Goal: Answer question/provide support

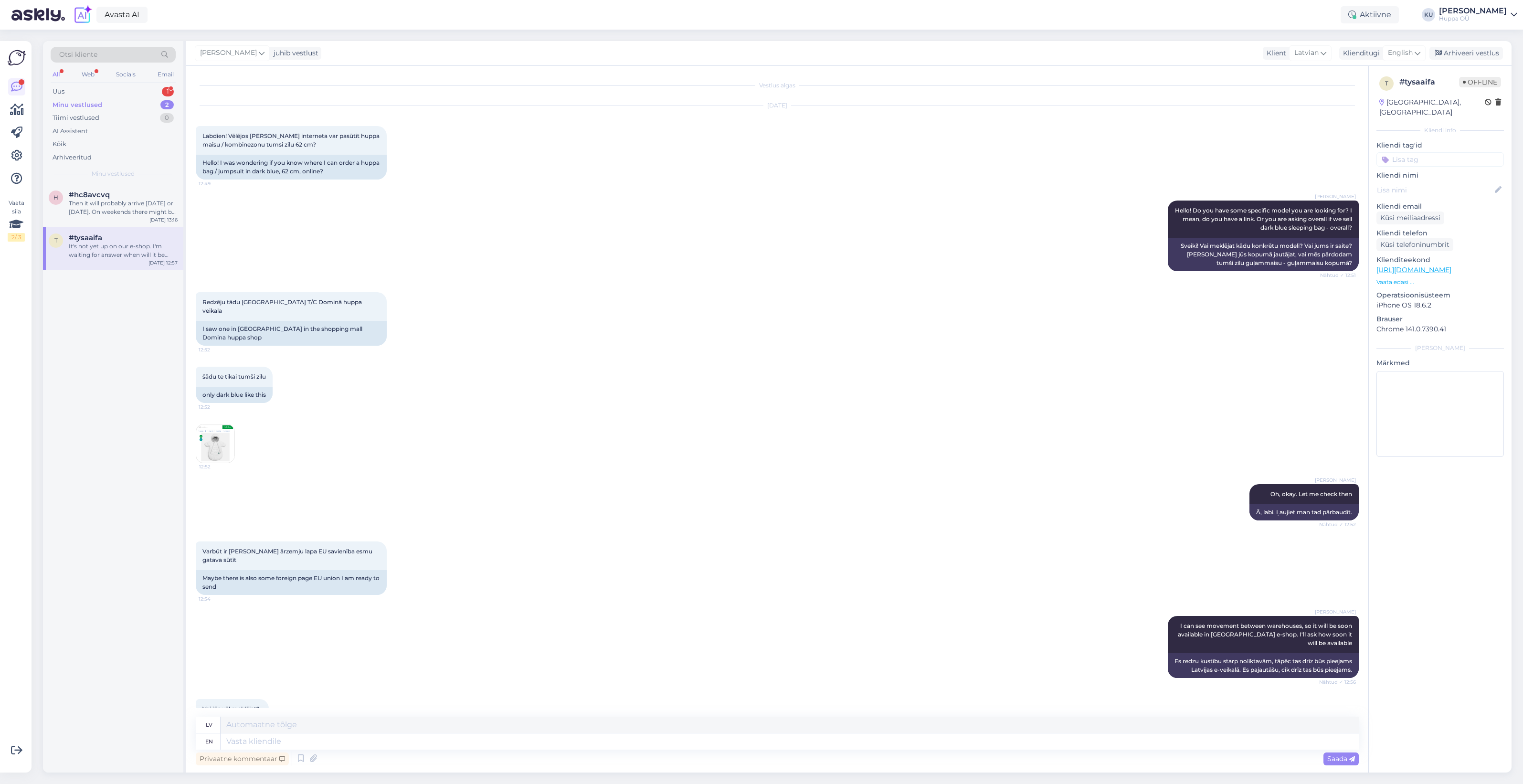
scroll to position [169, 0]
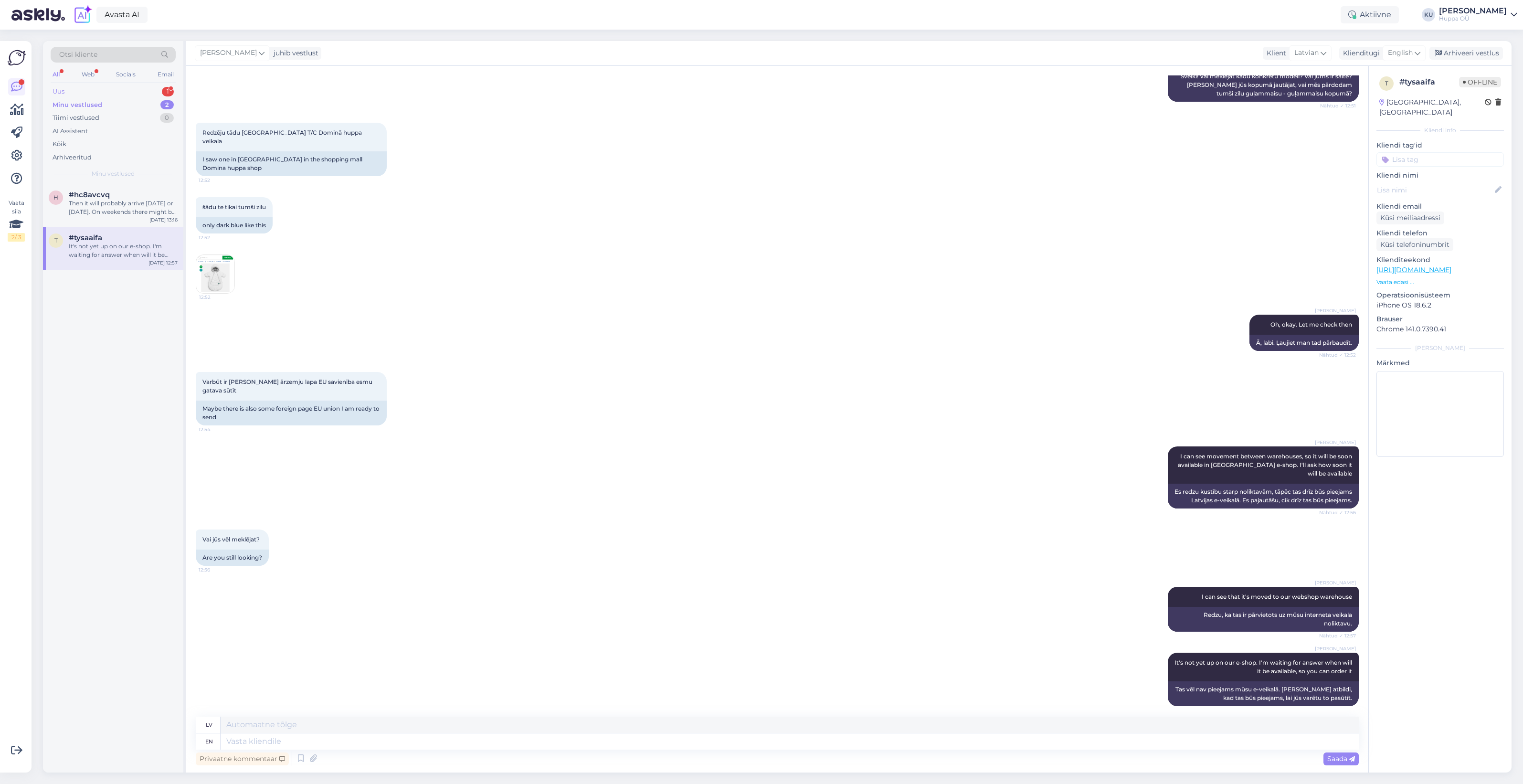
click at [138, 91] on div "Uus 1" at bounding box center [113, 91] width 125 height 14
click at [121, 207] on div "Здравствуйте" at bounding box center [123, 203] width 109 height 9
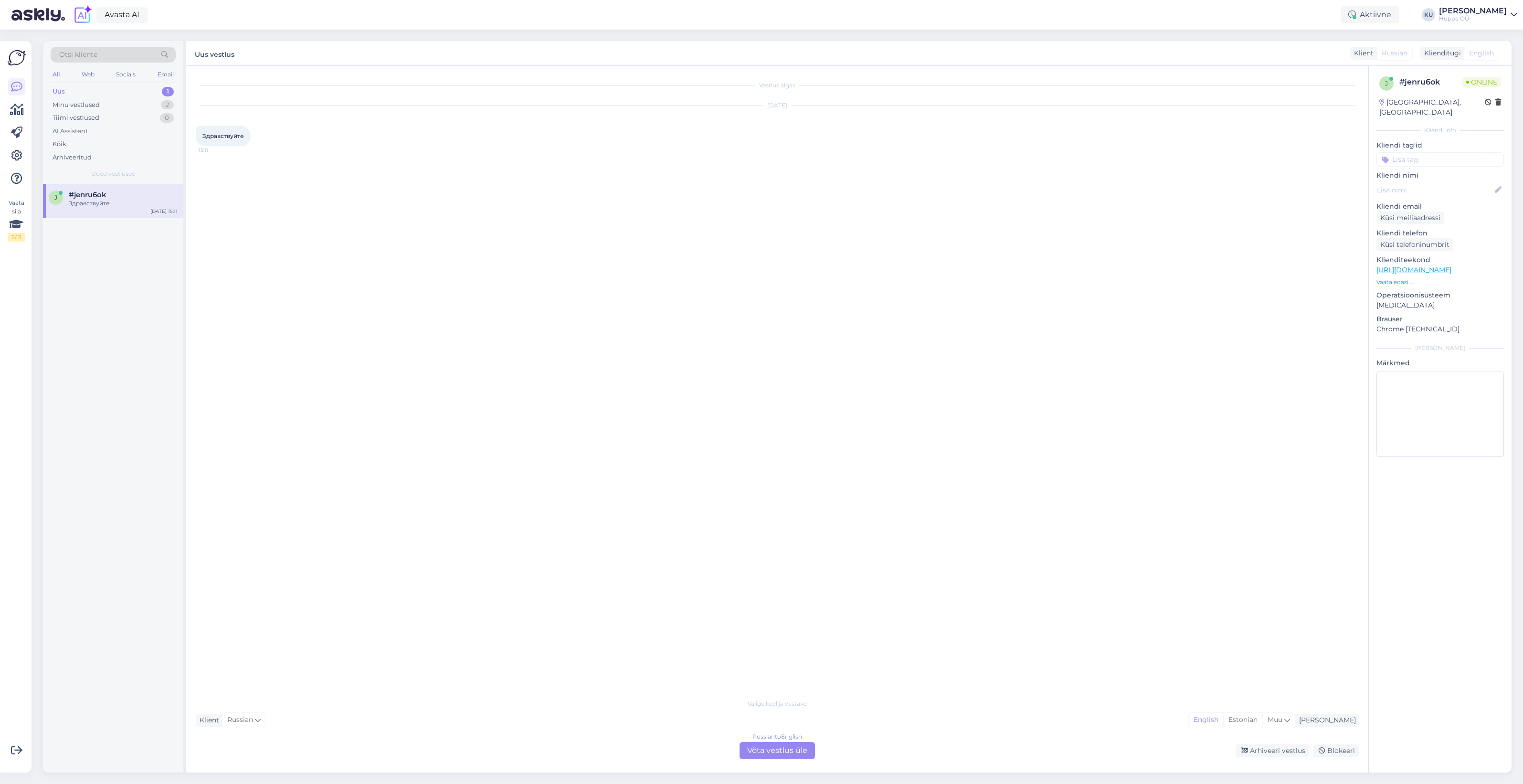
scroll to position [0, 0]
click at [767, 755] on div "Russian to English Võta vestlus üle" at bounding box center [777, 750] width 75 height 17
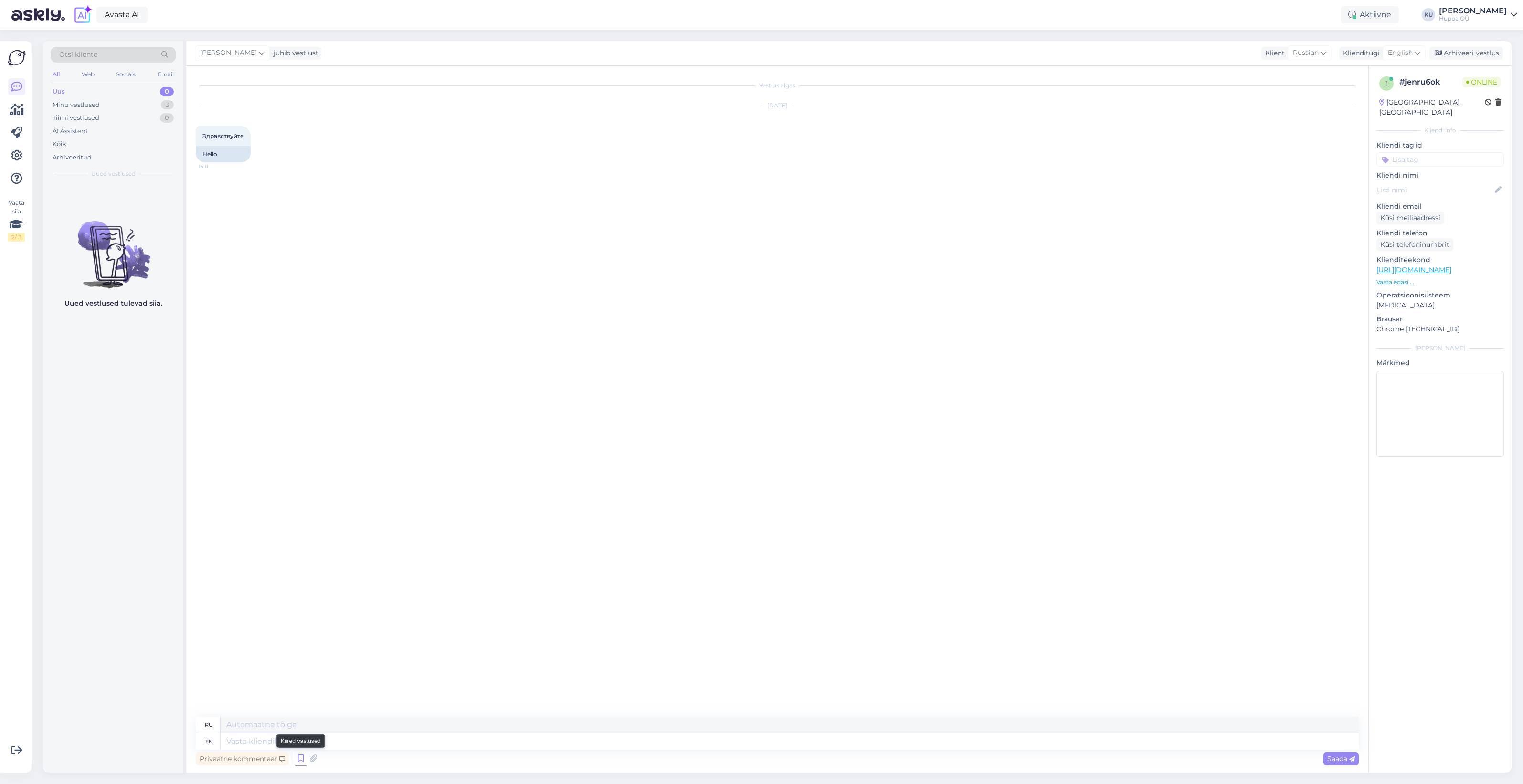
click at [300, 757] on icon at bounding box center [300, 758] width 12 height 14
click at [1170, 701] on div "Hi, how can I help?" at bounding box center [1244, 700] width 206 height 10
type textarea "Здравствуйте, как мы можем помочь?"
type textarea "Hi, how can I help?"
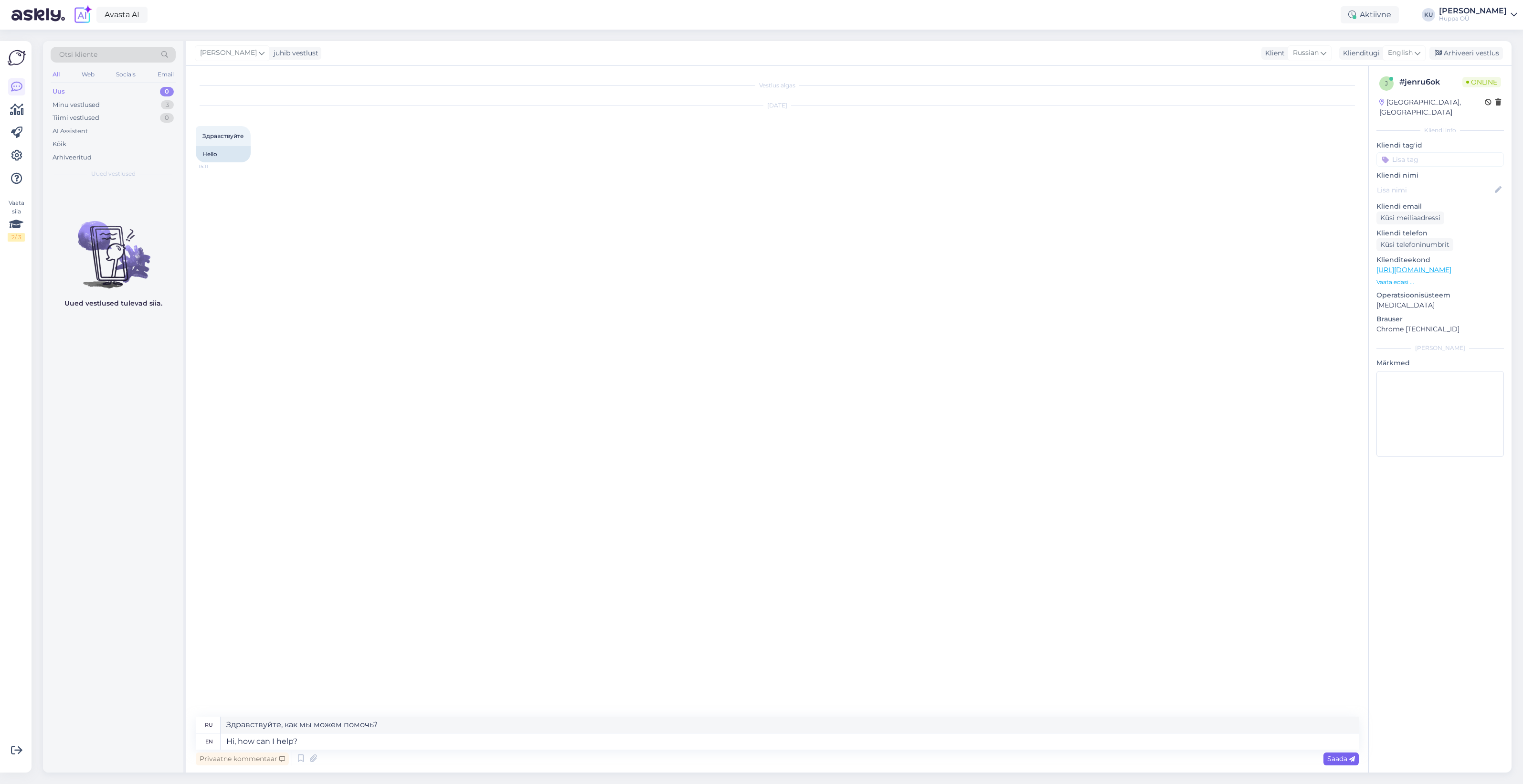
click at [1341, 760] on span "Saada" at bounding box center [1341, 758] width 28 height 9
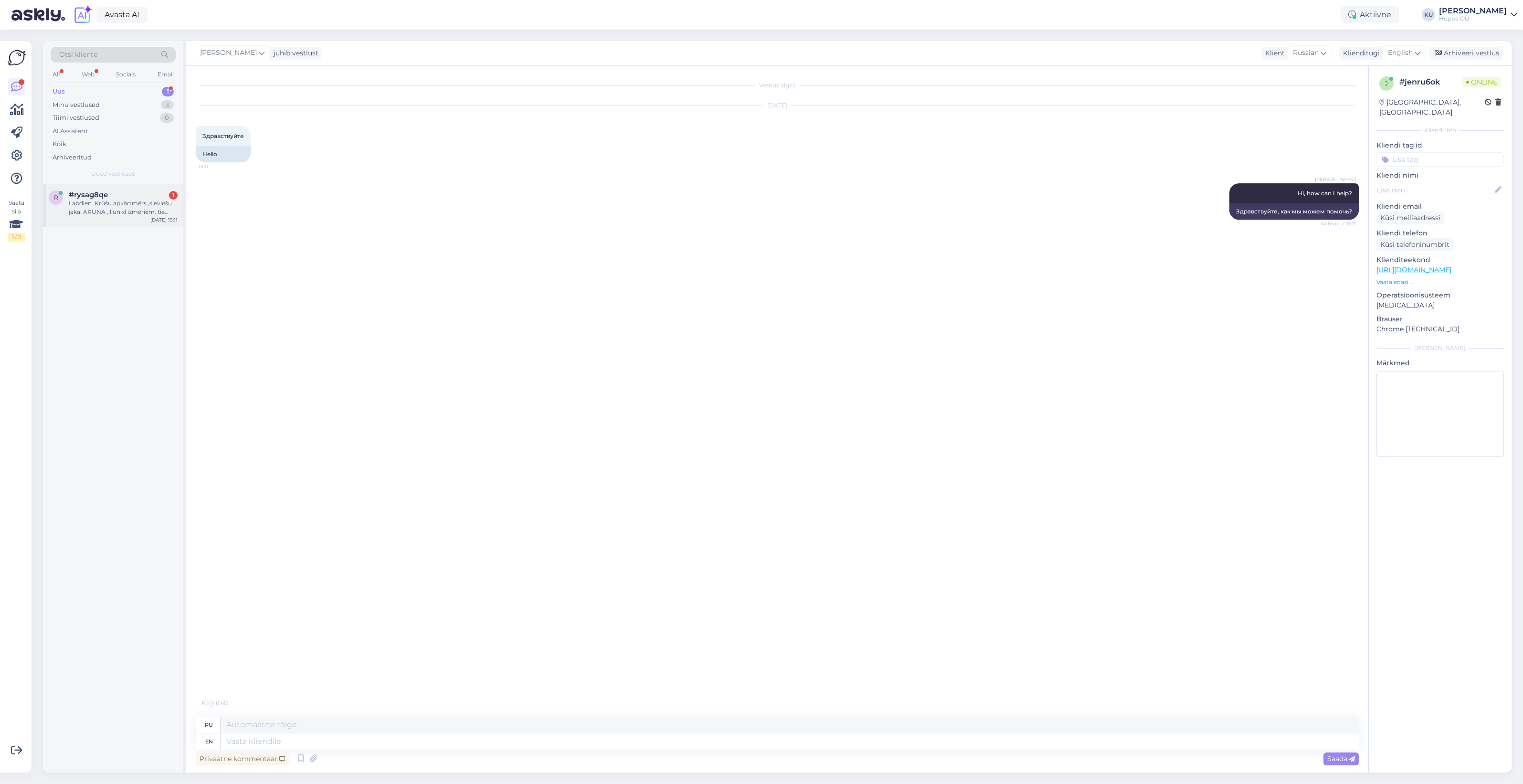
click at [121, 212] on div "Labdien. Krūšu apkārtmērs ,sieviešu jakai ARUNA , l un xl izmēriem. tie izmēri …" at bounding box center [123, 207] width 109 height 17
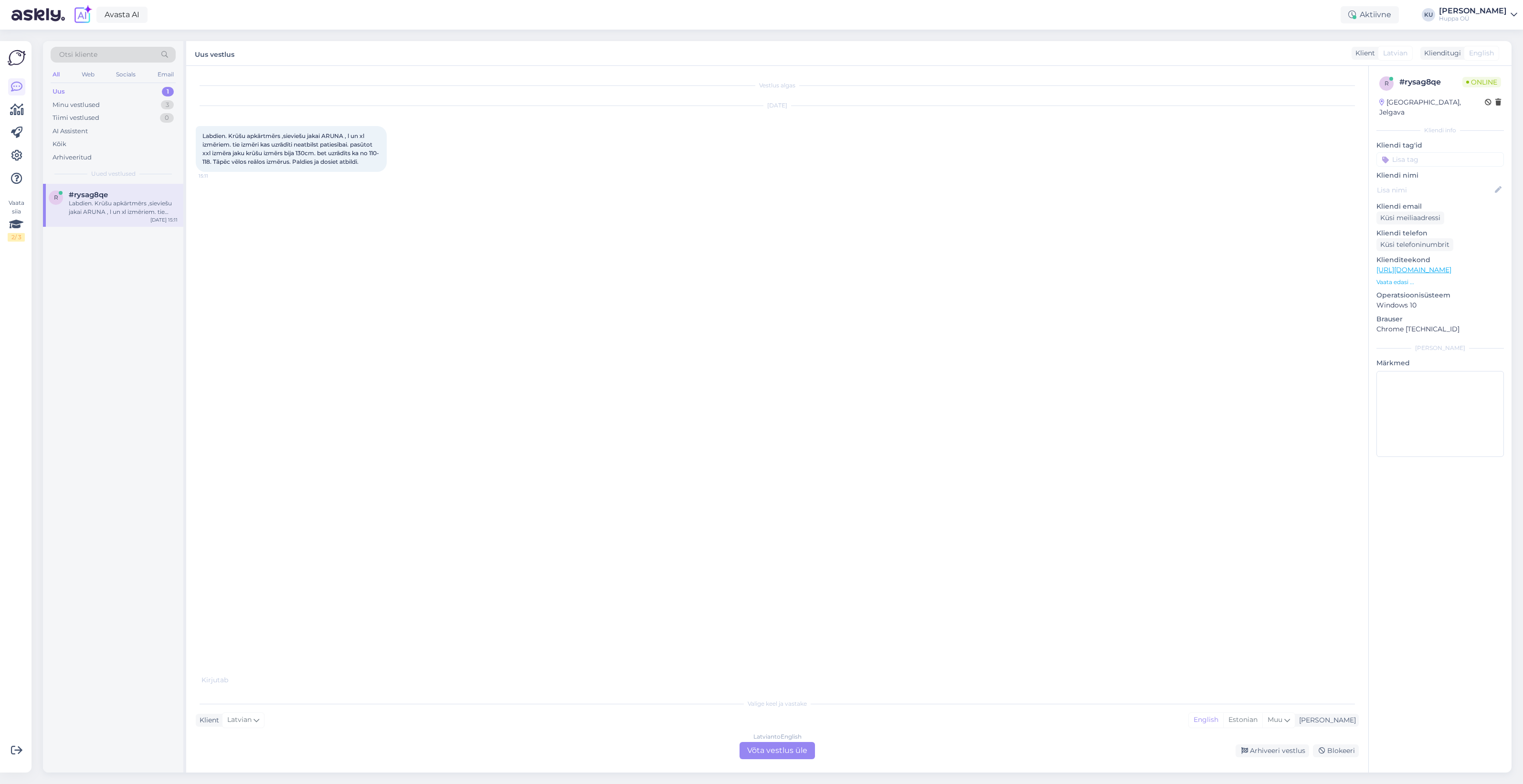
click at [764, 747] on div "Latvian to English Võta vestlus üle" at bounding box center [777, 750] width 75 height 17
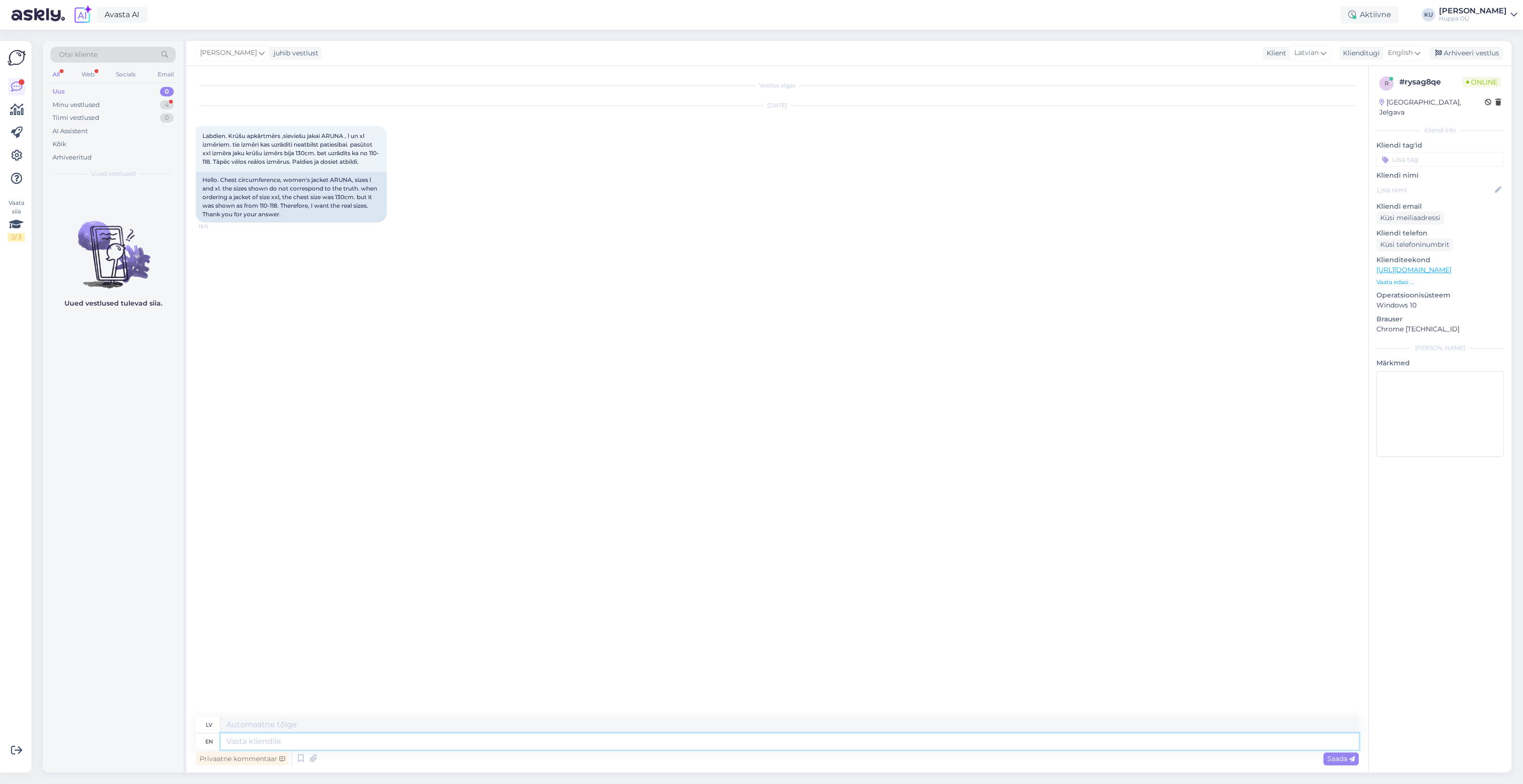
click at [350, 743] on textarea at bounding box center [789, 741] width 1138 height 16
type textarea "Hi!"
type textarea "Sveiki!"
type textarea "Hi! Where"
type textarea "Sveiki! Kur"
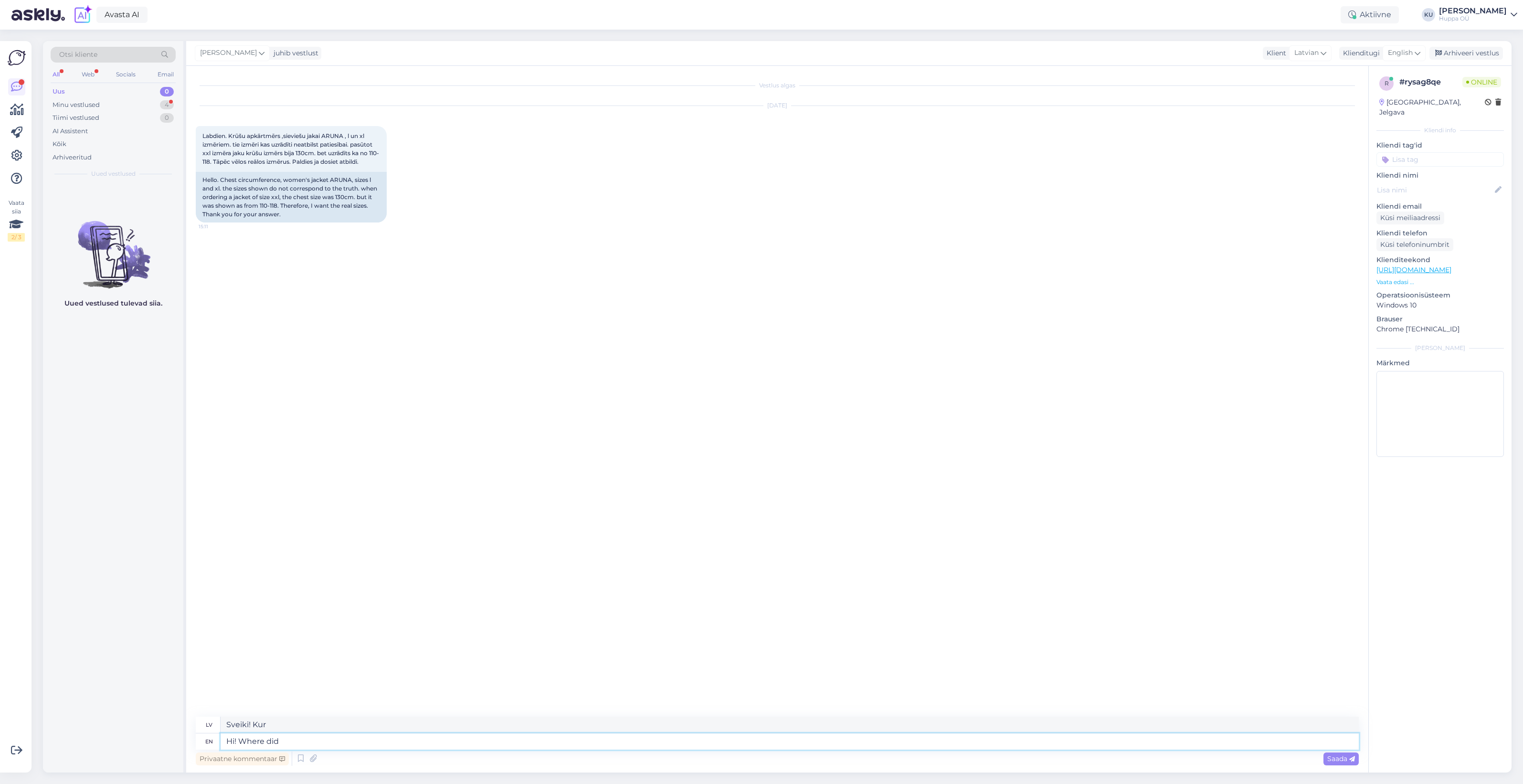
type textarea "Hi! Where did y"
type textarea "Sveiki! Kur atradās?"
type textarea "Hi! Where did you get the product size information on website"
type textarea "Sveiki! Kur jūs dabūjāt produkta izmēru?"
type textarea "Hi! Where did you get the product size information on website? A"
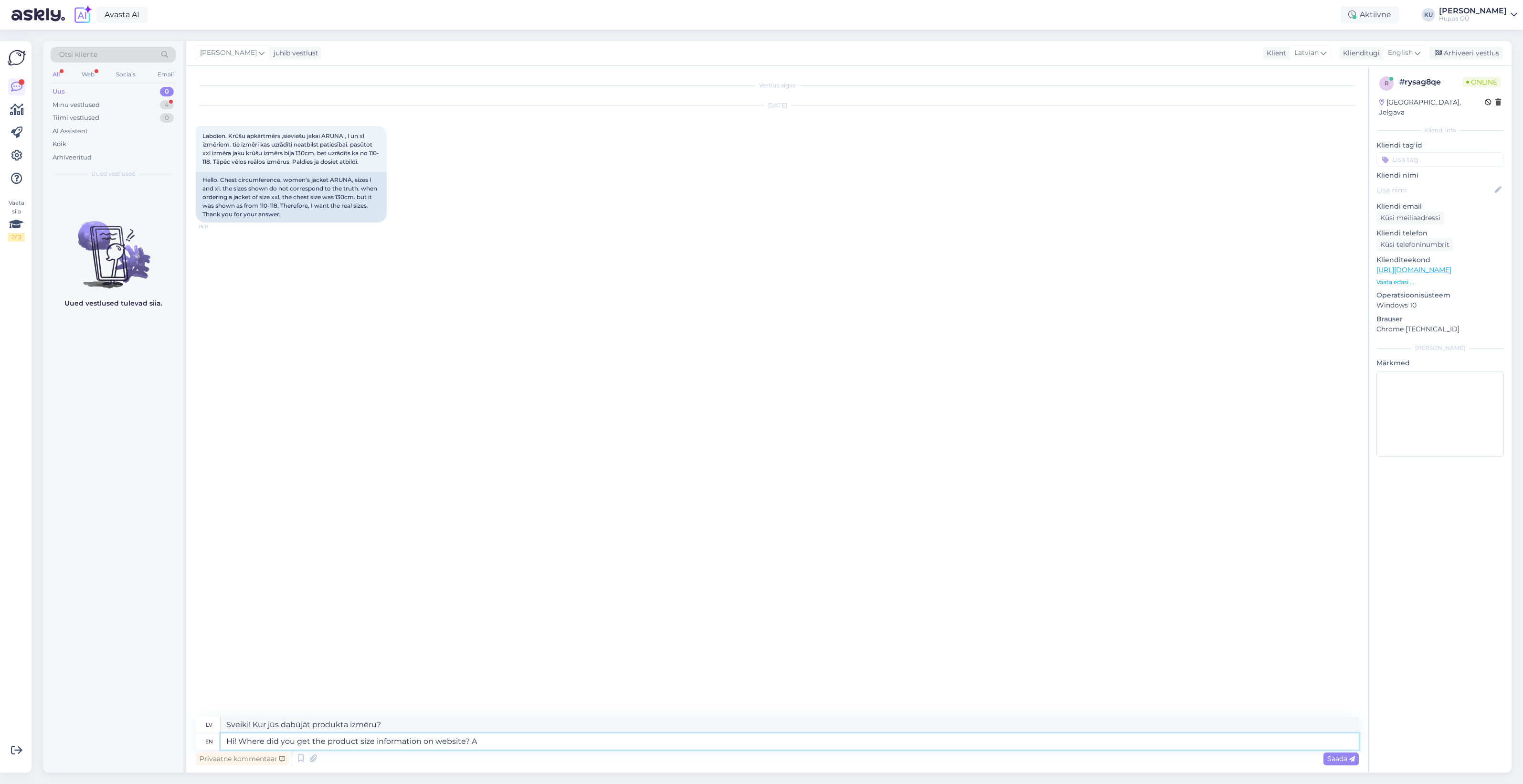
type textarea "Sveiki! Kur jūs ieguvāt informāciju par produkta izmēriem tīmekļa vietnē?"
type textarea "Hi! Where did you get the product size information on website? And"
type textarea "Sveiki! Kur jūs ieguvāt informāciju par produkta izmēriem tīmekļa vietnē? Un"
type textarea "Hi! Where did you get the product size information on website? And ofcourse"
type textarea "Sveiki! Kur jūs ieguvāt informāciju par produkta izmēriem tīmekļa vietnē? Un, p…"
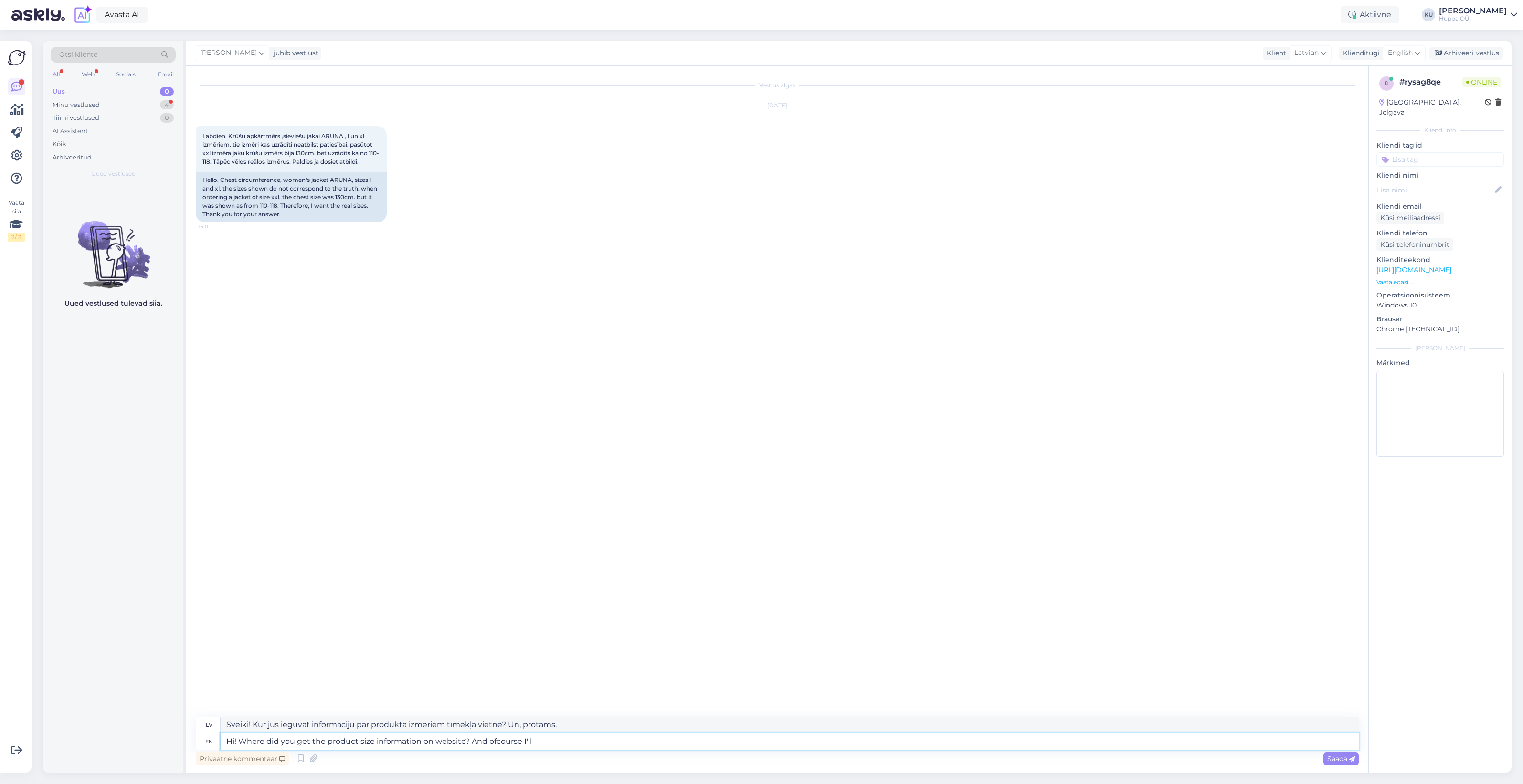
type textarea "Hi! Where did you get the product size information on website? And ofcourse I'l…"
type textarea "Sveiki! Kur jūs ieguvāt informāciju par produkta izmēriem tīmekļa vietnē? Un, p…"
type textarea "Hi! Where did you get the product size information on website? And ofcourse I'l…"
type textarea "Sveiki! Kur jūs ieguvāt informāciju par produkta izmēriem tīmekļa vietnē? Un, p…"
type textarea "Hi! Where did you get the product size information on website? And ofcourse I'l…"
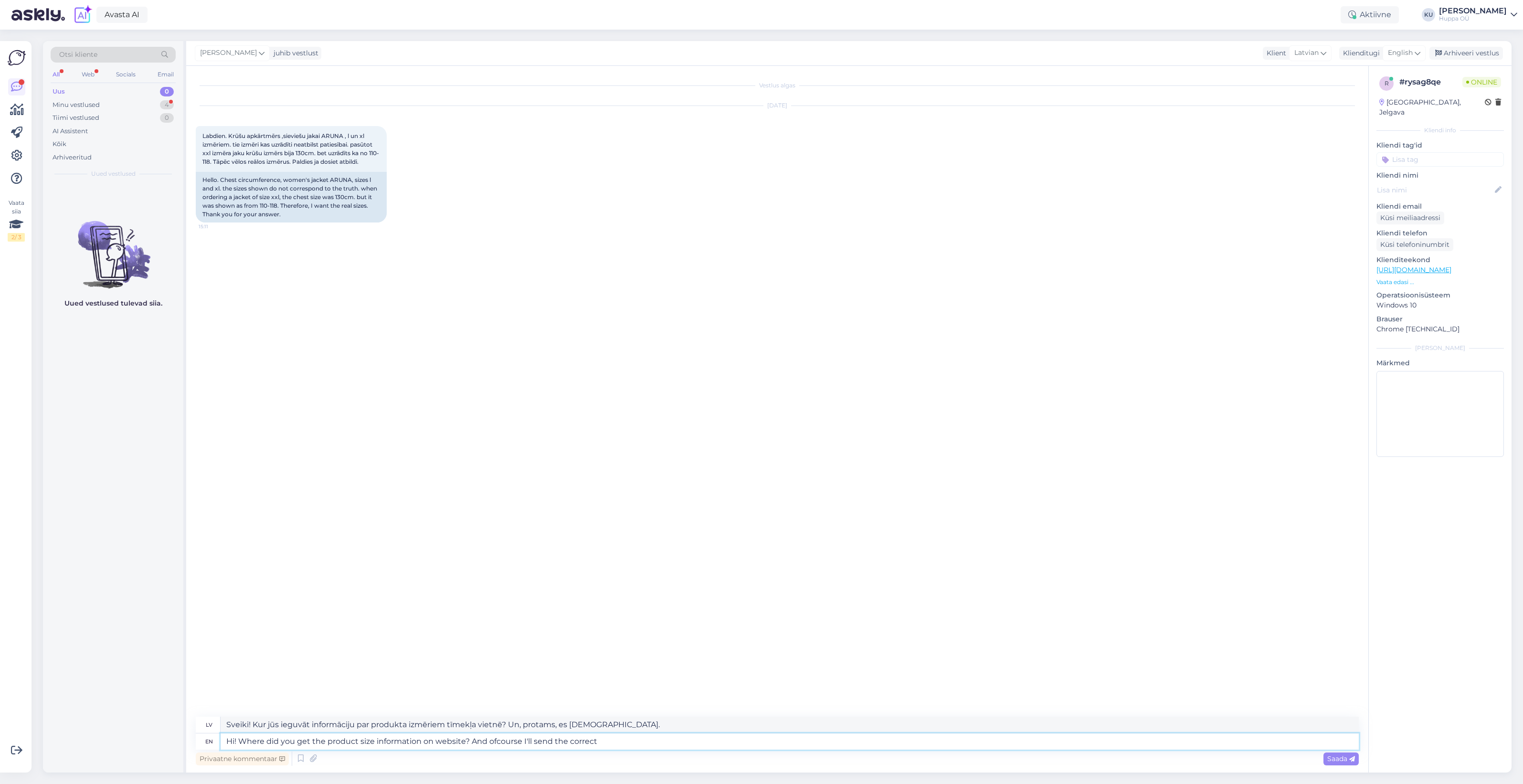
type textarea "Sveiki! Kur jūs ieguvāt informāciju par produkta izmēriem tīmekļa vietnē? Un, p…"
type textarea "Hi! Where did you get the product size information on website? And ofcourse I'l…"
type textarea "Sveiki! Kur jūs ieguvāt informāciju par produkta izmēriem tīmekļa vietnē? Un, p…"
type textarea "Hi! Where did you get the product size information on website? And ofcourse I'l…"
type textarea "Sveiki! Kur jūs ieguvāt informāciju par produkta izmēriem tīmekļa vietnē? Un, p…"
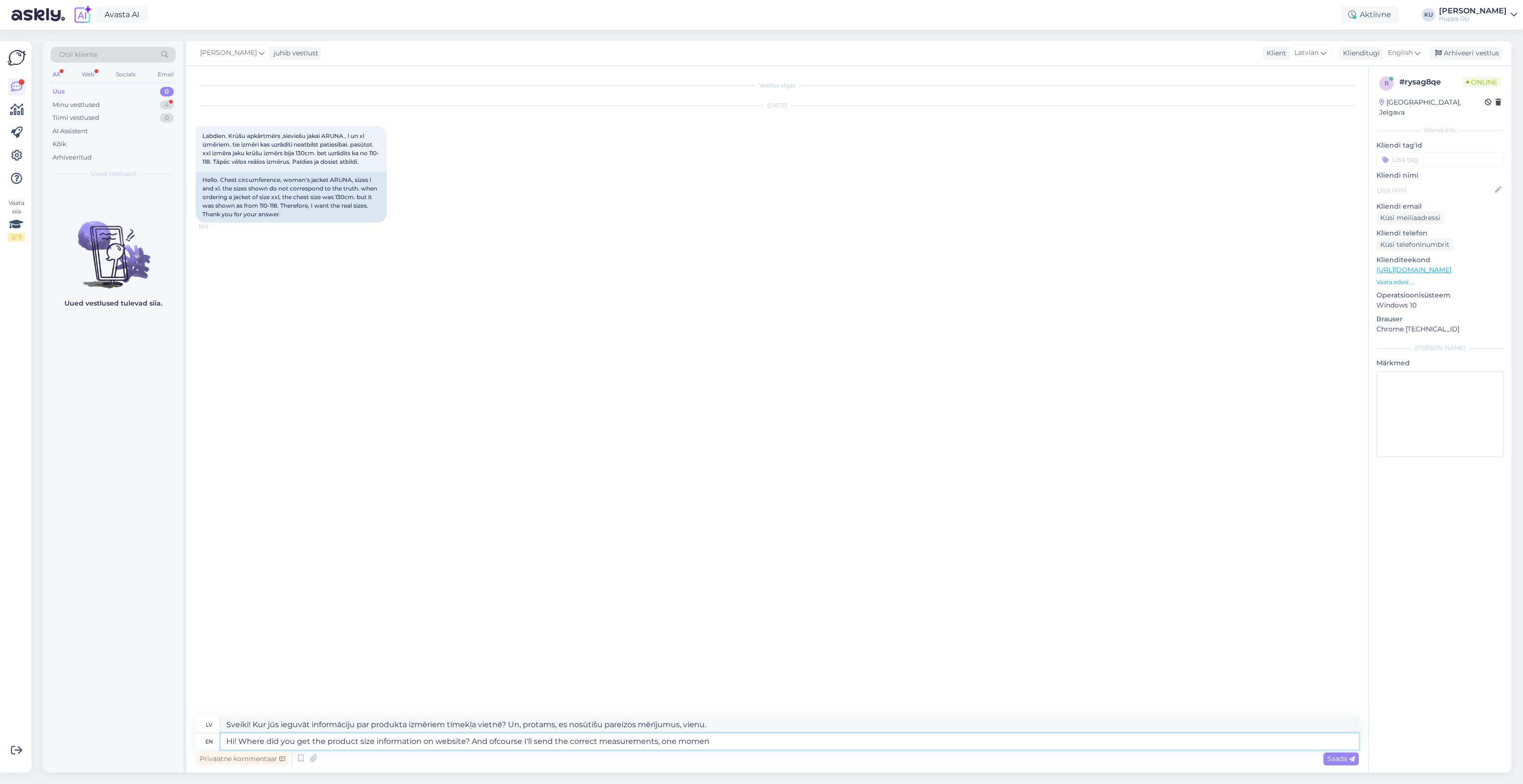
type textarea "Hi! Where did you get the product size information on website? And ofcourse I'l…"
type textarea "Sveiki! Kur jūs ieguvāt informāciju par produkta izmēriem tīmekļa vietnē? Un, p…"
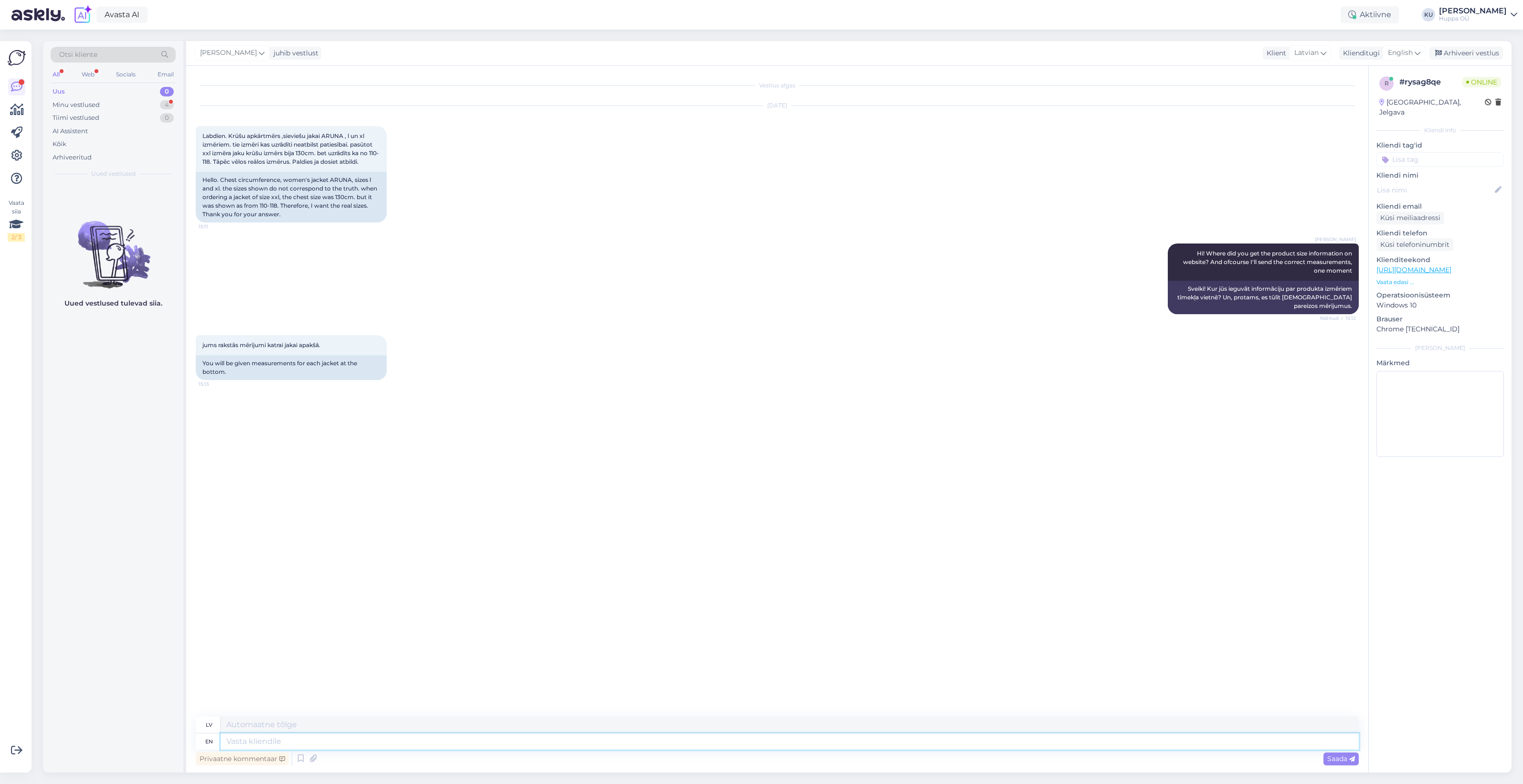
click at [260, 739] on textarea at bounding box center [789, 741] width 1138 height 16
click at [264, 742] on textarea at bounding box center [789, 741] width 1138 height 16
click at [426, 734] on textarea at bounding box center [789, 741] width 1138 height 16
type textarea "Let"
type textarea "Ļaujiet"
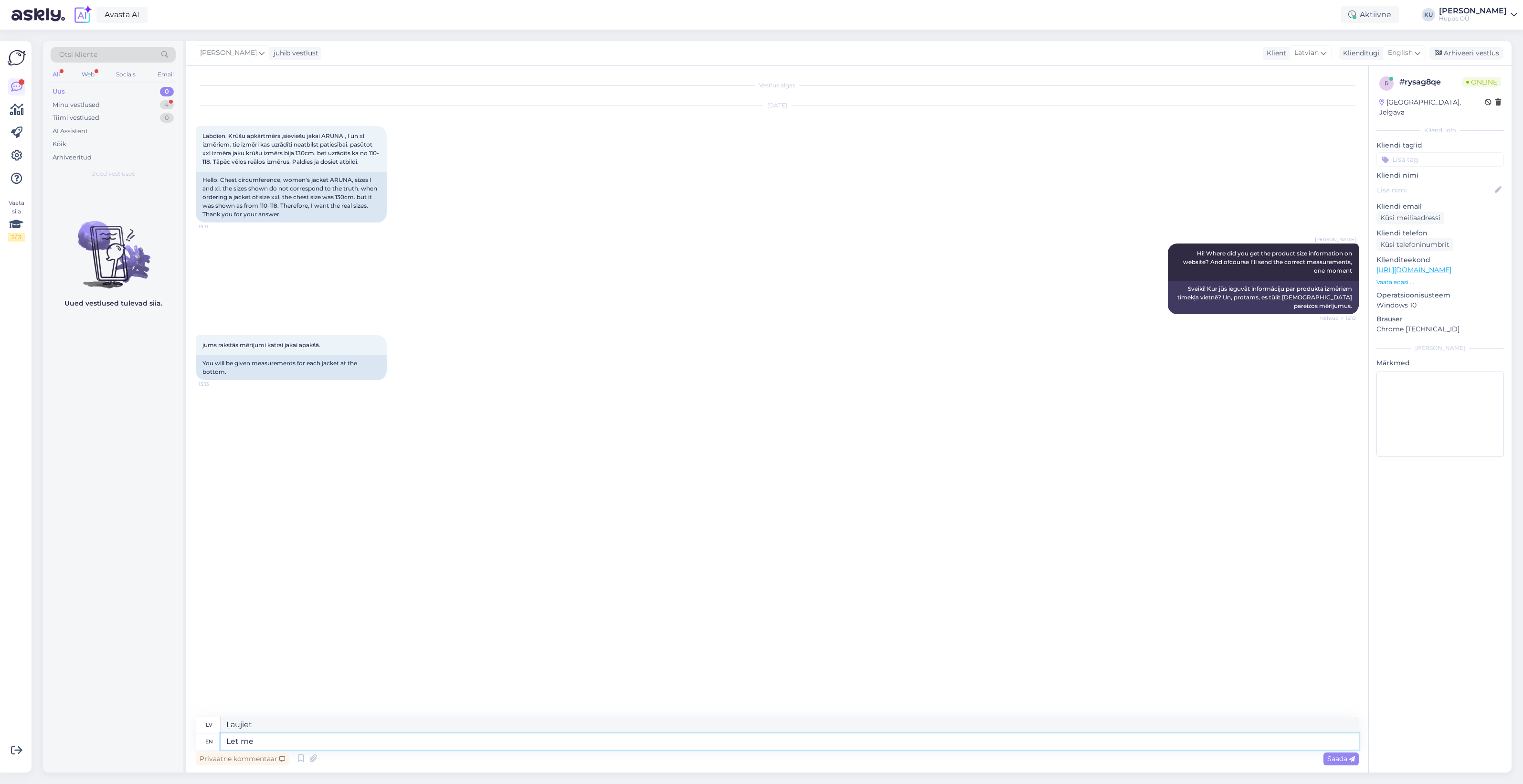
type textarea "Let me c"
type textarea "Ļaujiet man"
type textarea "Let me check"
type textarea "Ļaujiet man pārbaudīt"
click at [110, 108] on div "Minu vestlused 4" at bounding box center [113, 105] width 125 height 14
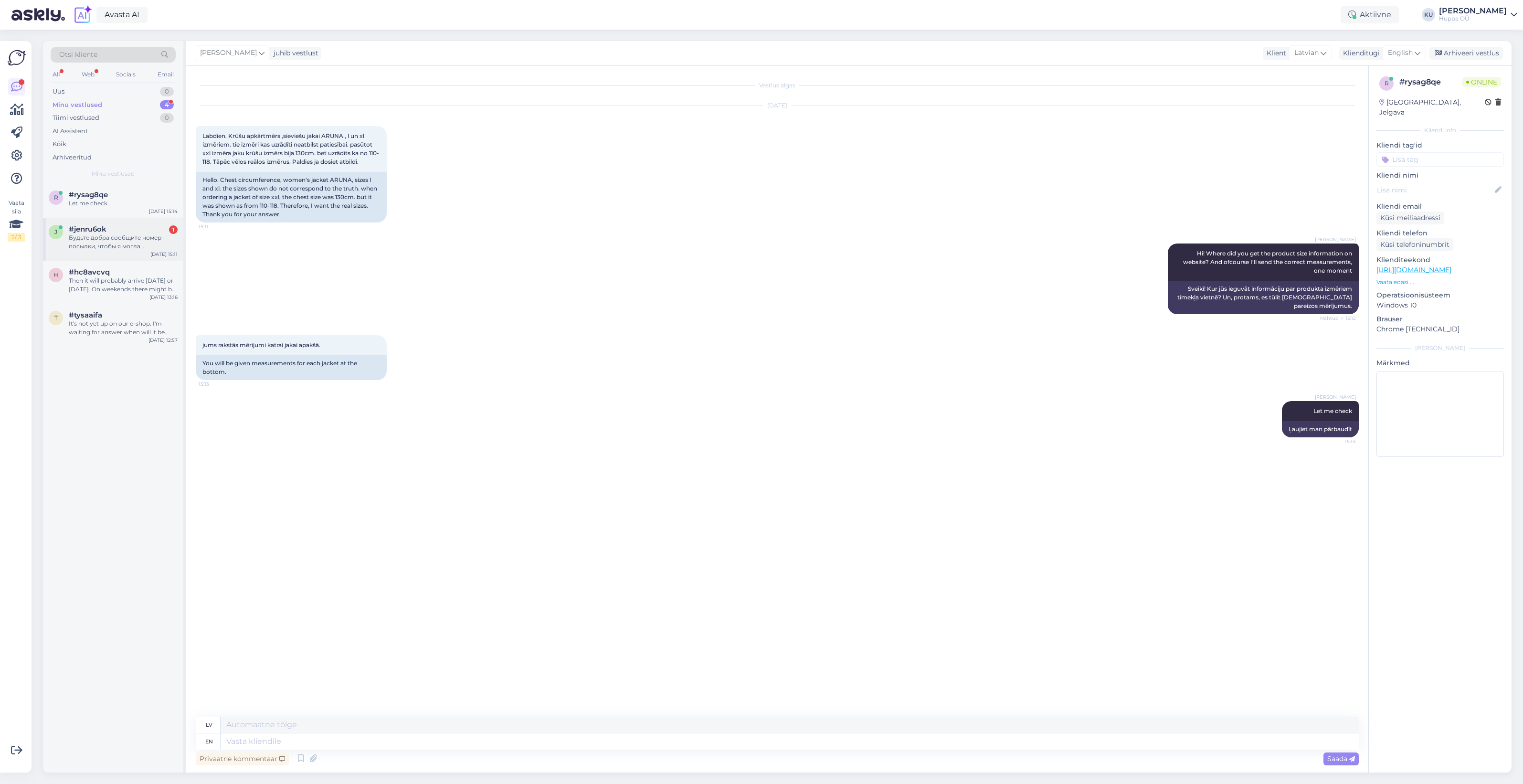
click at [122, 236] on div "Будьте добра сообщите номер посылки, чтобы я могла отслеживать в интег" at bounding box center [123, 241] width 109 height 17
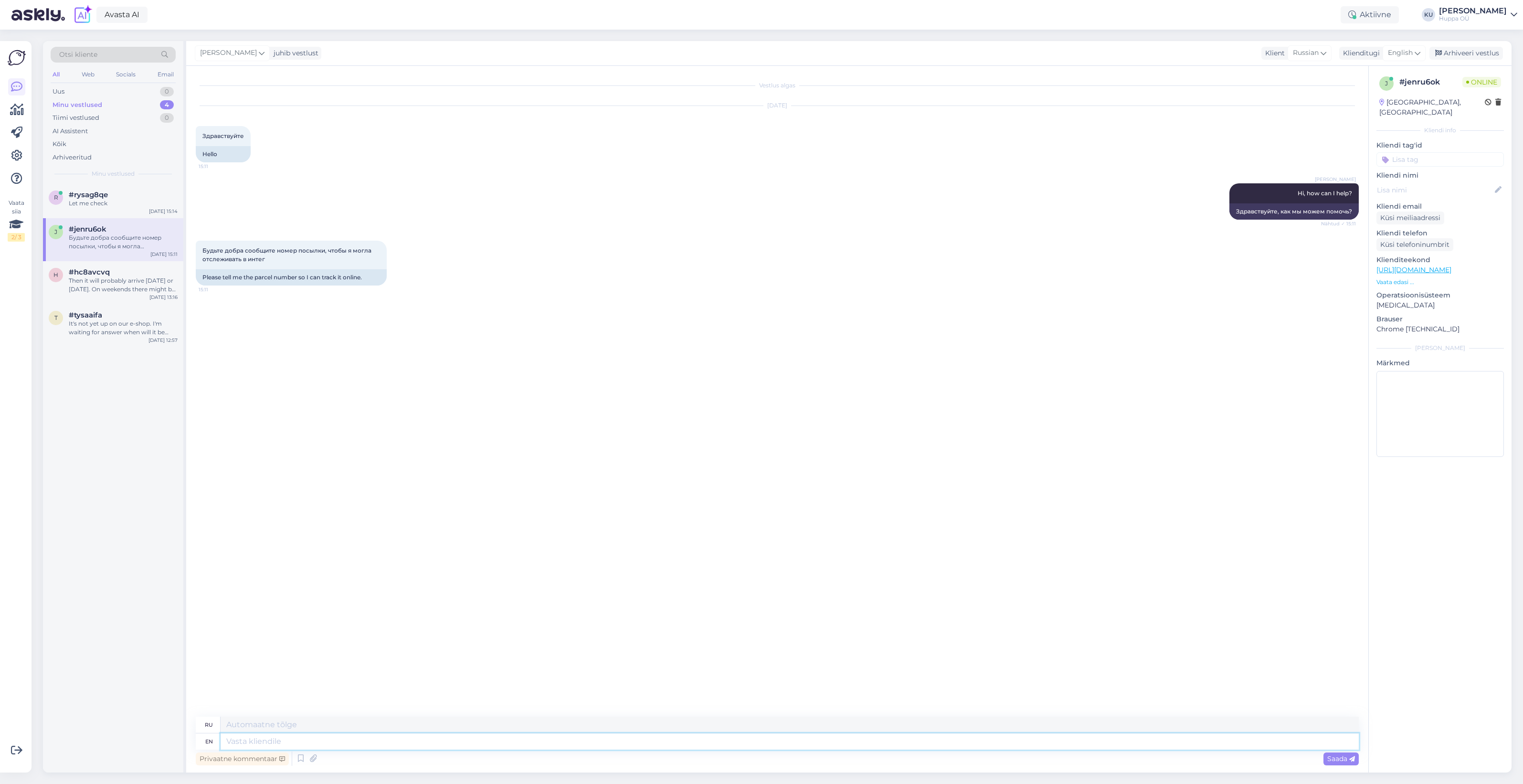
click at [251, 745] on textarea at bounding box center [789, 741] width 1138 height 16
type textarea "Please t"
type textarea "Пожалуйста"
type textarea "Please tell me"
type textarea "Пожалуйста, скажите"
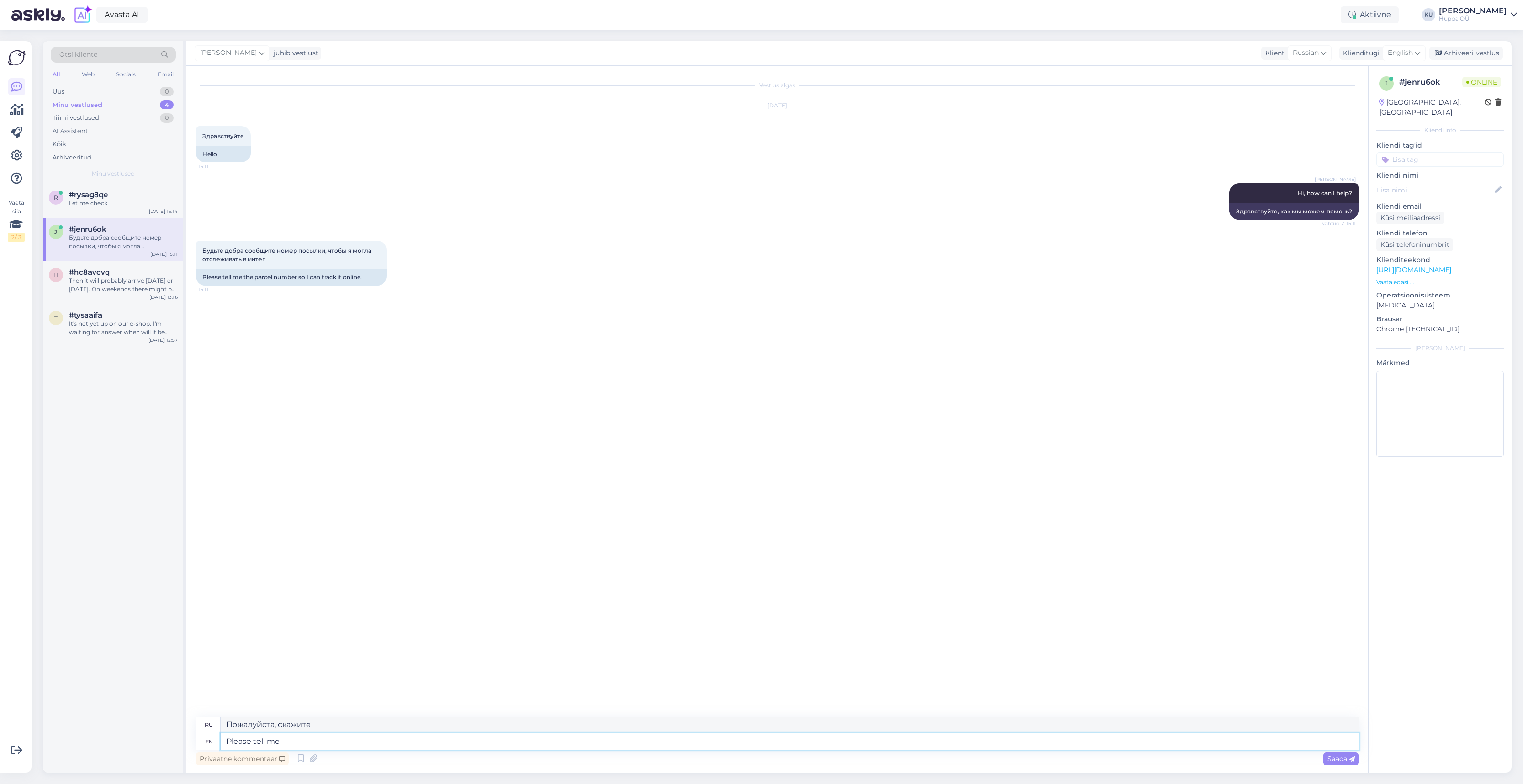
type textarea "Please tell me"
type textarea "пожалуйста, скажите мне"
type textarea "Please tell me your n"
type textarea "Пожалуйста, скажите мне ваш"
type textarea "Please tell me your name"
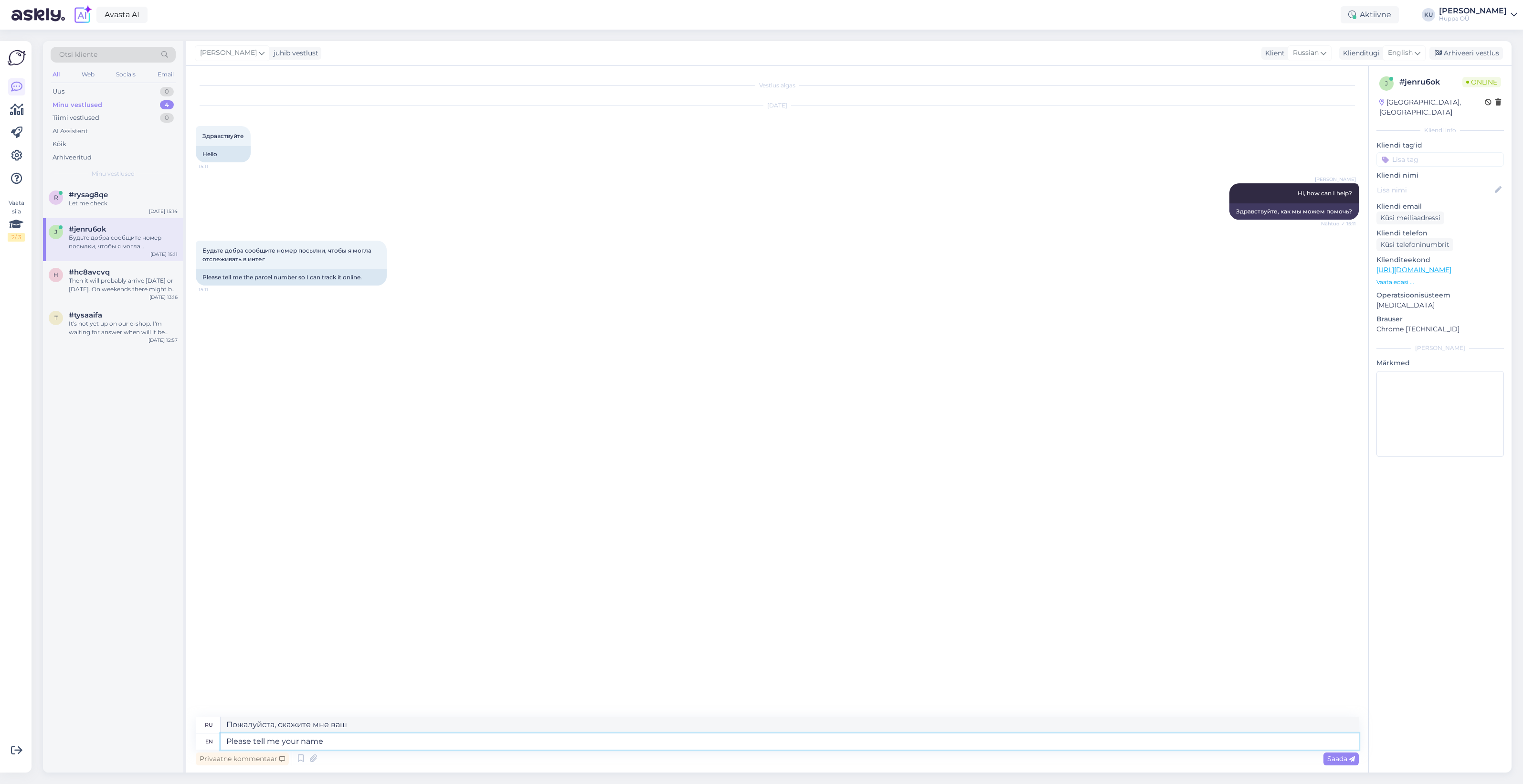
type textarea "Пожалуйста, назовите мне ваше имя."
type textarea "Please tell me your name or or"
type textarea "Пожалуйста, скажите мне ваше имя или"
type textarea "Please tell me your name or order n"
type textarea "Пожалуйста, назовите мне ваше имя или заказ."
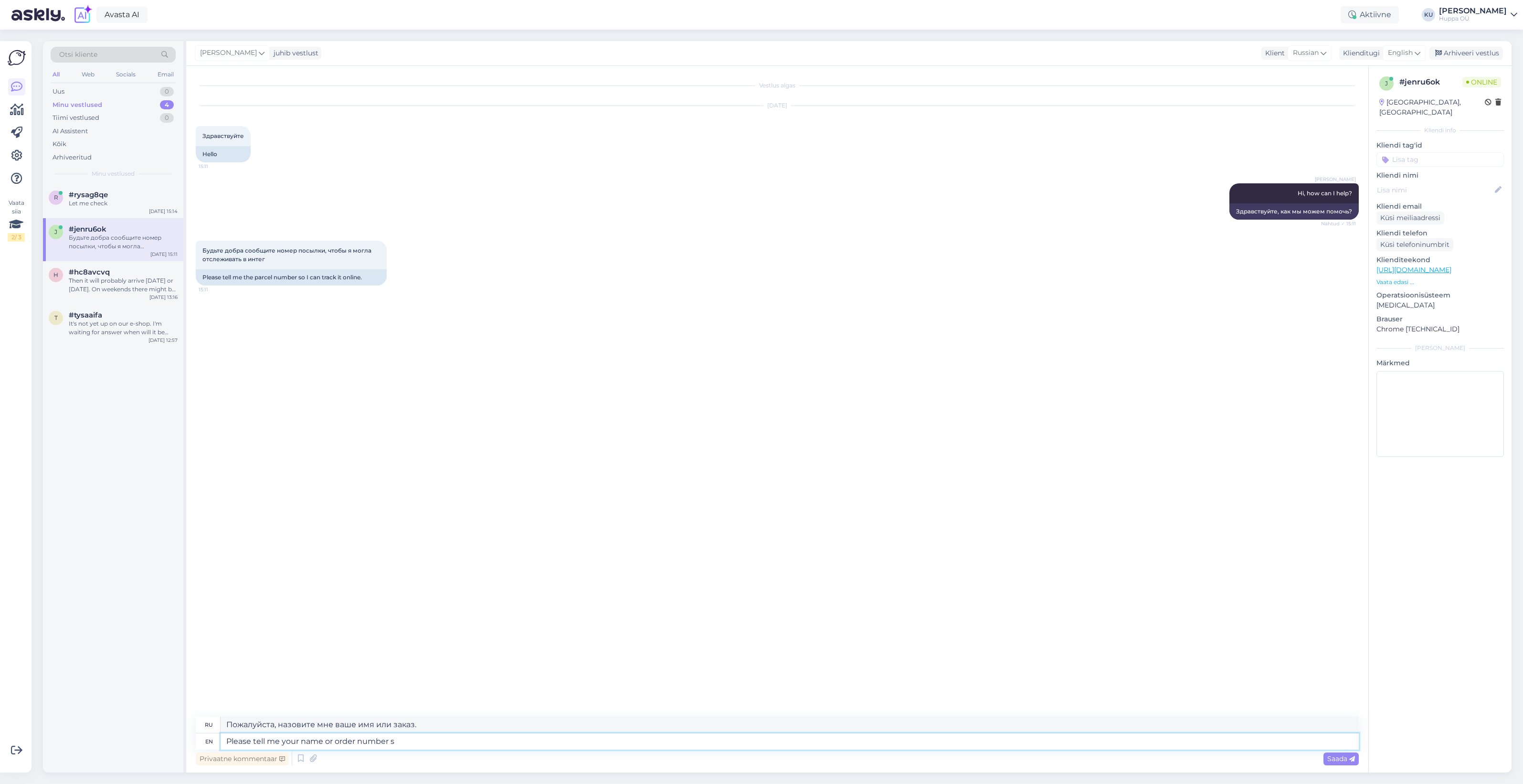
type textarea "Please tell me your name or order number so"
type textarea "Пожалуйста, назовите мне ваше имя или номер заказа."
type textarea "Please tell me your name or order number so"
type textarea "Пожалуйста, назовите мне ваше имя или номер заказа, чтобы"
type textarea "Please tell me your name or order number so Ii ca"
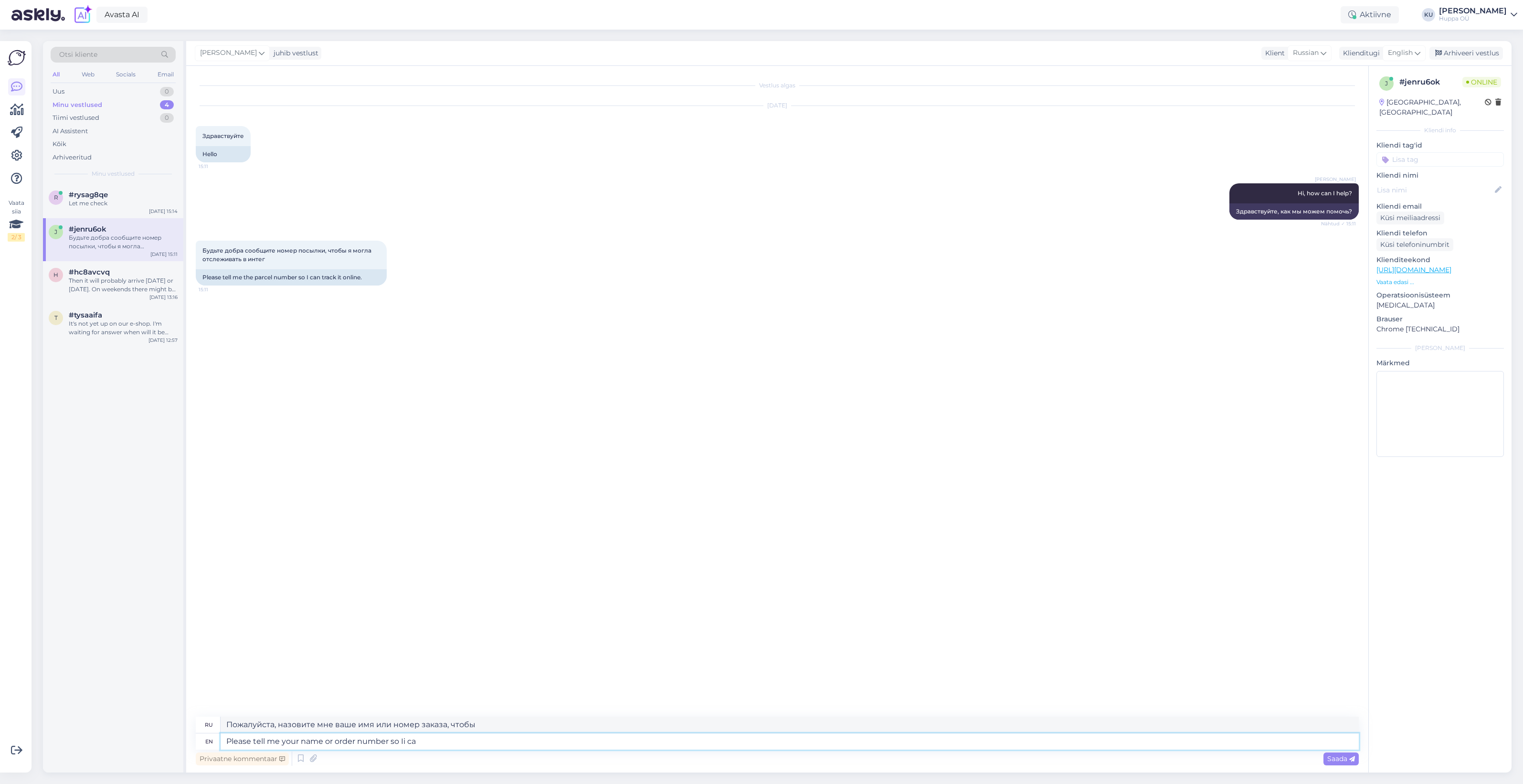
type textarea "Пожалуйста, назовите мне ваше имя или номер заказа, чтобы я мог"
type textarea "Please tell me your name or order number so I c"
type textarea "Пожалуйста, назовите мне ваше имя или номер заказа, чтобы [PERSON_NAME]"
type textarea "Please tell me your name or order number so I can g"
type textarea "Пожалуйста, назовите мне ваше имя или номер заказа, чтобы я мог"
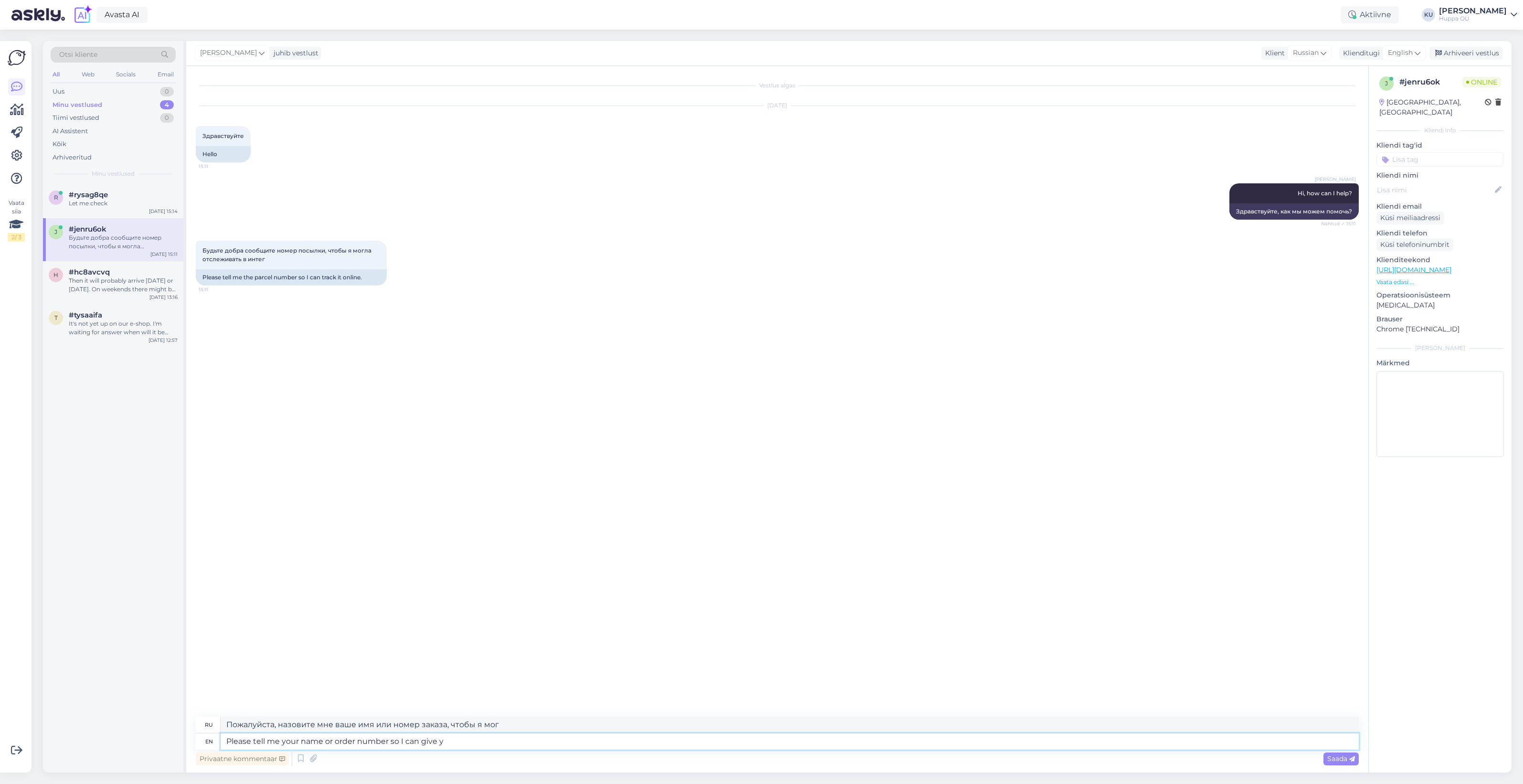
type textarea "Please tell me your name or order number so I can give yo"
type textarea "Пожалуйста, назовите мне ваше имя или номер заказа, чтобы я мог вам дать"
type textarea "Please tell me your name or order number so I can give you tracking c"
type textarea "Пожалуйста, сообщите мне ваше имя или номер заказа, чтобы я мог отследить ваш з…"
type textarea "Please tell me your name or order number so I can give you tracking code"
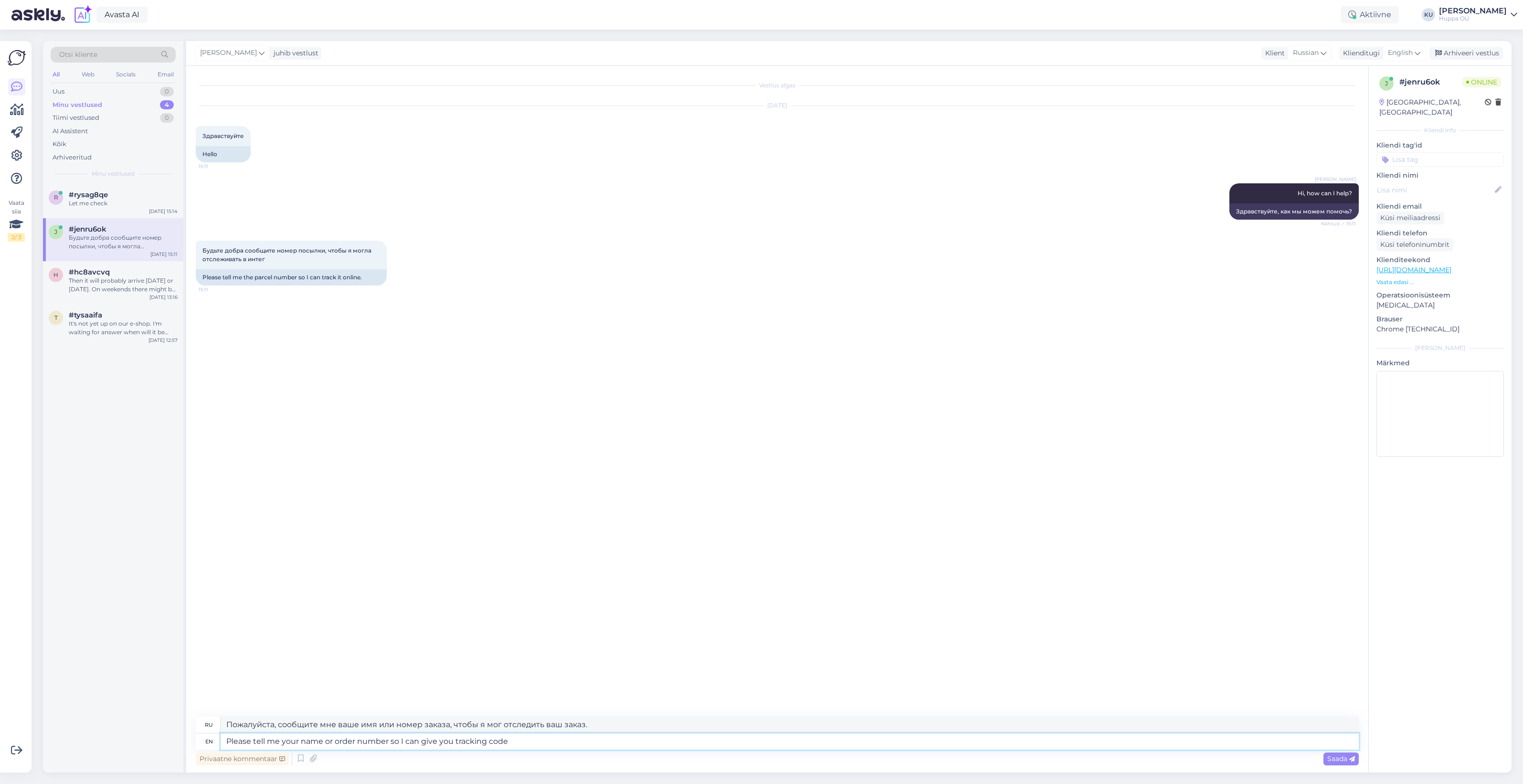
type textarea "Пожалуйста, сообщите мне ваше имя или номер заказа, чтобы я мог предоставить ва…"
type textarea "Please tell me your name or order number so I can give you tracking code."
type textarea "Пожалуйста, назовите мне ваше имя или номер заказа, чтобы я мог предоставить ва…"
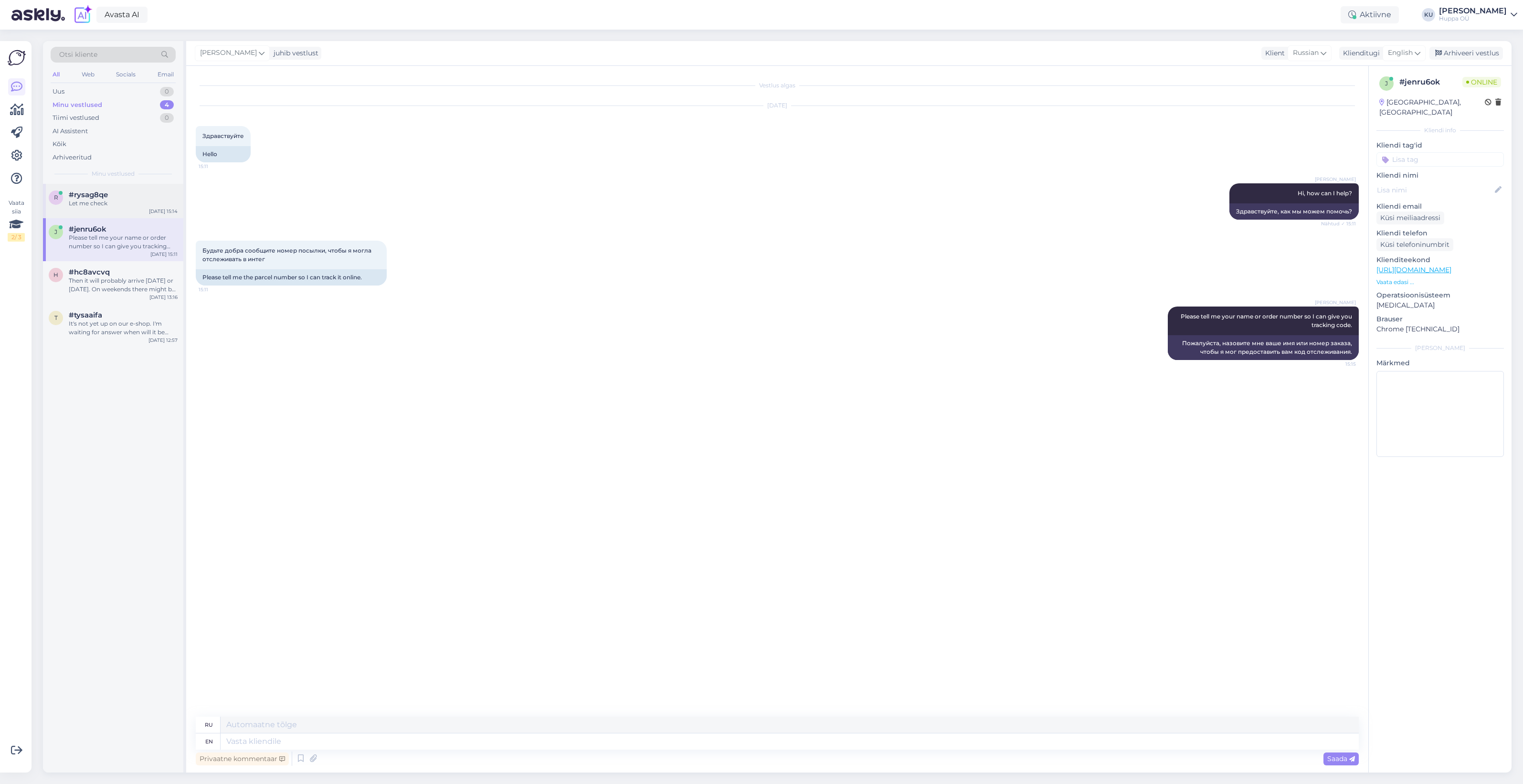
click at [100, 199] on div "Let me check" at bounding box center [123, 203] width 109 height 9
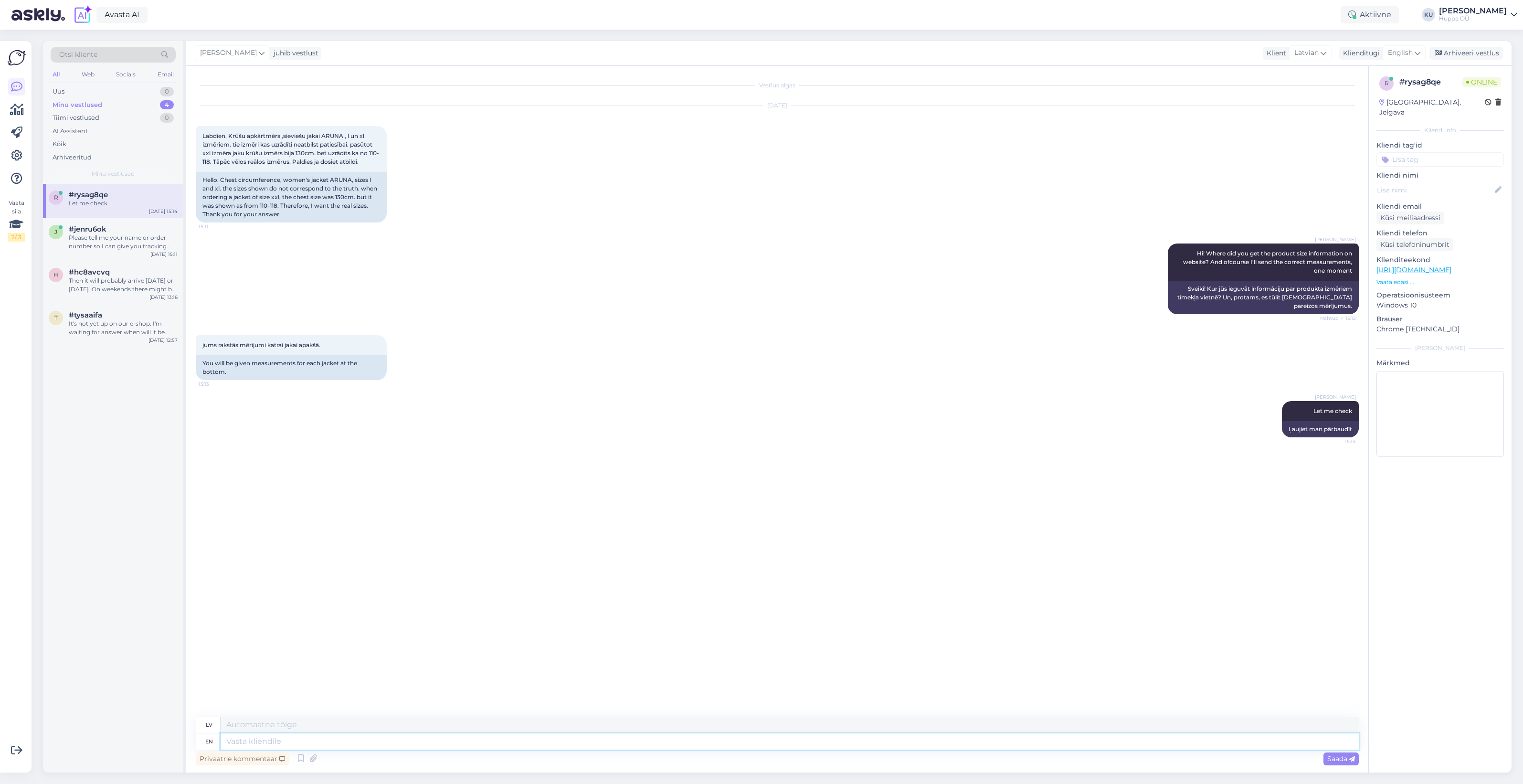
click at [264, 739] on textarea at bounding box center [789, 741] width 1138 height 16
type textarea "are y"
type textarea "ir"
type textarea "are you ta"
type textarea "vai tu esi?"
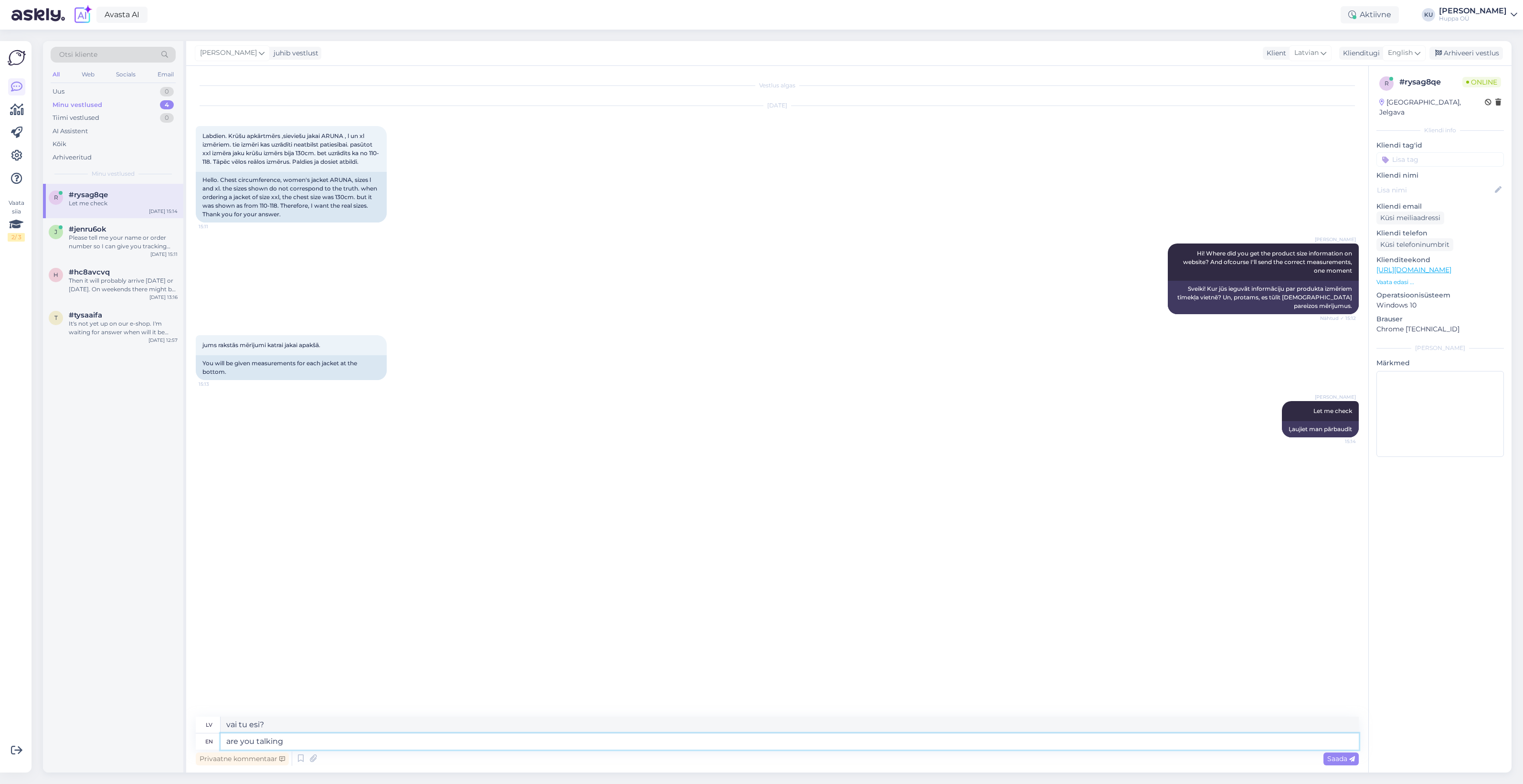
type textarea "are you talking"
type textarea "Vai tu runā?"
type textarea "are you talking about"
type textarea "vai tu runā par"
type textarea "are you talking about size"
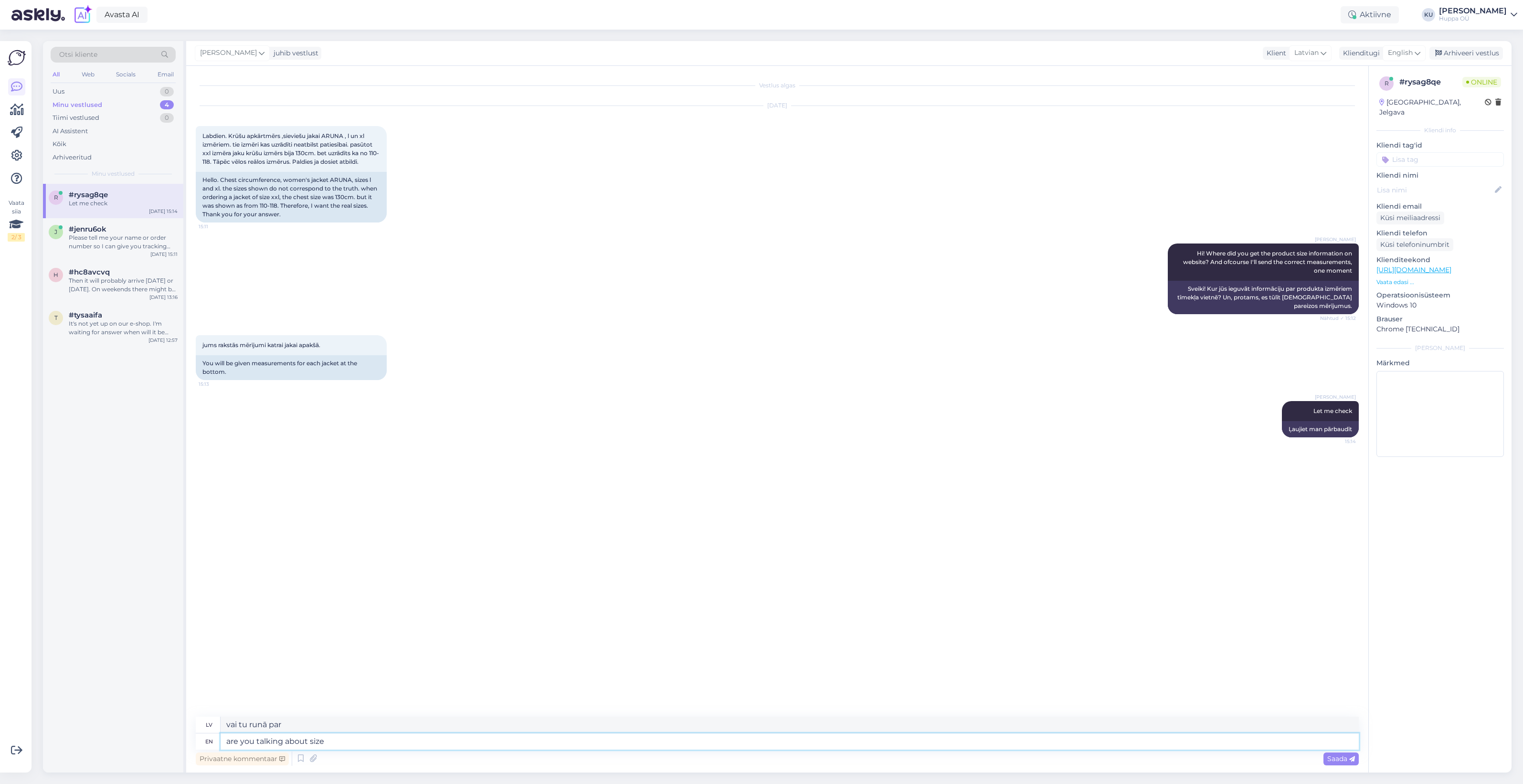
type textarea "vai tu runā par izmēru?"
type textarea "are you talking about size g"
type textarea "Vai tu runā par gi izmēru?"
type textarea "are you talking about size guide?"
type textarea "Vai jūs runājat par izmēru ceļvedi?"
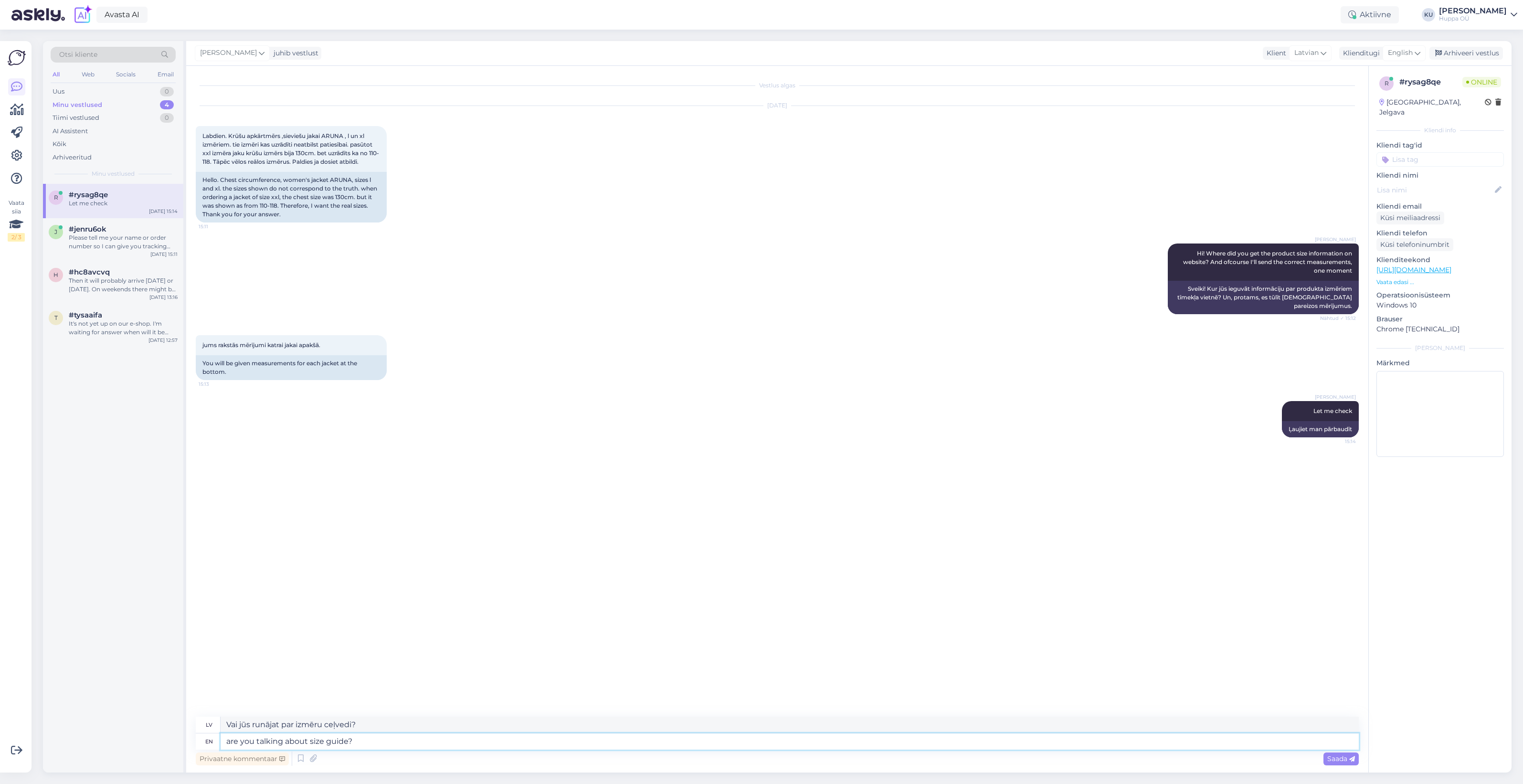
paste textarea "https://shop.huppa.eu/lv/izmeru-tabula/"
type textarea "are you talking about size guide? https://shop.huppa.eu/lv/izmeru-tabula/"
type textarea "Vai jūs runājat par izmēru tabulu? https://shop.huppa.eu/lv/izmeru-tabula/"
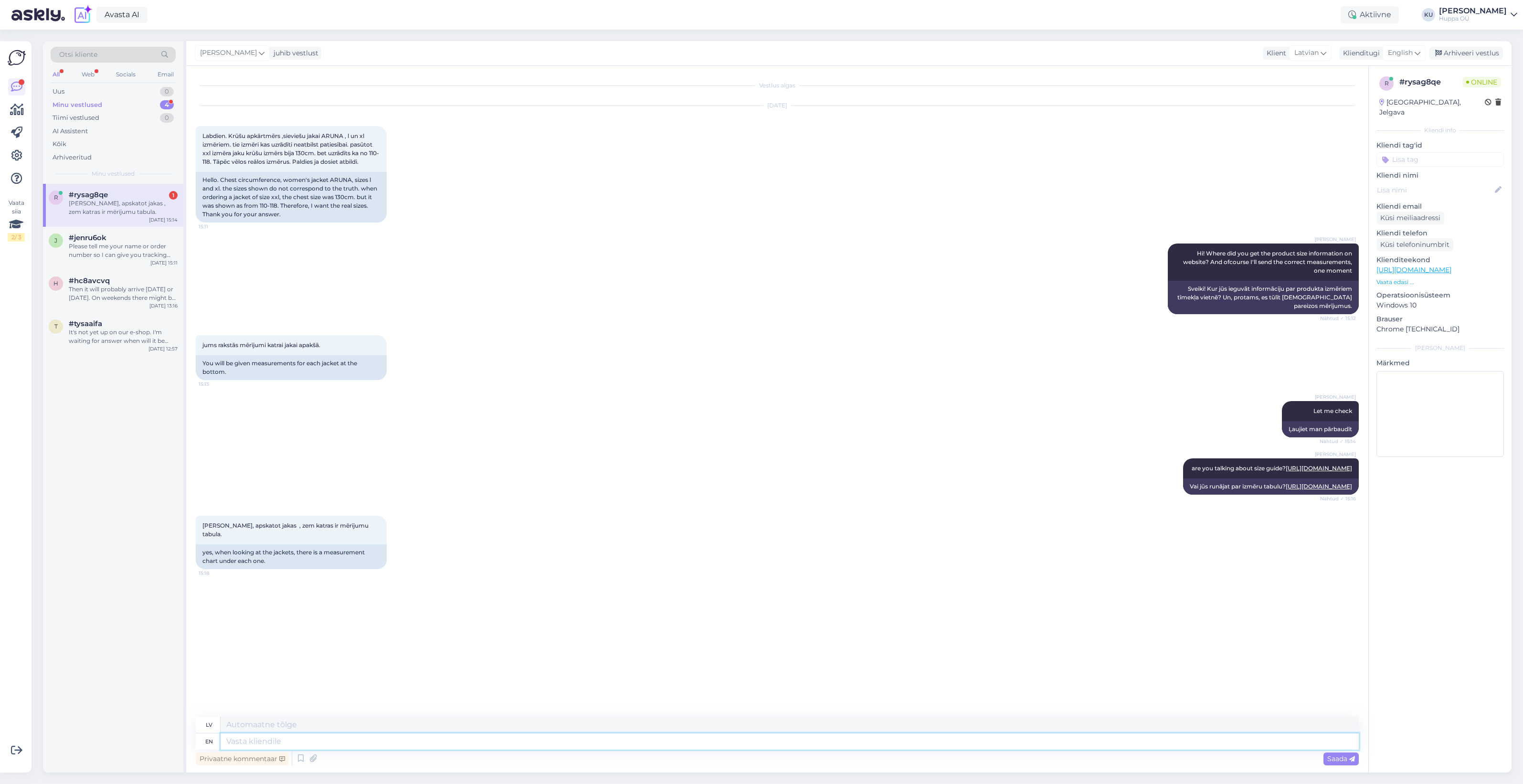
click at [462, 743] on textarea at bounding box center [789, 741] width 1138 height 16
type textarea "the me"
type textarea "es"
type textarea "the"
type textarea "tas"
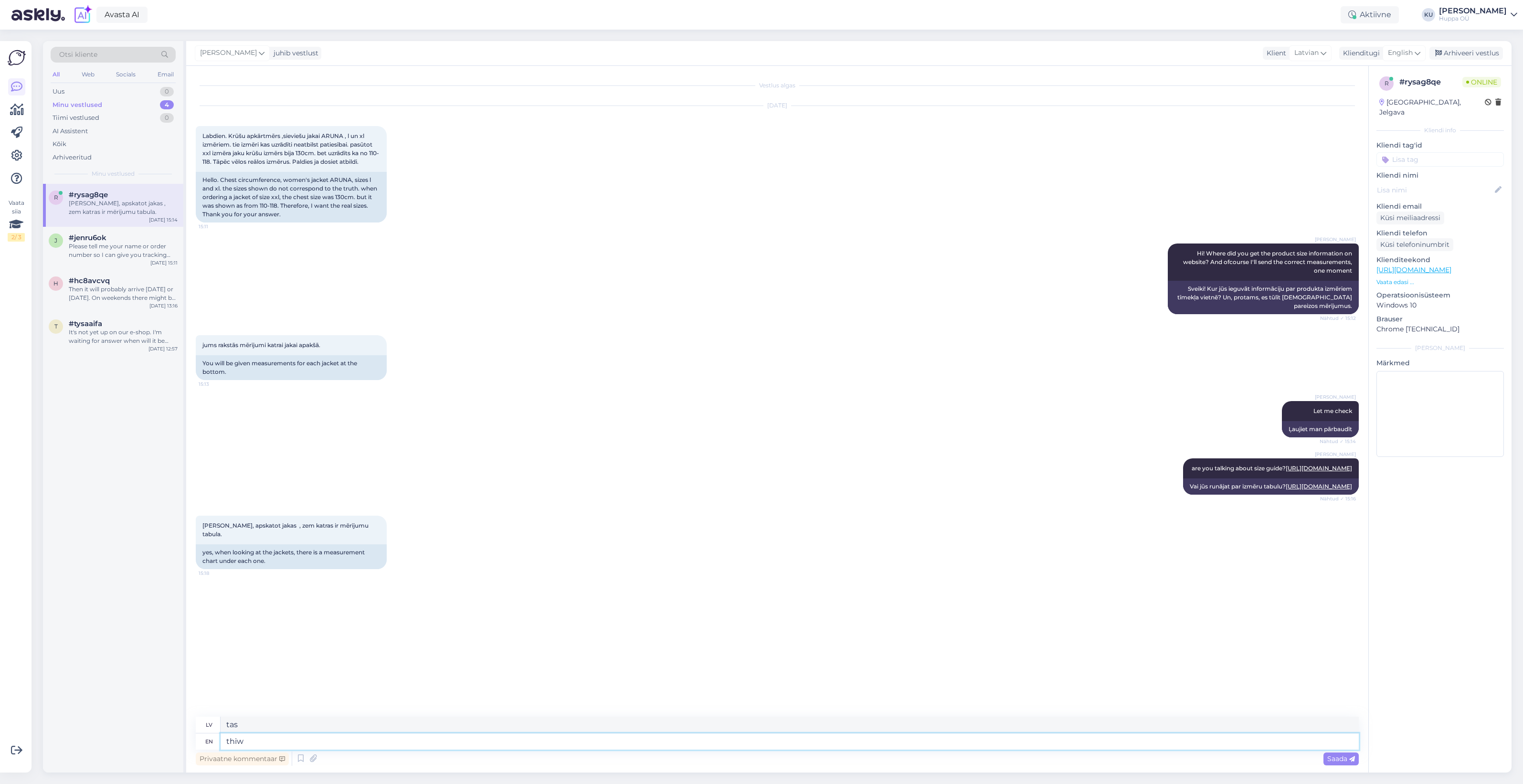
type textarea "thiws"
type textarea "stilbi"
type textarea "this"
type textarea "šis"
type textarea "this chart"
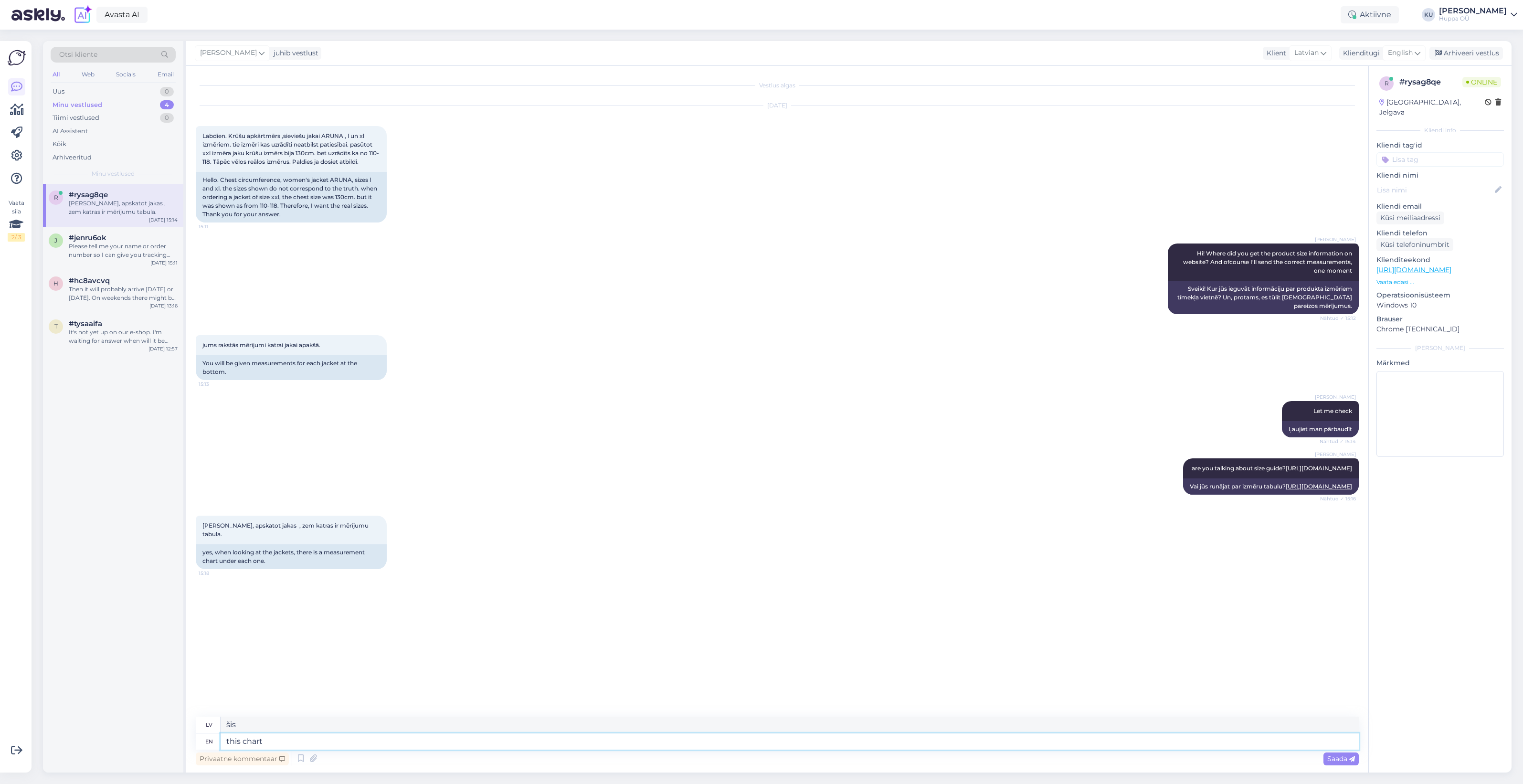
type textarea "šī diagramma"
type textarea "this chart is"
type textarea "šī diagramma ir"
type textarea "this chart is about"
type textarea "šī diagramma ir par"
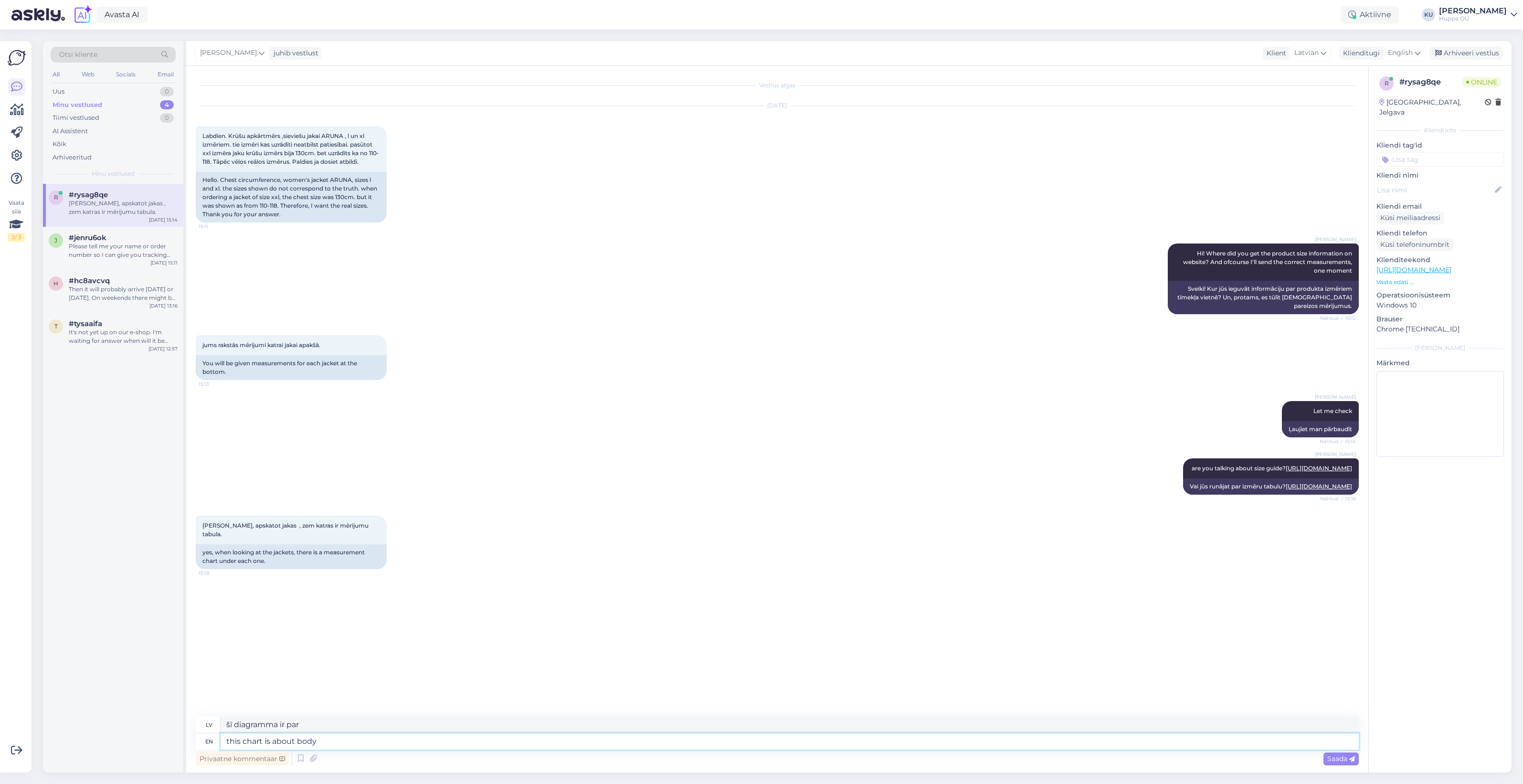
type textarea "this chart is about body m"
type textarea "Šī diagramma ir par ķermeni"
type textarea "this chart is about body measurements"
type textarea "Šī diagramma ir par ķermeņa mērījumiem"
type textarea "this chart is about body measurements ("
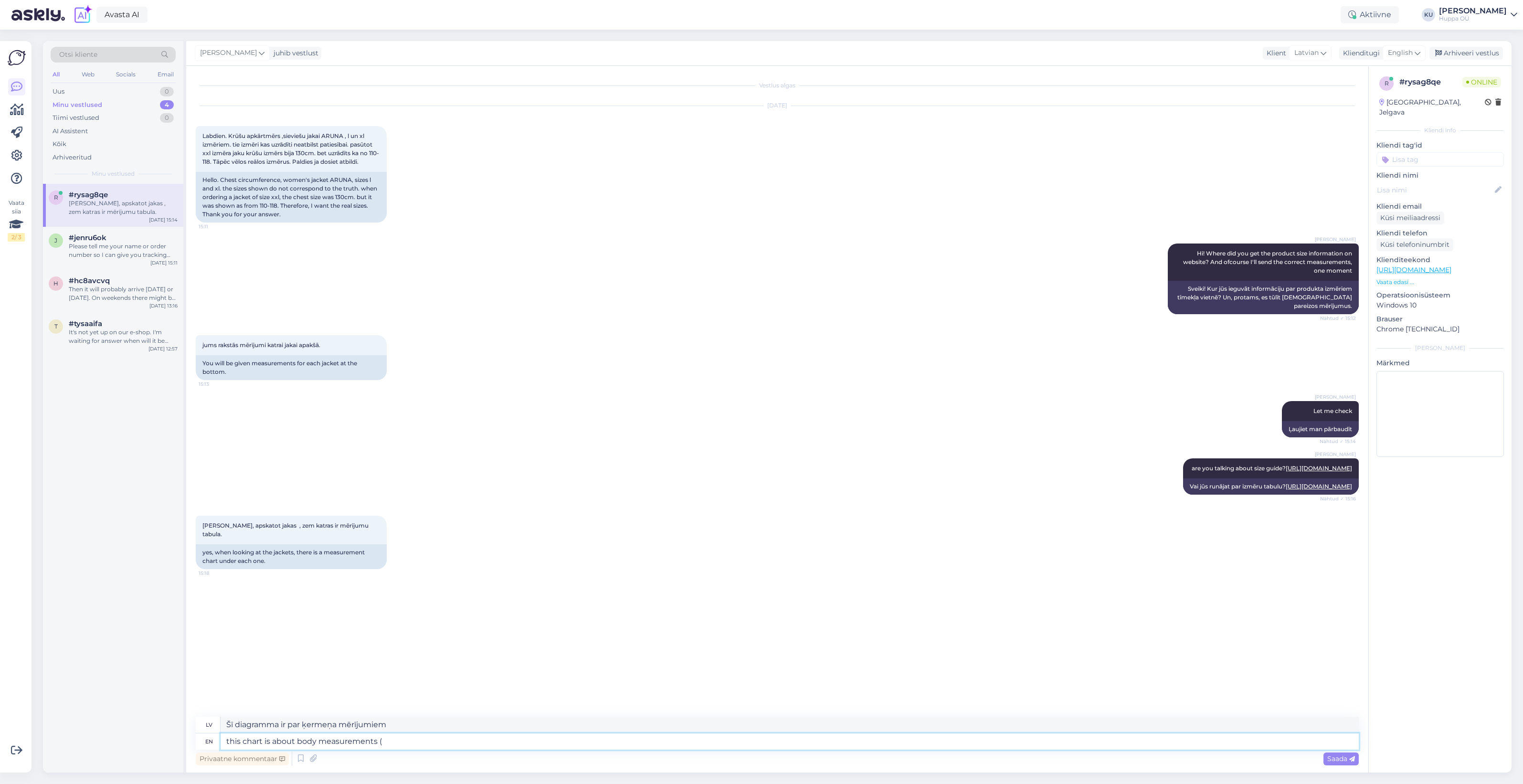
type textarea "šī diagramma ir par ķermeņa mērījumiem ("
type textarea "this chart is about body measurements (the link"
type textarea "šī diagramma ir par ķermeņa mērījumiem (saite"
type textarea "this chart is about body measurements (the link I se"
type textarea "šī diagramma ir par ķermeņa mērījumiem (saite I"
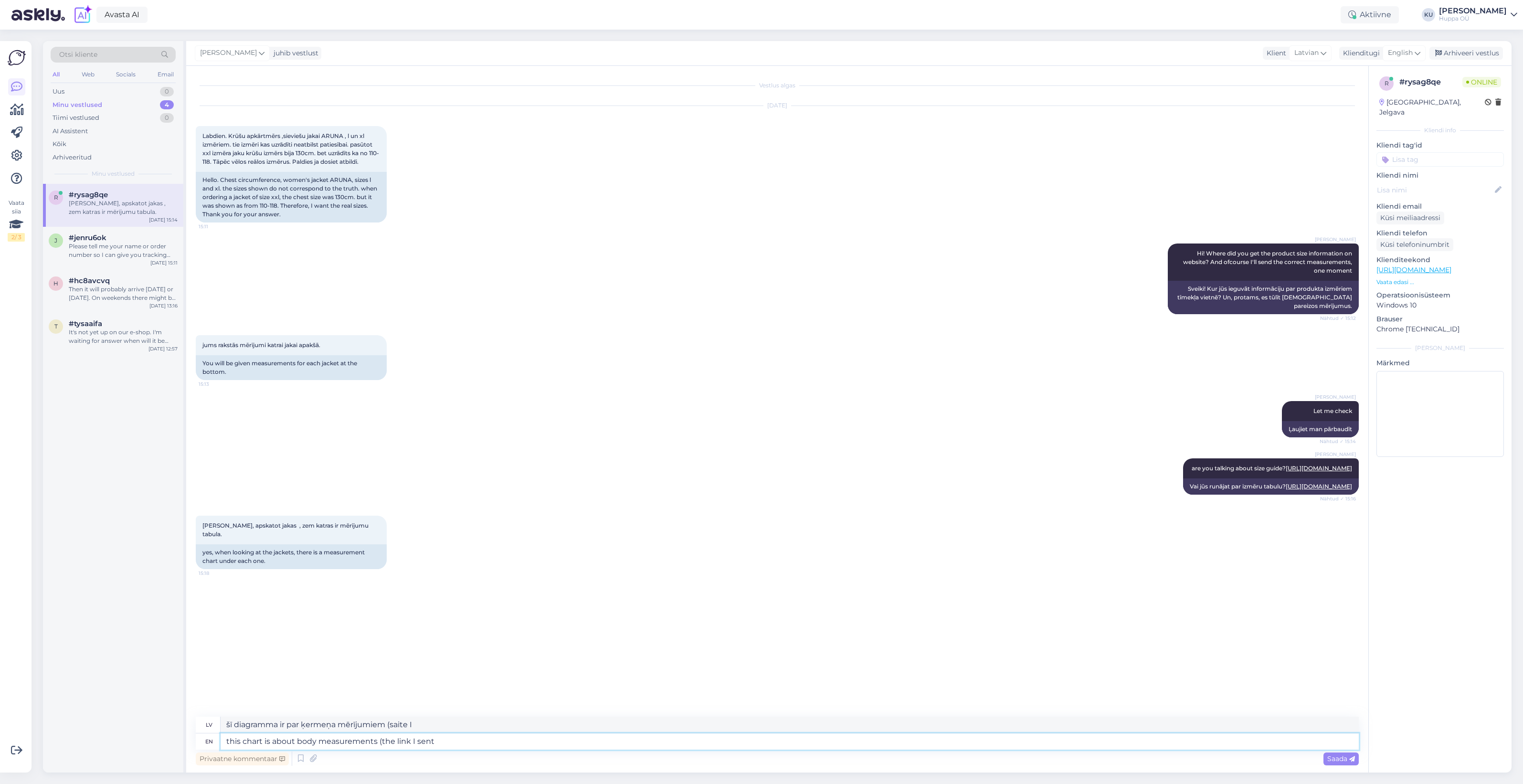
type textarea "this chart is about body measurements (the link I sent)"
type textarea "Šī tabula ir par ķermeņa mērījumiem (saite, ko es nosūtīju)"
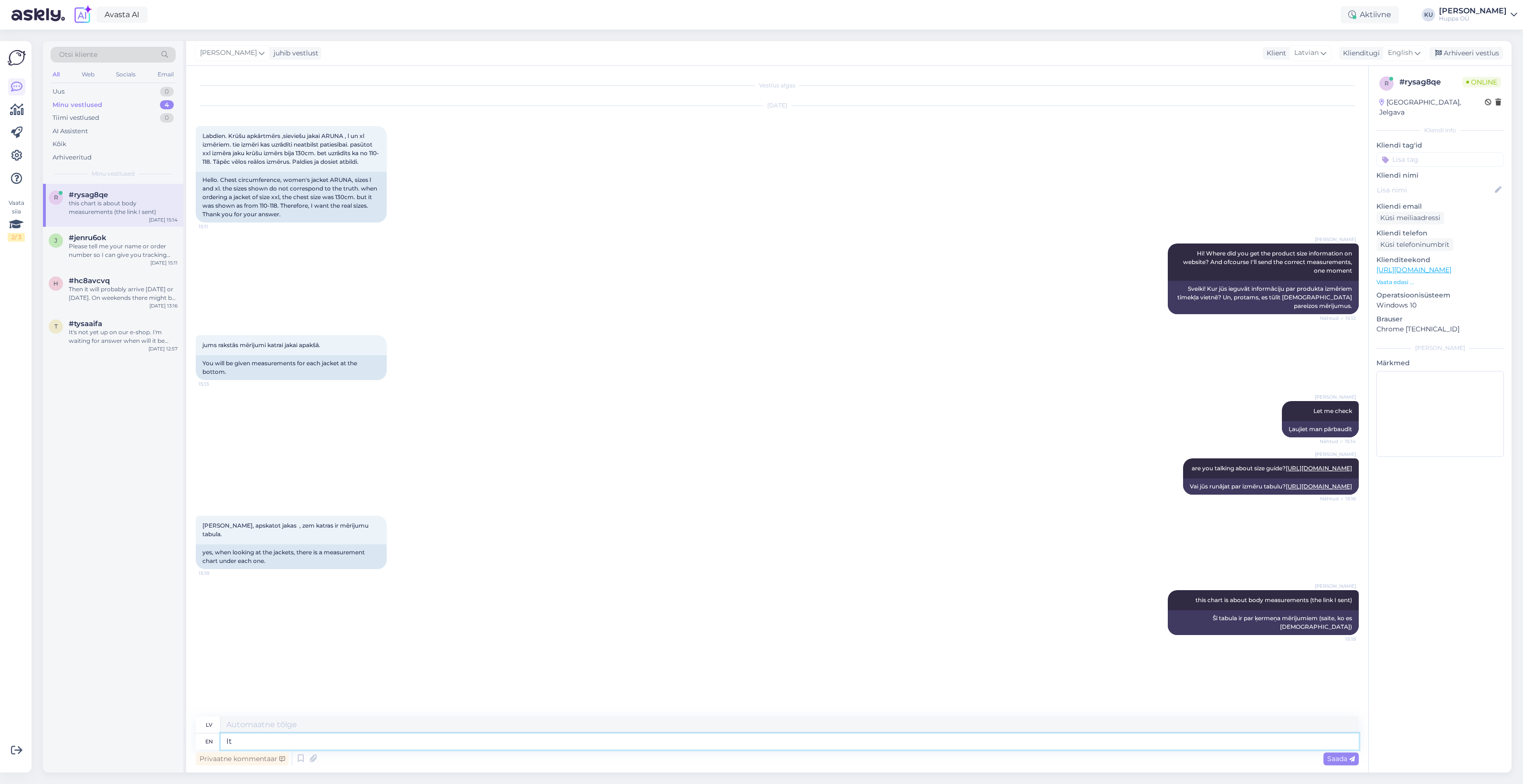
type textarea "It"
type textarea "Tas"
type textarea "It will t"
type textarea "Tas būs"
type textarea "It will take"
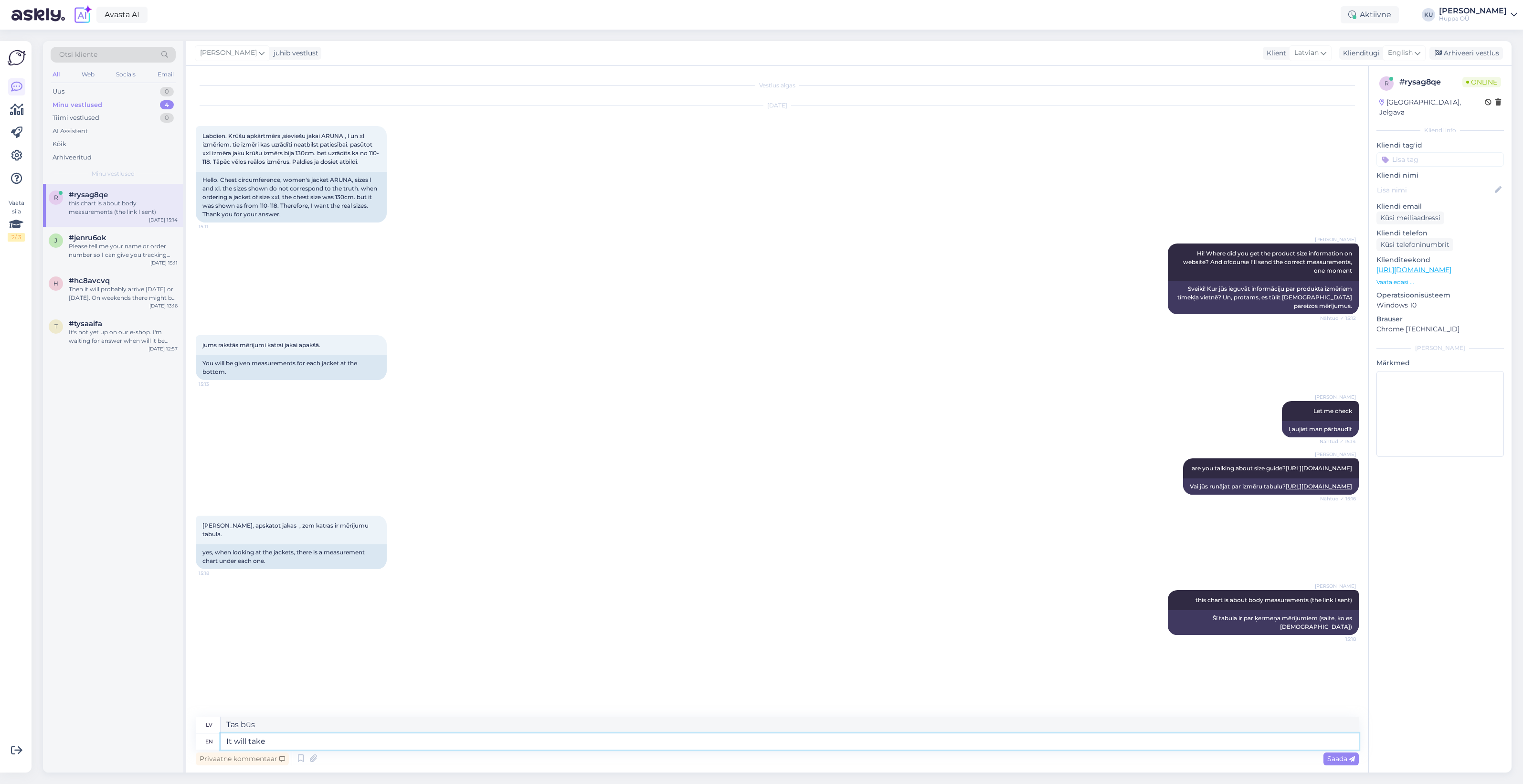
type textarea "Tas prasīs"
type textarea "It will take aa"
type textarea "Tas prasīs aa"
type textarea "It will take a l"
type textarea "Tas prasīs"
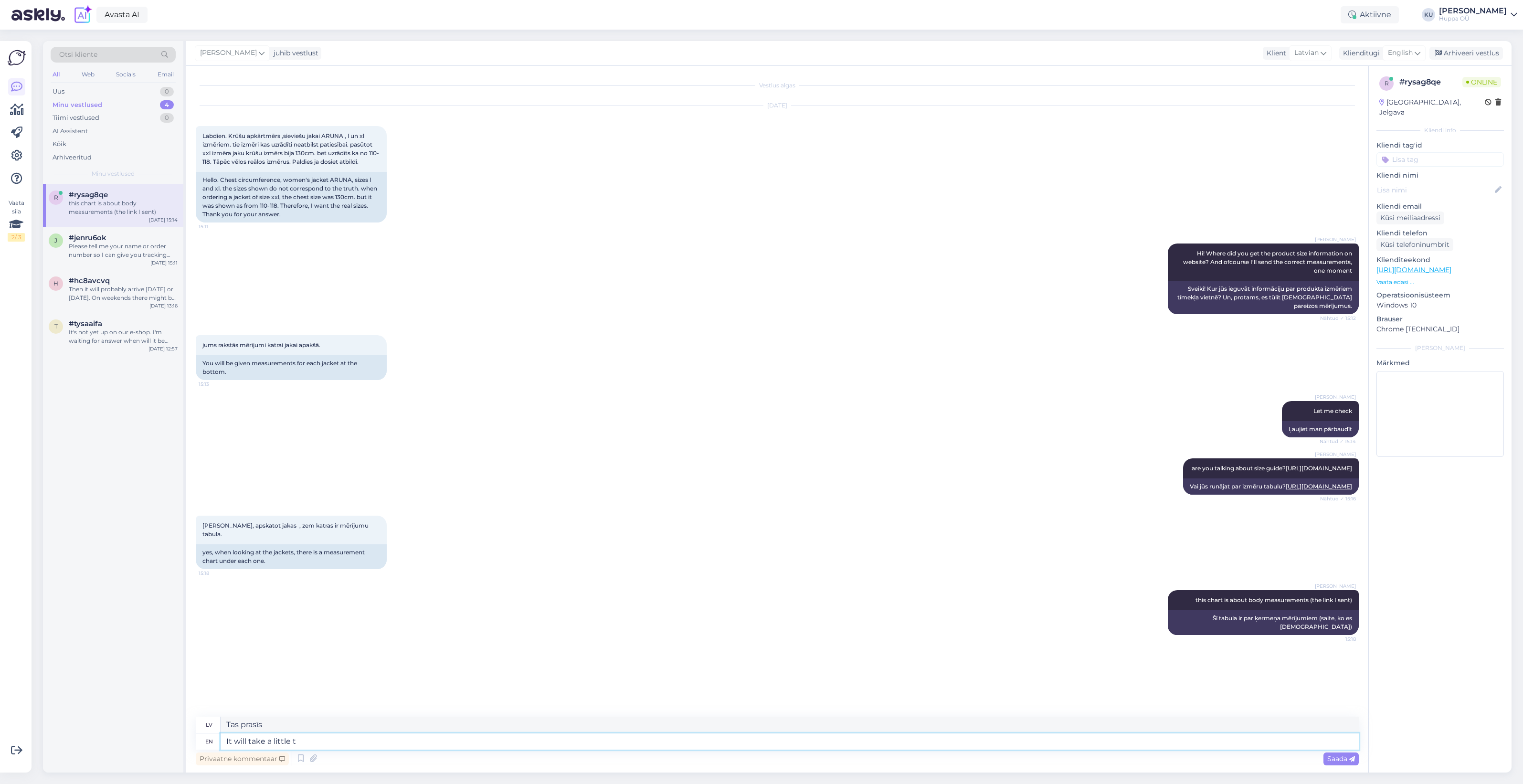
type textarea "It will take a little ti"
type textarea "Tas prasīs nedaudz laika"
type textarea "It will take a little time, I"
type textarea "Tas prasīs nedaudz laika,"
type textarea "It will take a little time, I'll tr"
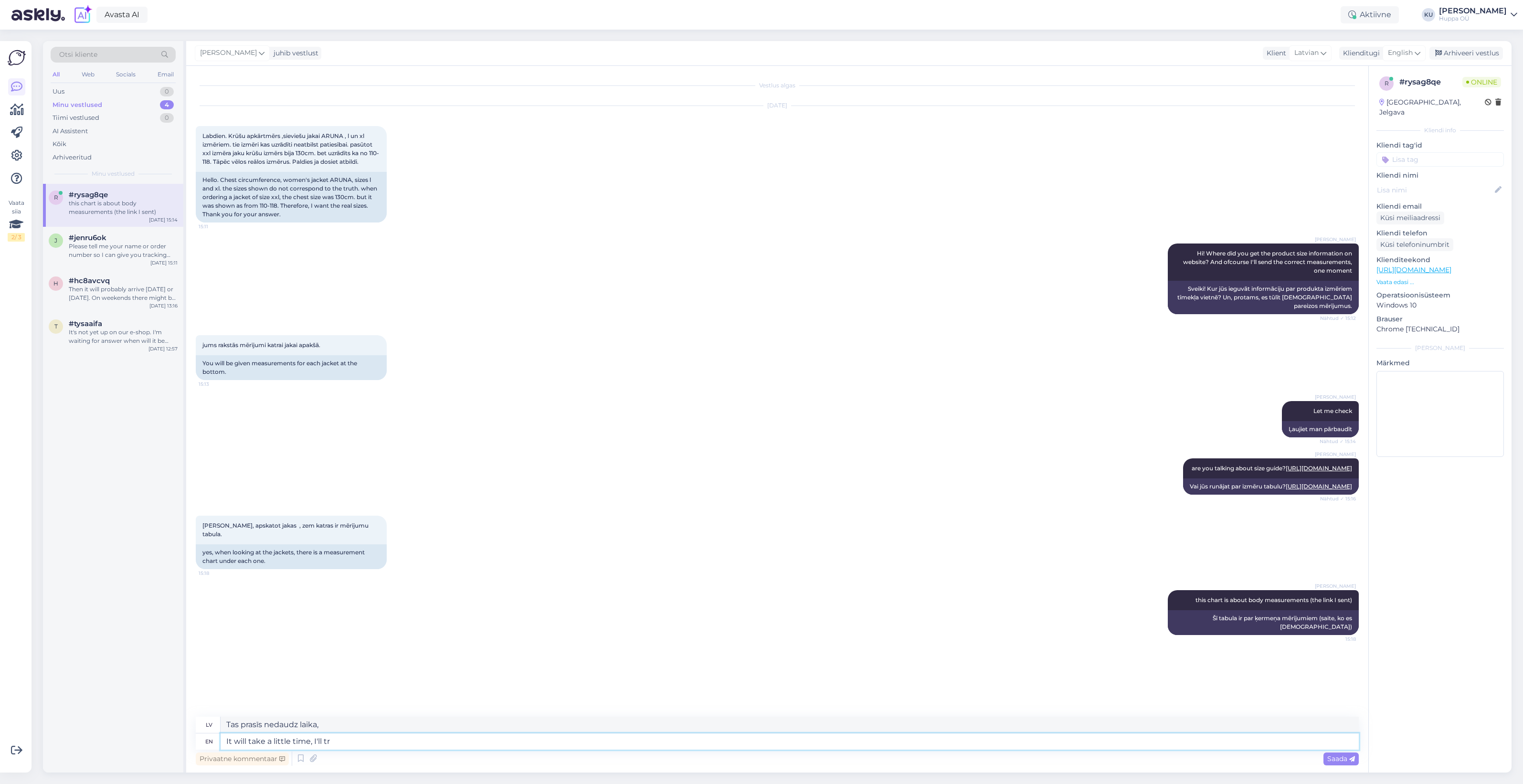
type textarea "Tas prasīs nedaudz laika, es"
type textarea "It will take a little time, I'll try t"
type textarea "Tas prasīs nedaudz laika, es centīšos"
type textarea "It will take a little time, I'll try to get y"
type textarea "Tas prasīs nedaudz laika, es centīšos dabūt"
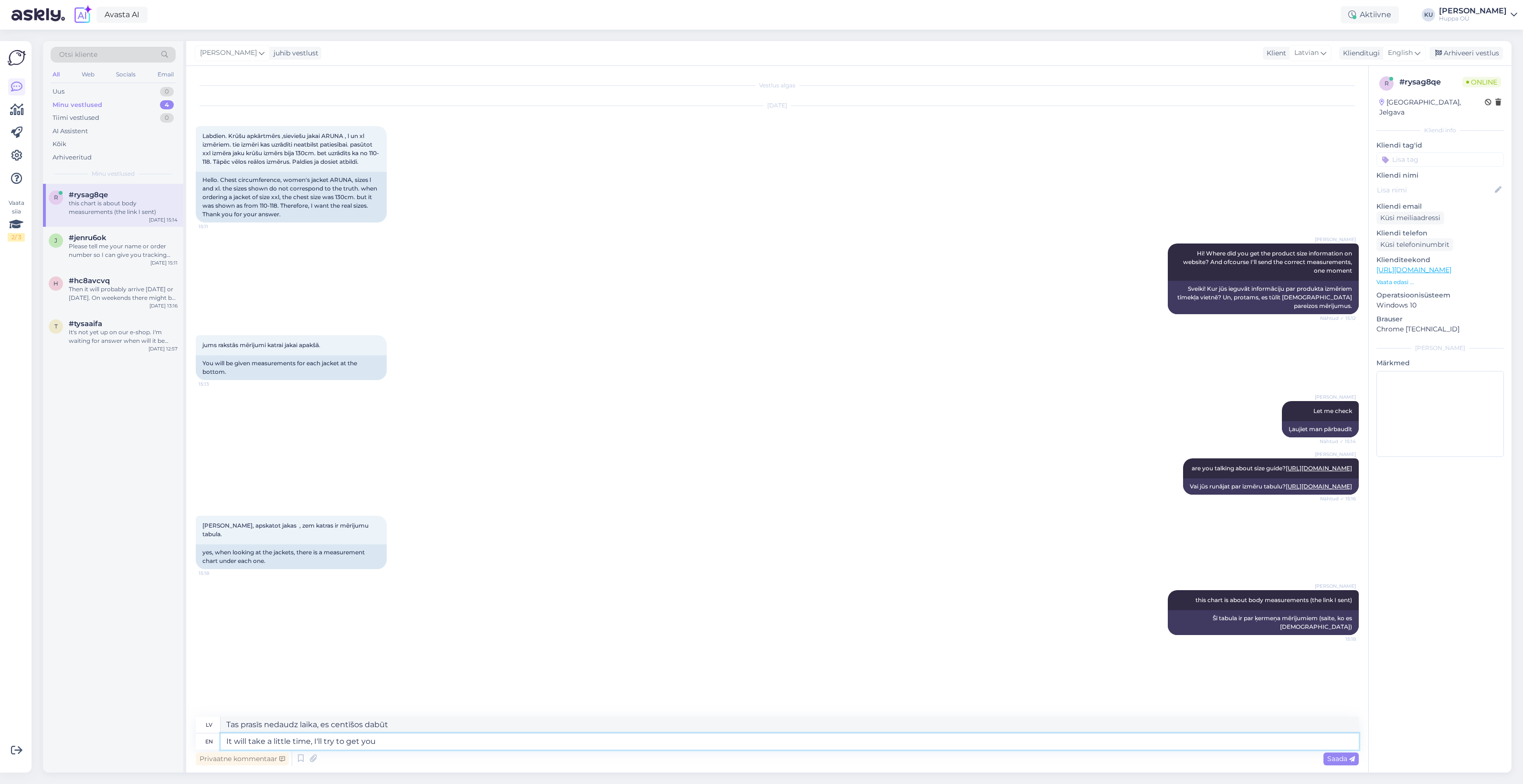
type textarea "It will take a little time, I'll try to get you"
type textarea "Tas prasīs nedaudz laika, es centīšos tevi dabūt."
type textarea "It will take a little time, I'll try to get you product m"
type textarea "Tas prasīs nedaudz laika, es centīšos jums piegādāt produktu."
type textarea "It will take a little time, I'll try to get you product measurements a"
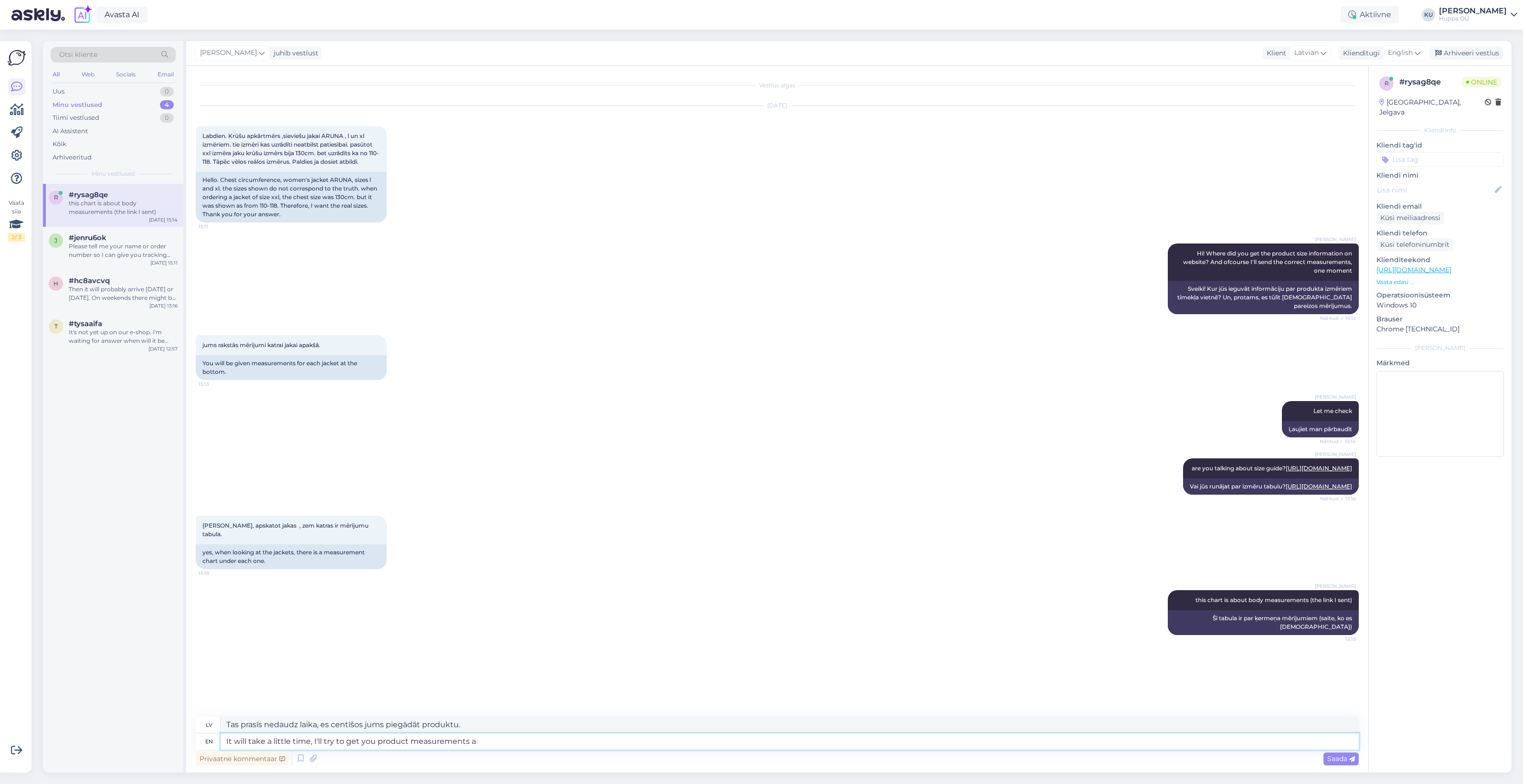
type textarea "Tas prasīs nedaudz laika, es centīšos jums sniegt produkta mērījumus."
type textarea "It will take a little time, I'll try to get you product measurements as so"
type textarea "Tas prasīs nedaudz laika, es centīšos jums sniegt produkta mērījumus, kā norādī…"
type textarea "It will take a little time, I'll try to get you product measurements as soon as"
type textarea "Tas prasīs nedaudz laika, centīšos pēc iespējas ātrāk sniegt jums produkta mērī…"
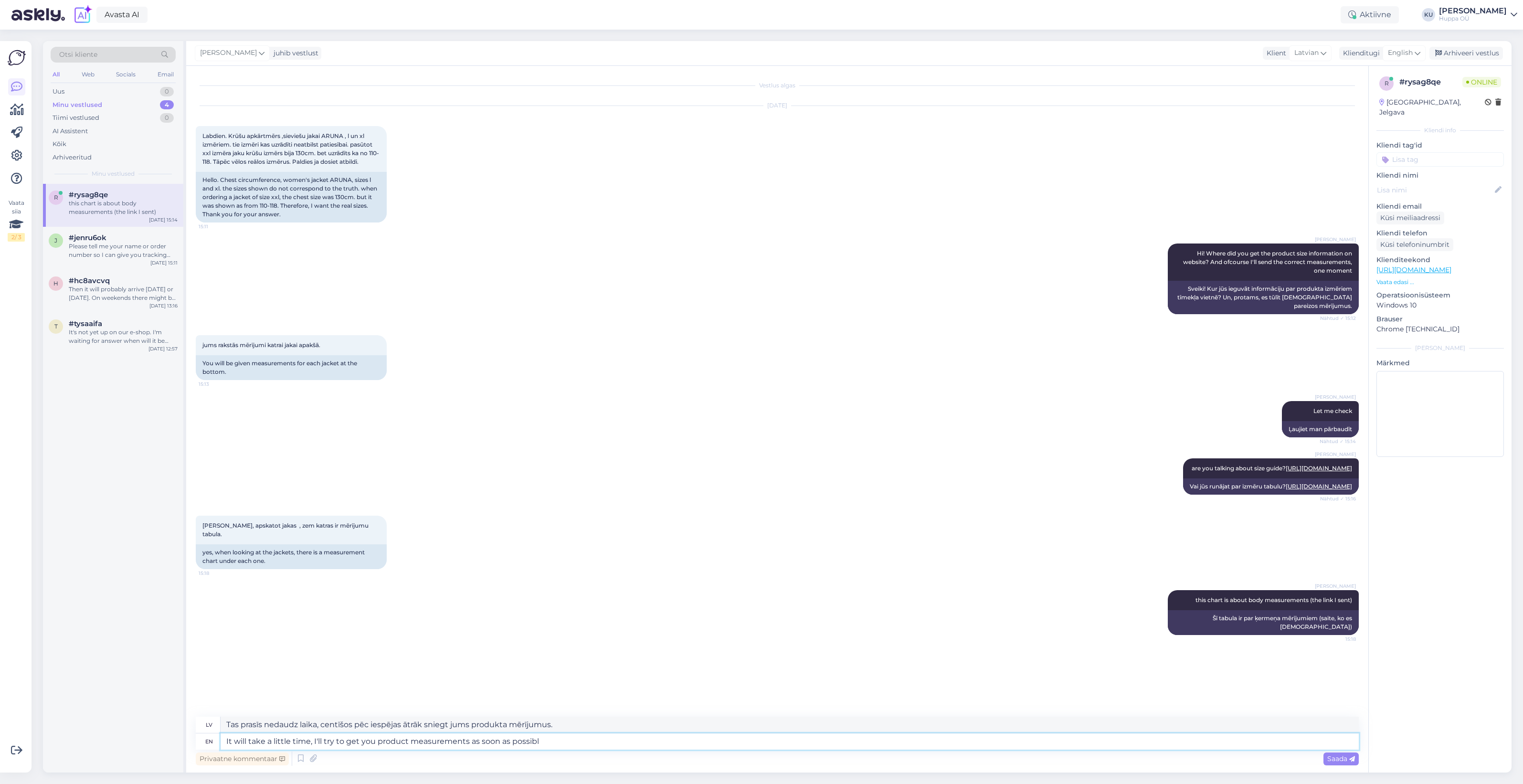
type textarea "It will take a little time, I'll try to get you product measurements as soon as…"
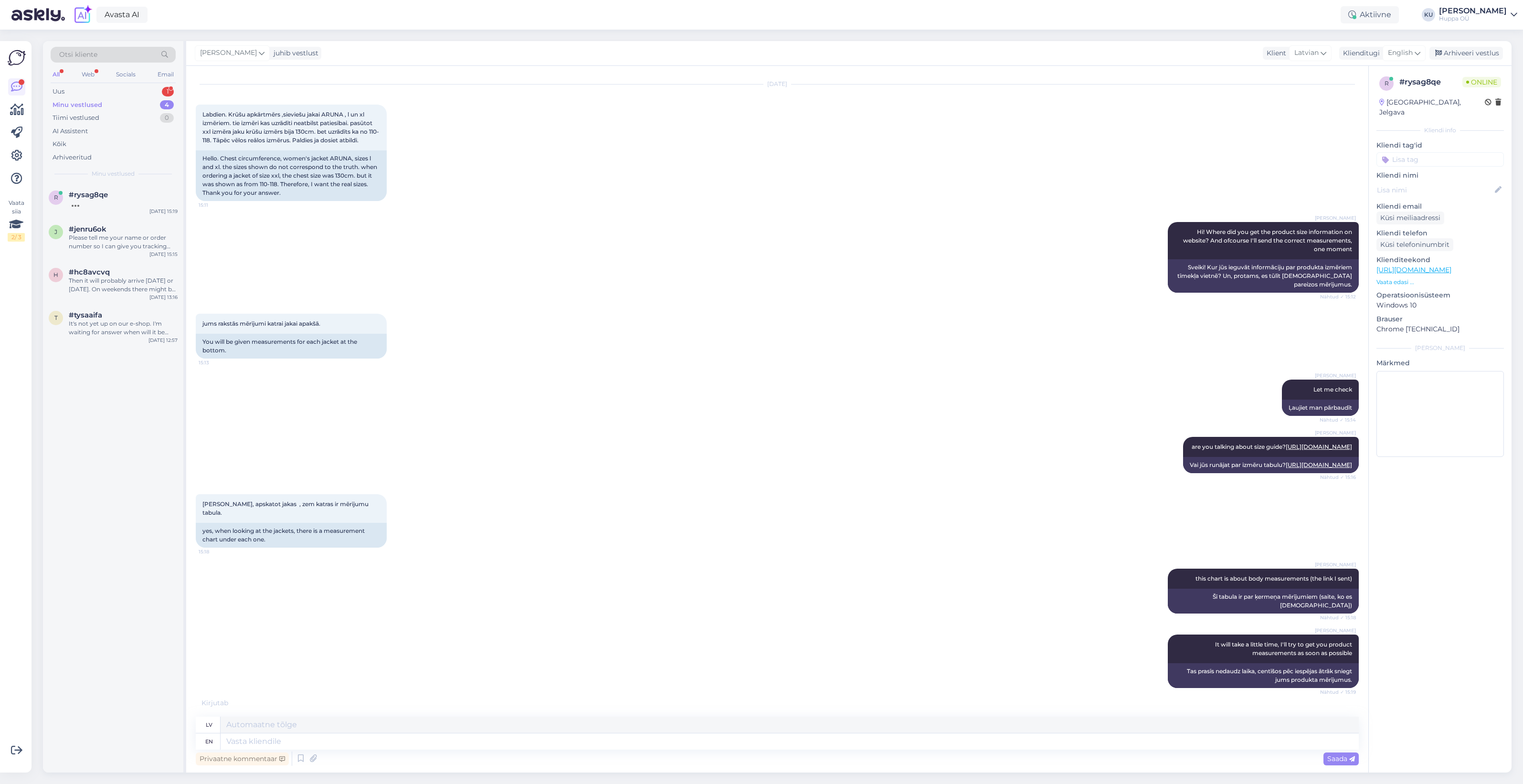
scroll to position [68, 0]
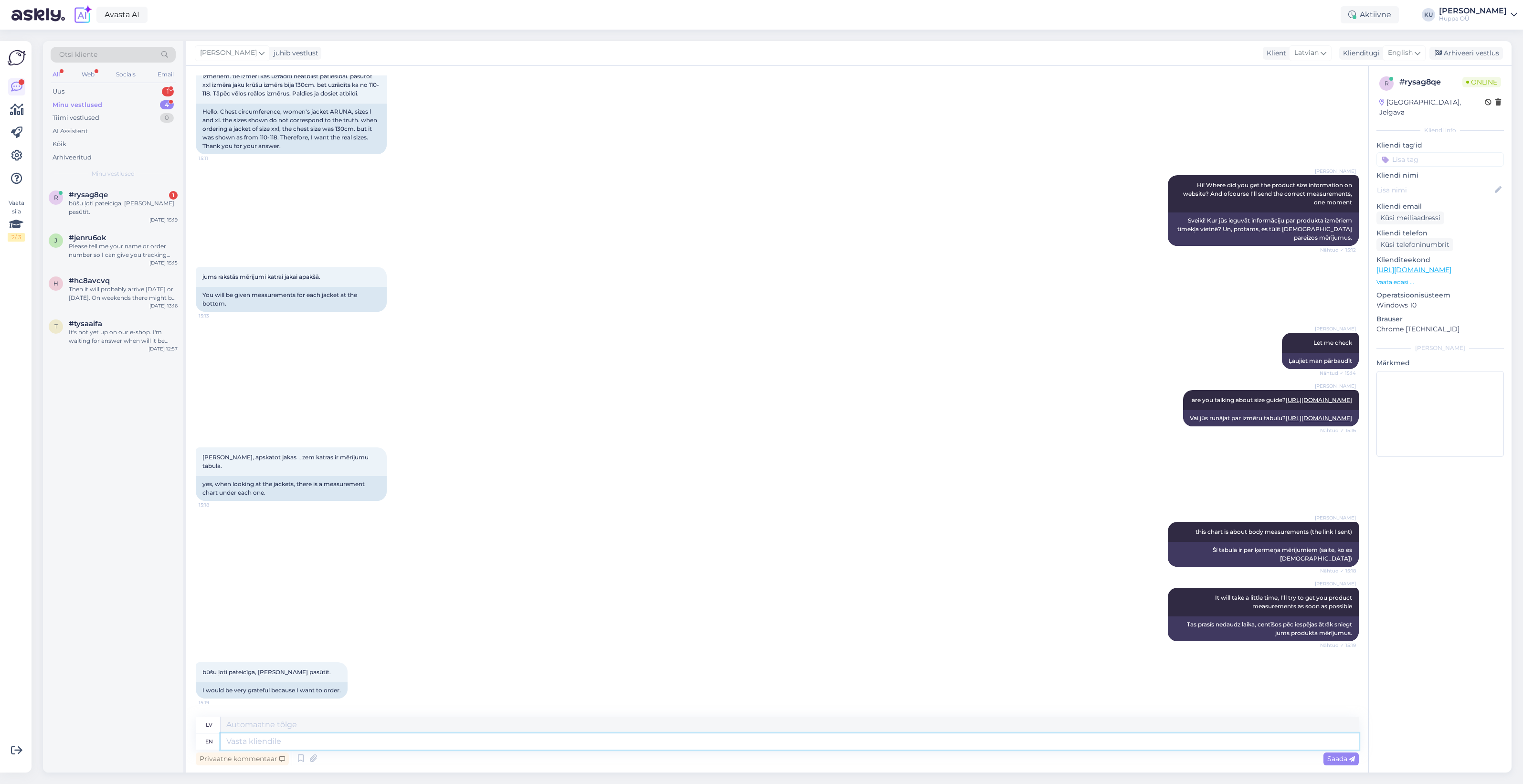
click at [366, 739] on textarea at bounding box center [789, 741] width 1138 height 16
click at [111, 201] on div "būšu ļoti pateicīga, jo vēlos pasūtīt." at bounding box center [123, 207] width 109 height 17
click at [332, 741] on textarea at bounding box center [789, 741] width 1138 height 16
click at [127, 91] on div "Uus 1" at bounding box center [113, 91] width 125 height 14
click at [108, 197] on div "#trnjtmpz 1" at bounding box center [123, 194] width 109 height 9
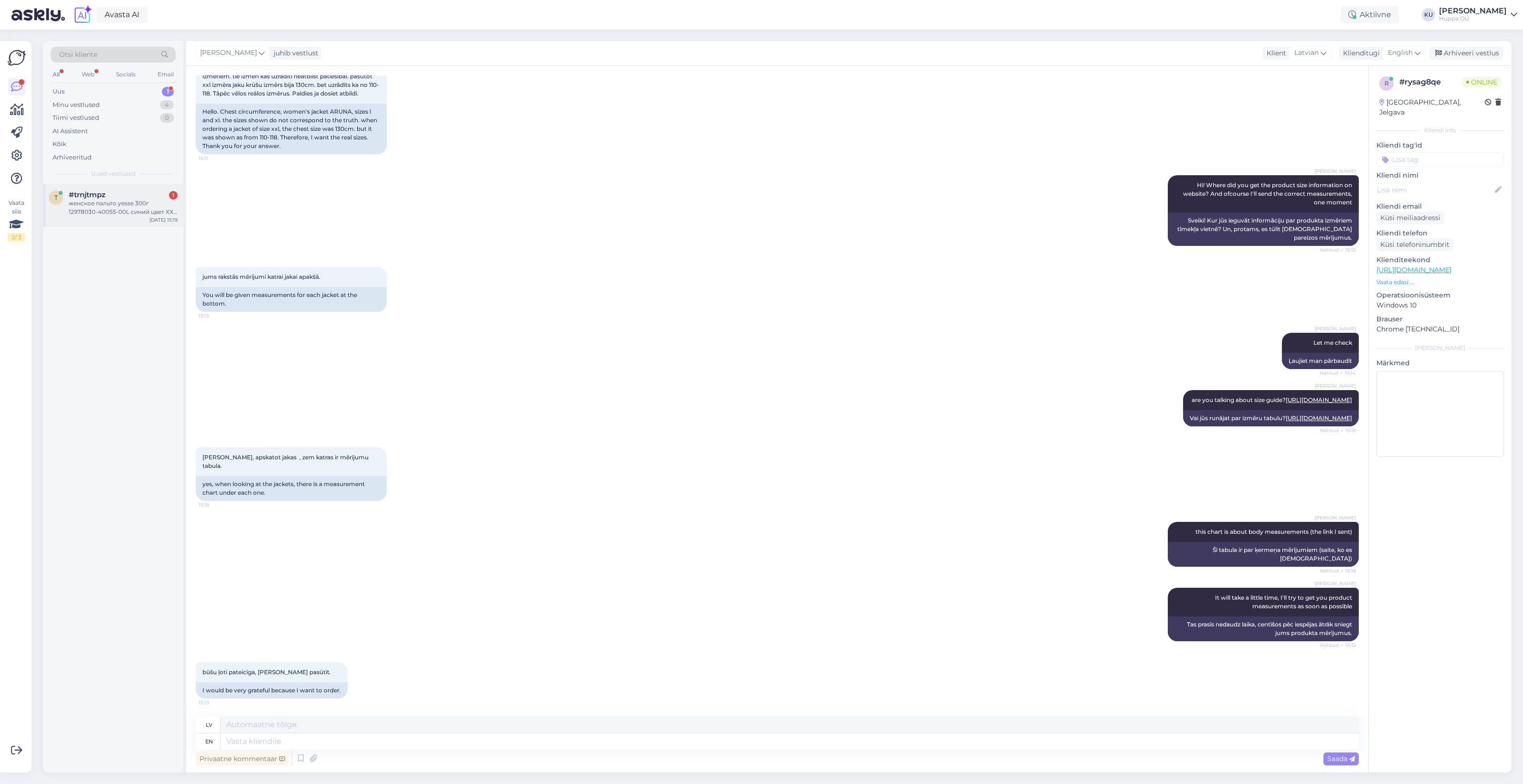
scroll to position [20, 0]
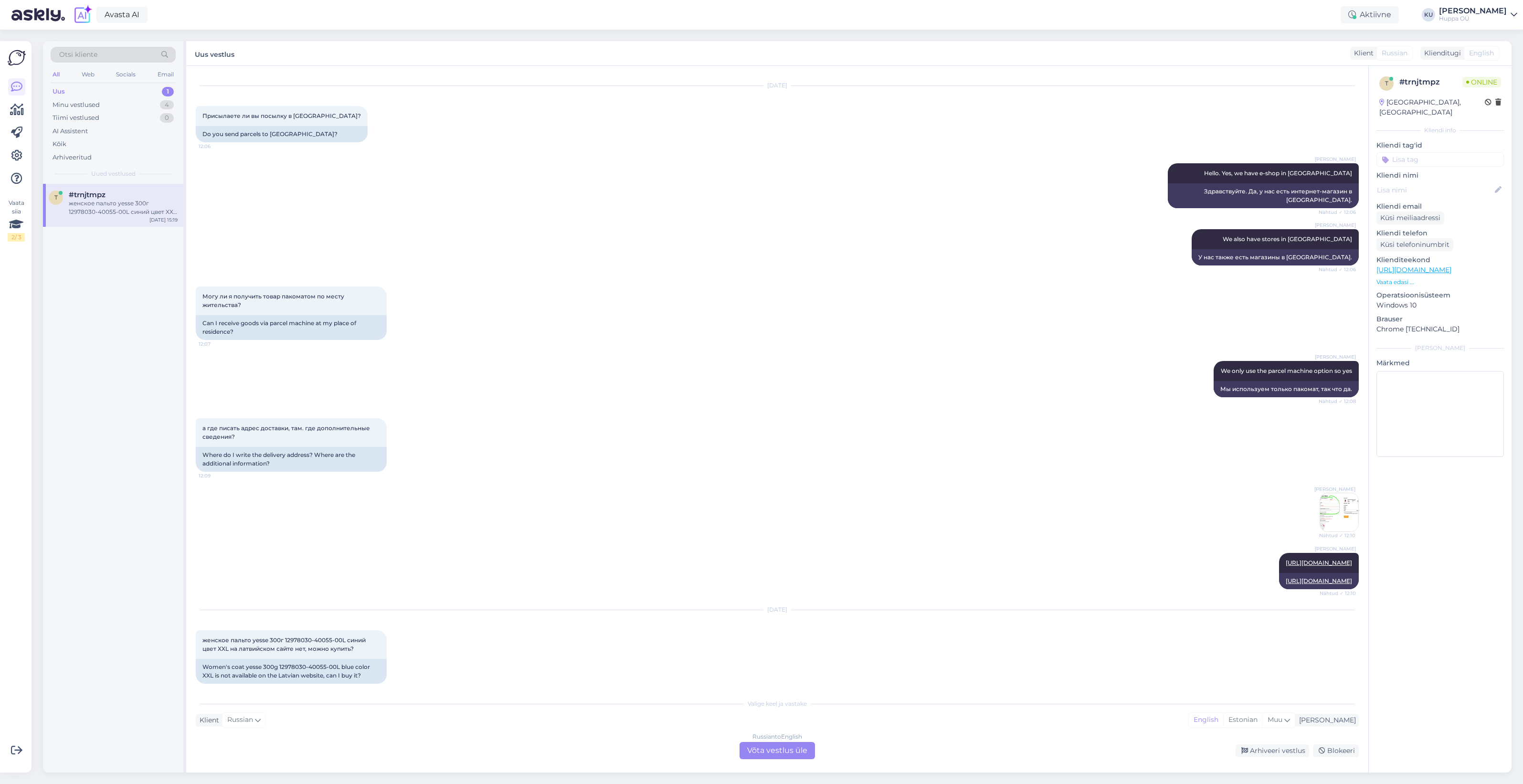
click at [773, 751] on div "Russian to English Võta vestlus üle" at bounding box center [777, 750] width 75 height 17
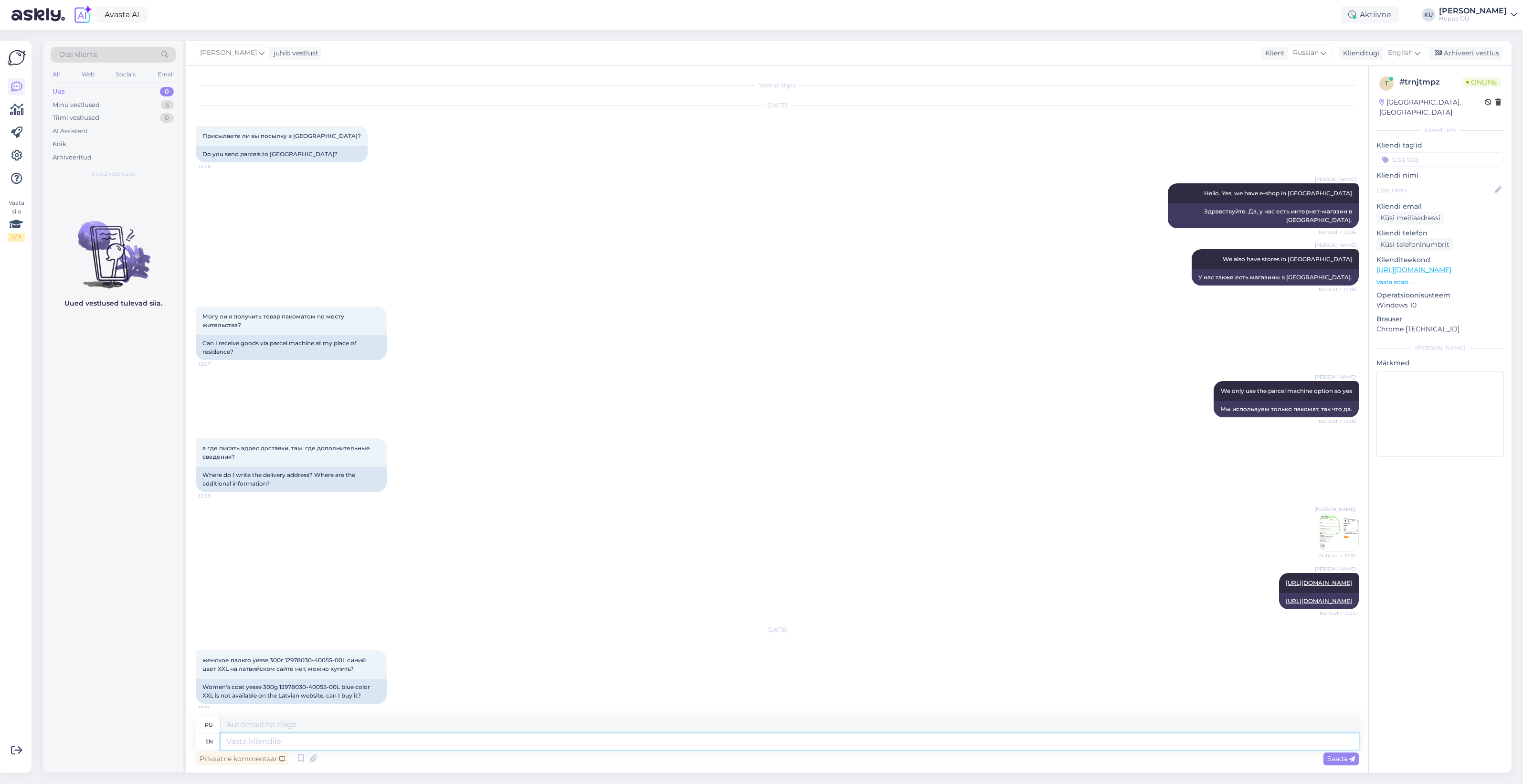
click at [354, 741] on textarea at bounding box center [789, 741] width 1138 height 16
type textarea "Hi!"
type textarea "Привет!"
type textarea "Hi! Let"
type textarea "Привет! Пусть"
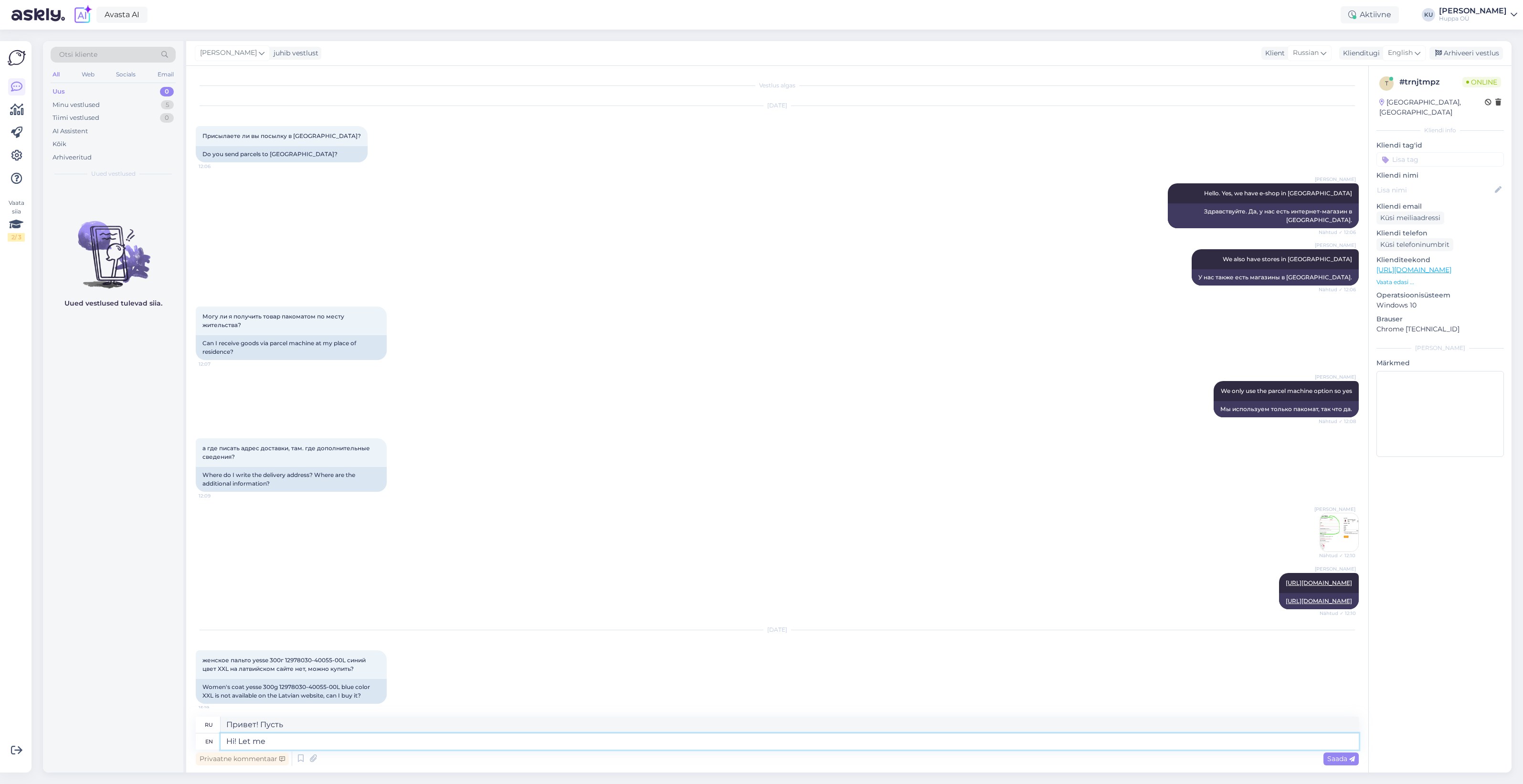
type textarea "Hi! Let me"
type textarea "Привет! Позвольте мне"
type textarea "Hi! Let me check"
type textarea "Привет! Дай-ка я проверю."
type textarea "Hi! Let me check shops or"
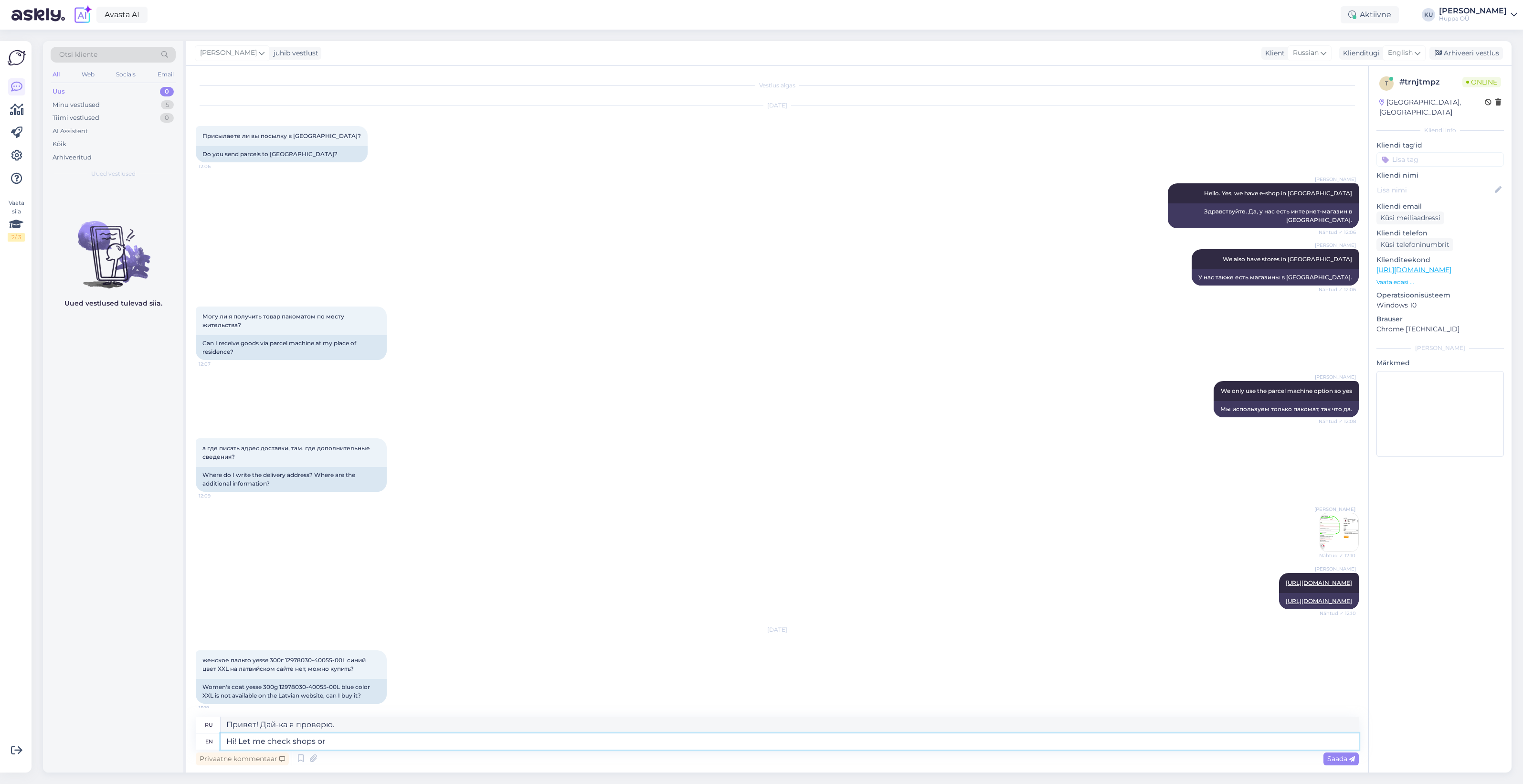
type textarea "Привет! Давай я проверю магазины."
type textarea "Hi! Let me check shops or o"
type textarea "Привет! Дай-ка я проверю магазины или"
type textarea "Hi! Let me check shops or other"
type textarea "Привет! Дай-ка я проверю магазины и т.д."
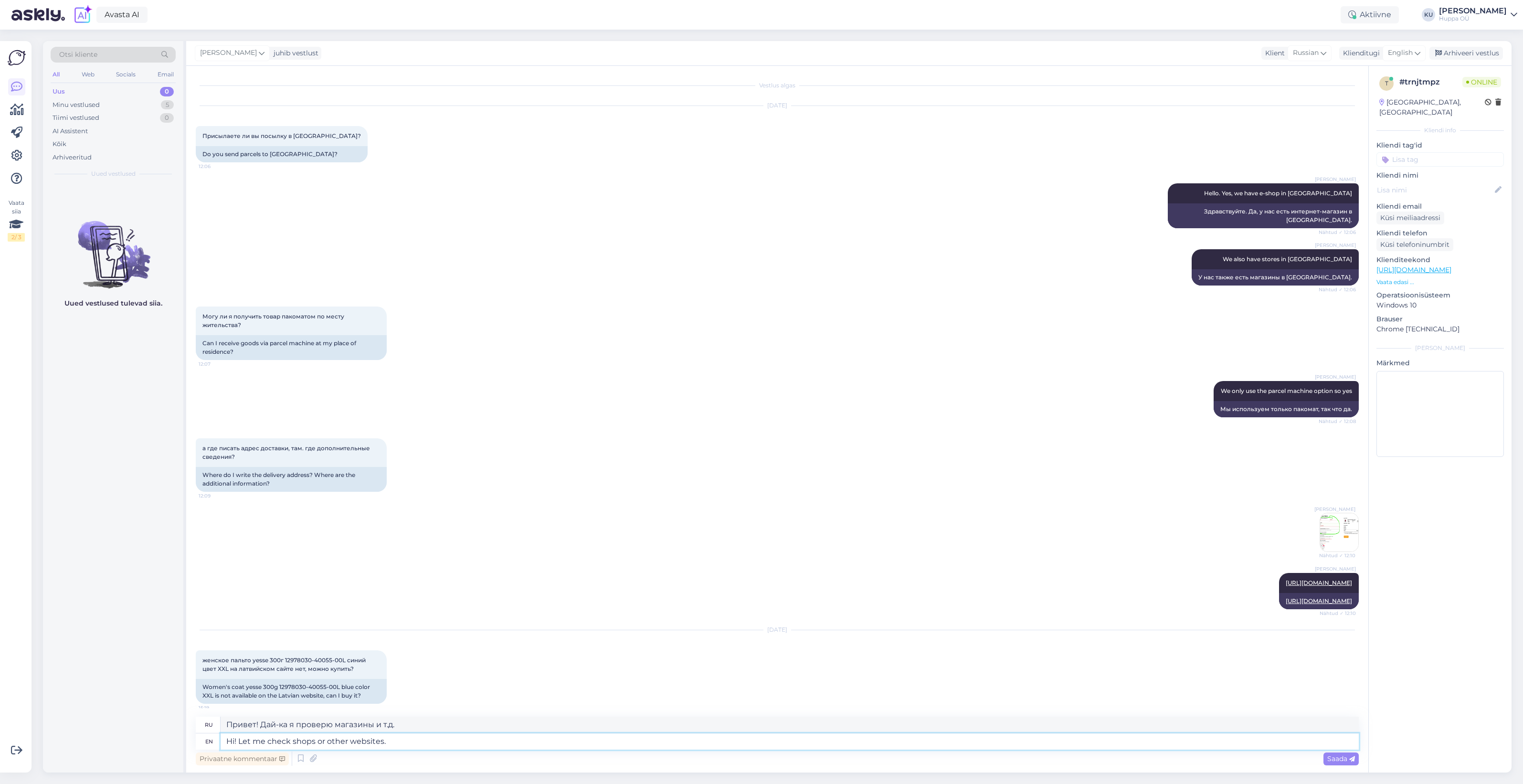
type textarea "Hi! Let me check shops or other websites. O"
type textarea "Привет! Давайте проверим магазины и другие сайты."
type textarea "Hi! Let me check shops or other websites. One m"
type textarea "Привет! Дай-ка я проверю магазины и другие сайты. Один"
type textarea "Hi! Let me check shops or other websites. One moment"
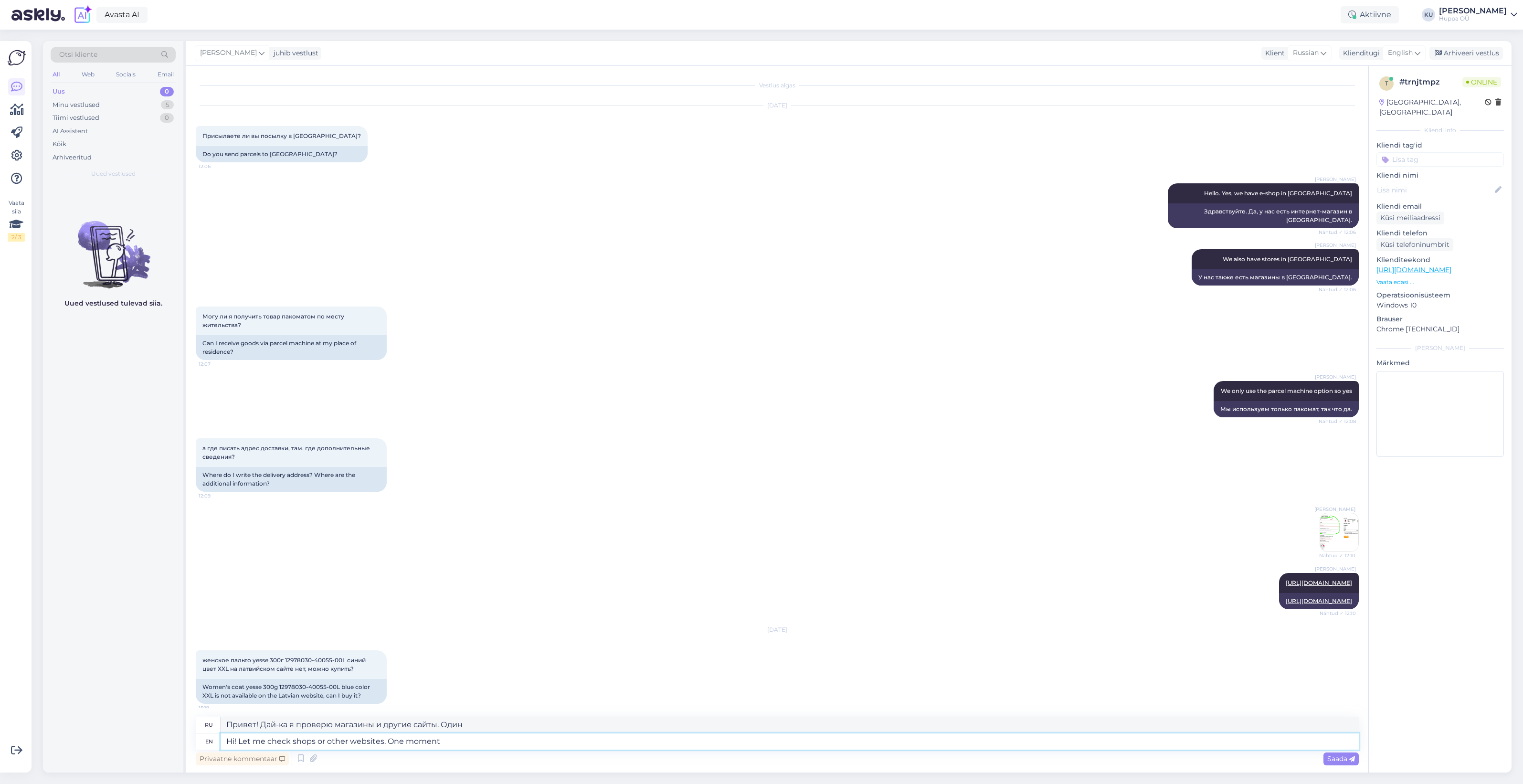
type textarea "Привет! Дай-ка я проверю магазины и другие сайты. Одну минуточку."
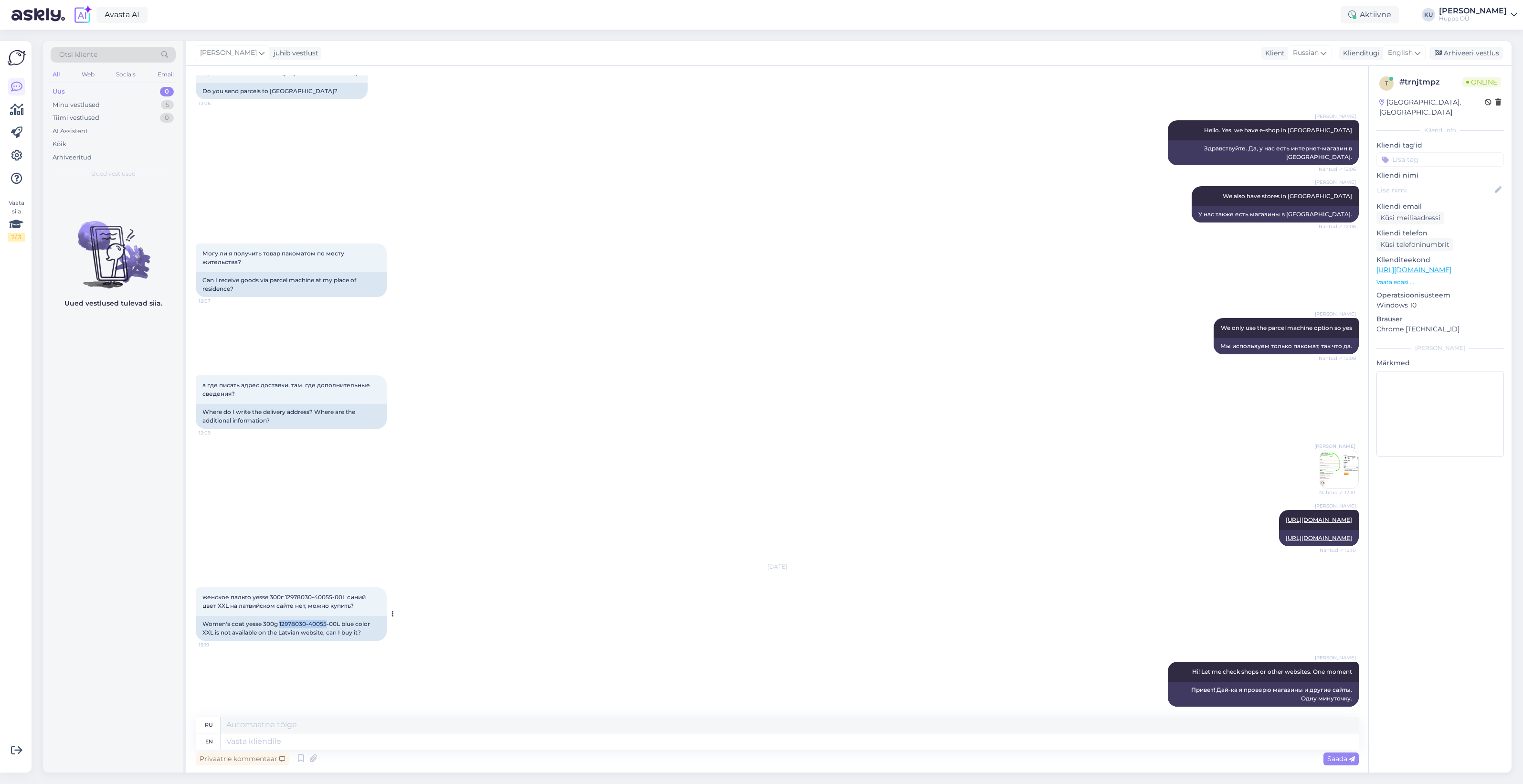
drag, startPoint x: 326, startPoint y: 614, endPoint x: 280, endPoint y: 611, distance: 46.1
click at [280, 616] on div "Women's coat yesse 300g 12978030-40055-00L blue color XXL is not available on t…" at bounding box center [291, 628] width 191 height 25
copy div "12978030-40055"
click at [303, 739] on textarea at bounding box center [789, 741] width 1138 height 16
type textarea "It"
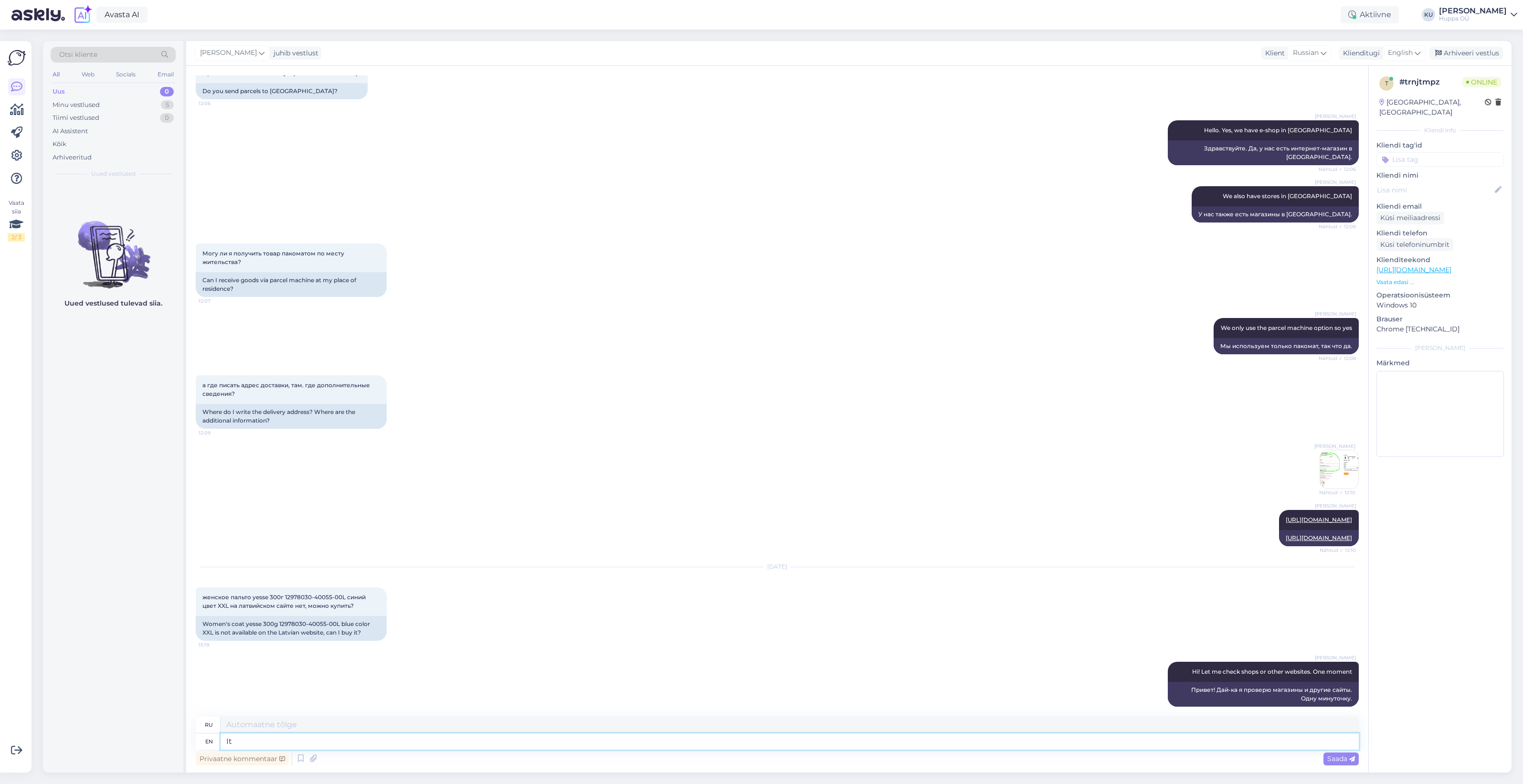
type textarea "Это"
type textarea "It should b"
type textarea "Должно"
type textarea "It should be"
type textarea "Это должно быть"
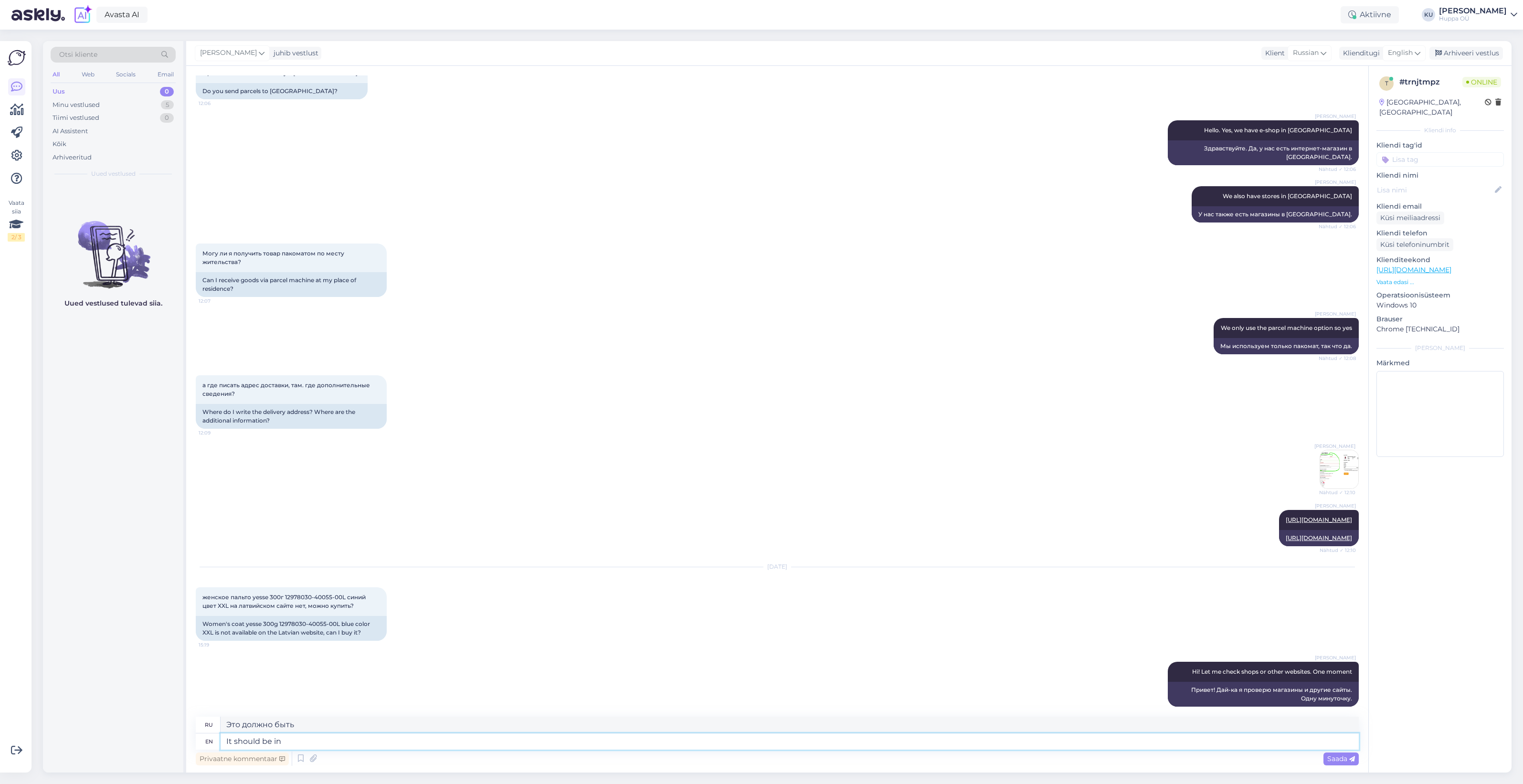
type textarea "It should be in o"
type textarea "Это должно быть в"
type textarea "It should be in our L"
type textarea "Это должно быть в нашем"
type textarea "It should be in our Laatvian sh"
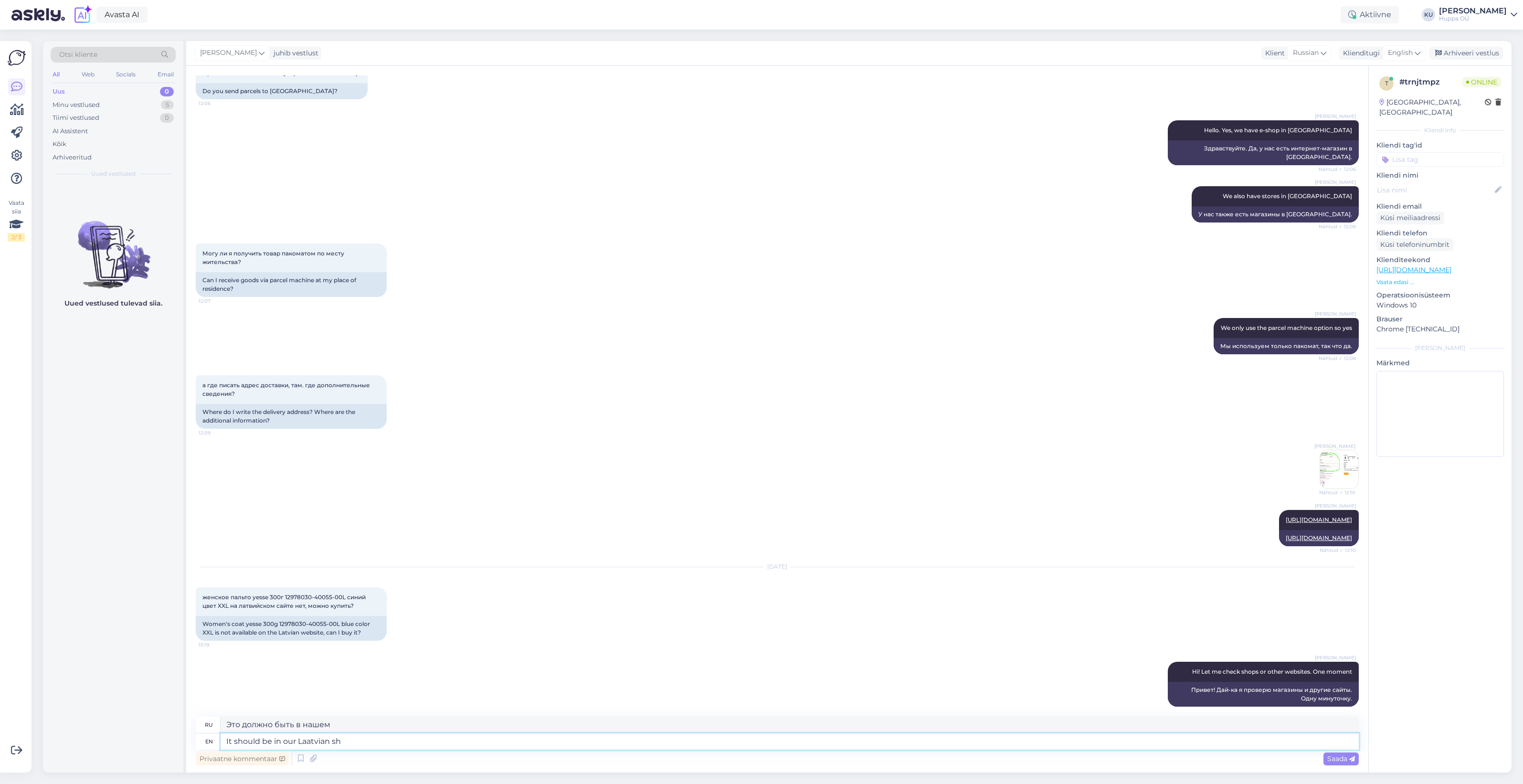
type textarea "Это должно быть на нашем латышском языке."
type textarea "It should be in our Laatvian shop, b"
type textarea "Он должен быть в нашем латышском магазине,"
type textarea "It should be in our Laatvian shop, but"
type textarea "Он должен быть в нашем латышском магазине, но"
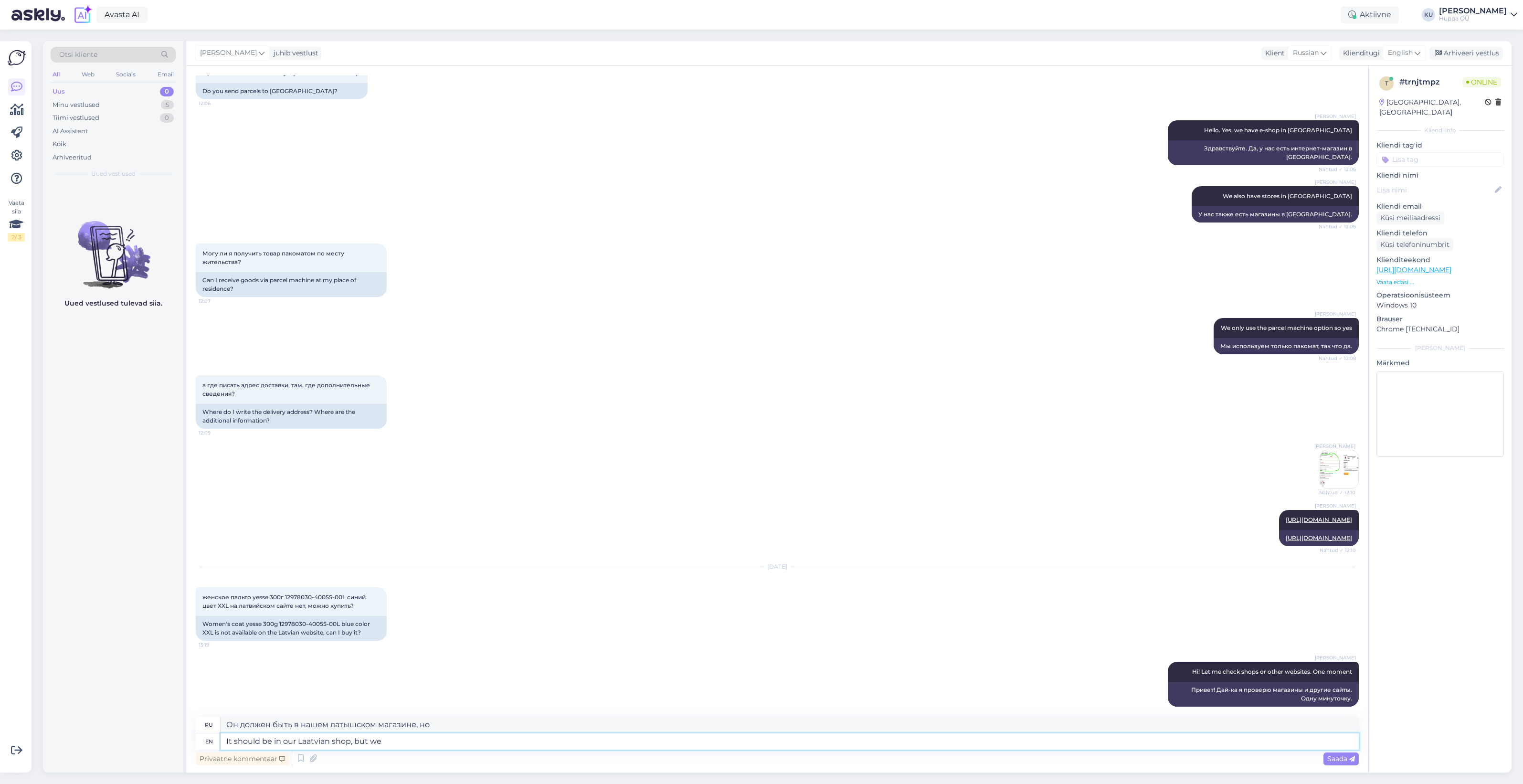
type textarea "It should be in our Laatvian shop, but we a"
type textarea "Он должен быть в нашем латышском магазине, но мы"
type textarea "It should be in our Laatvian shop, but we ar elooking in"
type textarea "Он должен быть в нашем латвийском магазине, но мы ищем"
type textarea "It should be in our Laatvian shop, but we ar elooking into i"
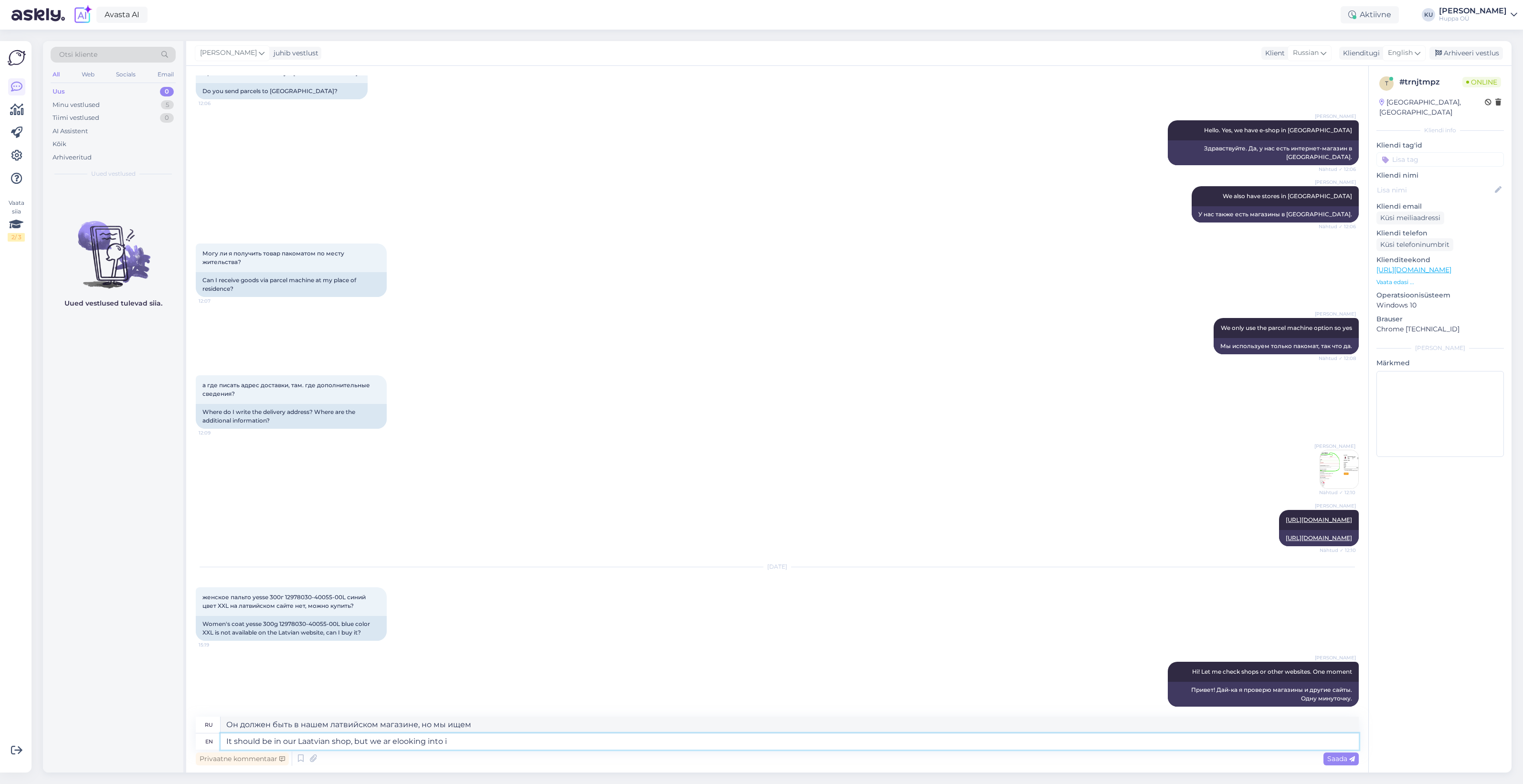
type textarea "Он должен быть в нашем латвийском магазине, но мы рассматриваем возможность"
type textarea "It should be in our Laatvian shop, but we ar elooking into it"
type textarea "Он должен быть в нашем латвийском магазине, но мы изучаем его."
type textarea "It should be in our Laatvian shop, but we ar elooking into it with"
type textarea "Он должен быть в нашем латвийском магазине, но мы рассматриваем его с"
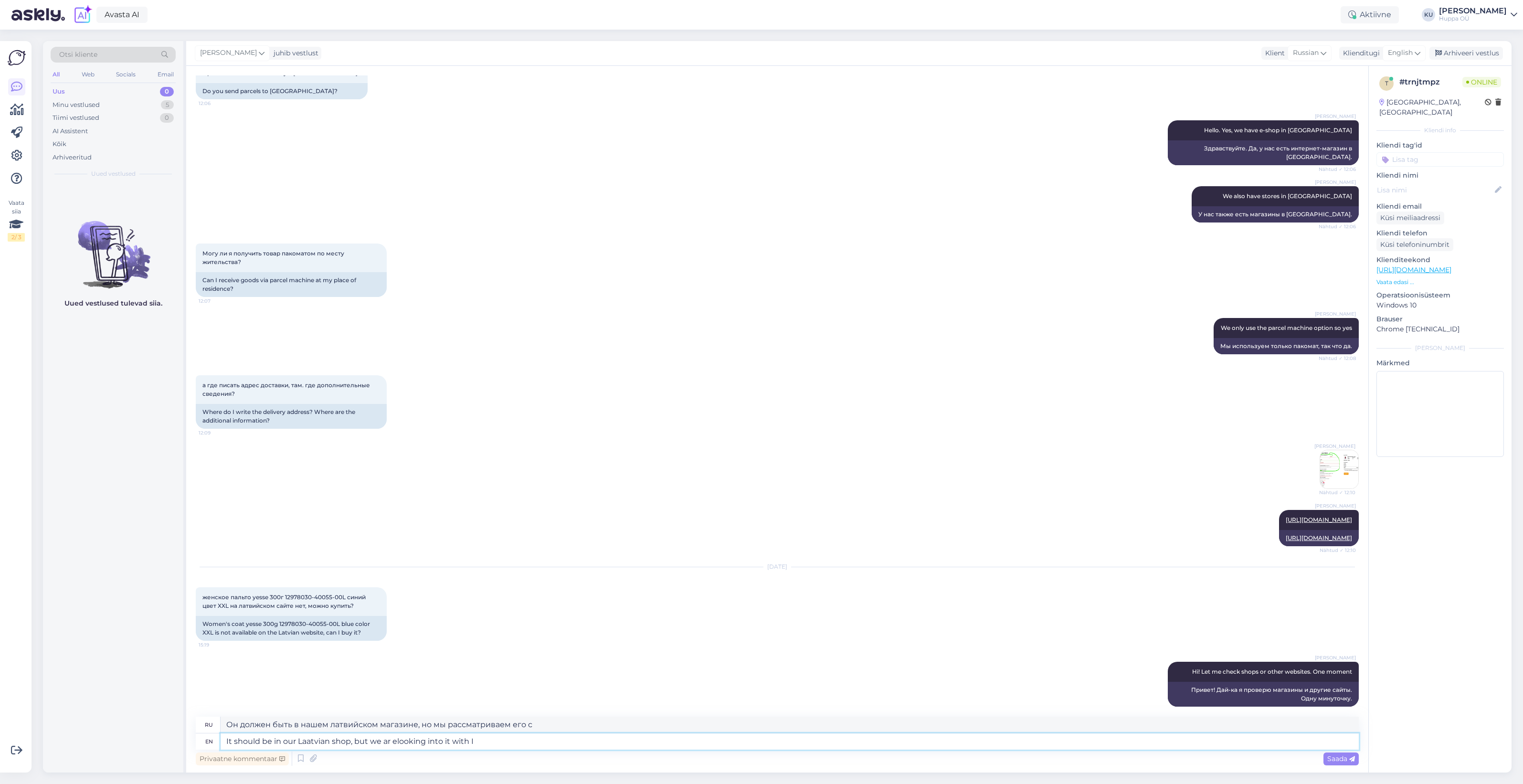
type textarea "It should be in our Laatvian shop, but we ar elooking into it with IT"
type textarea "Он должен быть в нашем магазине в Латвии, но мы рассматриваем этот вопрос совме…"
click at [311, 741] on textarea "It should be in our Laatvian shop, but we ar elooking into it with IT" at bounding box center [789, 741] width 1138 height 16
type textarea "It should be in our Latvian shop, but we ar elooking into it with IT"
click at [390, 741] on textarea "It should be in our Latvian shop, but we ar elooking into it with IT" at bounding box center [789, 741] width 1138 height 16
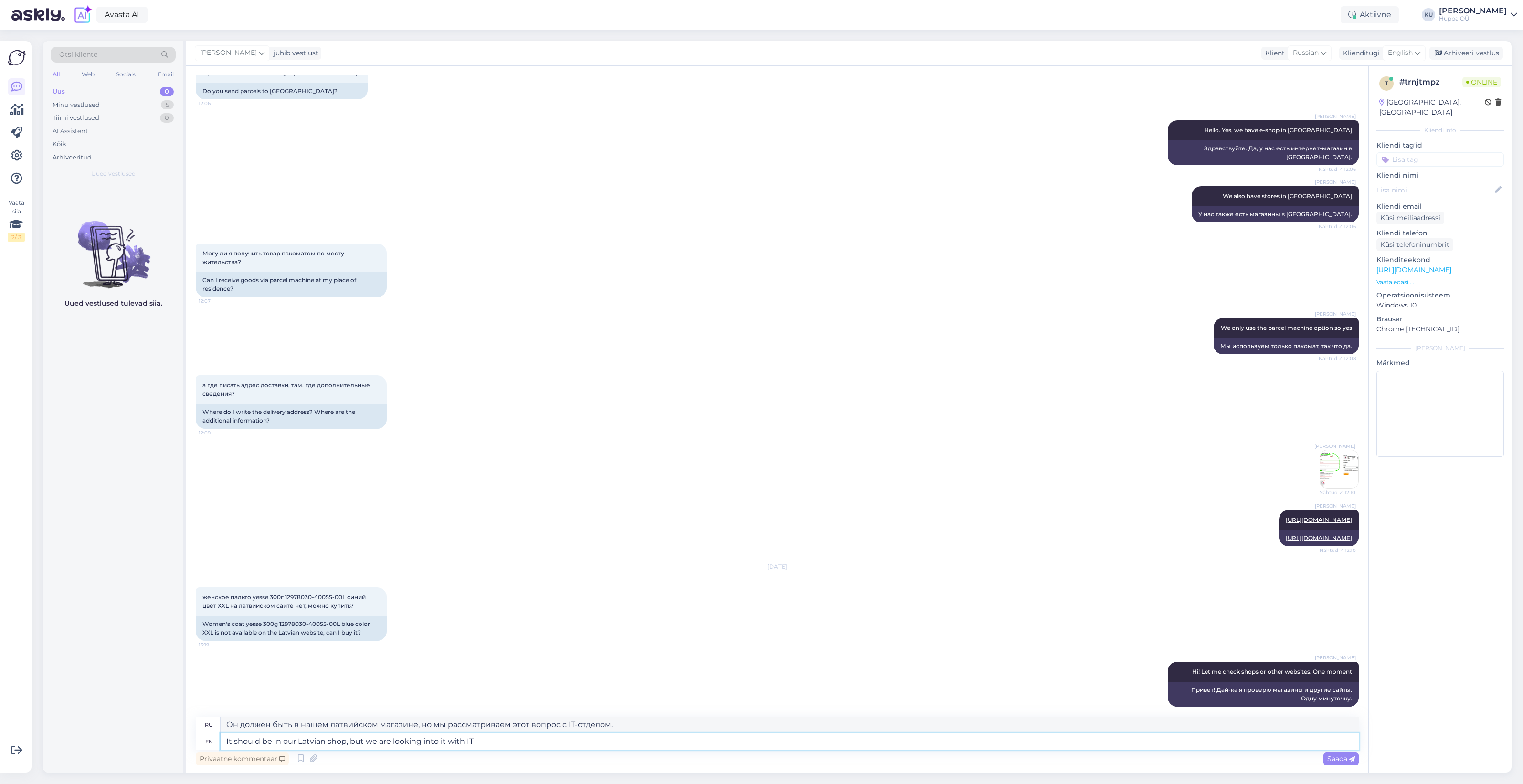
click at [479, 741] on textarea "It should be in our Latvian shop, but we are looking into it with IT" at bounding box center [789, 741] width 1138 height 16
click at [1347, 756] on span "Saada" at bounding box center [1341, 758] width 28 height 9
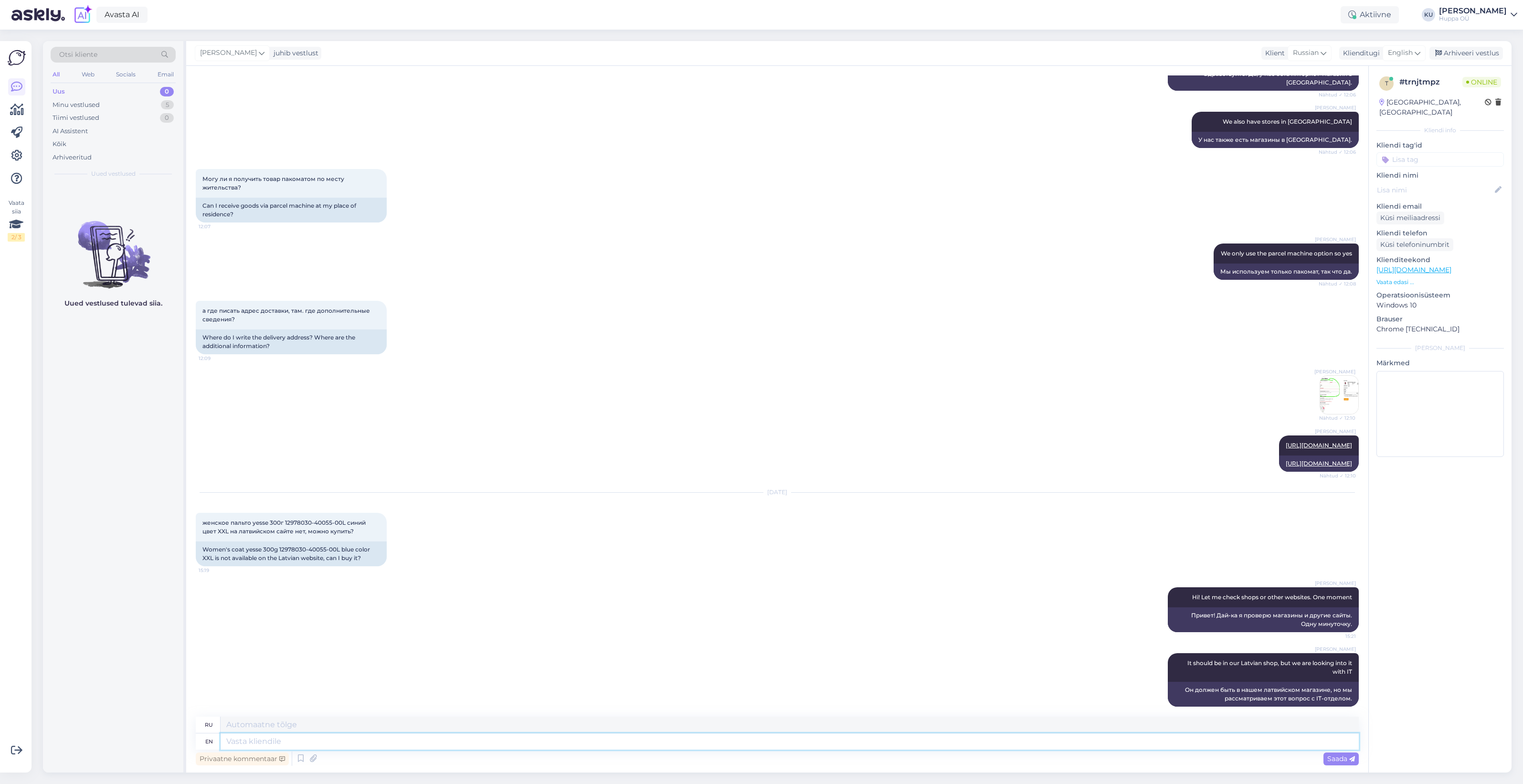
click at [473, 741] on textarea at bounding box center [789, 741] width 1138 height 16
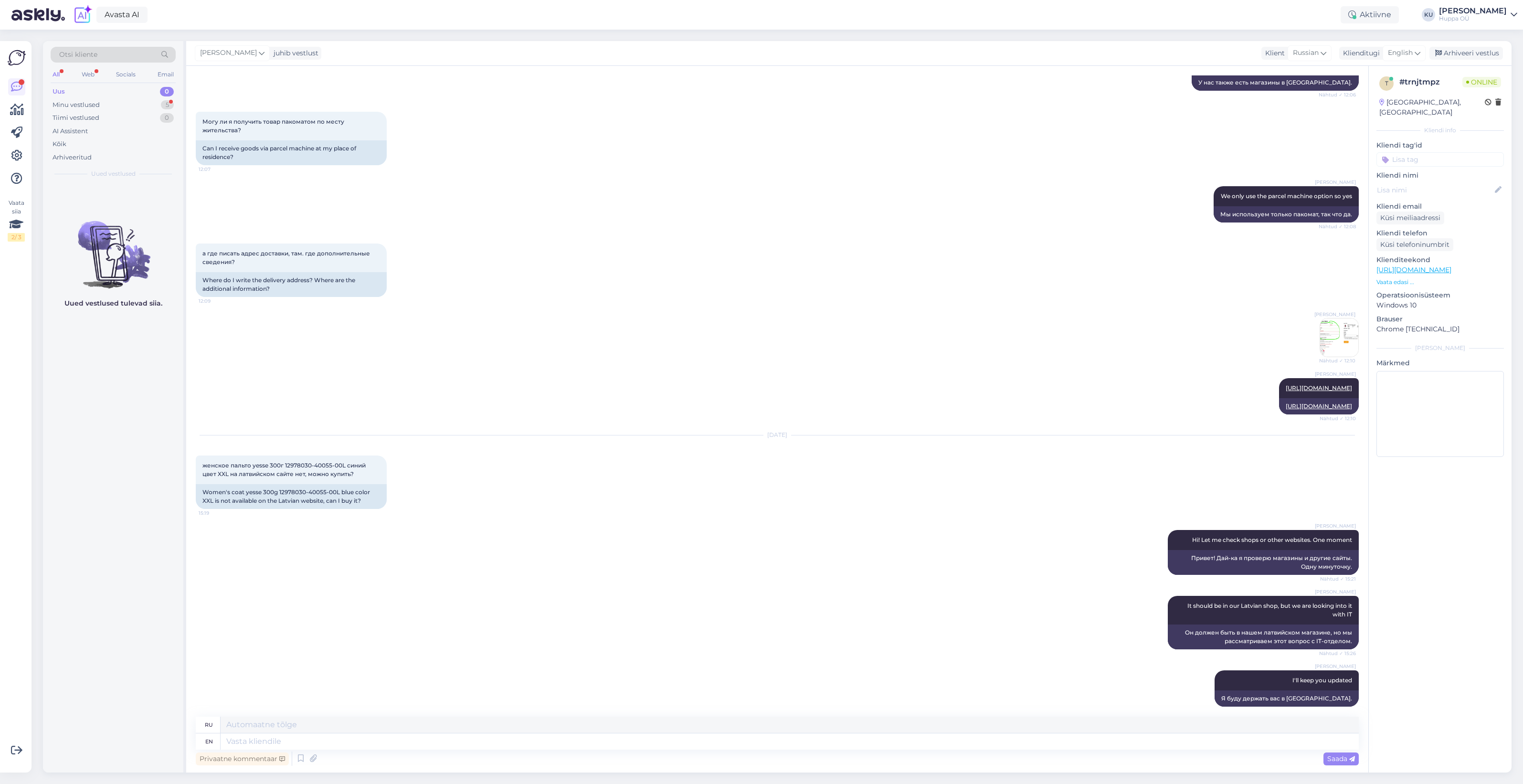
scroll to position [252, 0]
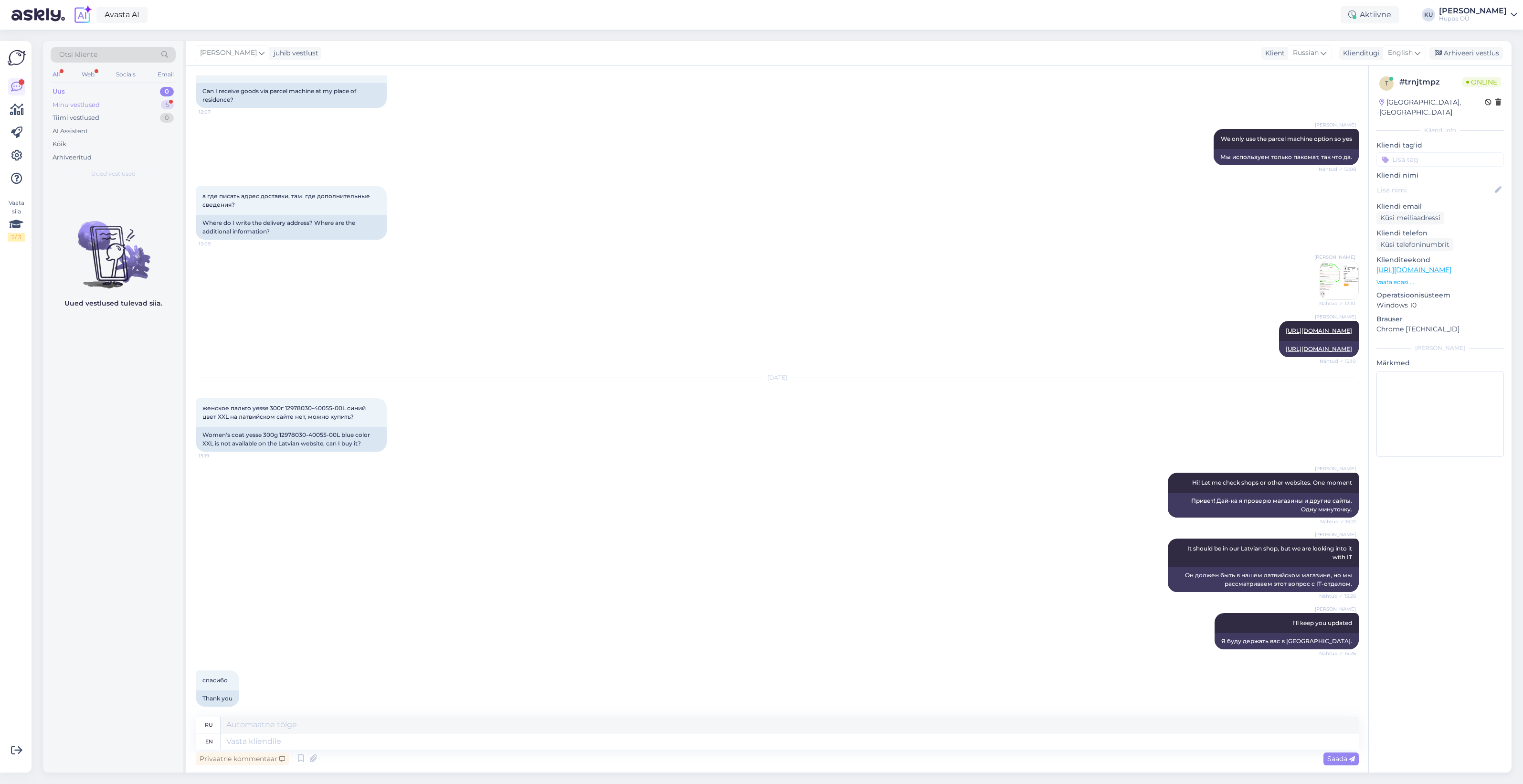
click at [134, 103] on div "Minu vestlused 5" at bounding box center [113, 105] width 125 height 14
click at [139, 209] on div "t #trnjtmpz 1 спасибо Oct 14 15:26" at bounding box center [113, 201] width 140 height 35
click at [149, 91] on div "Uus 1" at bounding box center [113, 91] width 125 height 14
click at [101, 196] on span "#vrq8eyla" at bounding box center [87, 194] width 37 height 9
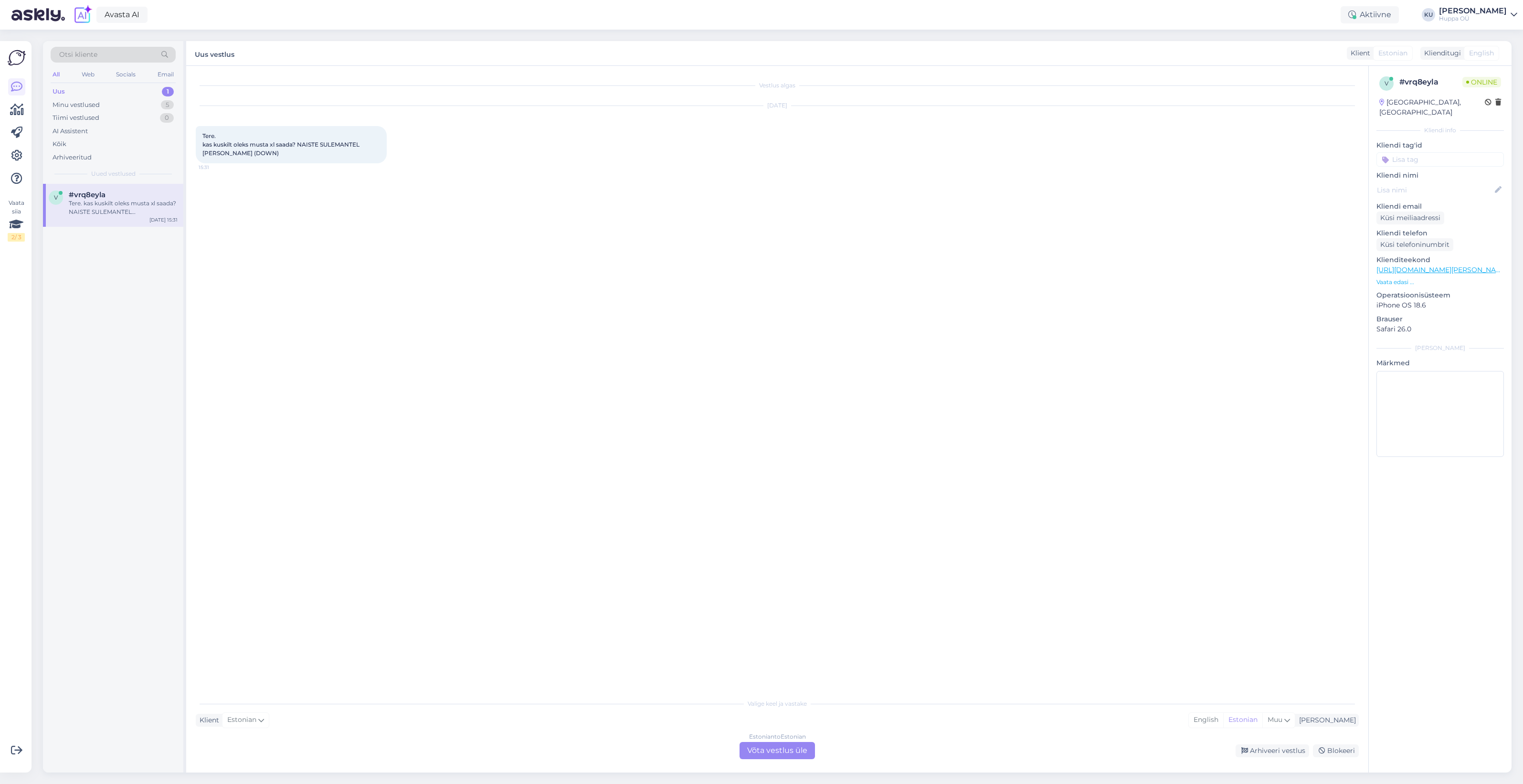
click at [769, 751] on div "Estonian to Estonian Võta vestlus üle" at bounding box center [777, 750] width 75 height 17
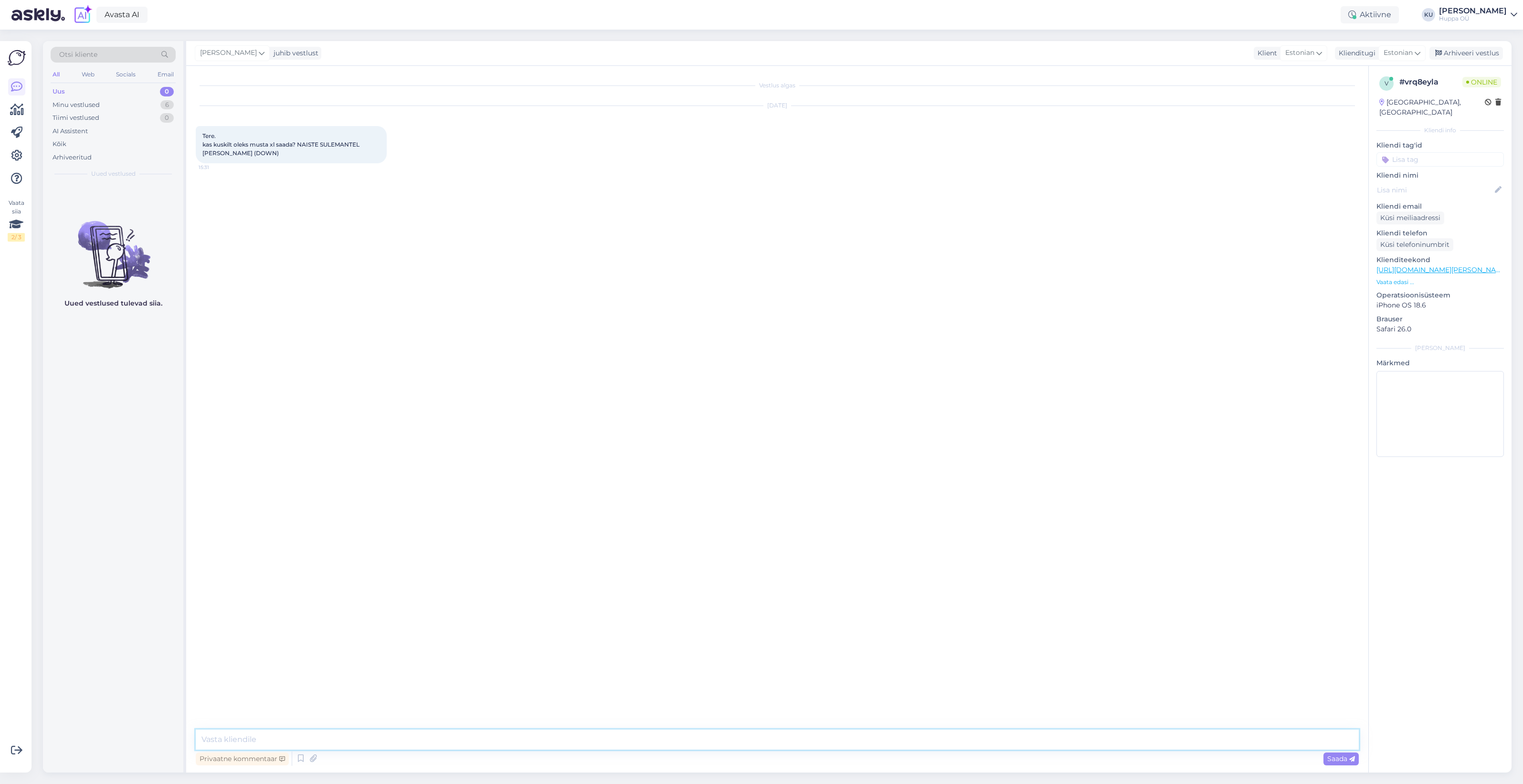
click at [729, 739] on textarea at bounding box center [777, 739] width 1163 height 20
click at [251, 737] on textarea at bounding box center [777, 739] width 1163 height 20
click at [69, 98] on div "Minu vestlused 6" at bounding box center [113, 105] width 125 height 14
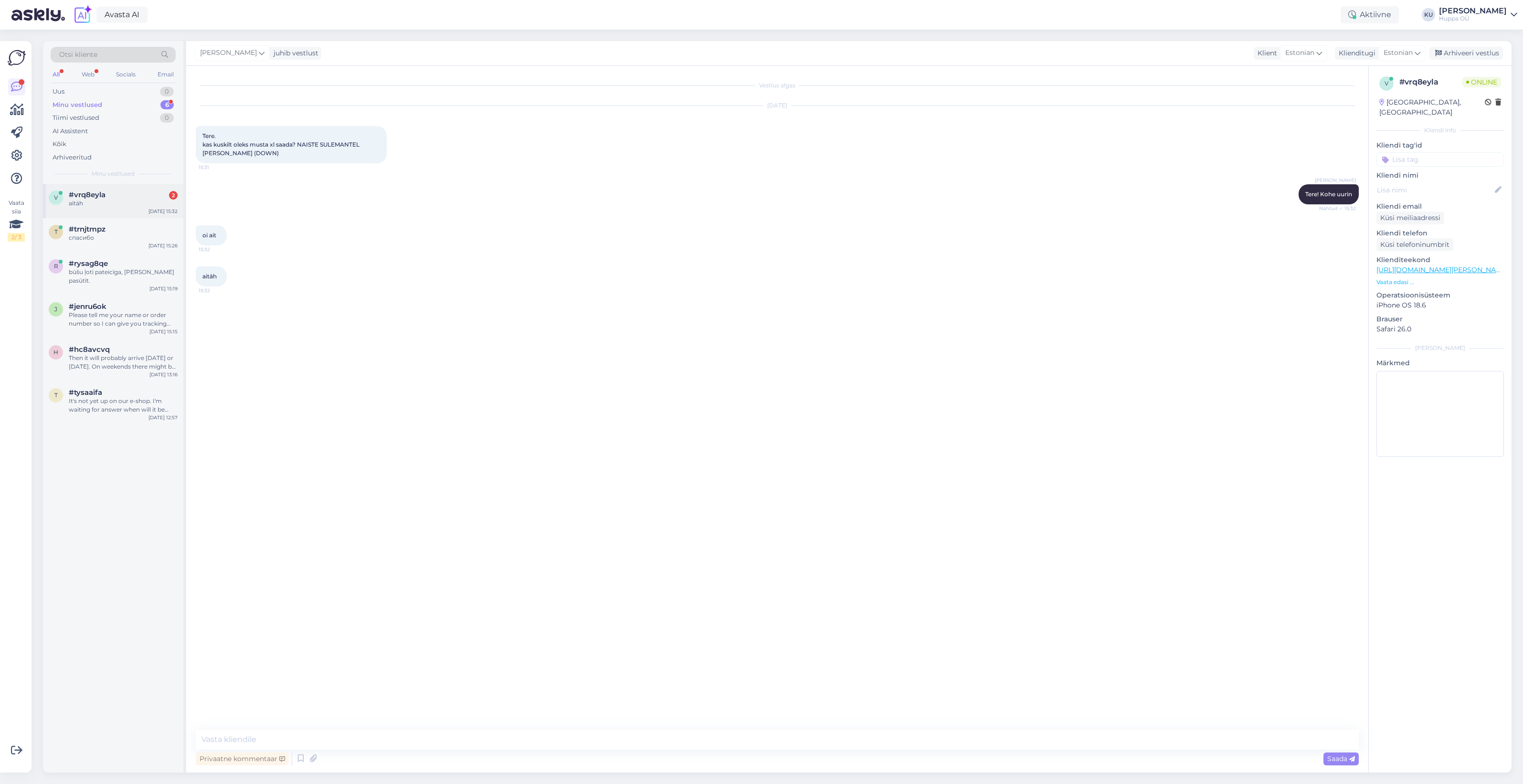
click at [100, 194] on span "#vrq8eyla" at bounding box center [87, 194] width 37 height 9
click at [306, 739] on textarea at bounding box center [777, 739] width 1163 height 20
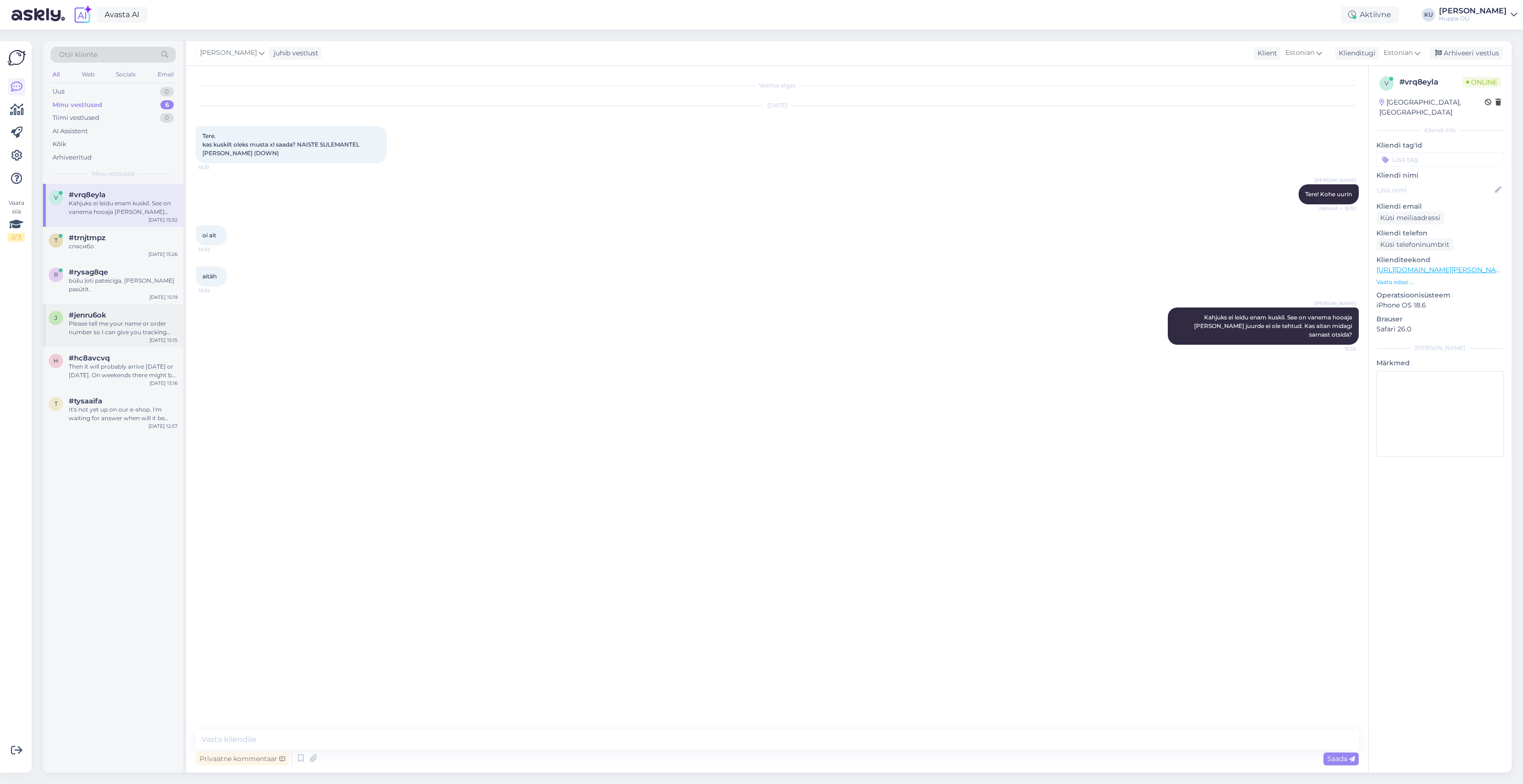
click at [96, 319] on div "Please tell me your name or order number so I can give you tracking code." at bounding box center [123, 327] width 109 height 17
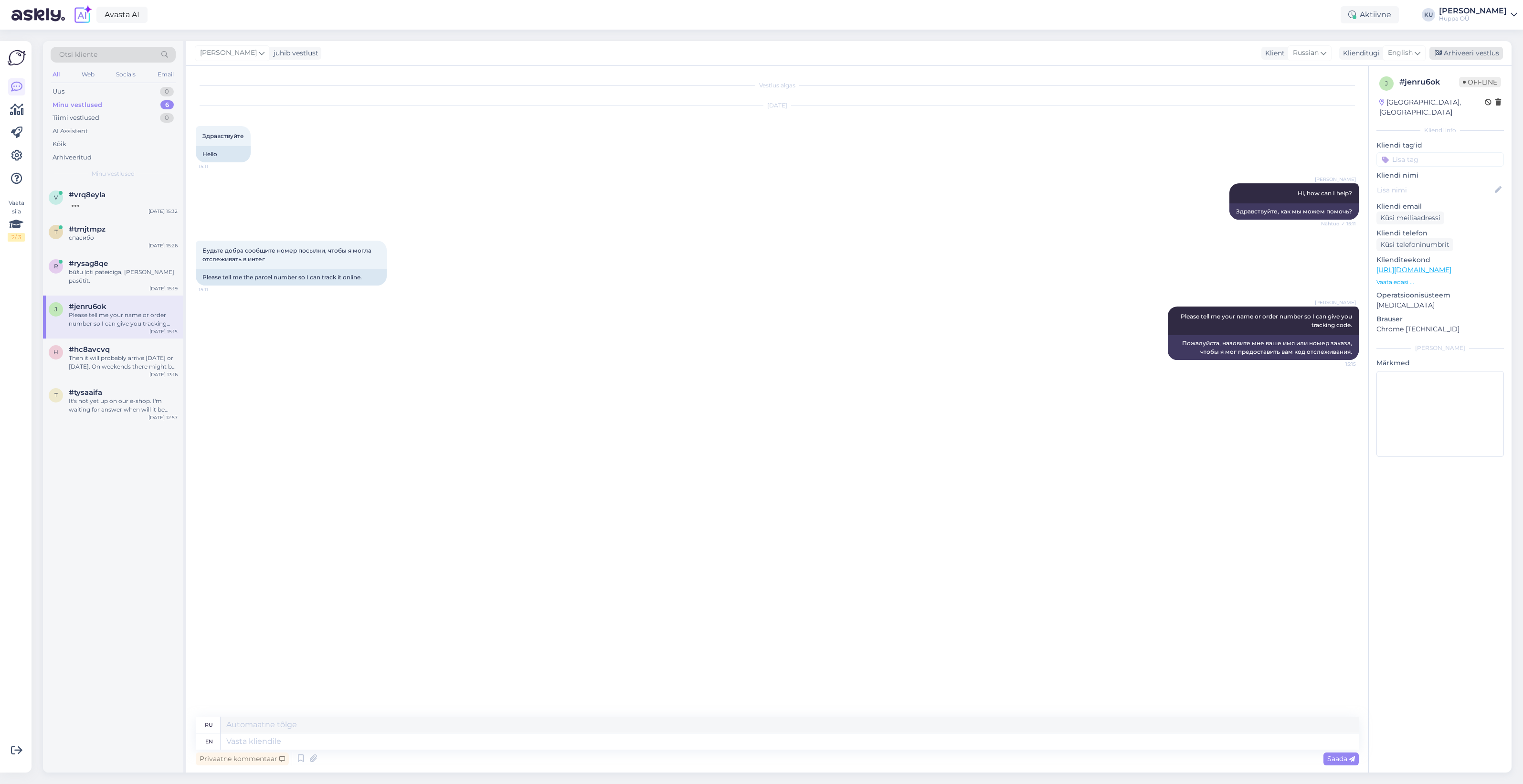
click at [1459, 56] on div "Arhiveeri vestlus" at bounding box center [1466, 53] width 73 height 13
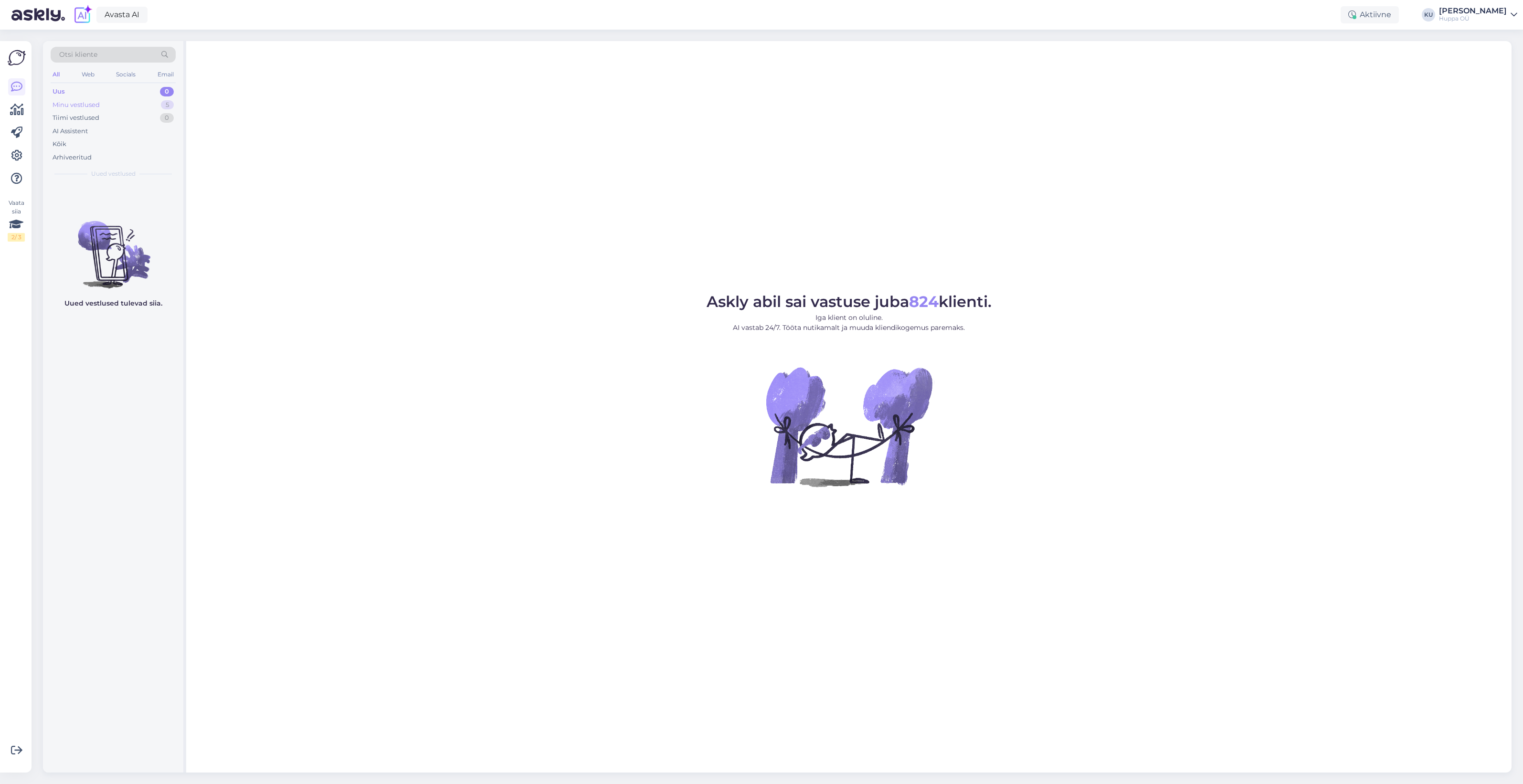
click at [136, 108] on div "Minu vestlused 5" at bounding box center [113, 105] width 125 height 14
click at [98, 201] on div "Kahjuks ei leidu enam kuskil. See on vanema hooaja [PERSON_NAME] juurde ei ole …" at bounding box center [123, 207] width 109 height 17
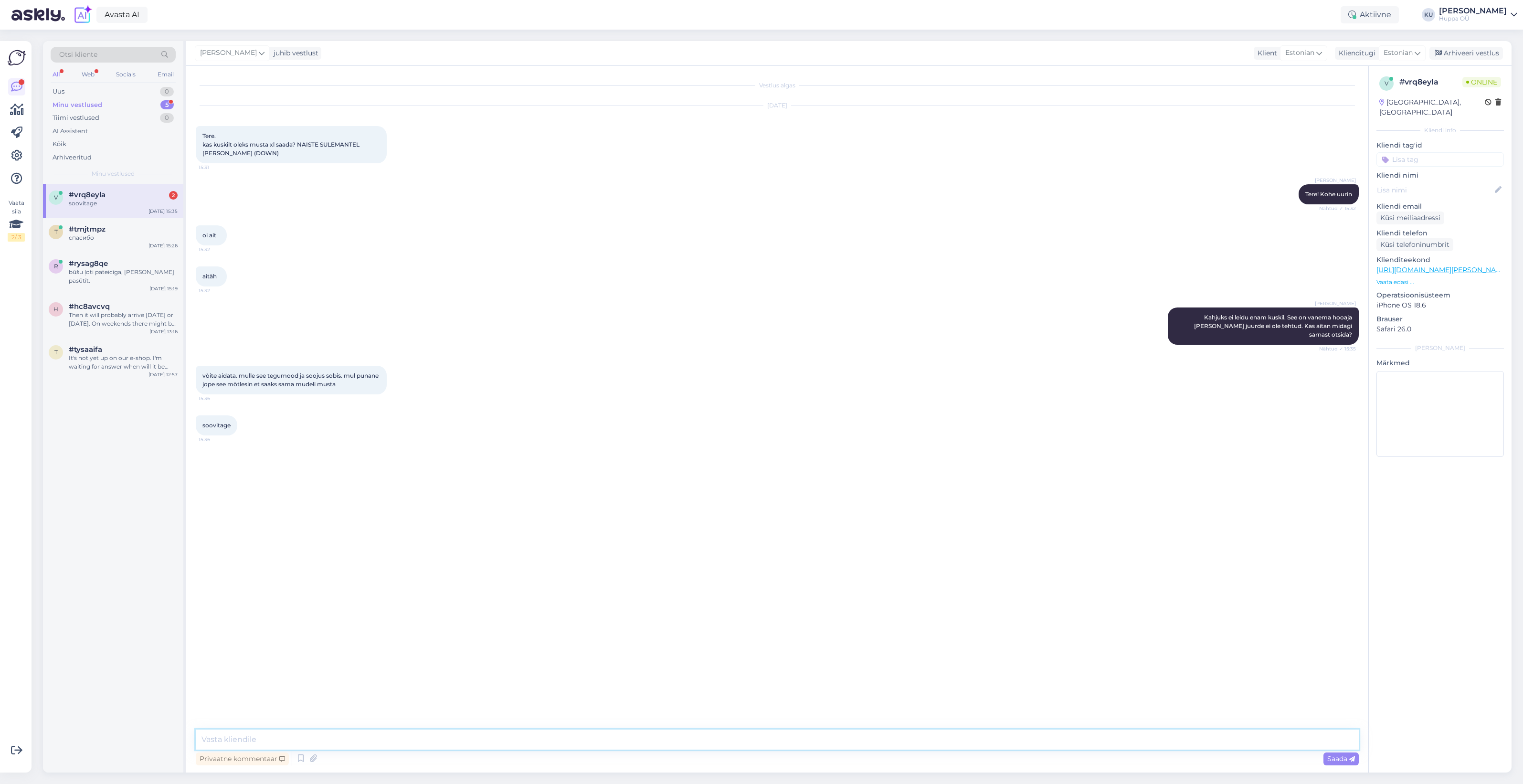
click at [270, 734] on textarea at bounding box center [777, 739] width 1163 height 20
type textarea "Nii et eelistate pigem suletäidist jah?"
click at [1345, 760] on span "Saada" at bounding box center [1341, 758] width 28 height 9
click at [251, 733] on textarea at bounding box center [777, 739] width 1163 height 20
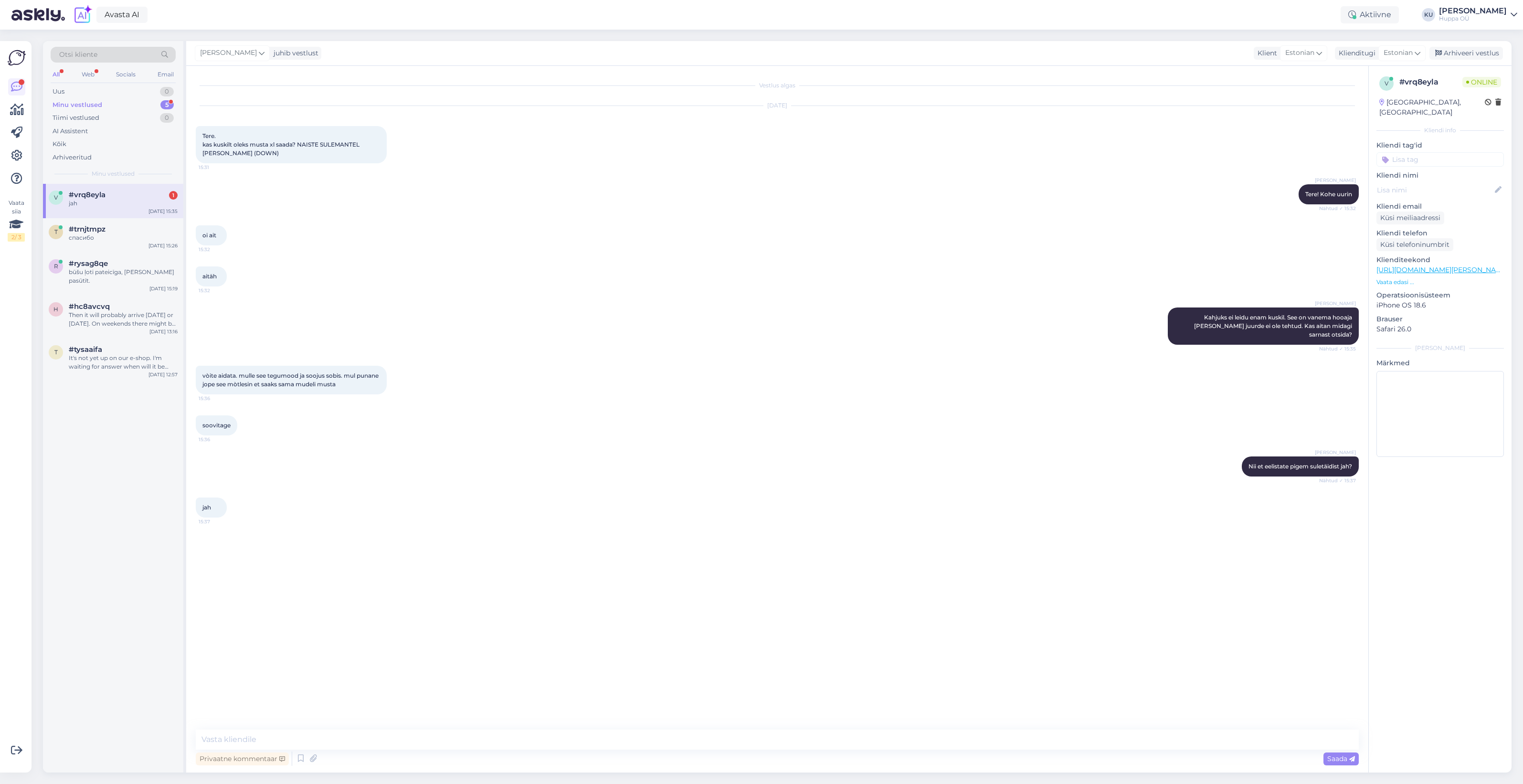
click at [103, 207] on div "jah" at bounding box center [123, 203] width 109 height 9
click at [405, 734] on textarea at bounding box center [777, 739] width 1163 height 20
click at [665, 737] on textarea "Suletäidisega on meil veel ainult 2 mantlit. Mudel Naima võibolla on kõige sarn…" at bounding box center [777, 739] width 1163 height 20
paste textarea "https://shop.huppa.eu/toode/naiste-sulemantel-naima-down/"
type textarea "Suletäidisega on meil veel ainult 2 mantlit. Mudel Naima võibolla on kõige sarn…"
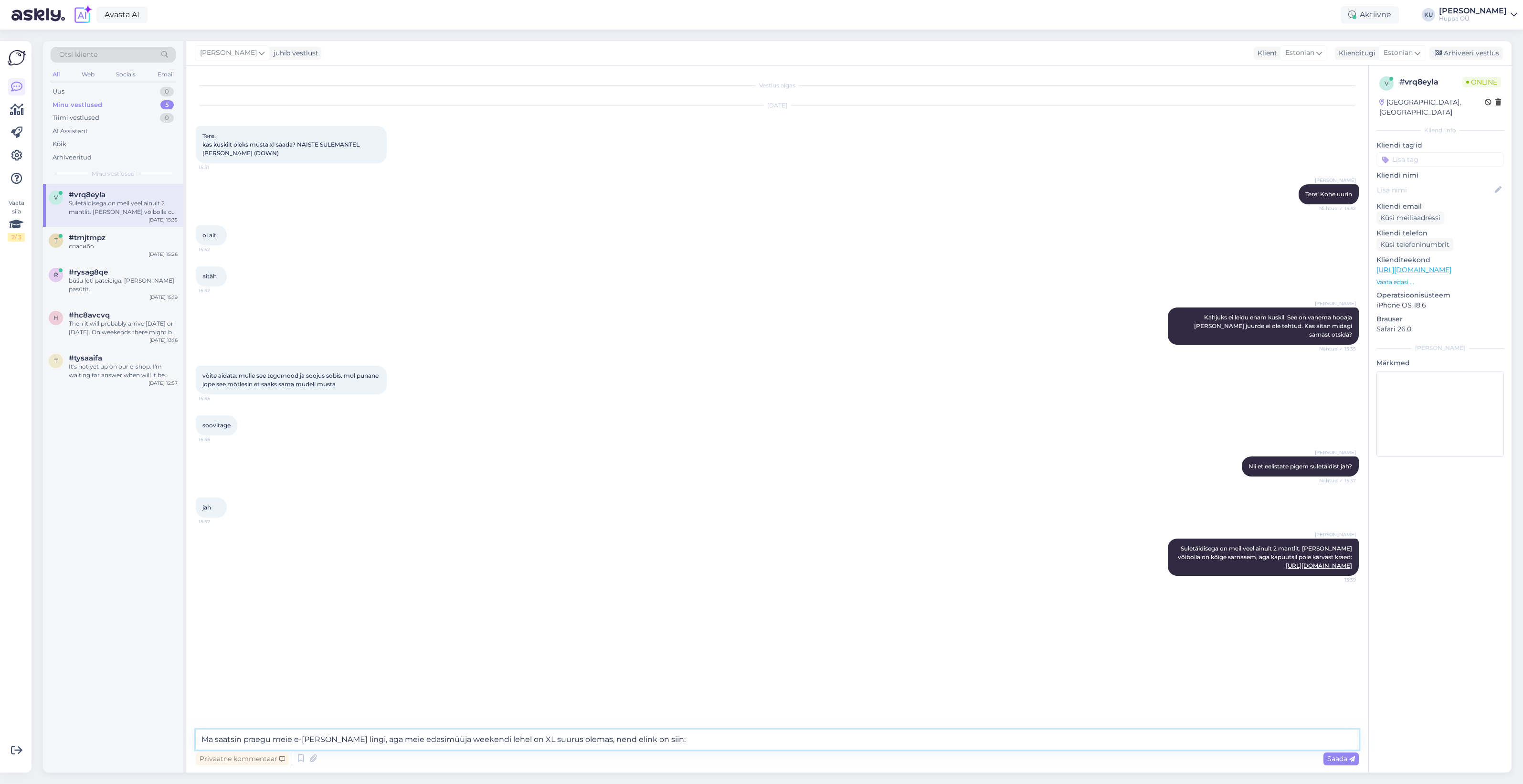
click at [731, 737] on textarea "Ma saatsin praegu meie e-poe lingi, aga meie edasimüüja weekendi lehel on XL su…" at bounding box center [777, 739] width 1163 height 20
paste textarea "https://www.weekend.ee/huppa-sulemantel-naima-523837.html"
type textarea "Ma saatsin praegu meie e-poe lingi, aga meie edasimüüja weekendi lehel on XL su…"
click at [1347, 756] on span "Saada" at bounding box center [1341, 758] width 28 height 9
click at [887, 745] on textarea at bounding box center [777, 739] width 1163 height 20
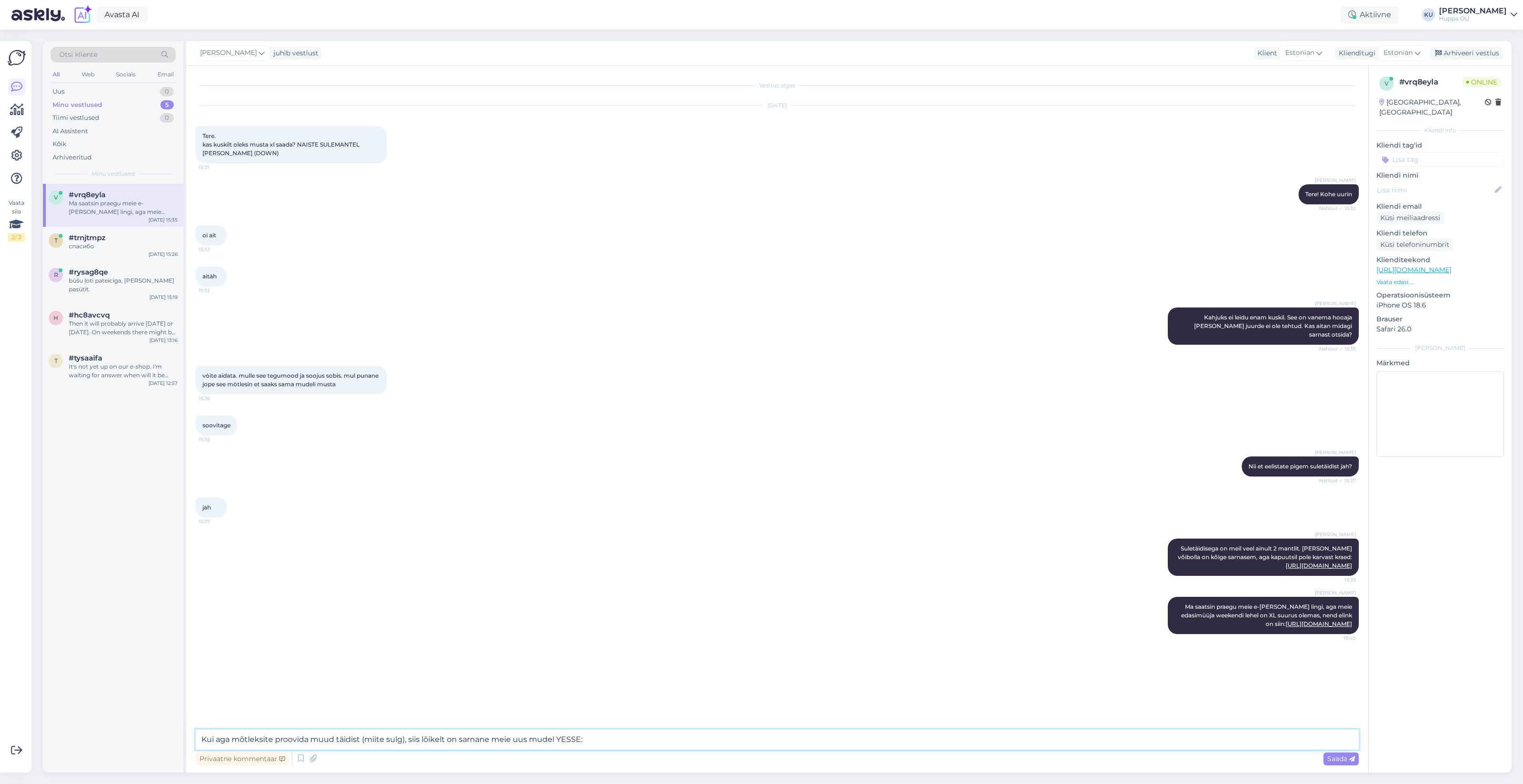
click at [624, 741] on textarea "Kui aga mõtleksite proovida muud täidist (miite sulg), siis lõikelt on sarnane …" at bounding box center [777, 739] width 1163 height 20
paste textarea "https://shop.huppa.eu/toode/naiste-mantel-yesse-300g-4/"
type textarea "Kui aga mõtleksite proovida muud täidist (miite sulg), siis lõikelt on sarnane …"
click at [1347, 760] on span "Saada" at bounding box center [1341, 758] width 28 height 9
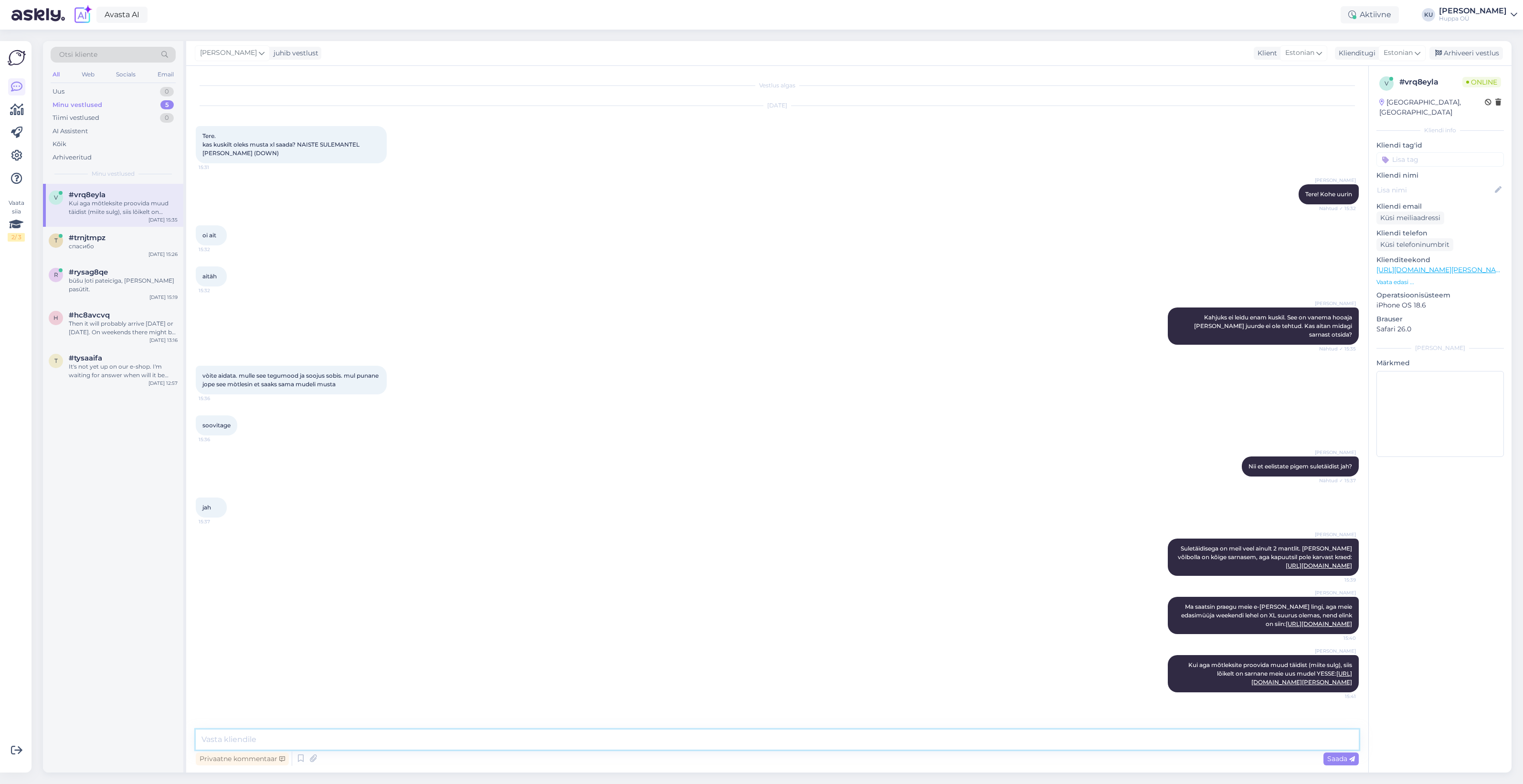
click at [267, 741] on textarea at bounding box center [777, 739] width 1163 height 20
paste textarea "https://shop.huppa.eu/toode/naiste-mantel-gudrun-400g_artificial-down/"
type textarea "Aga on ka mudel GUDRUN, mis on suletäidisega väga sarnane: https://shop.huppa.e…"
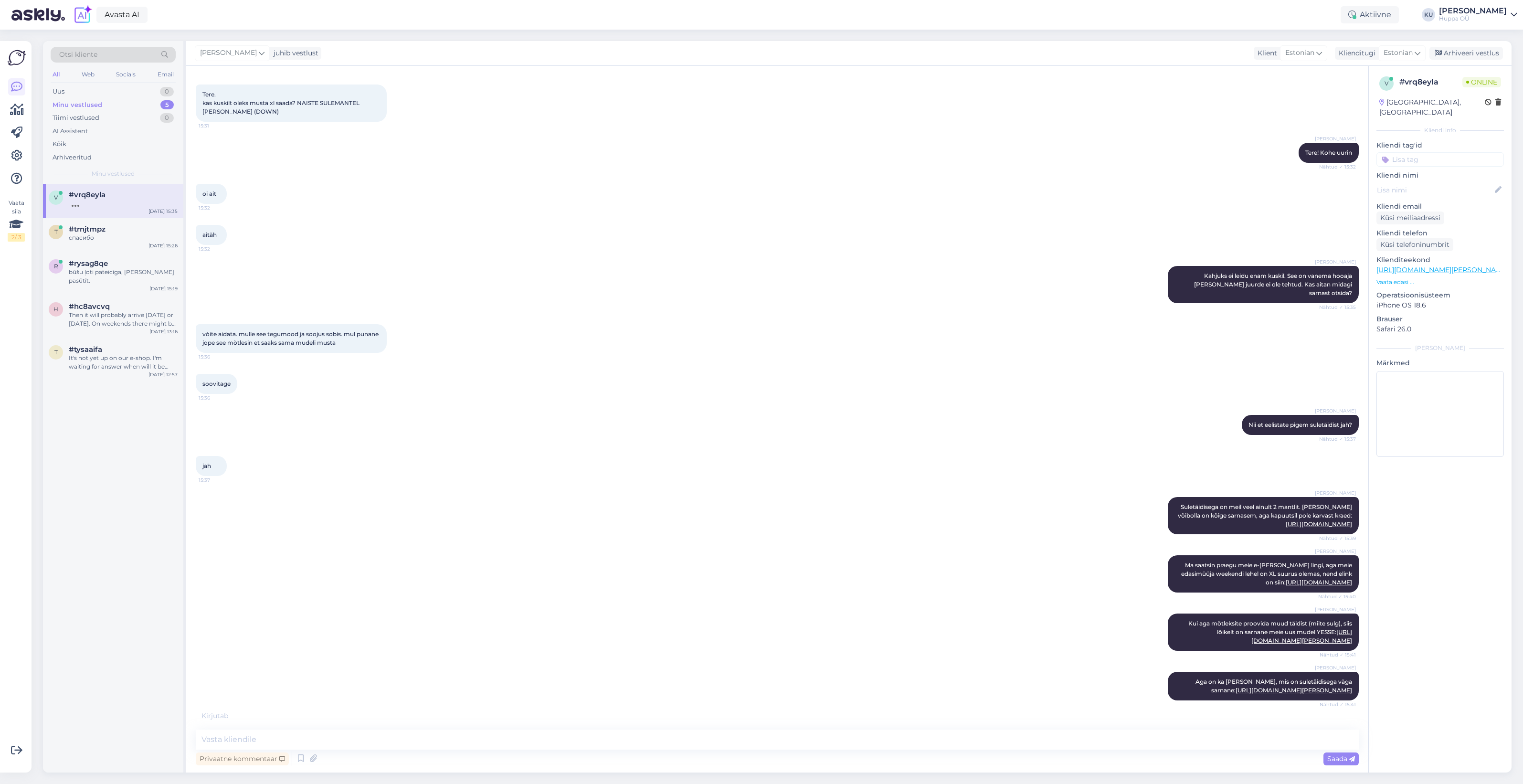
scroll to position [80, 0]
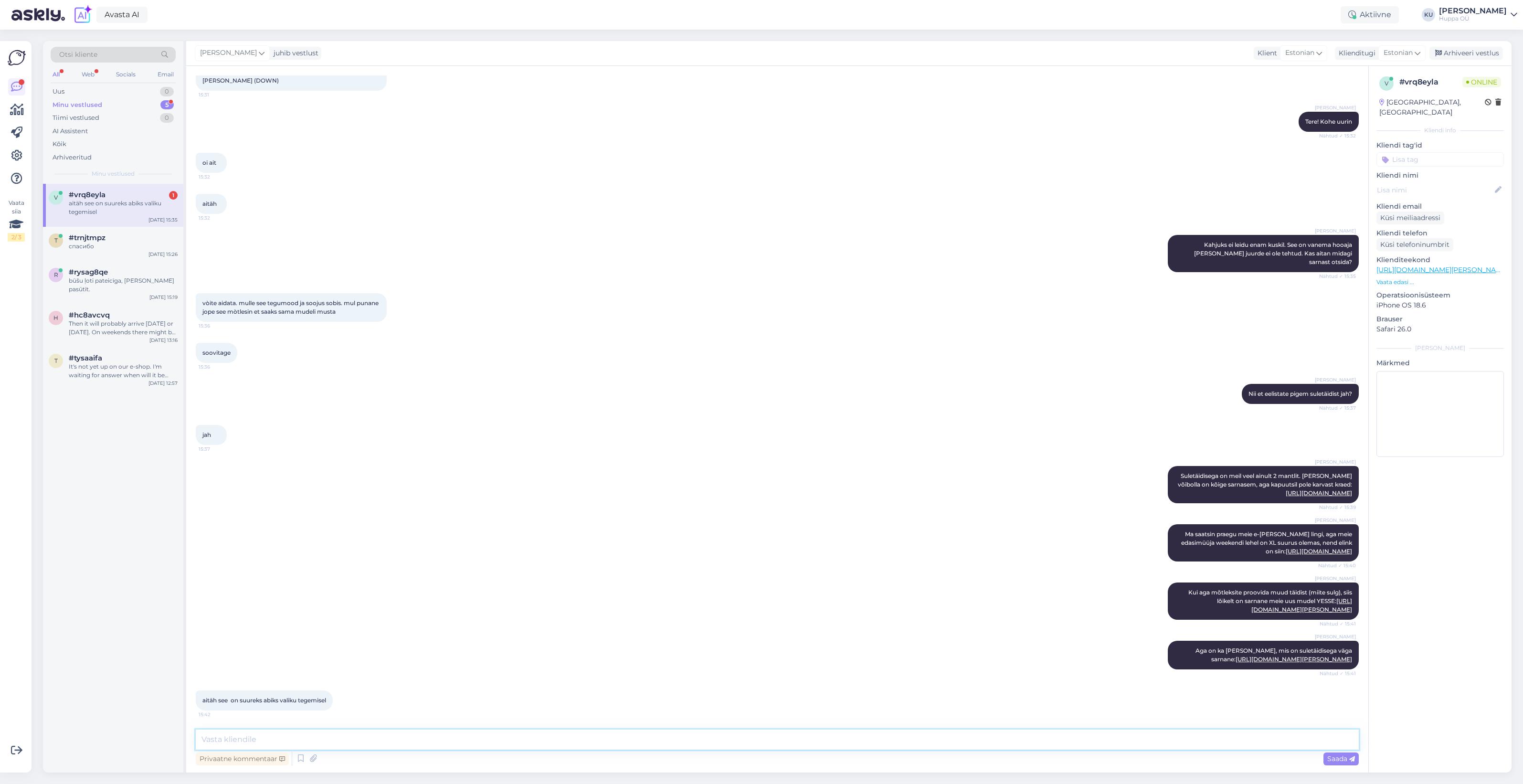
click at [316, 741] on textarea at bounding box center [777, 739] width 1163 height 20
type textarea "Tore :) Kui veel küsimusi, siis aitan meeleldi"
click at [1345, 756] on span "Saada" at bounding box center [1341, 758] width 28 height 9
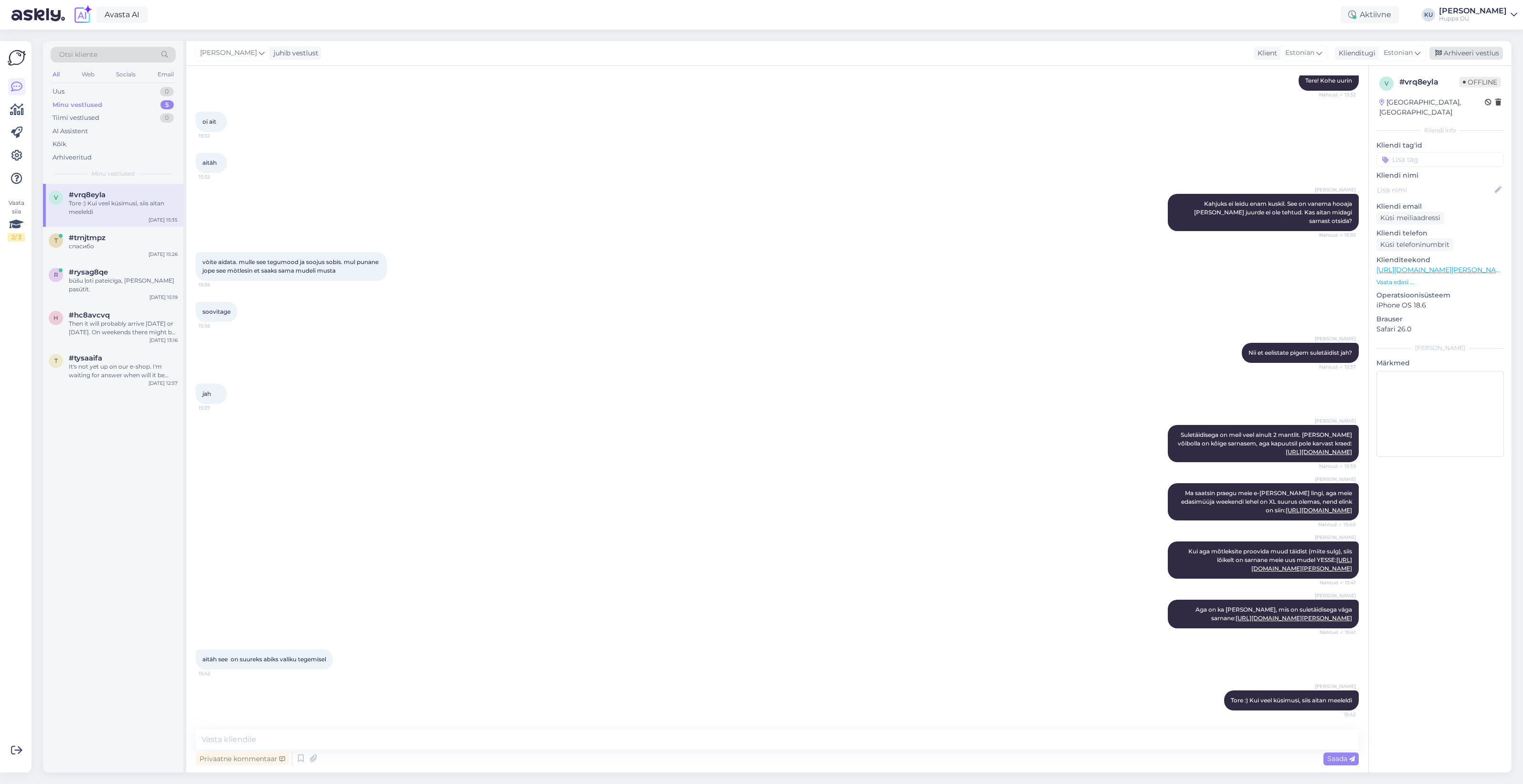
click at [1455, 56] on div "Arhiveeri vestlus" at bounding box center [1466, 53] width 73 height 13
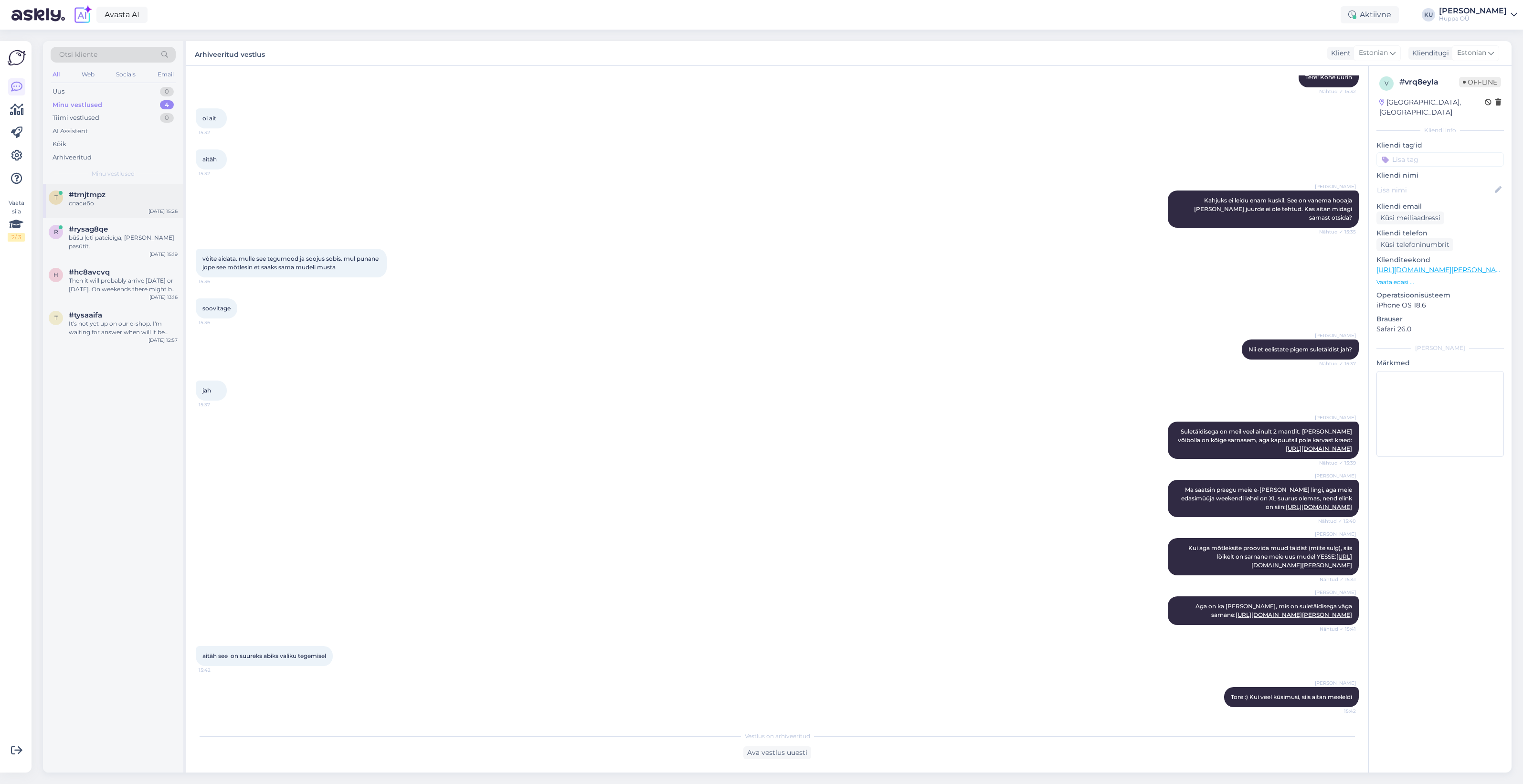
click at [105, 201] on div "спасибо" at bounding box center [123, 203] width 109 height 9
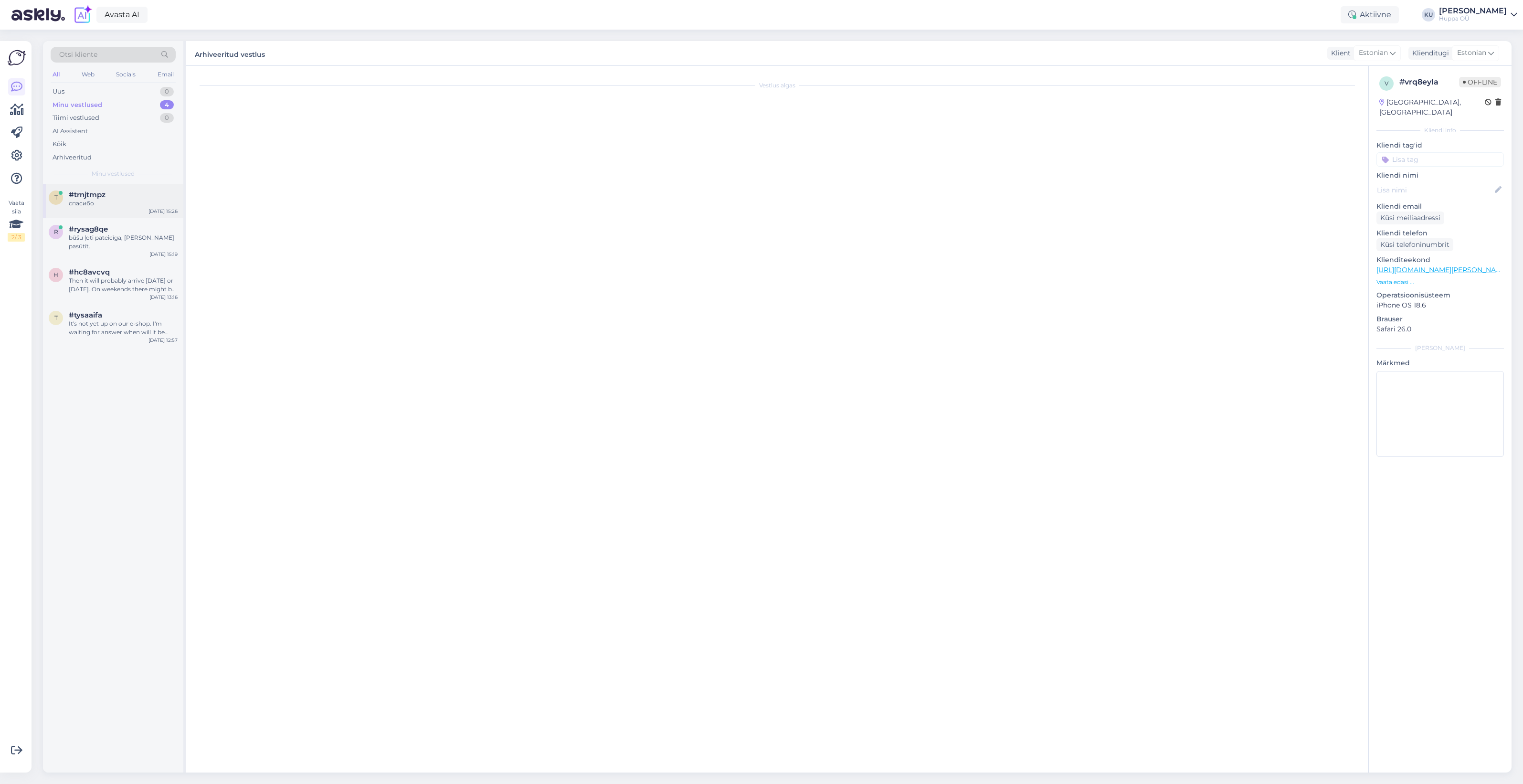
scroll to position [252, 0]
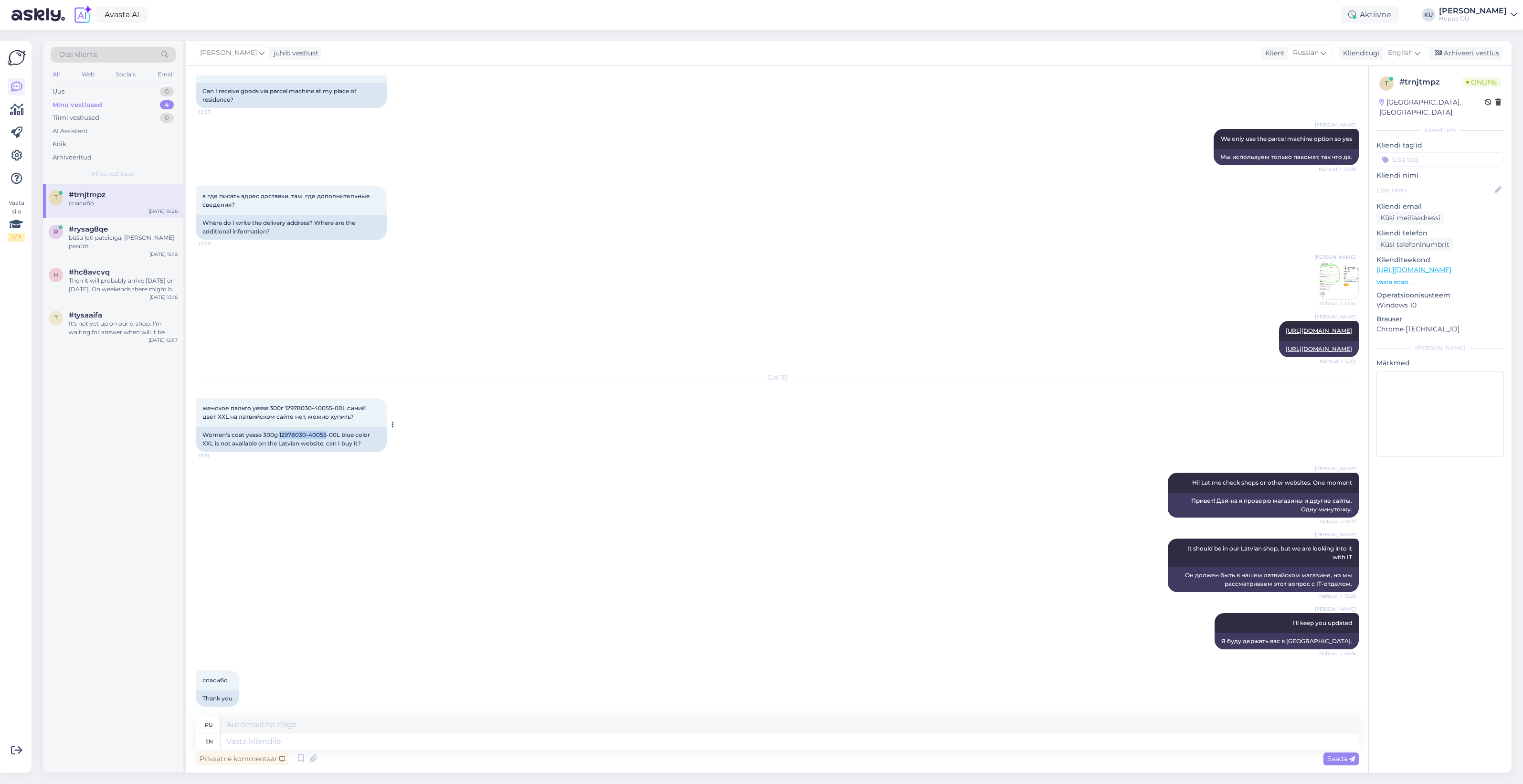
drag, startPoint x: 279, startPoint y: 425, endPoint x: 326, endPoint y: 428, distance: 47.1
click at [326, 428] on div "Women's coat yesse 300g 12978030-40055-00L blue color XXL is not available on t…" at bounding box center [291, 439] width 191 height 25
copy div "12978030-40055"
drag, startPoint x: 153, startPoint y: 89, endPoint x: 144, endPoint y: 98, distance: 12.7
click at [153, 89] on div "Uus 1" at bounding box center [113, 91] width 125 height 14
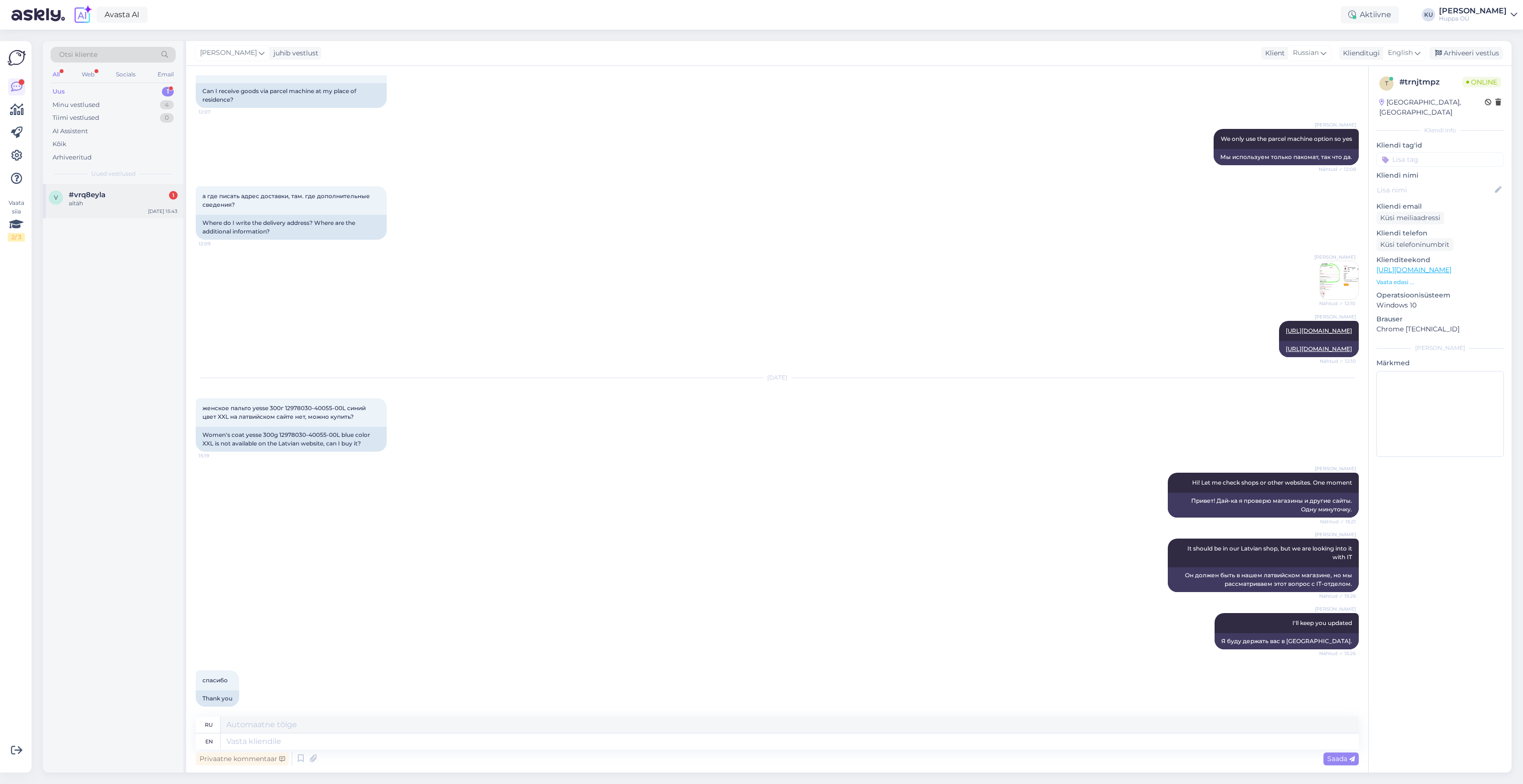
click at [110, 191] on div "#vrq8eyla 1" at bounding box center [123, 194] width 109 height 9
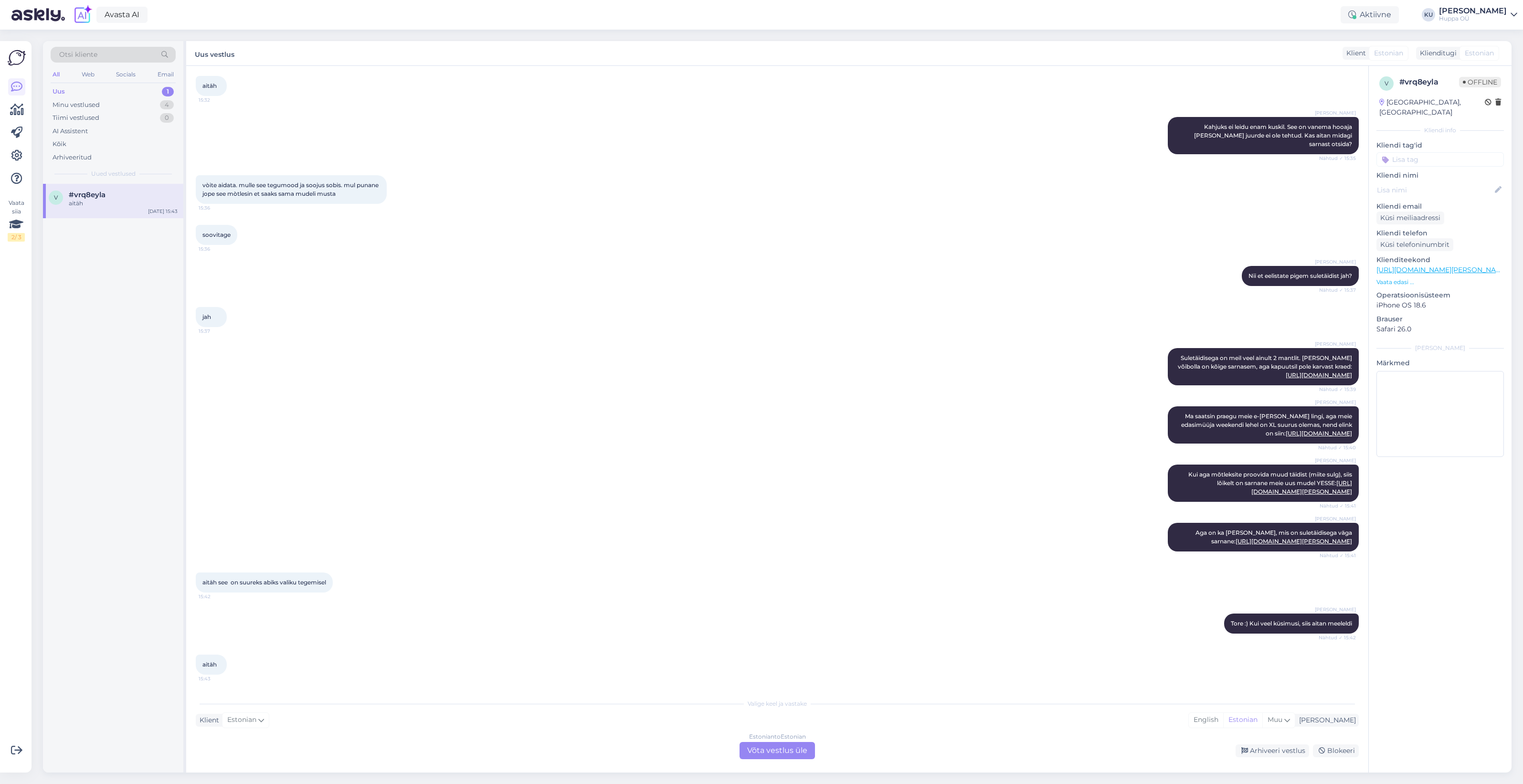
click at [776, 748] on div "Estonian to Estonian Võta vestlus üle" at bounding box center [777, 750] width 75 height 17
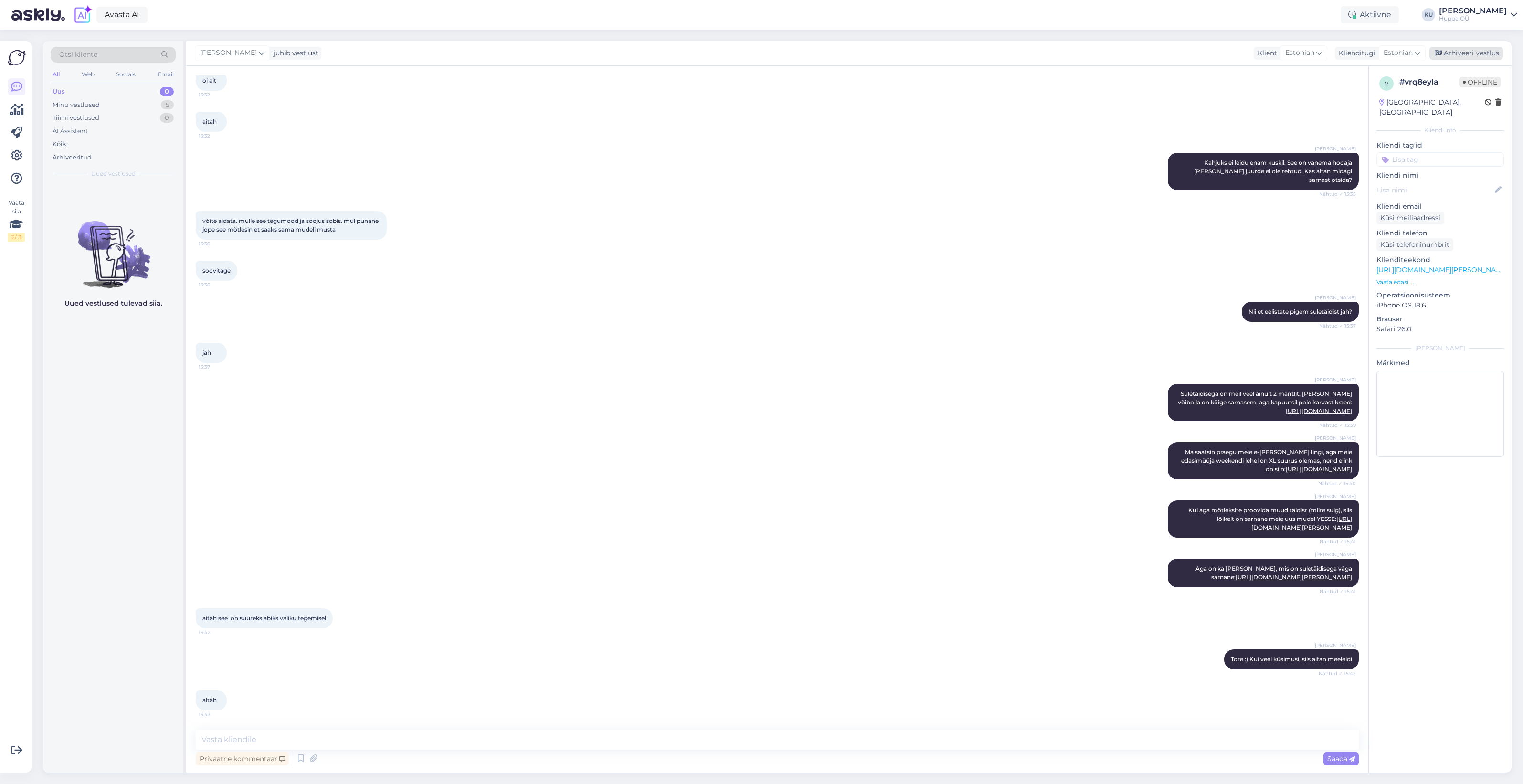
click at [1464, 56] on div "Arhiveeri vestlus" at bounding box center [1466, 53] width 73 height 13
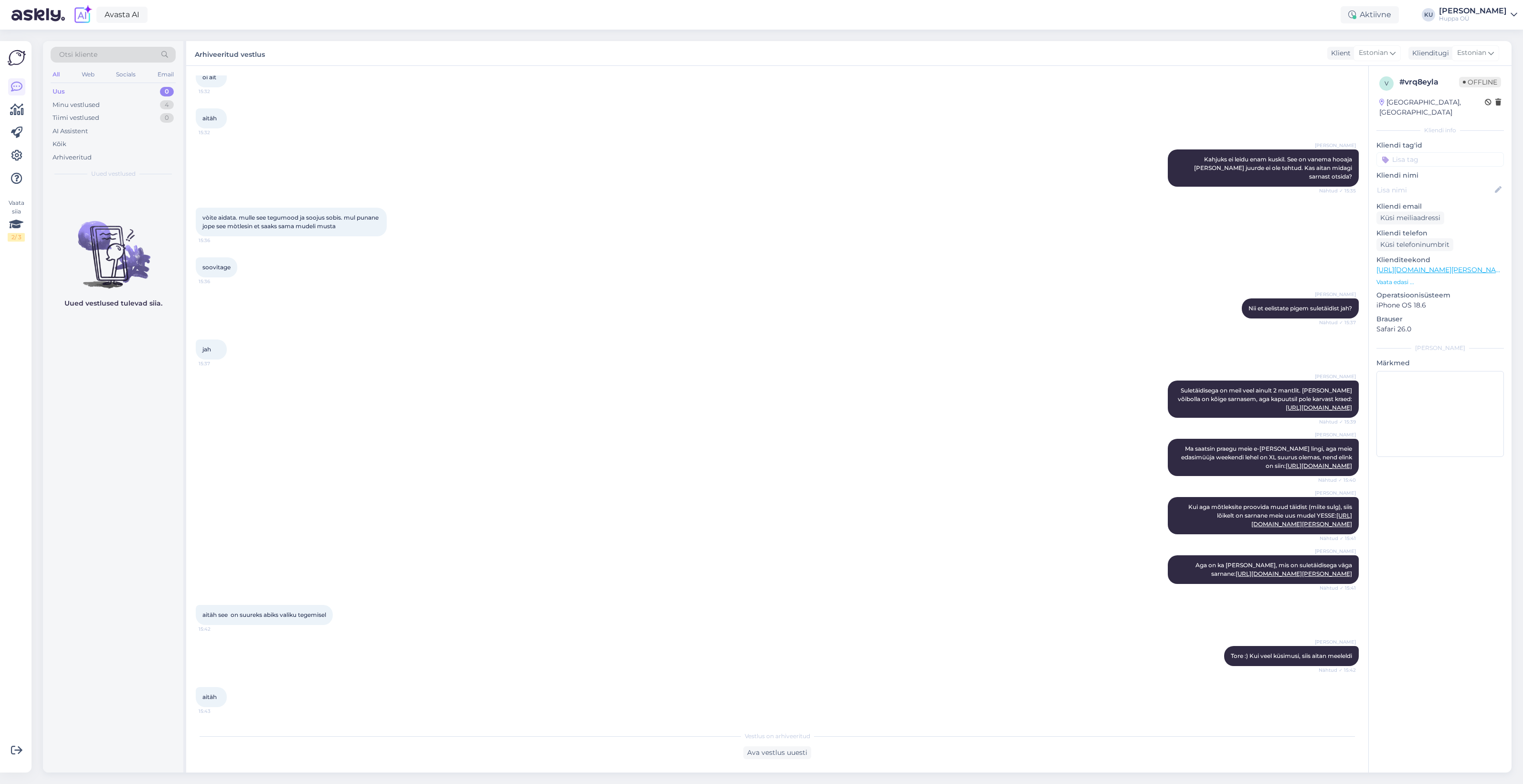
scroll to position [165, 0]
click at [105, 107] on div "Minu vestlused 4" at bounding box center [113, 105] width 125 height 14
click at [108, 201] on div "спасибо" at bounding box center [123, 203] width 109 height 9
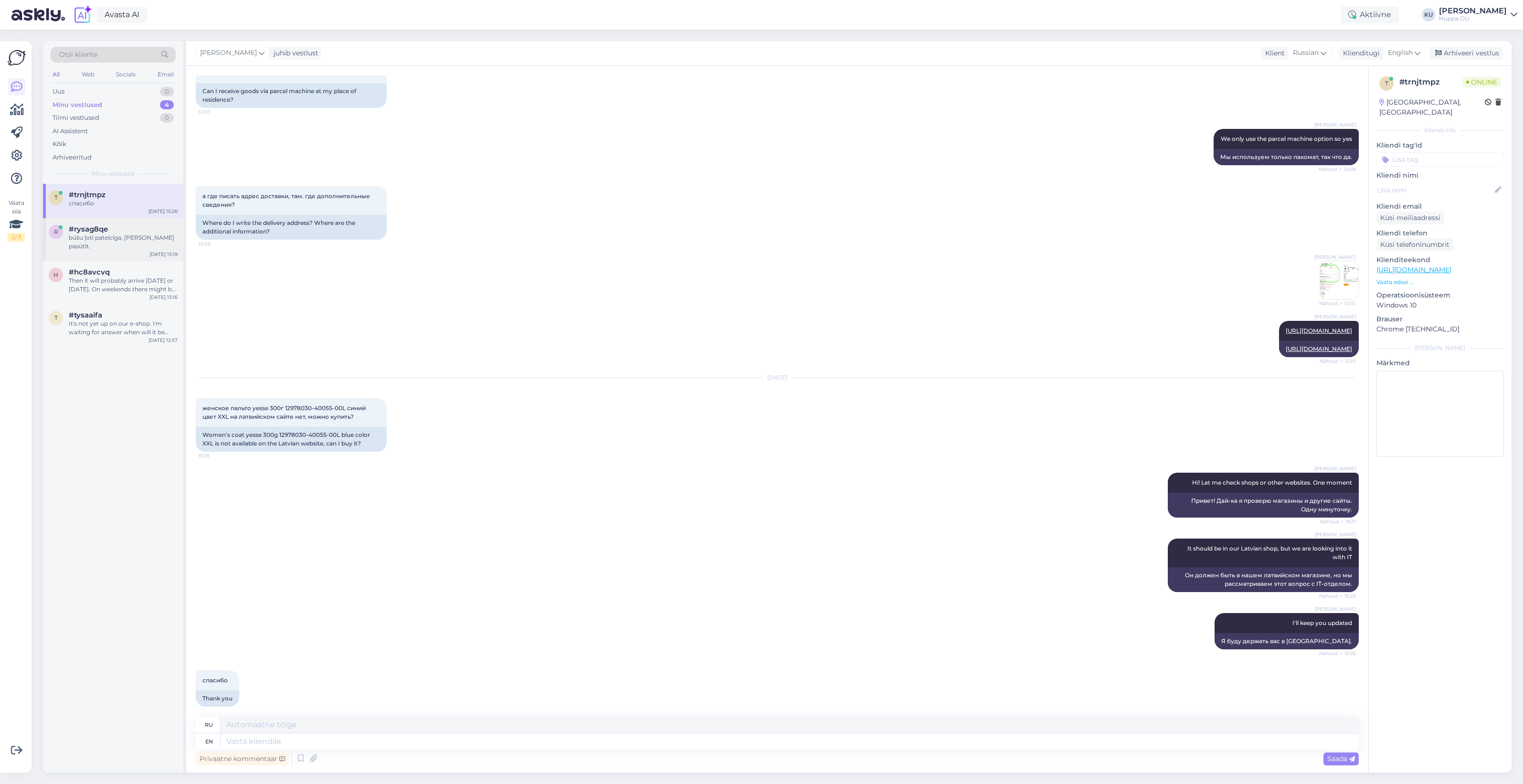
click at [98, 240] on div "būšu ļoti pateicīga, [PERSON_NAME] pasūtīt." at bounding box center [123, 241] width 109 height 17
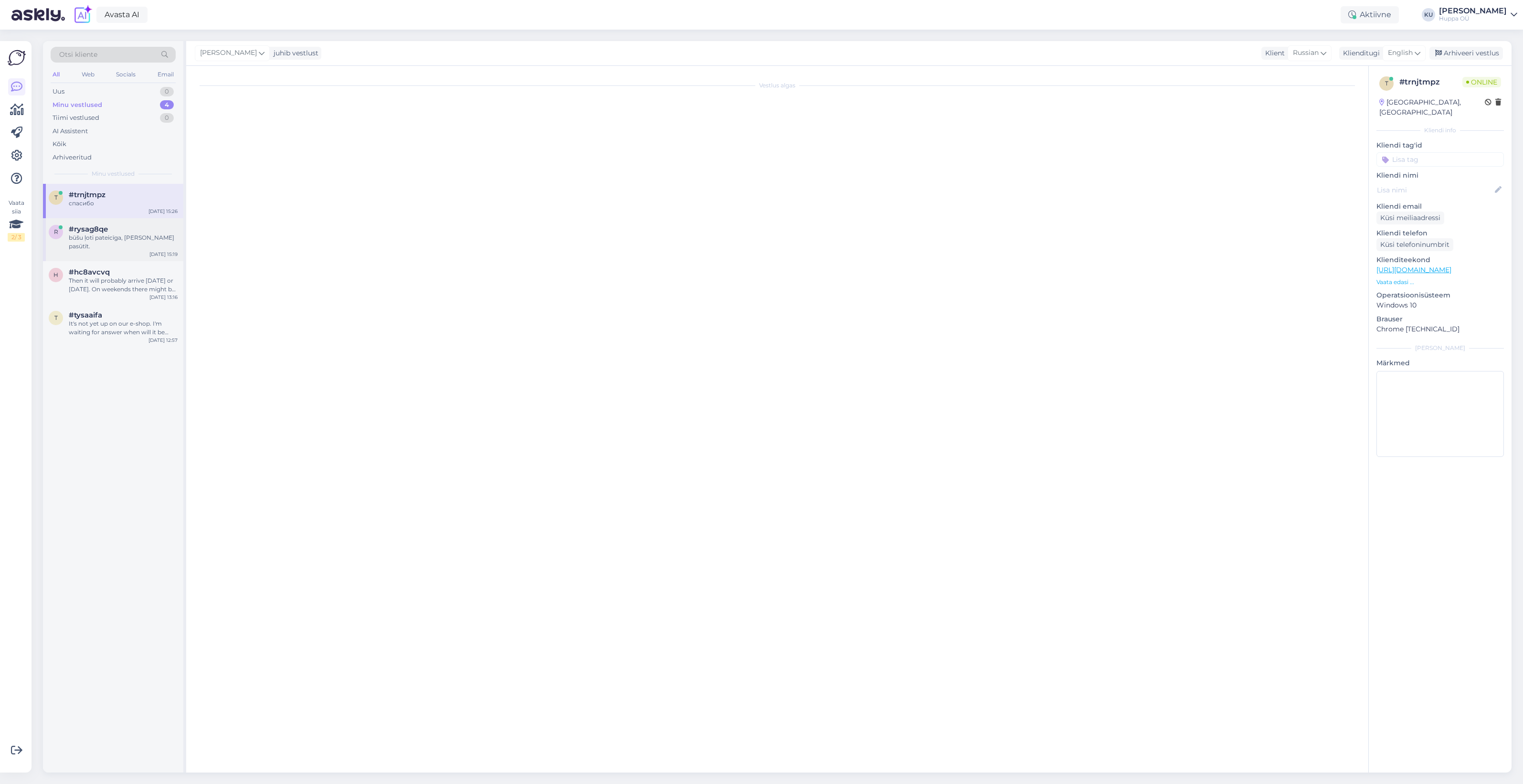
scroll to position [68, 0]
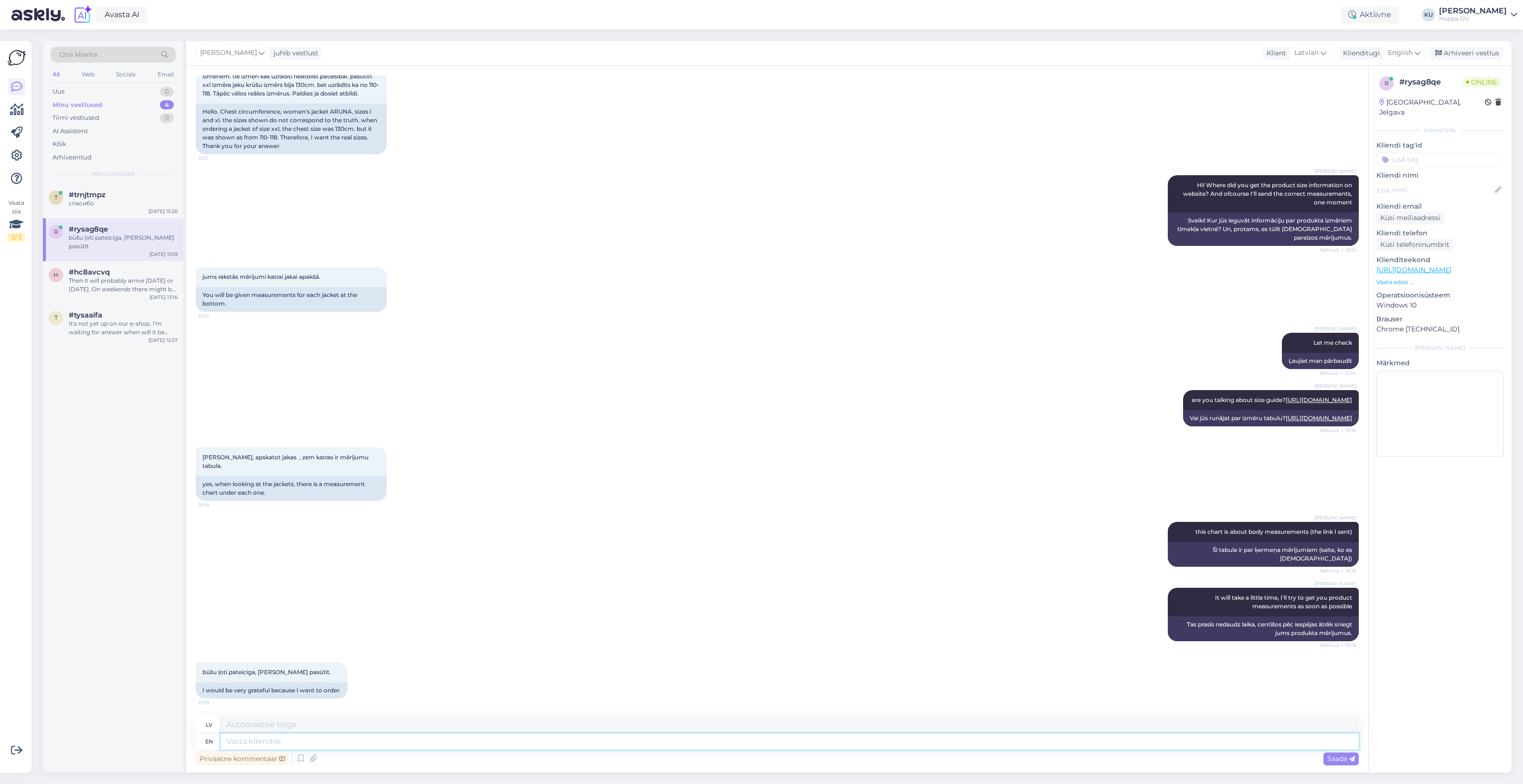
click at [633, 735] on textarea at bounding box center [789, 741] width 1138 height 16
type textarea "I'm"
type textarea "Es esmu"
type textarea "I'm still"
type textarea "Es joprojām esmu"
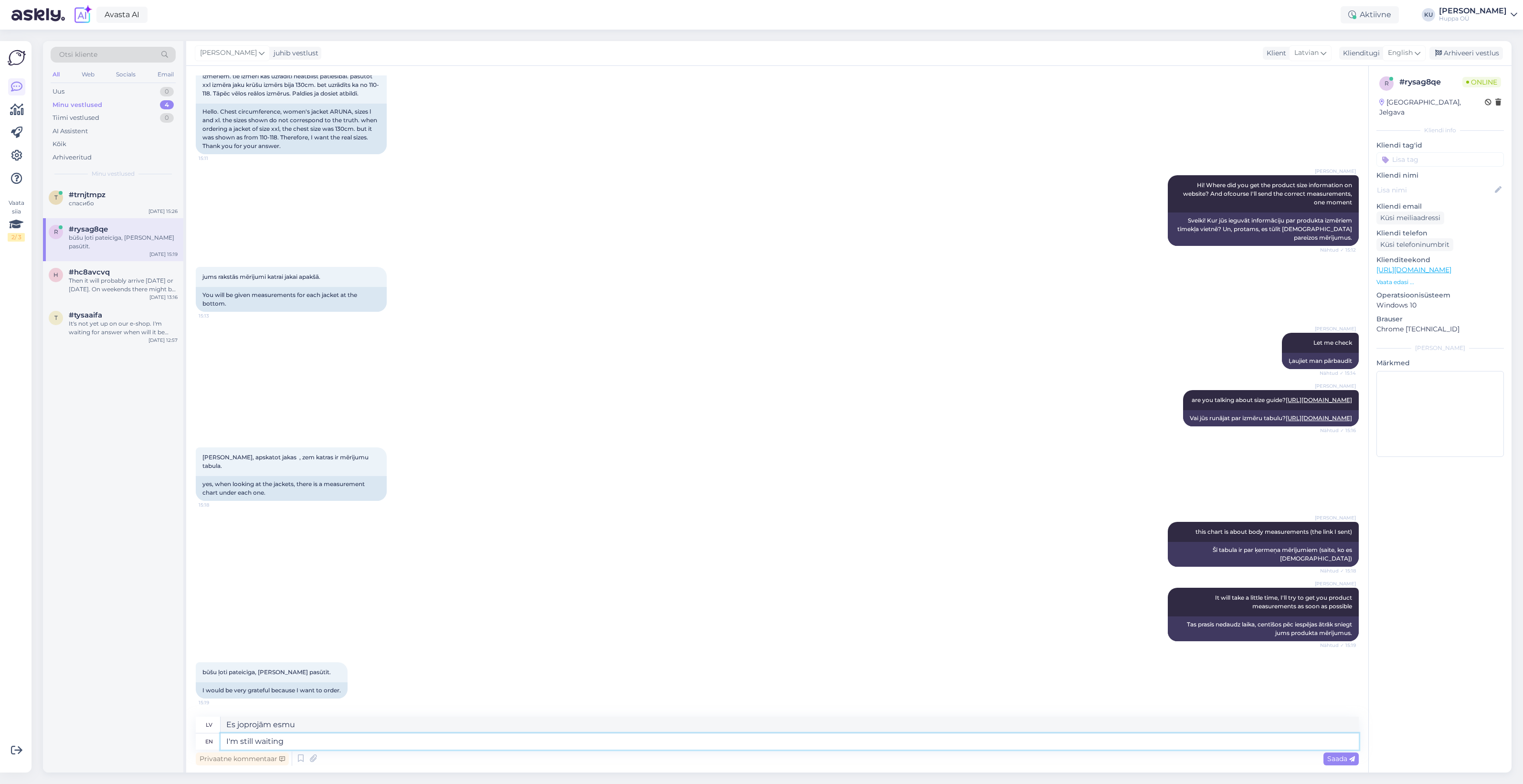
type textarea "I'm still waiting f"
type textarea "Es joprojām gaidu"
type textarea "I'm still waiting for information, ha"
type textarea "Joprojām gaidu informāciju,"
type textarea "I'm still waiting for information, haven't f"
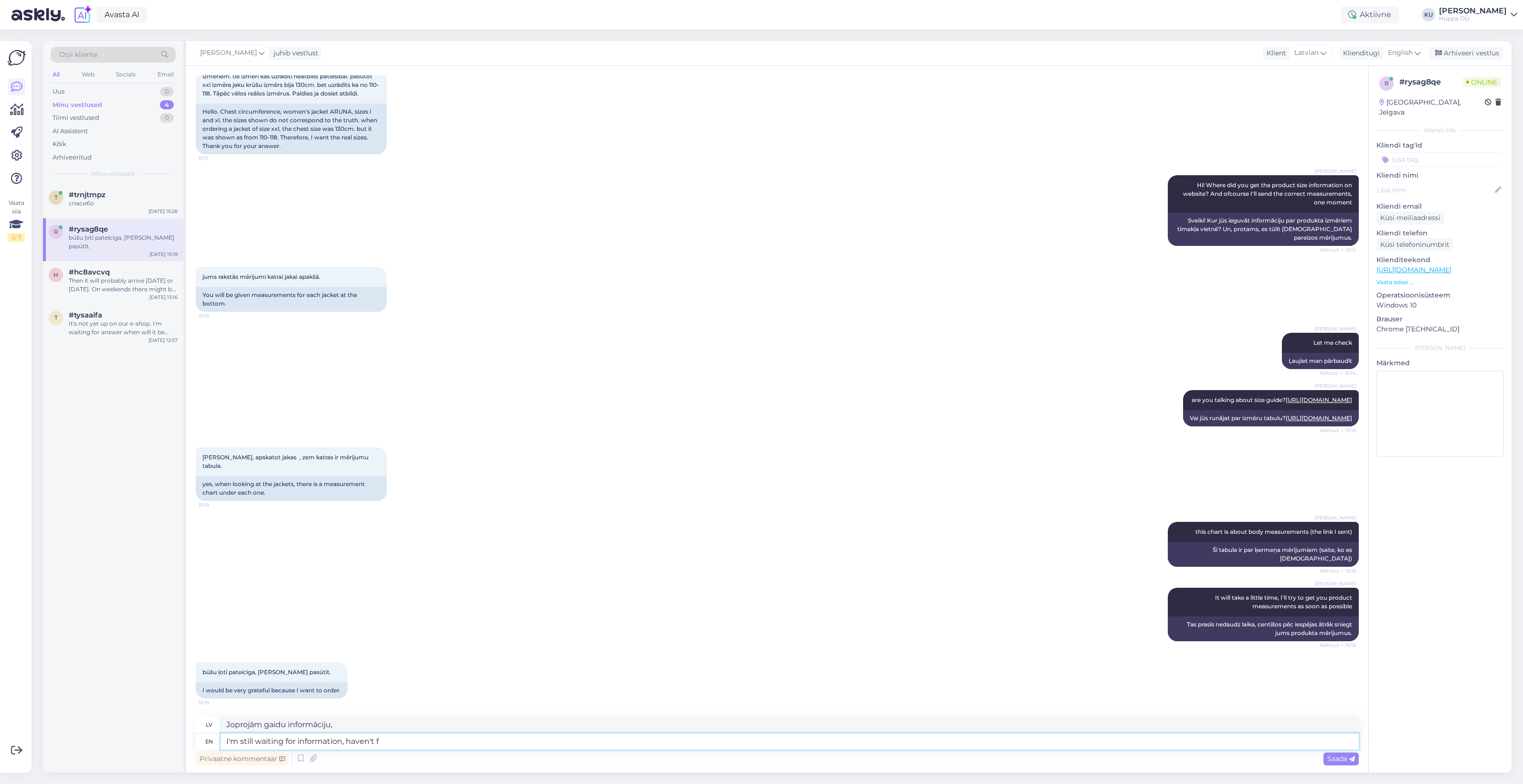
type textarea "Joprojām gaidu informāciju, vēl neesmu"
type textarea "I'm still waiting for information, haven't forgotten you"
type textarea "Joprojām gaidu informāciju, neesmu aizmirsis."
type textarea "I'm still waiting for information, haven't forgotten you"
type textarea "Joprojām gaidu informāciju, neesmu tevi aizmirsis."
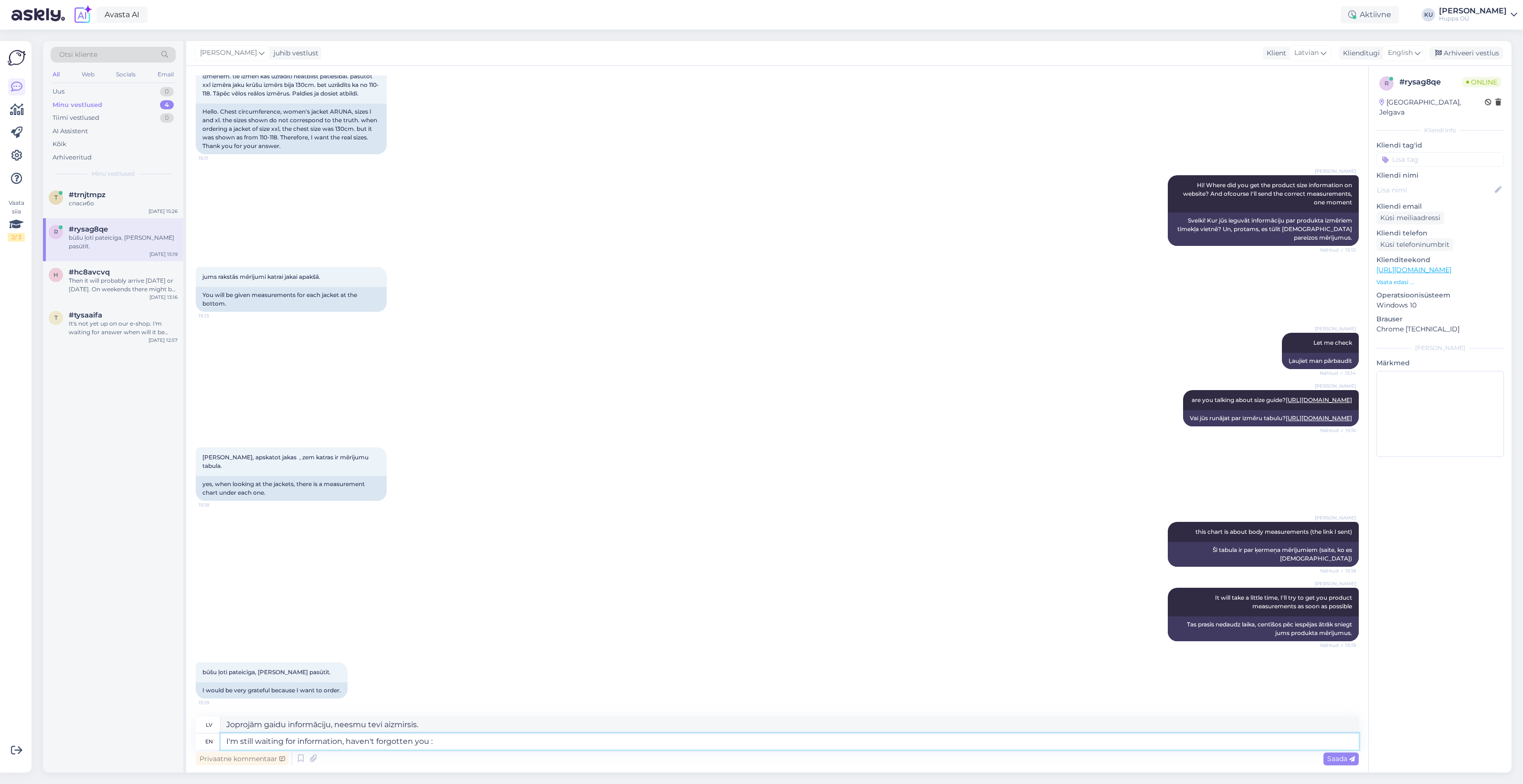
type textarea "I'm still waiting for information, haven't forgotten you :)"
type textarea "Joprojām gaidu informāciju, neesmu tevi aizmirsis :)"
type textarea "I'm still waiting for information, haven't forgotten you :)"
click at [1349, 758] on icon at bounding box center [1352, 759] width 5 height 5
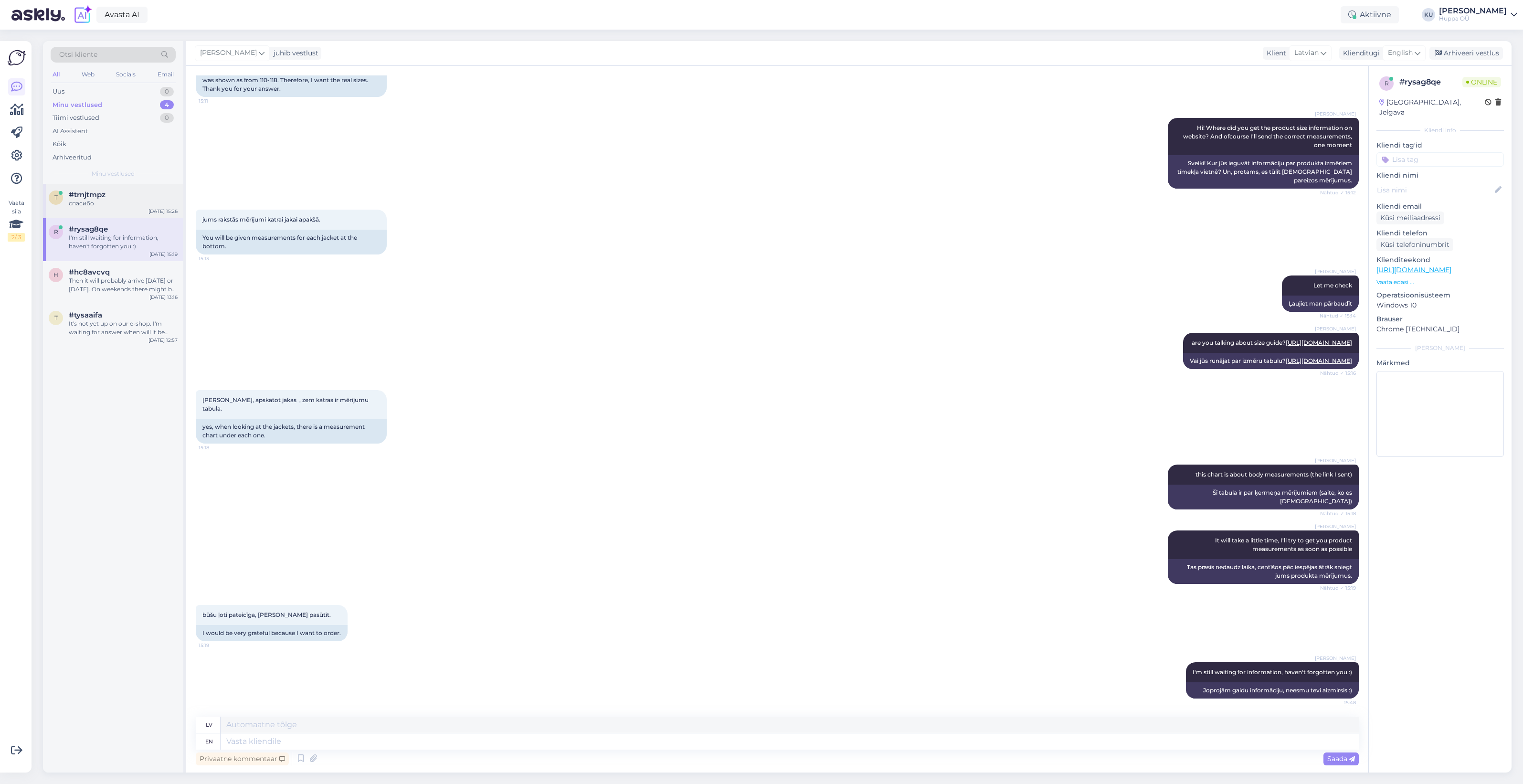
click at [118, 203] on div "спасибо" at bounding box center [123, 203] width 109 height 9
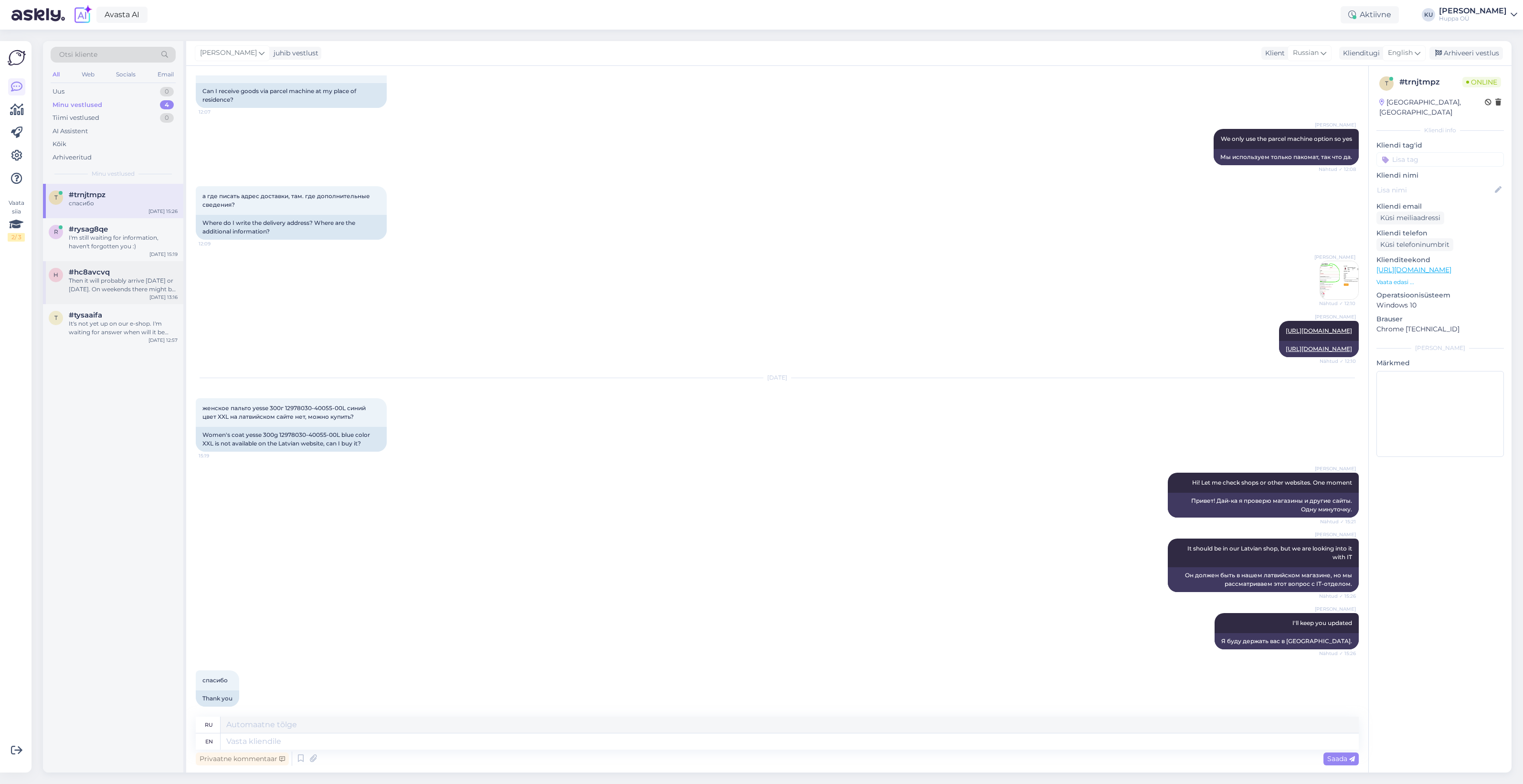
click at [98, 279] on div "Then it will probably arrive today or tomorrow. On weekends there might be less…" at bounding box center [123, 285] width 109 height 17
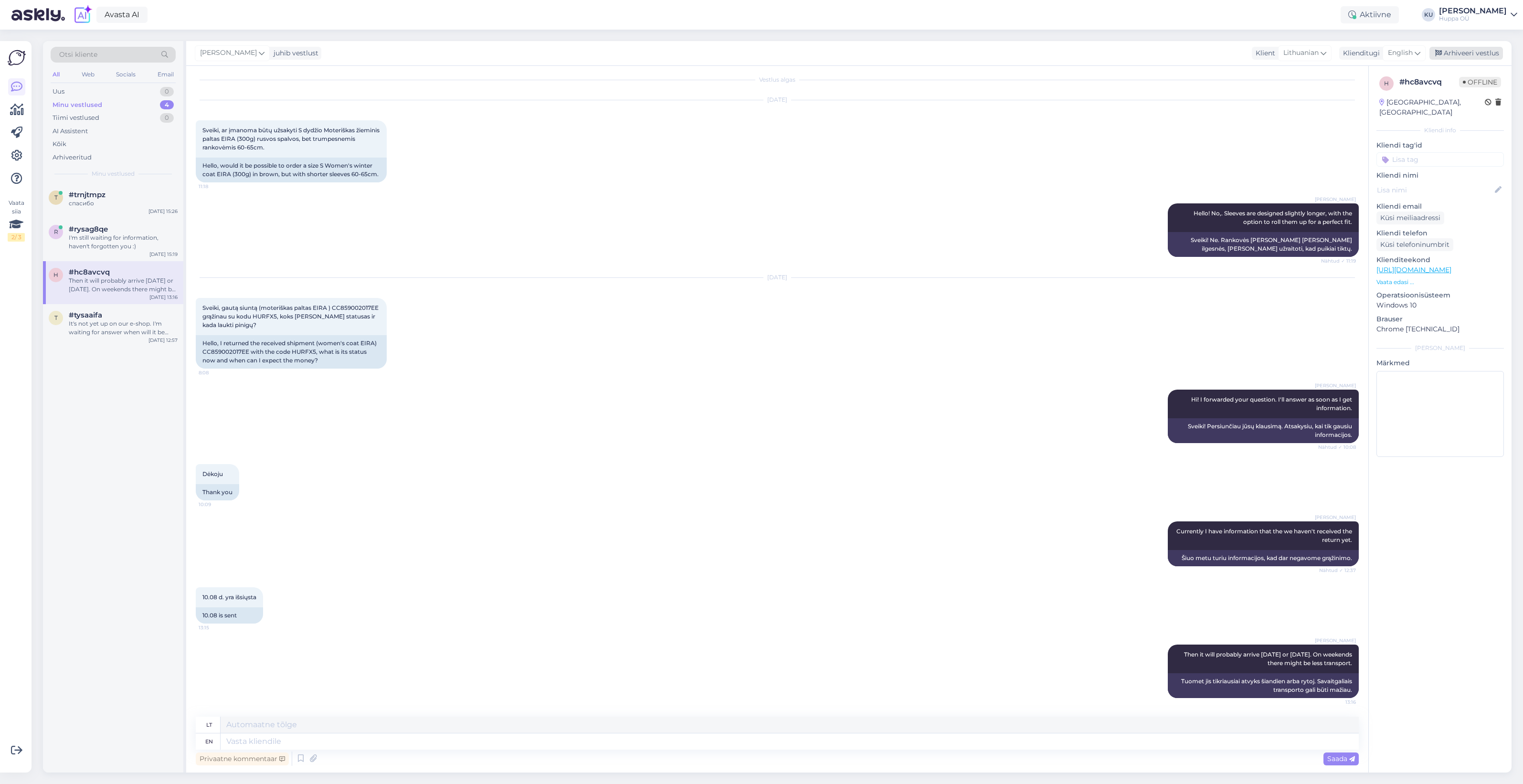
click at [1457, 47] on div "Arhiveeri vestlus" at bounding box center [1466, 53] width 73 height 13
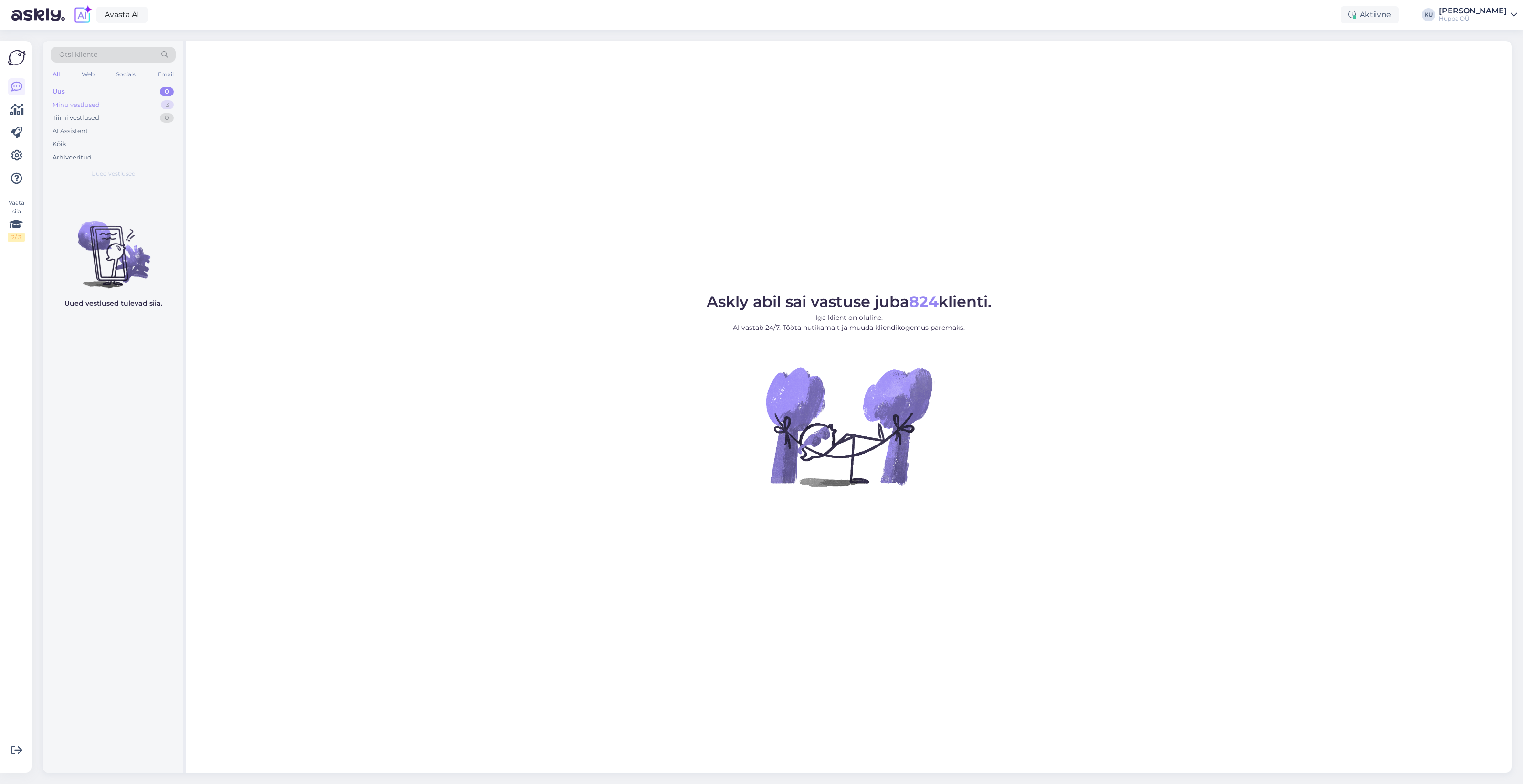
click at [105, 102] on div "Minu vestlused 3" at bounding box center [113, 105] width 125 height 14
click at [96, 234] on span "#trnjtmpz" at bounding box center [87, 237] width 37 height 9
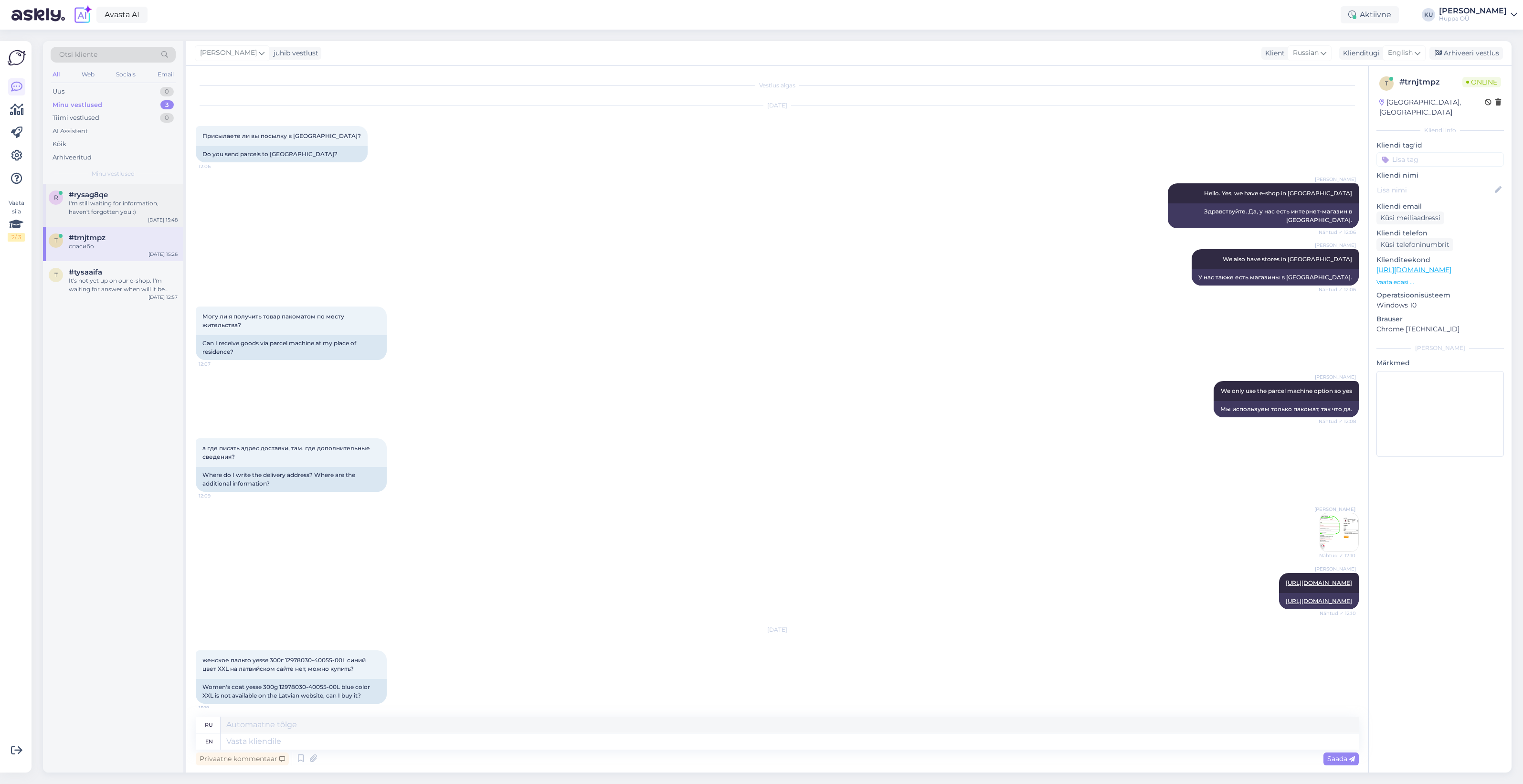
scroll to position [252, 0]
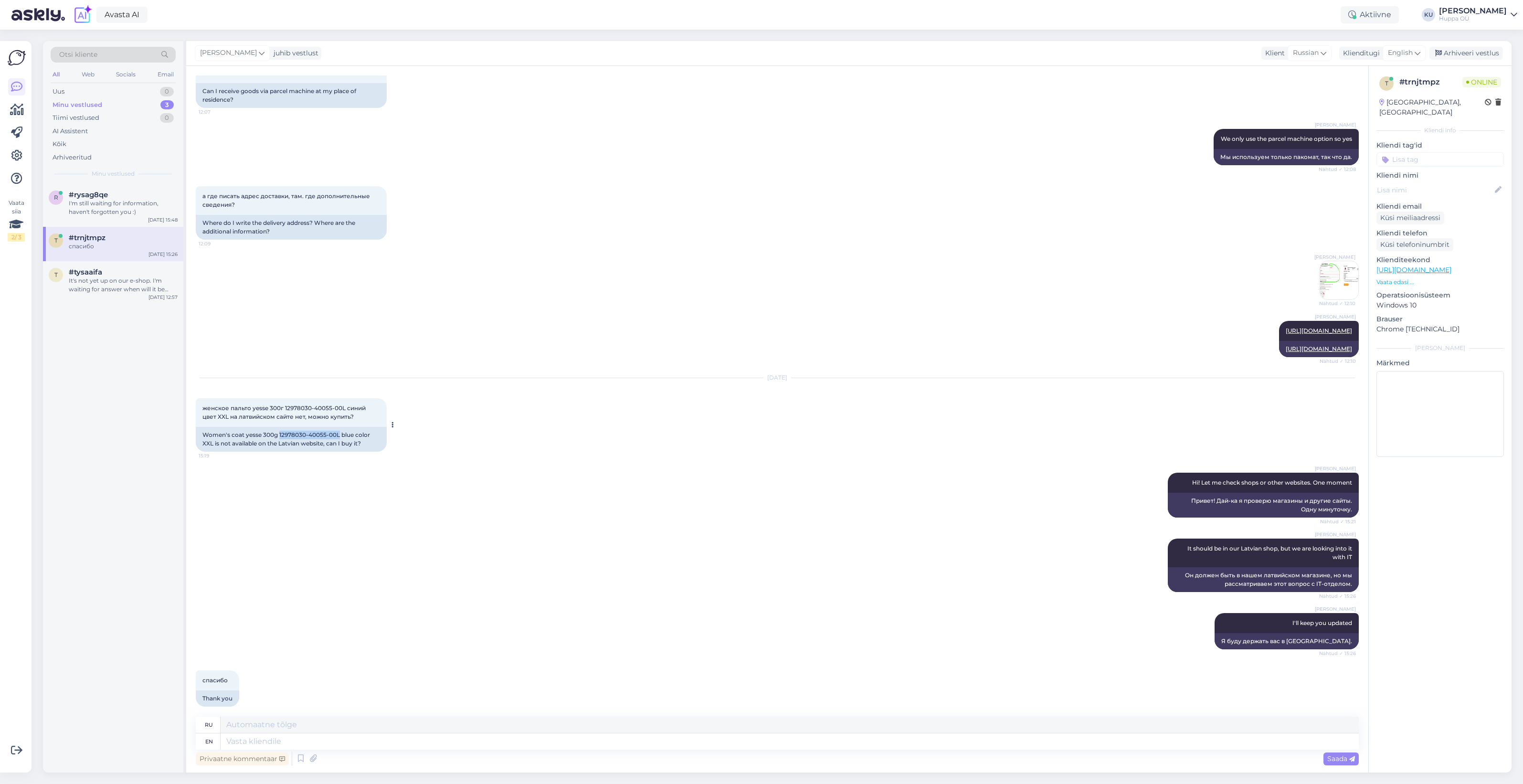
drag, startPoint x: 279, startPoint y: 424, endPoint x: 338, endPoint y: 426, distance: 59.0
click at [338, 427] on div "Women's coat yesse 300g 12978030-40055-00L blue color XXL is not available on t…" at bounding box center [291, 439] width 191 height 25
copy div "12978030-40055-00L"
click at [109, 287] on div "It's not yet up on our e-shop. I'm waiting for answer when will it be available…" at bounding box center [123, 285] width 109 height 17
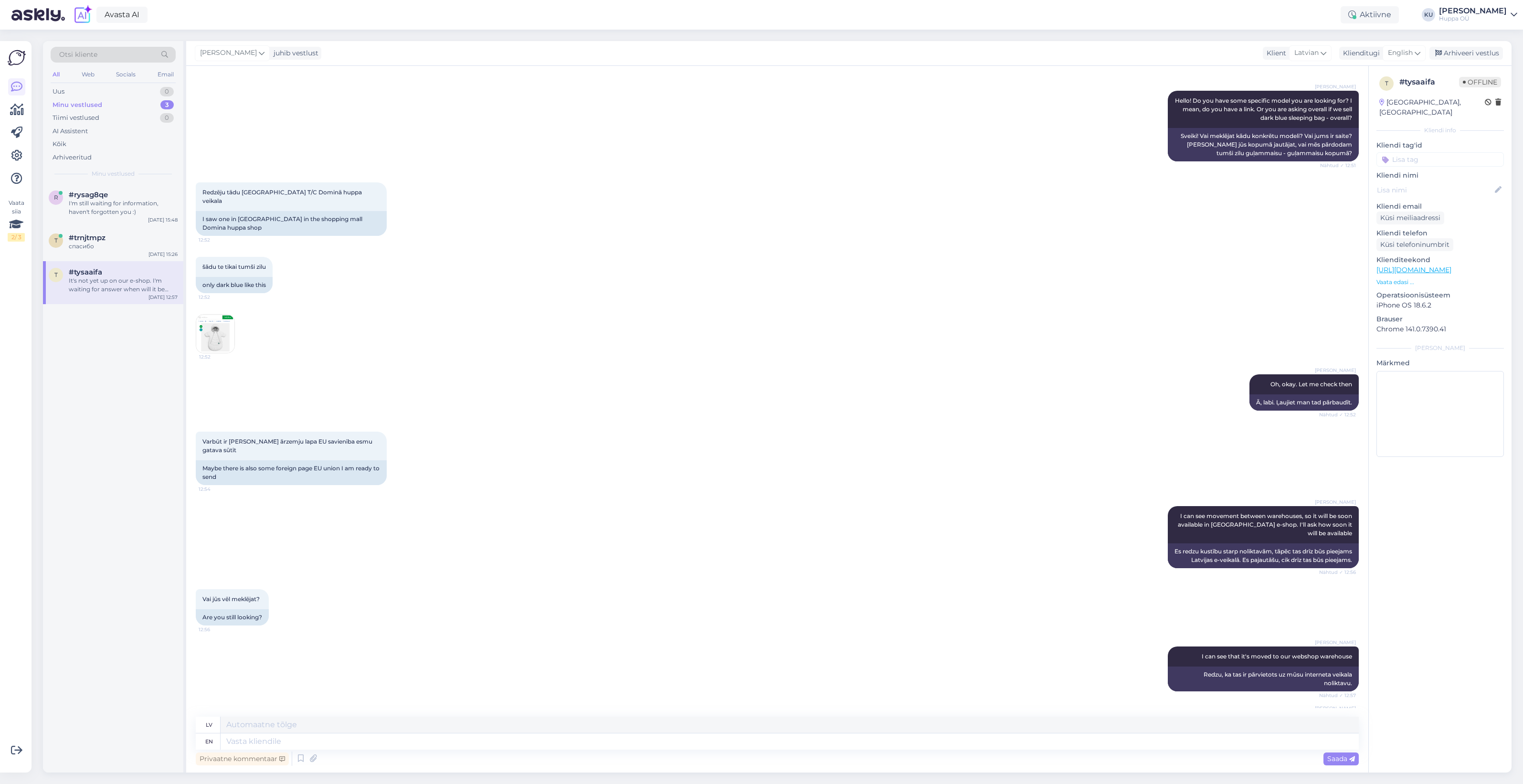
scroll to position [169, 0]
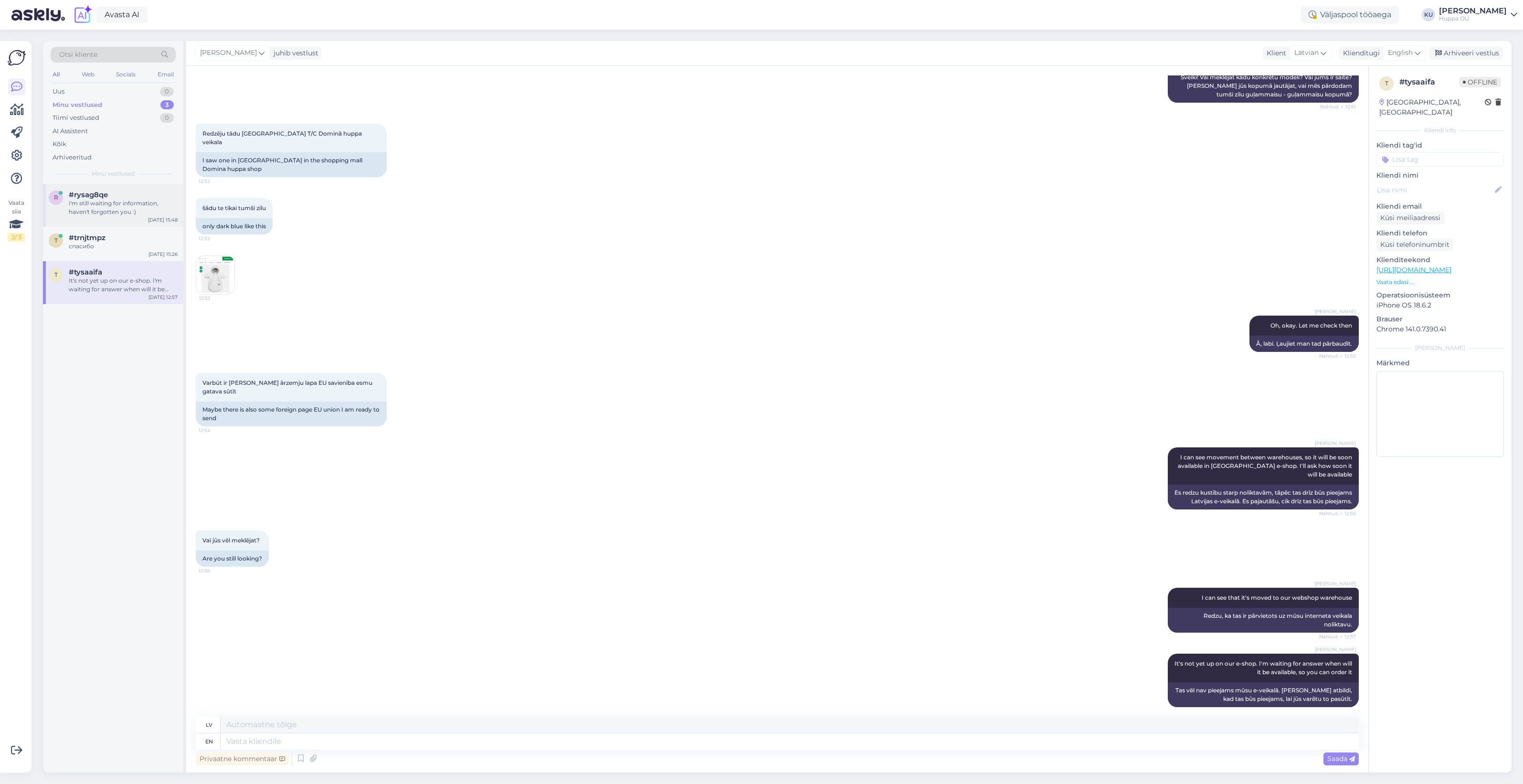
click at [106, 204] on div "I'm still waiting for information, haven't forgotten you :)" at bounding box center [123, 207] width 109 height 17
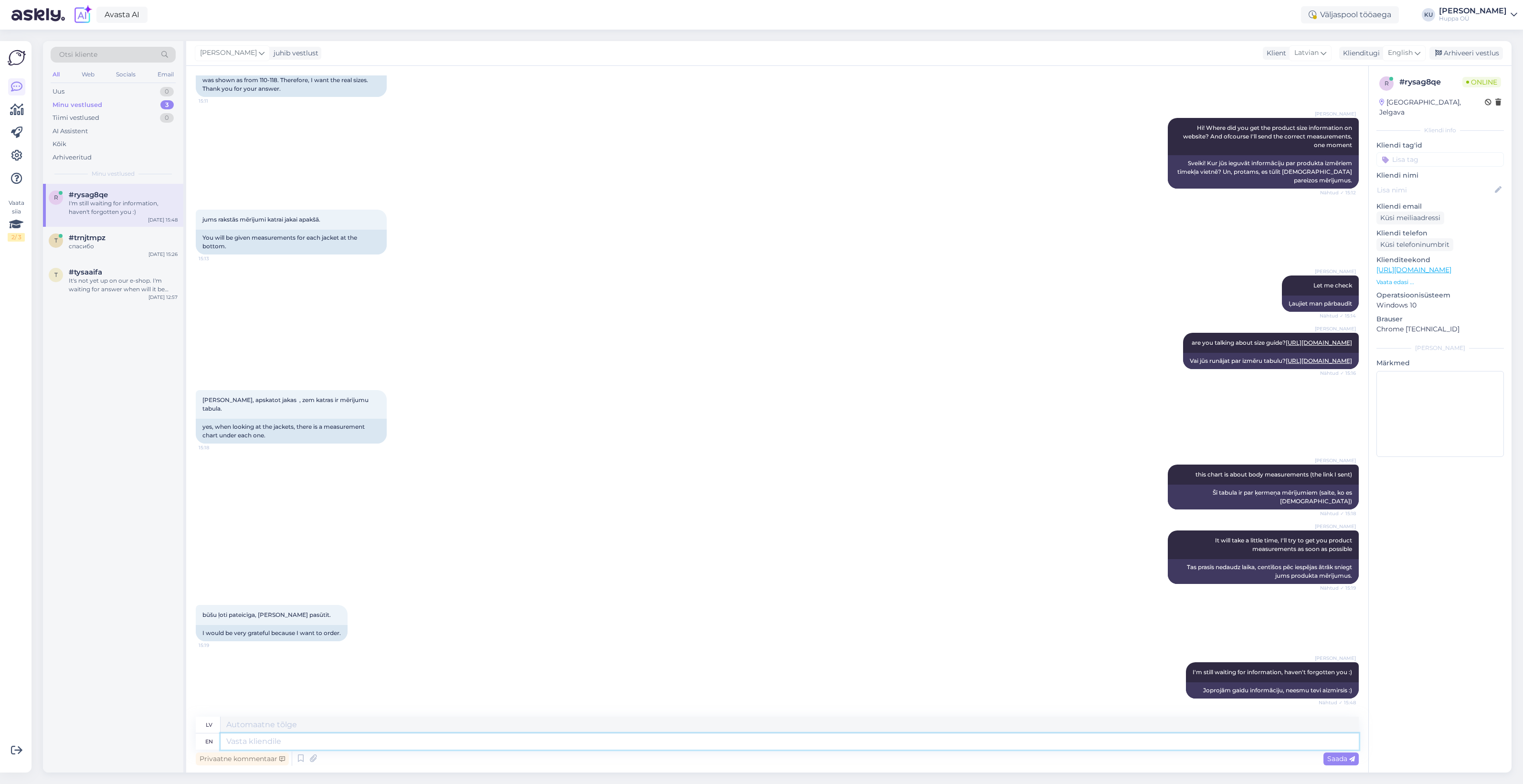
click at [256, 741] on textarea at bounding box center [789, 741] width 1138 height 16
type textarea "For"
type textarea "Priekš"
type textarea "For L t"
type textarea "L"
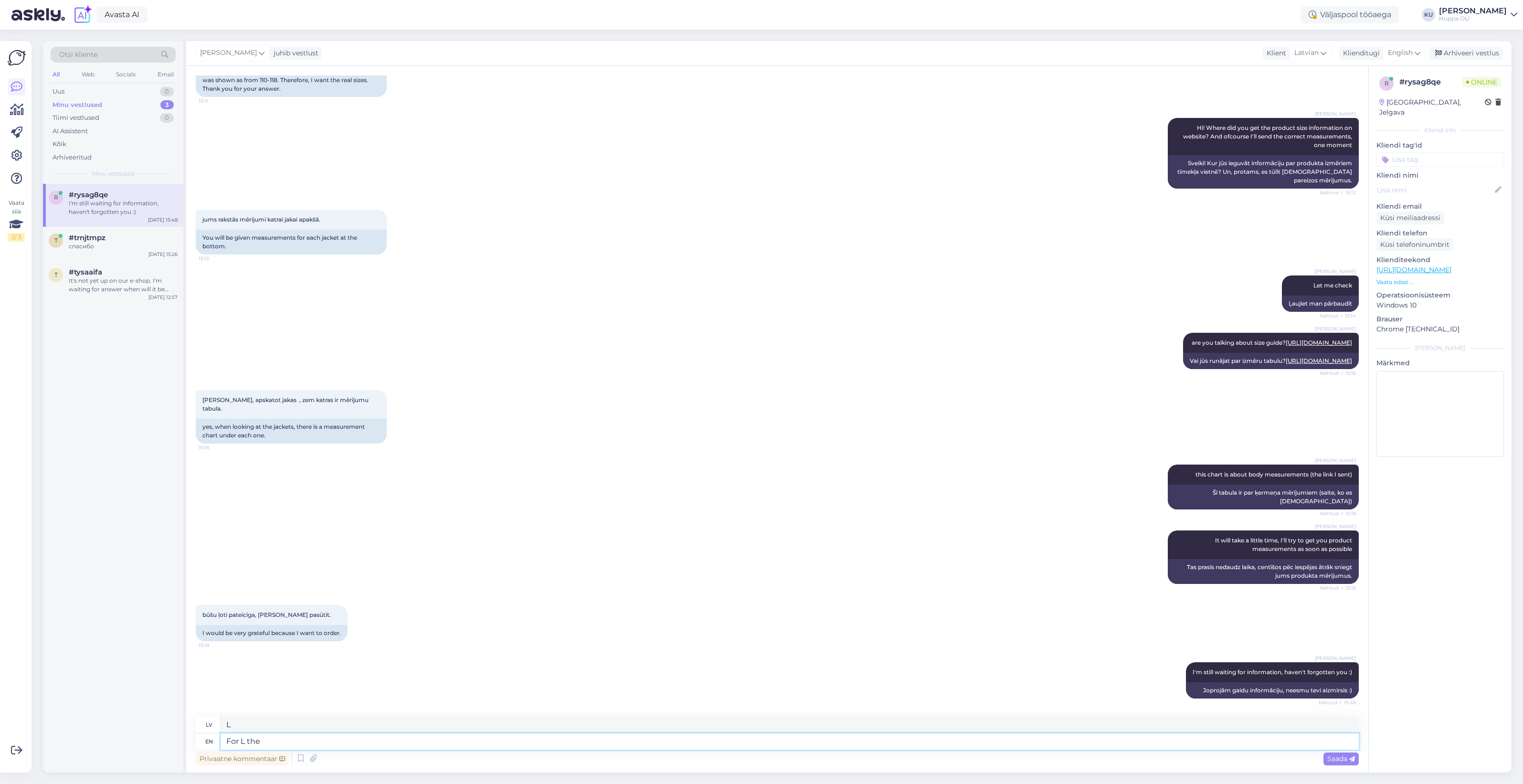
type textarea "For L the c"
type textarea "L."
type textarea "For L the chest"
type textarea "L krūtīm"
type textarea "For L the chest (measured o"
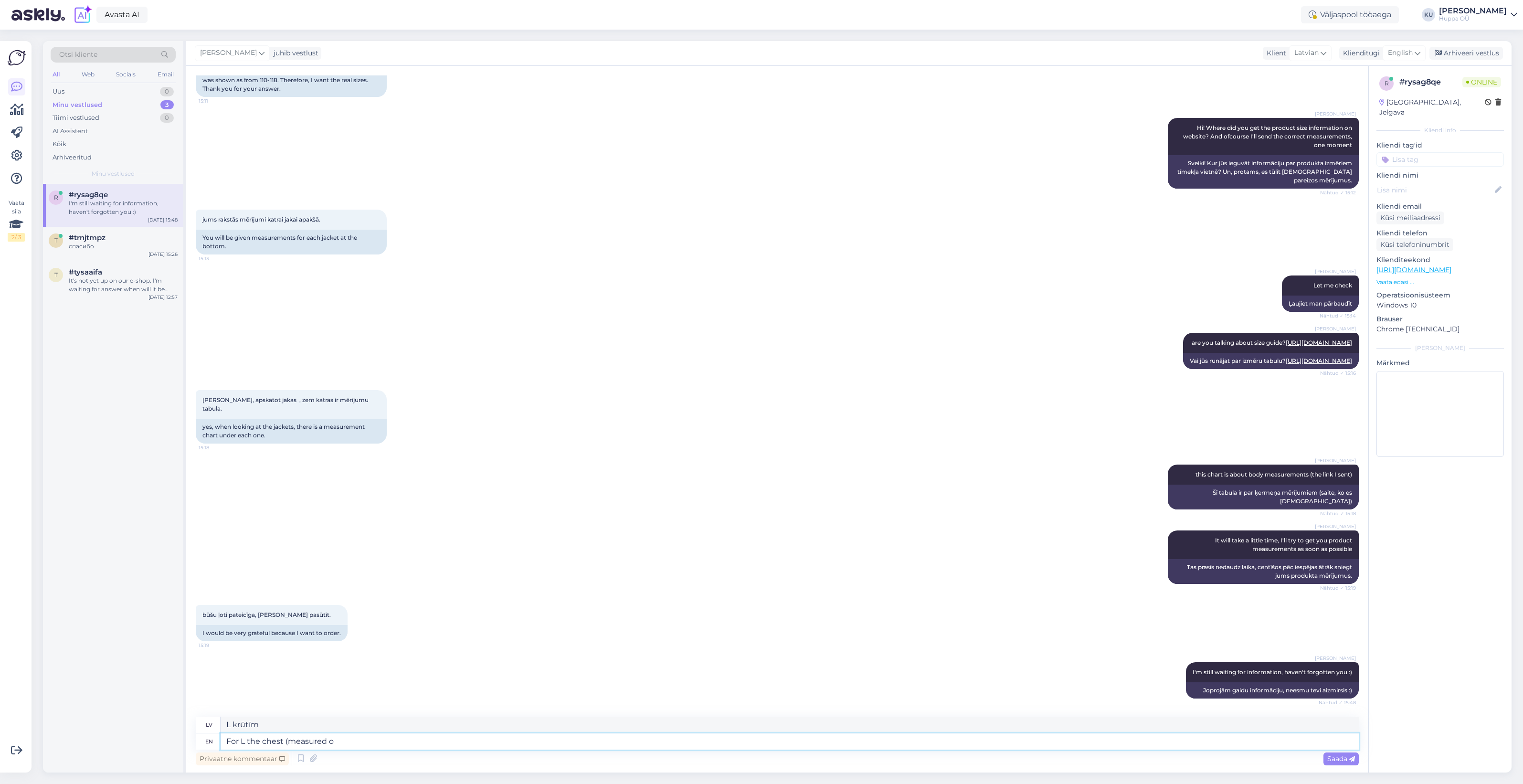
type textarea "L krūtīm (izmērīts"
type textarea "For L the chest (measured only f"
type textarea "L krūtīm (mērot tikai"
type textarea "For L the chest (measured only front) i"
type textarea "L krūšu apkārtmēram (mērot tikai priekšpusē)"
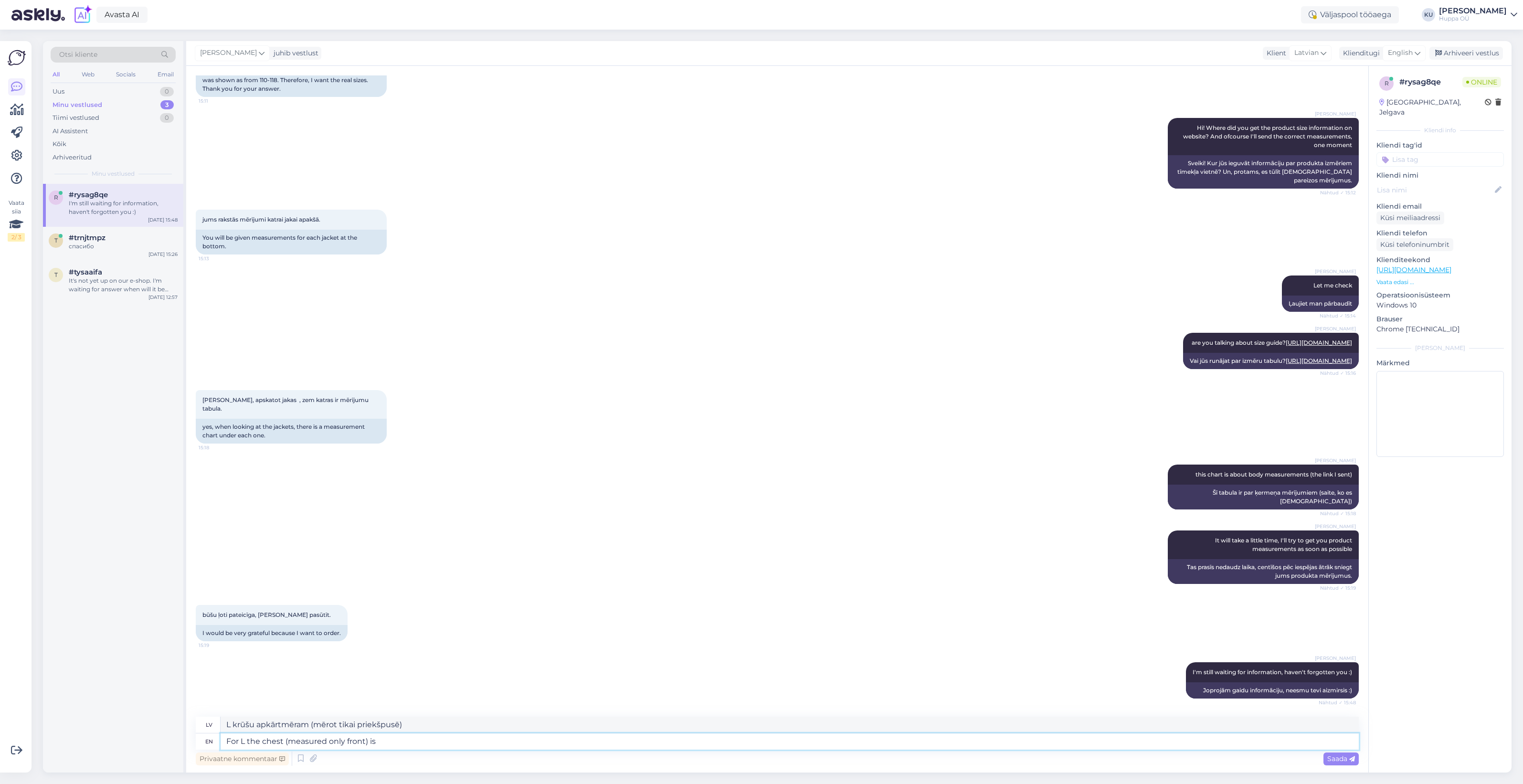
type textarea "For L the chest (measured only front) is"
type textarea "L krūšu kurvis (mērīts tikai priekšpusē) ir"
type textarea "For L the chest (measured only front) is 55"
type textarea "L izmēram krūšu apkārtmērs (mērot tikai priekšpusē) ir 55"
type textarea "For L the chest (measured only front) is 55cm a"
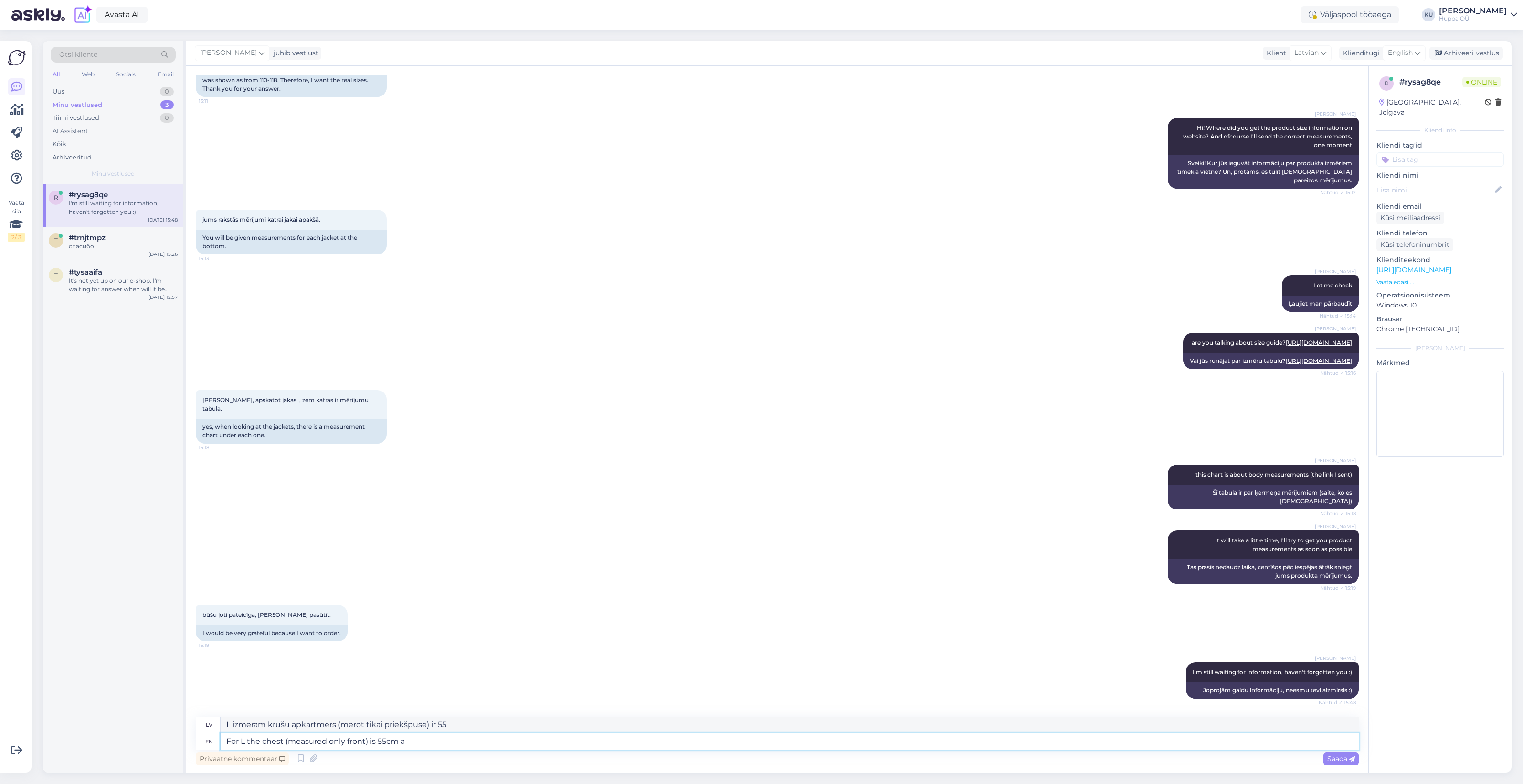
type textarea "L izmēram krūšu apkārtmērs (mērot tikai priekšpusē) ir 55 cm."
type textarea "For L the chest (measured only front) is 55cm and"
type textarea "Izmēram L krūšu apkārtmērs (mērot tikai priekšpusē) ir 55 cm."
type textarea "For L the chest (measured only front) is 55cm and for si"
type textarea "Izmērs L krūšu apkārtmērs (mērot tikai priekšpusē) ir 55 cm, bet izmērs L"
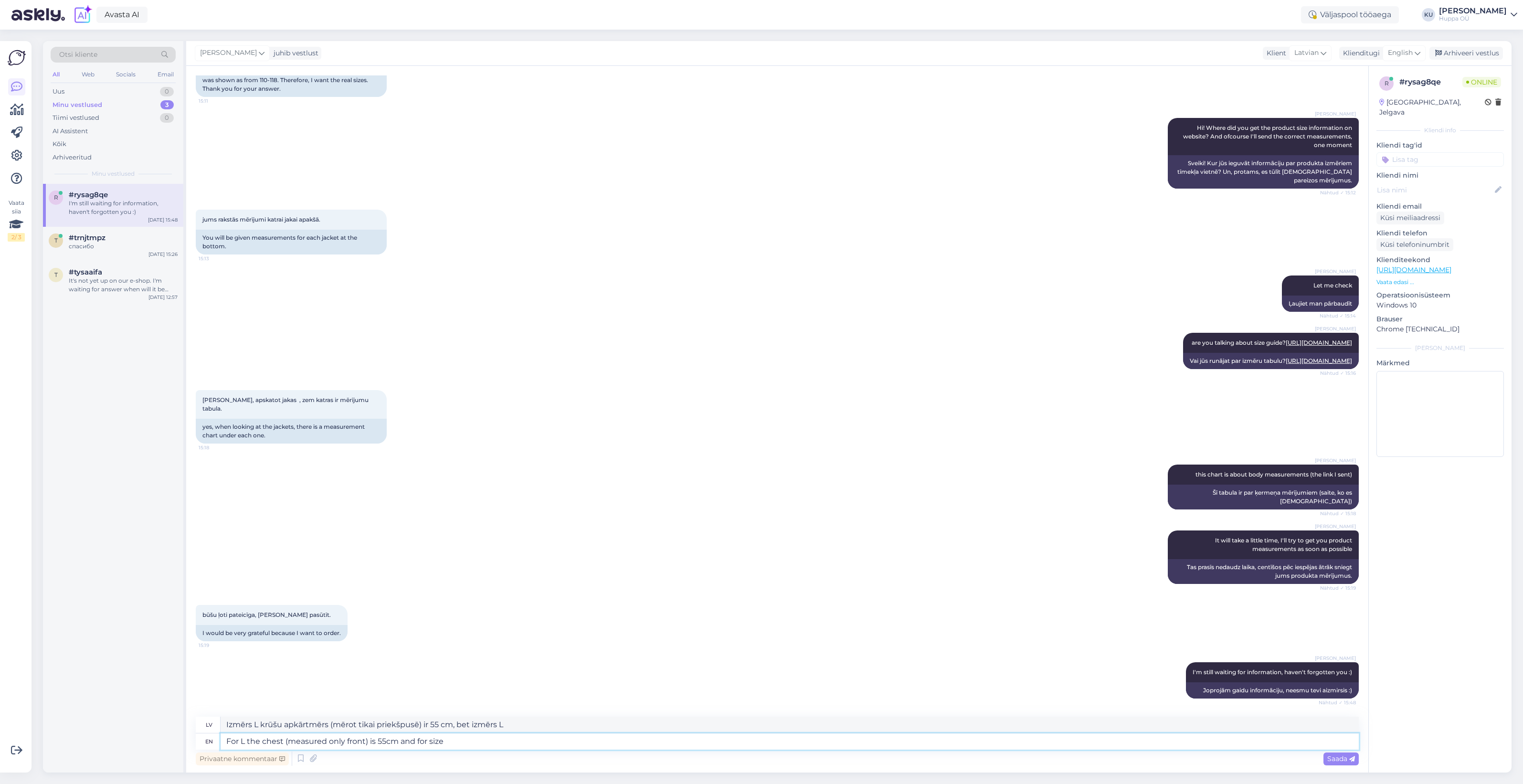
type textarea "For L the chest (measured only front) is 55cm and for size"
type textarea "L izmēram krūšu apkārtmērs (mērot tikai priekšpusē) ir 55 cm, bet izmēram"
type textarea "For L the chest (measured only front) is 55cm and for size XL it"
type textarea "L izmēram krūšu apkārtmērs (mērot tikai priekšpusē) ir 55 cm, bet XL izmēram."
type textarea "For L the chest (measured only front) is 55cm and for size XL it's"
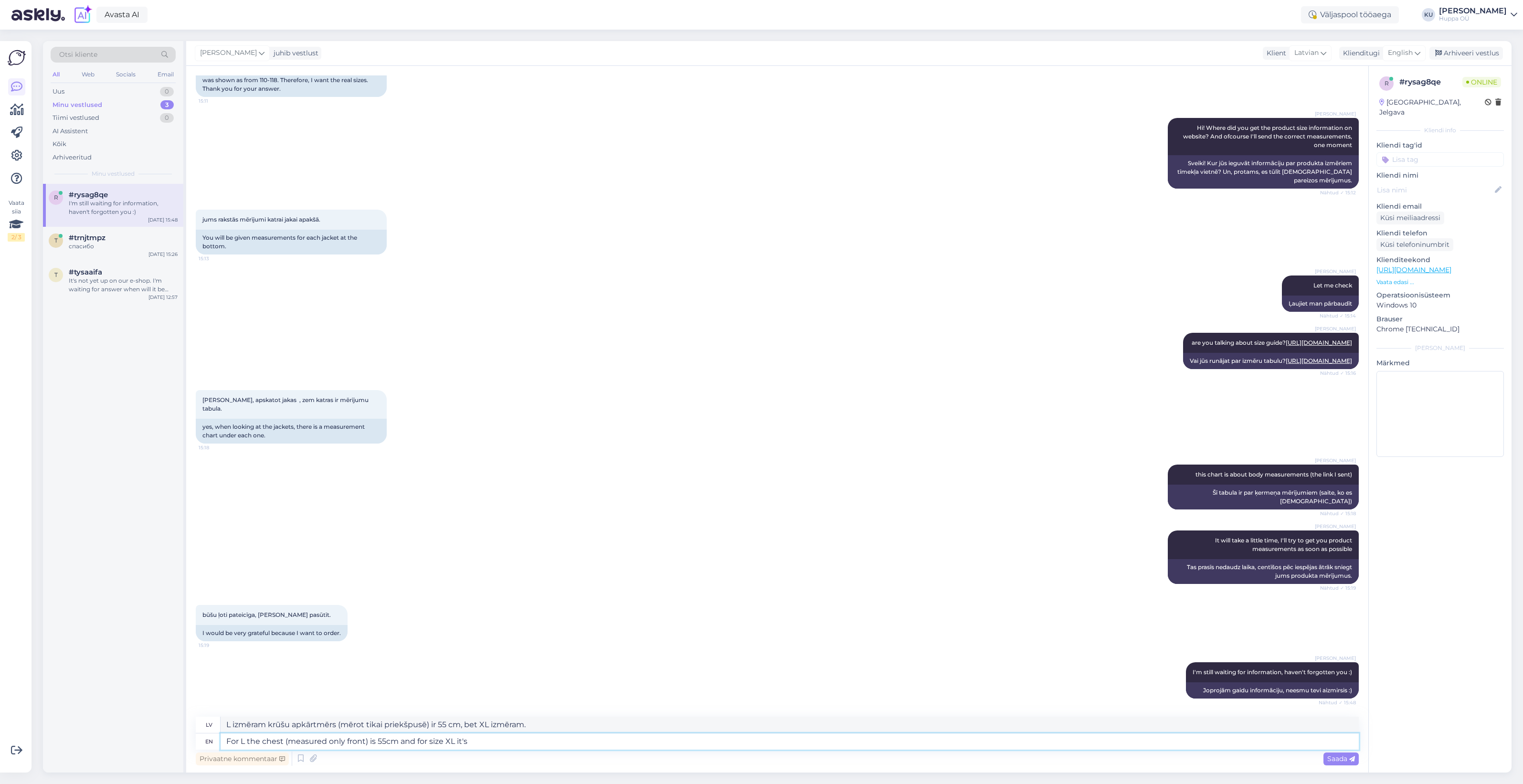
type textarea "L izmēram krūšu apkārtmērs (mērot tikai priekšpusē) ir 55 cm, bet XL izmēram ta…"
type textarea "For L the chest (measured only front) is 55cm and for size XL it's 58cm"
type textarea "L izmēram krūšu apkārtmērs (mērot tikai priekšpusē) ir 55 cm, bet XL izmēram - …"
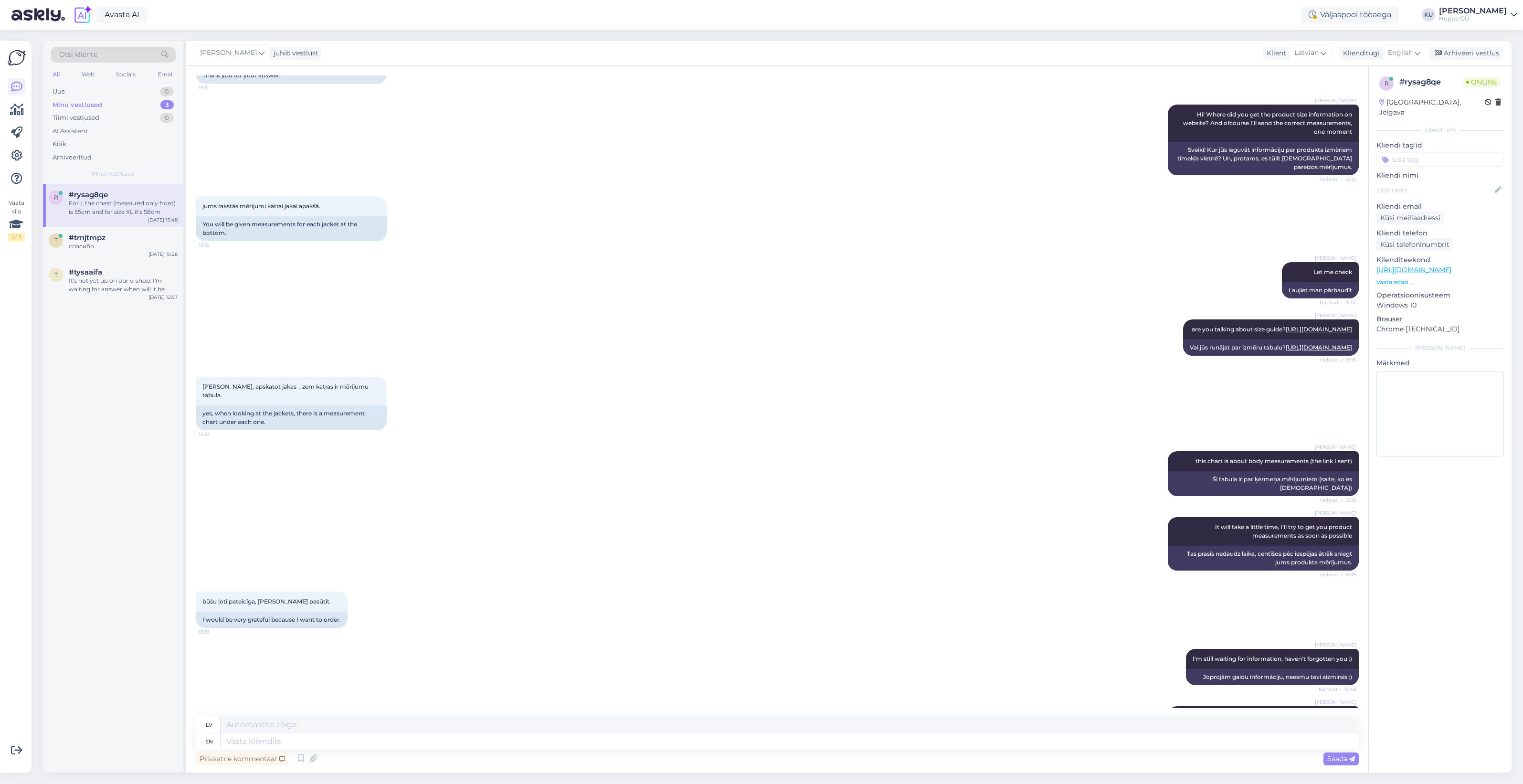
scroll to position [199, 0]
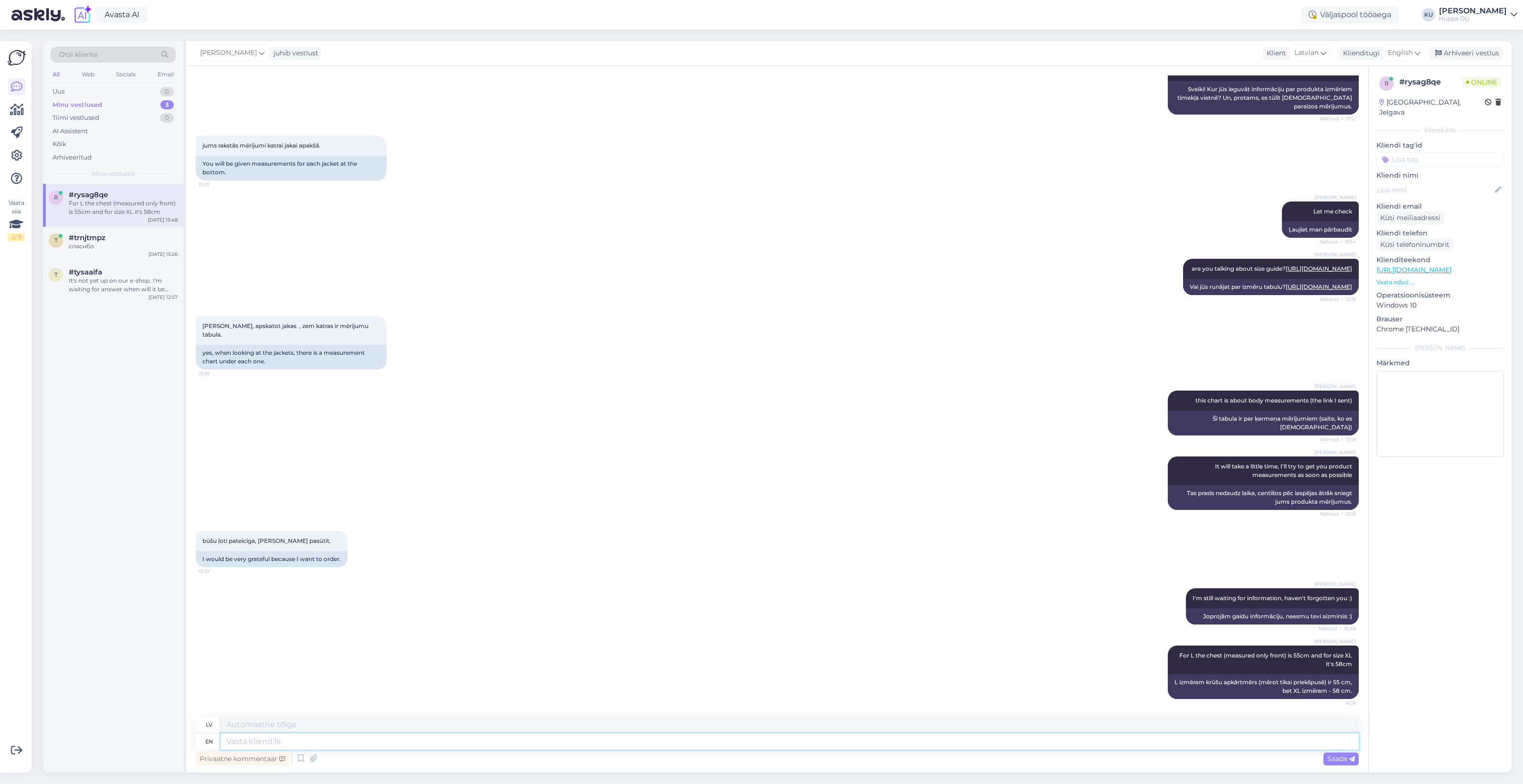
click at [295, 737] on textarea at bounding box center [789, 741] width 1138 height 16
type textarea "Measured l"
type textarea "Izmērīts"
type textarea "Measured like t"
type textarea "Mērīts kā"
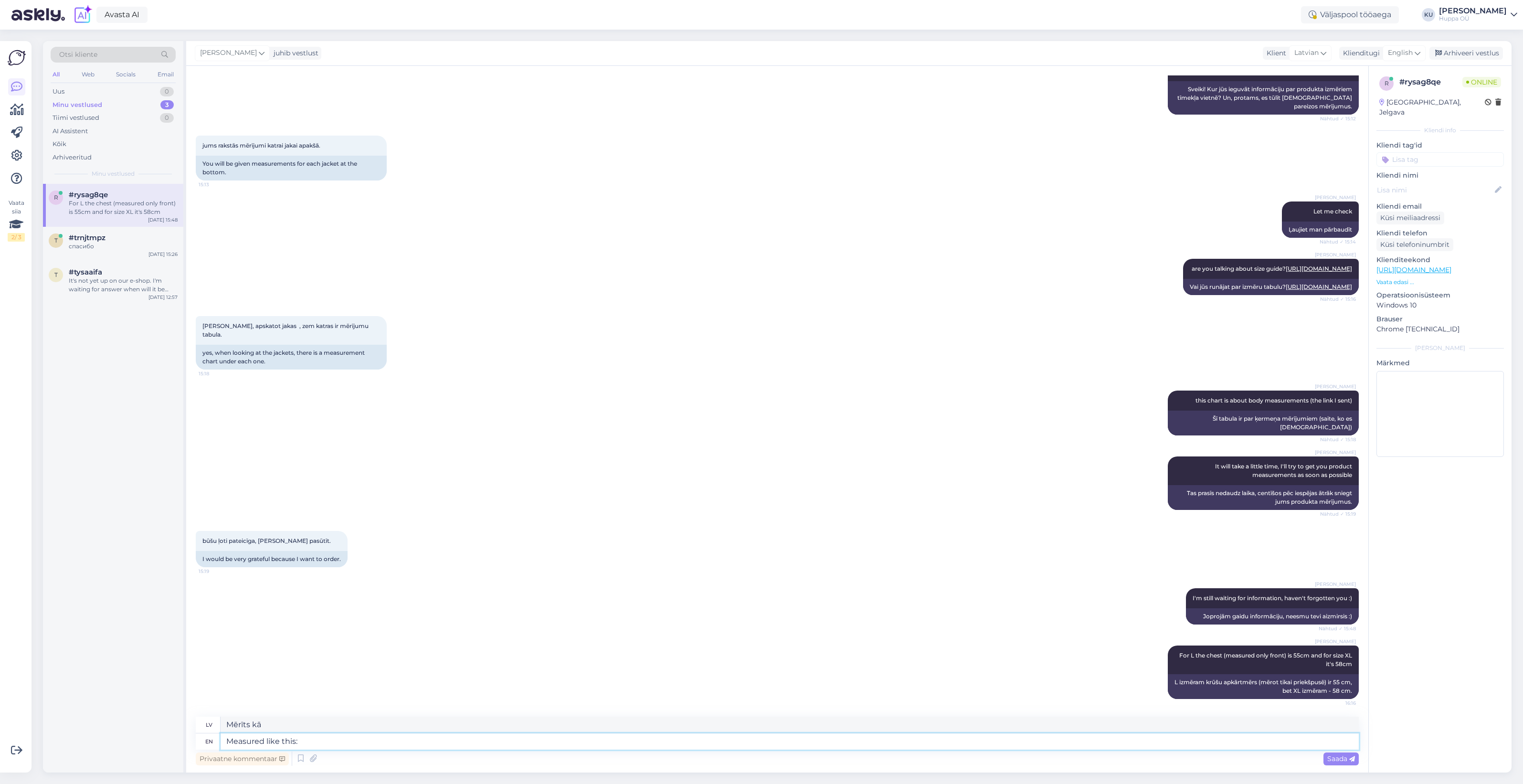
type textarea "Measured like this:"
type textarea "Mērīts šādi:"
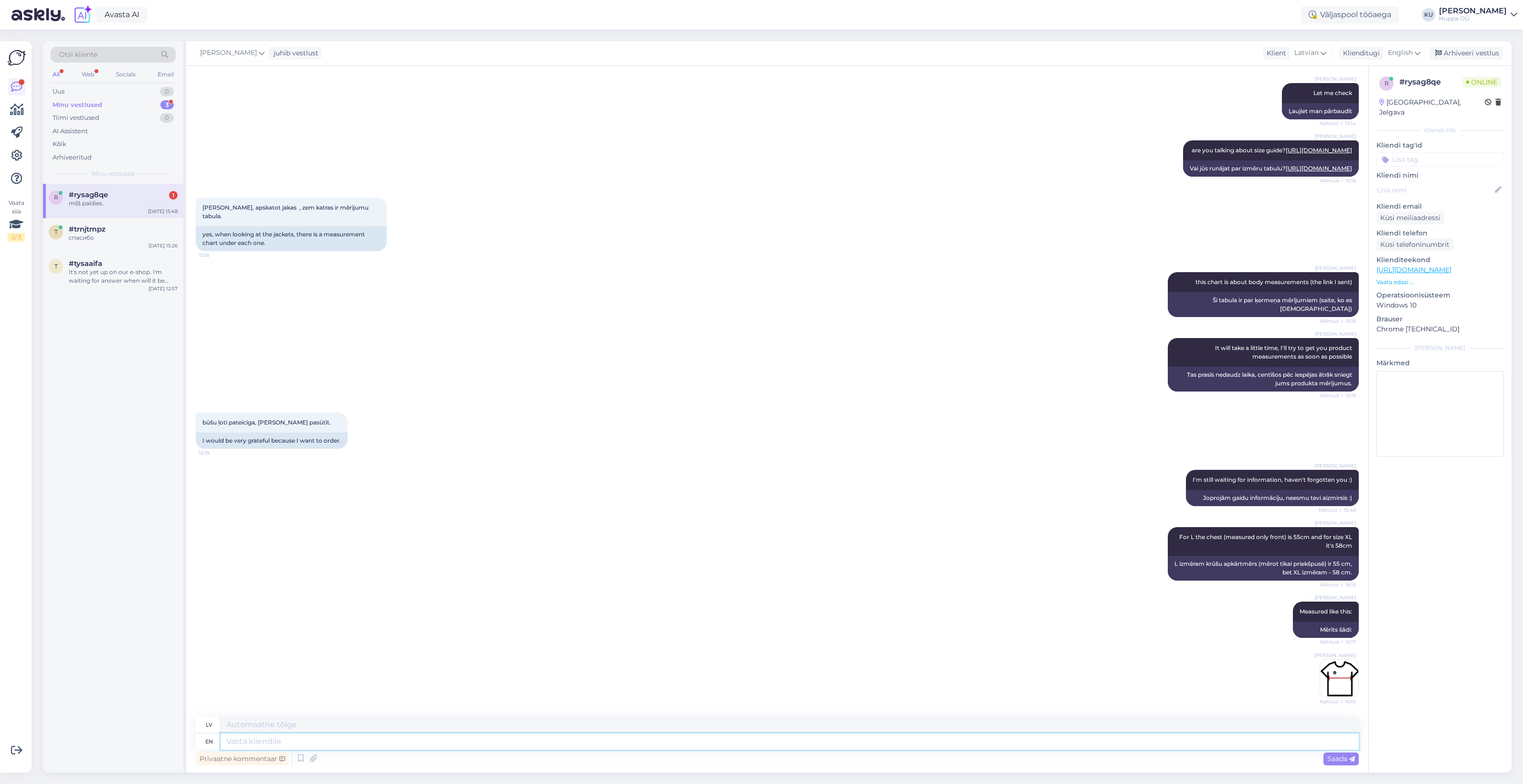
scroll to position [375, 0]
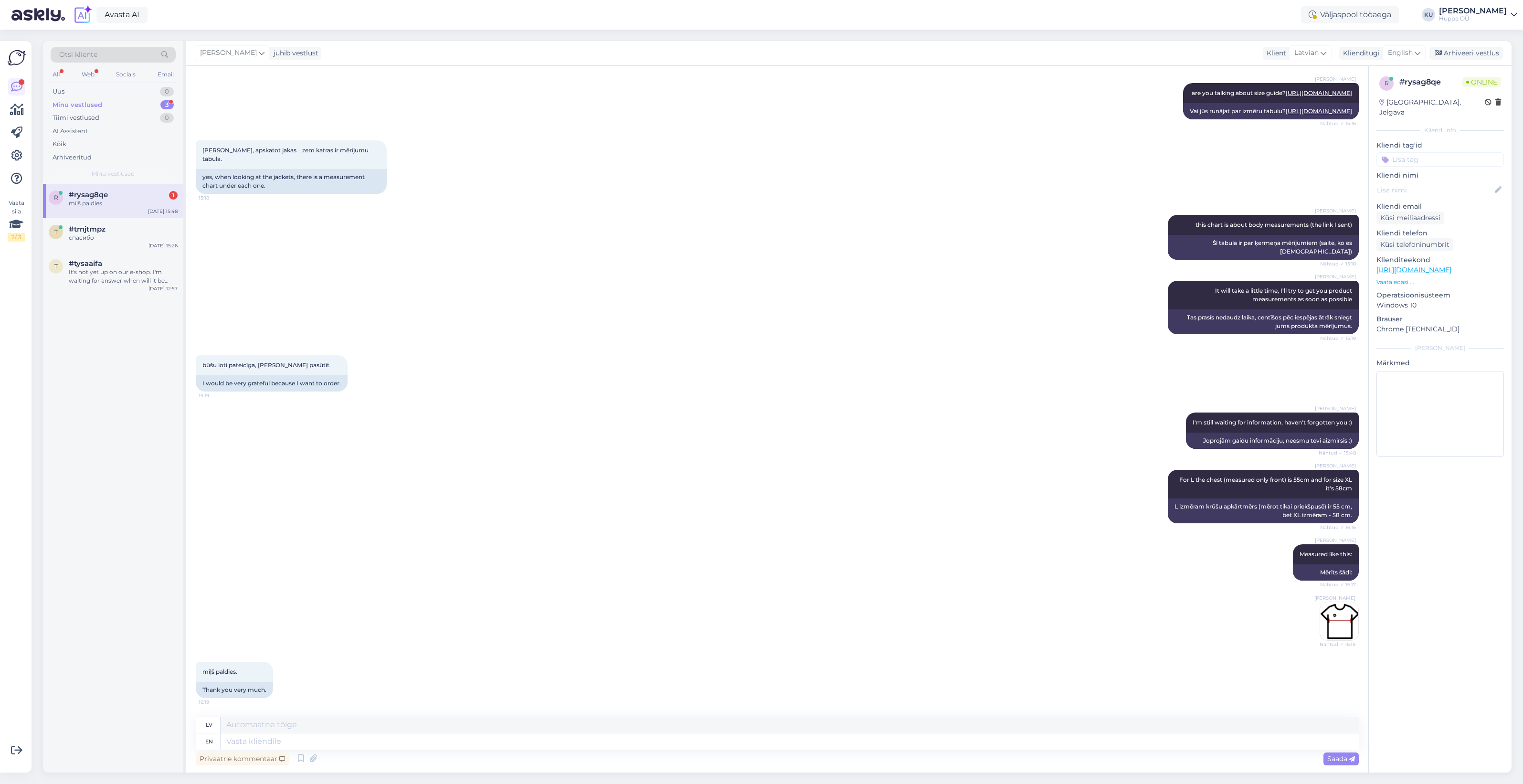
click at [94, 194] on span "#rysag8qe" at bounding box center [88, 194] width 39 height 9
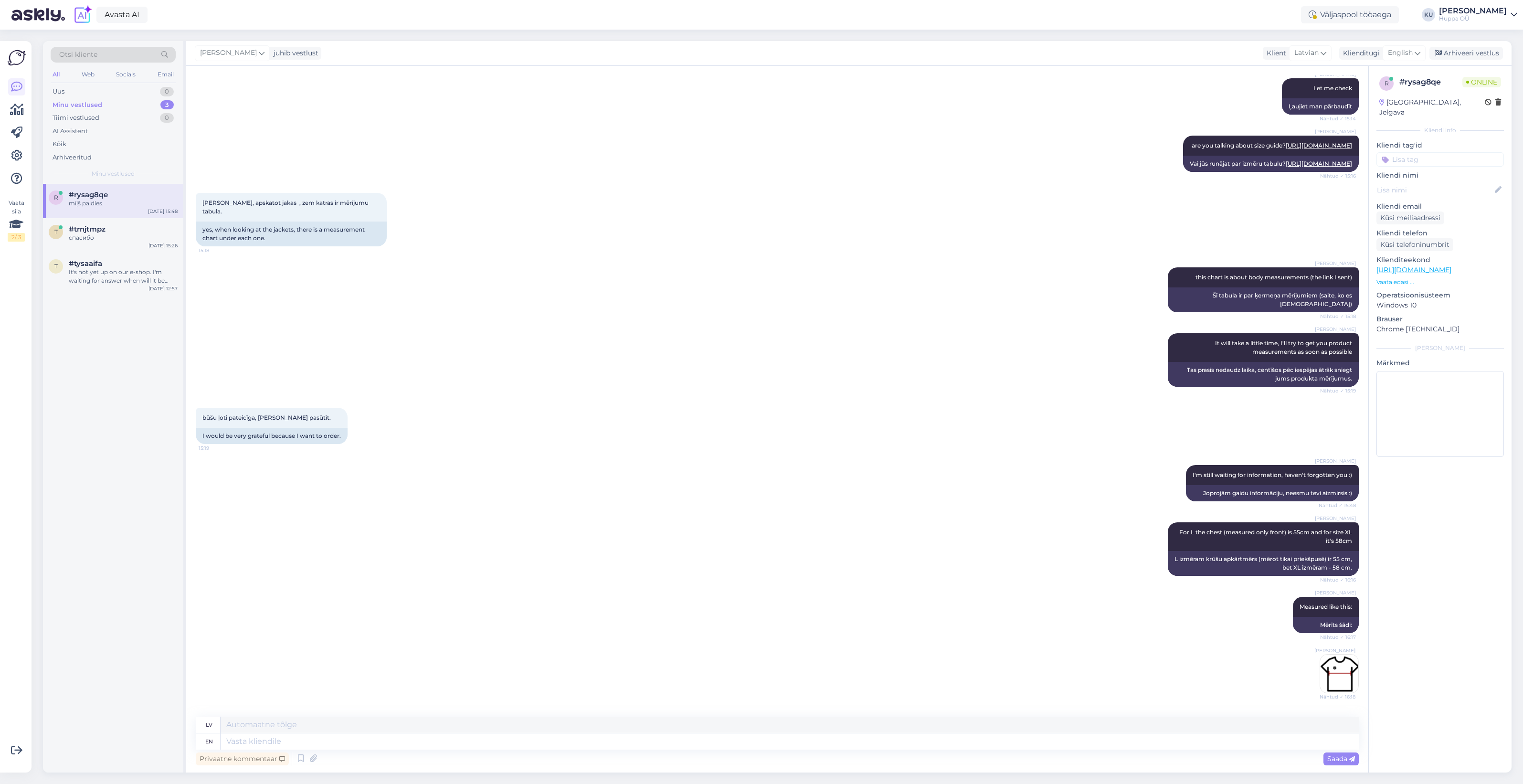
scroll to position [375, 0]
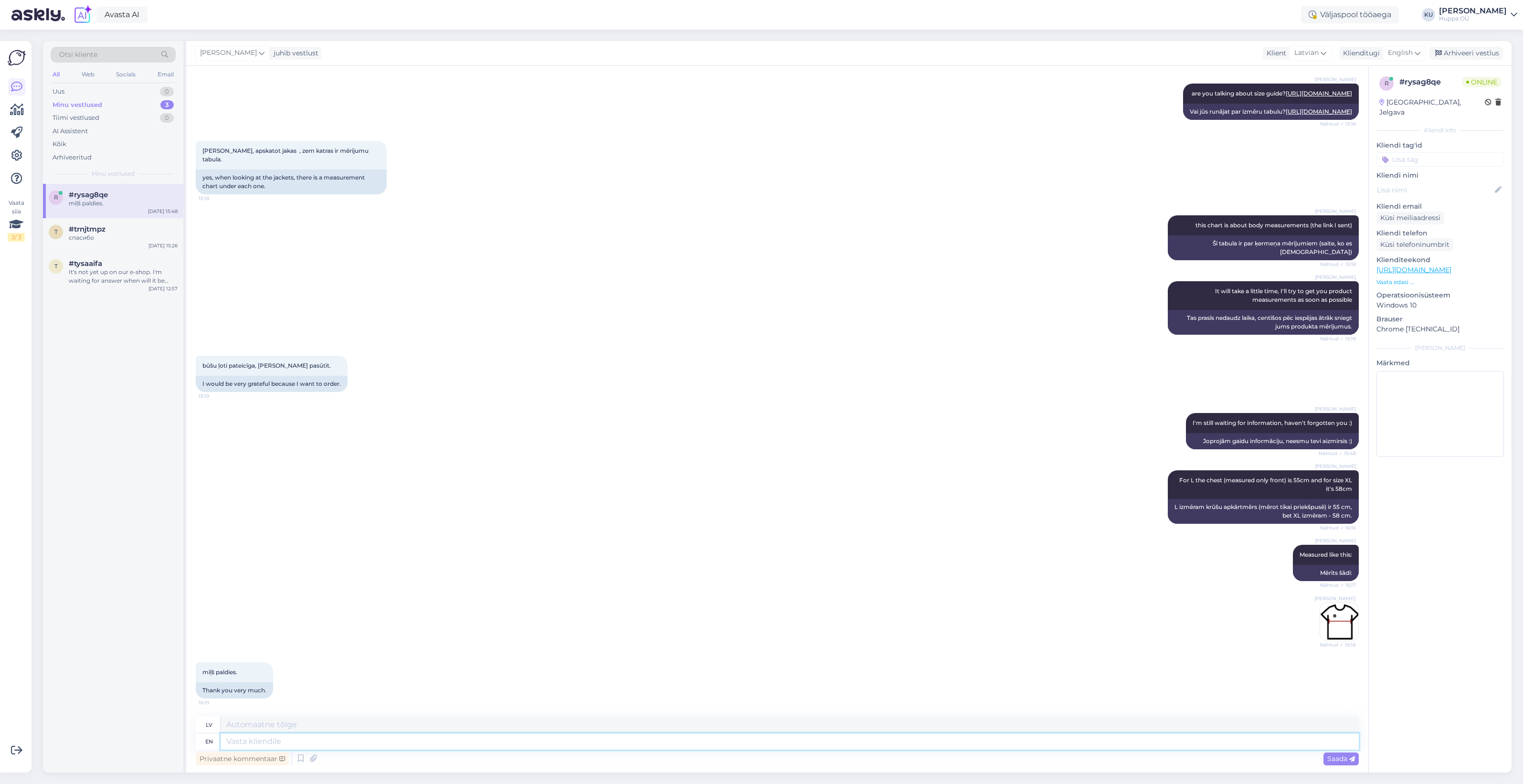
click at [342, 739] on textarea at bounding box center [789, 741] width 1138 height 16
type textarea "Do y"
type textarea "Darīt"
type textarea "Do you n"
type textarea "Vai tu"
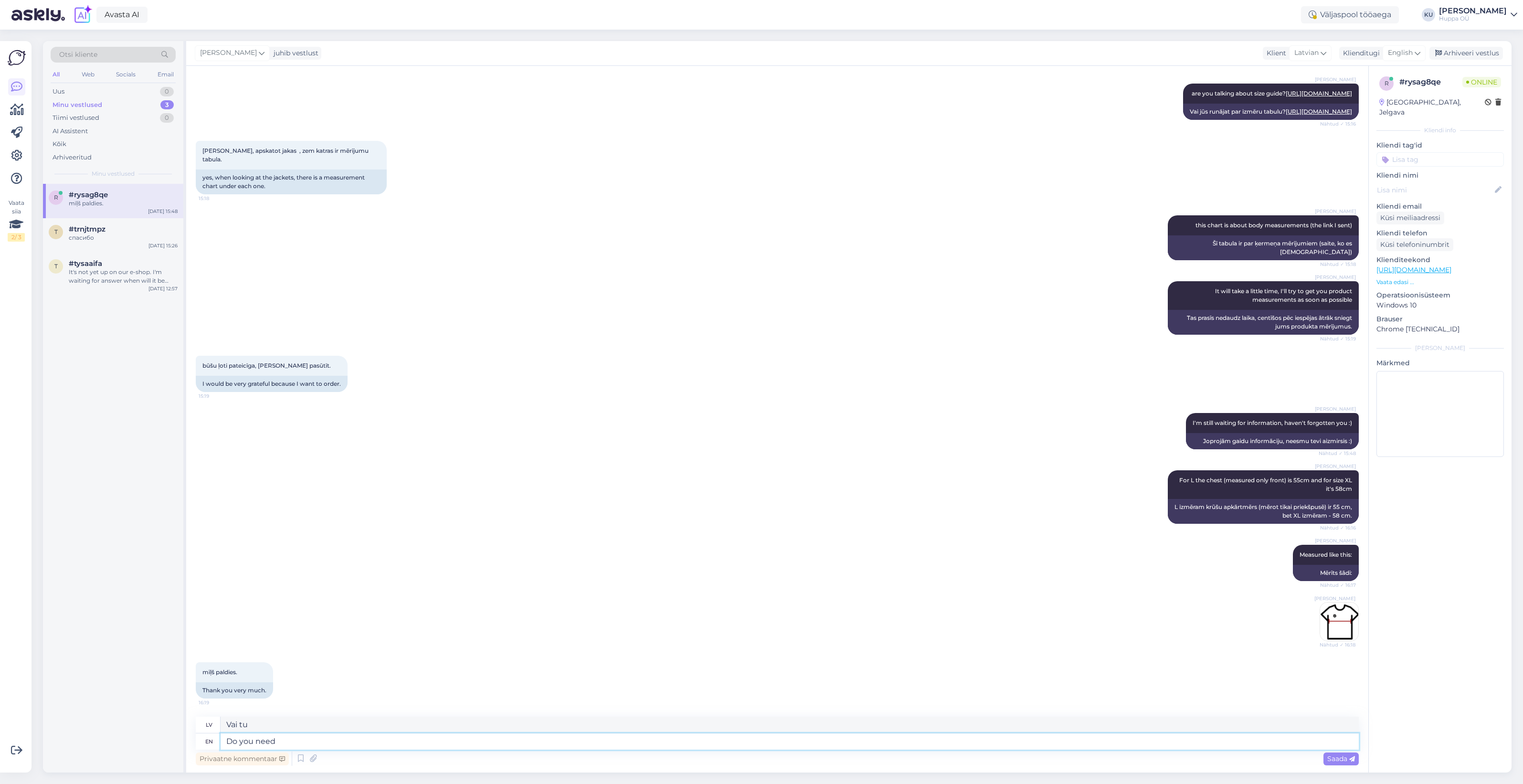
type textarea "Do you need"
type textarea "Vai jums ir nepieciešams"
type textarea "Do you need any"
type textarea "Vai jums ir nepieciešams kāds?"
type textarea "Do you need any other m"
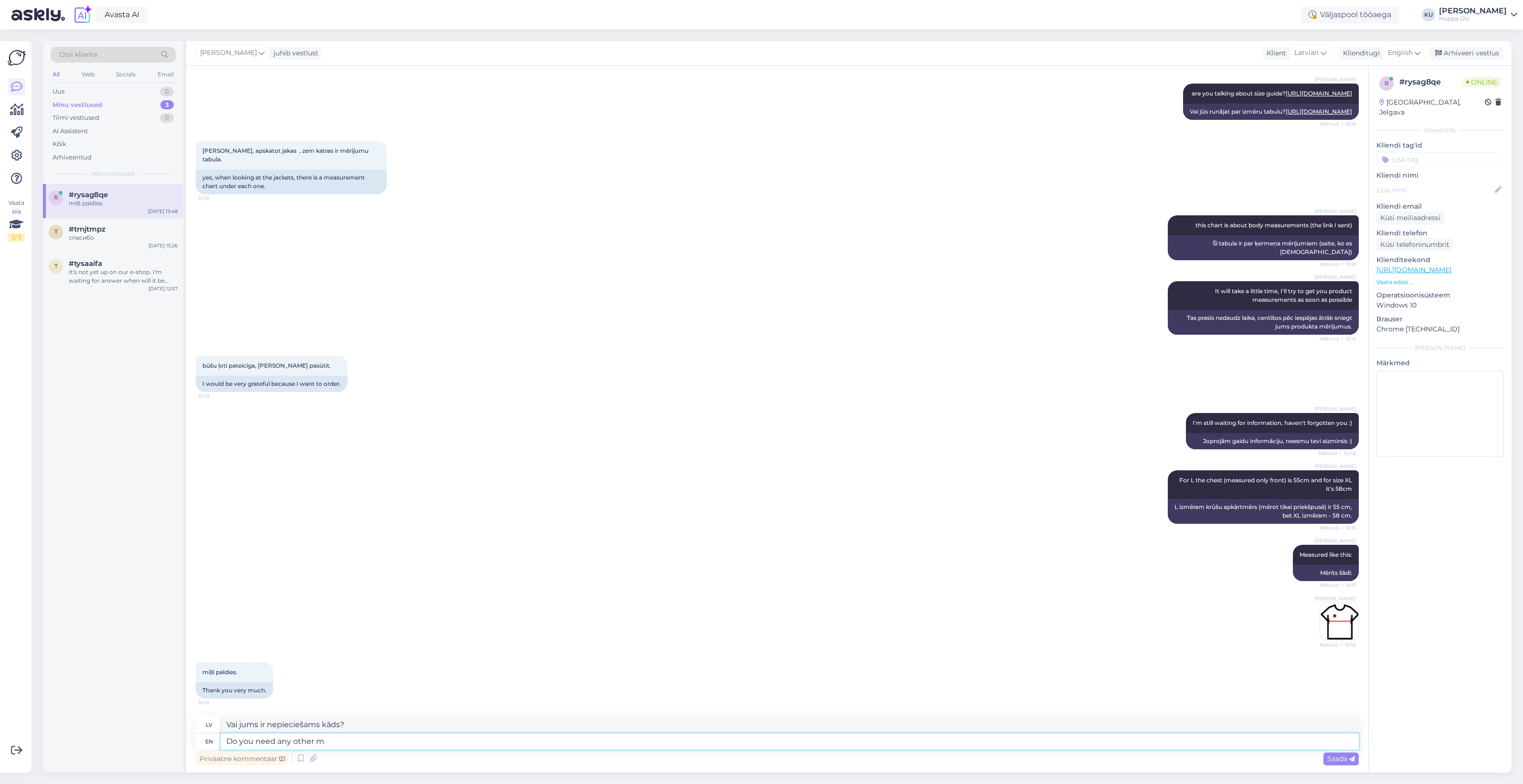
type textarea "Vai jums ir nepieciešams vēl kāds?"
type textarea "Do you need any other measurements? I"
type textarea "Vai jums ir nepieciešami vēl kādi mērījumi?"
type textarea "Do you need any other measurements? I"
type textarea "Vai jums ir nepieciešami vēl kādi mērījumi? Es"
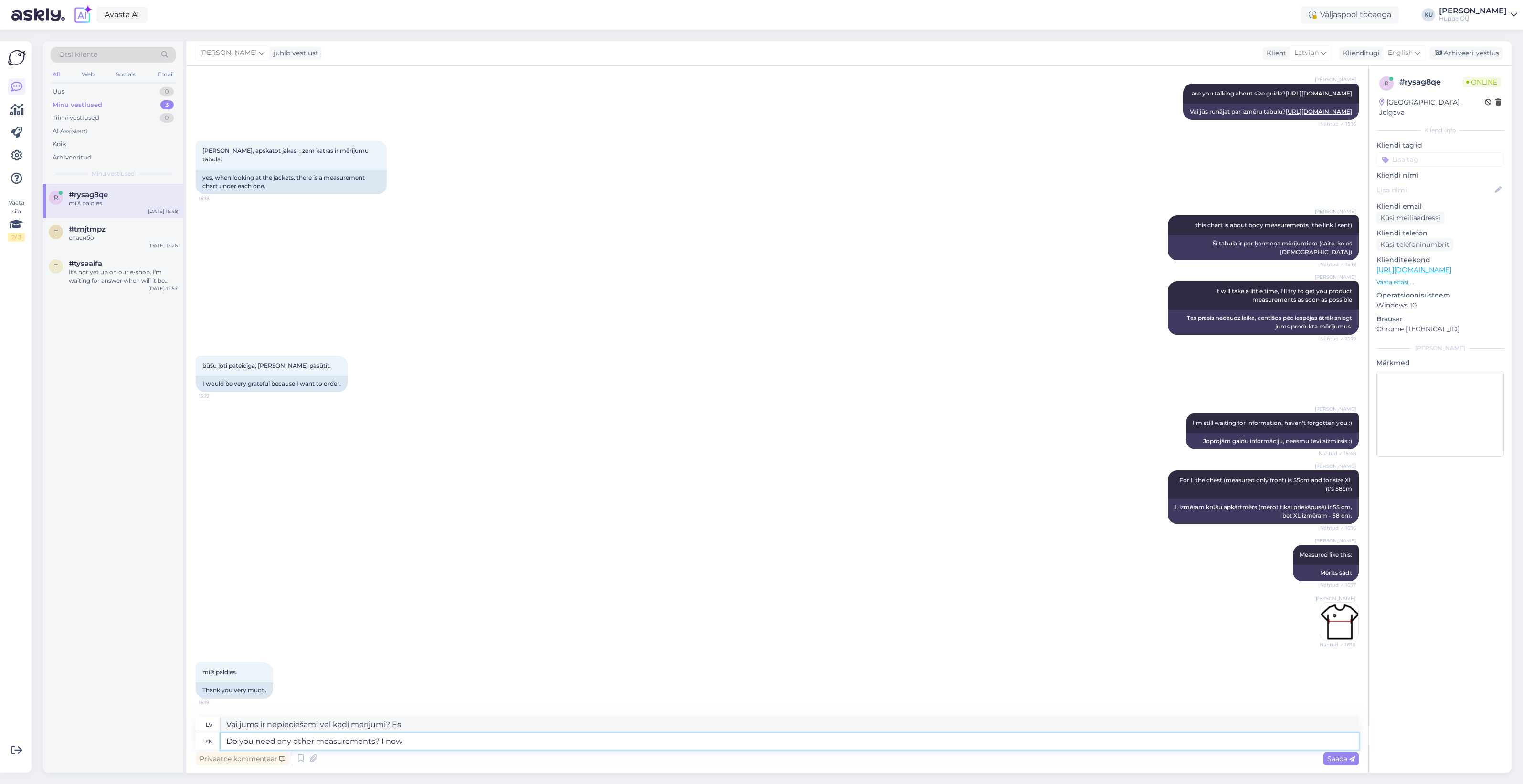
type textarea "Do you need any other measurements? I now g"
type textarea "Vai jums ir nepieciešami vēl kādi mērījumi? Es tagad"
type textarea "Do you need any other measurements? I now got"
type textarea "Vai jums ir nepieciešami vēl kādi mērījumi? Man tagad ir"
type textarea "Do you need any other measurements? I now got confirmed"
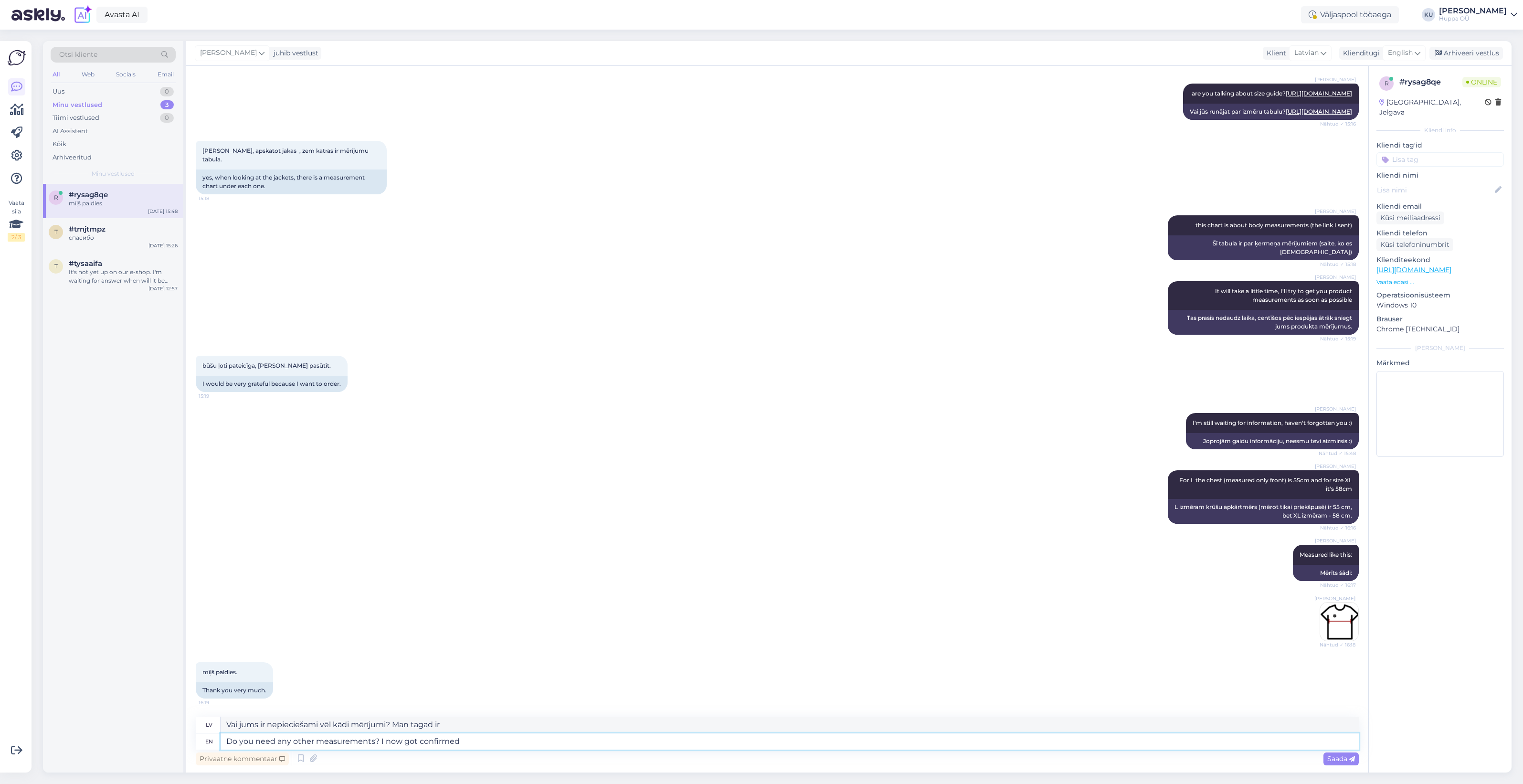
type textarea "Vai jums ir nepieciešami vēl kādi mērījumi? Man tagad ir apstiprinājums."
type textarea "Do you need any other measurements? I now got confirmed measurements f"
type textarea "Vai jums ir nepieciešami vēl kādi mērījumi? Man tagad ir apstiprināti mērījumi."
type textarea "Do you need any other measurements? I now got confirmed measurements from p"
type textarea "Vai jums ir nepieciešami vēl kādi mērījumi? Es tagad saņēmu apstiprinātus mērīj…"
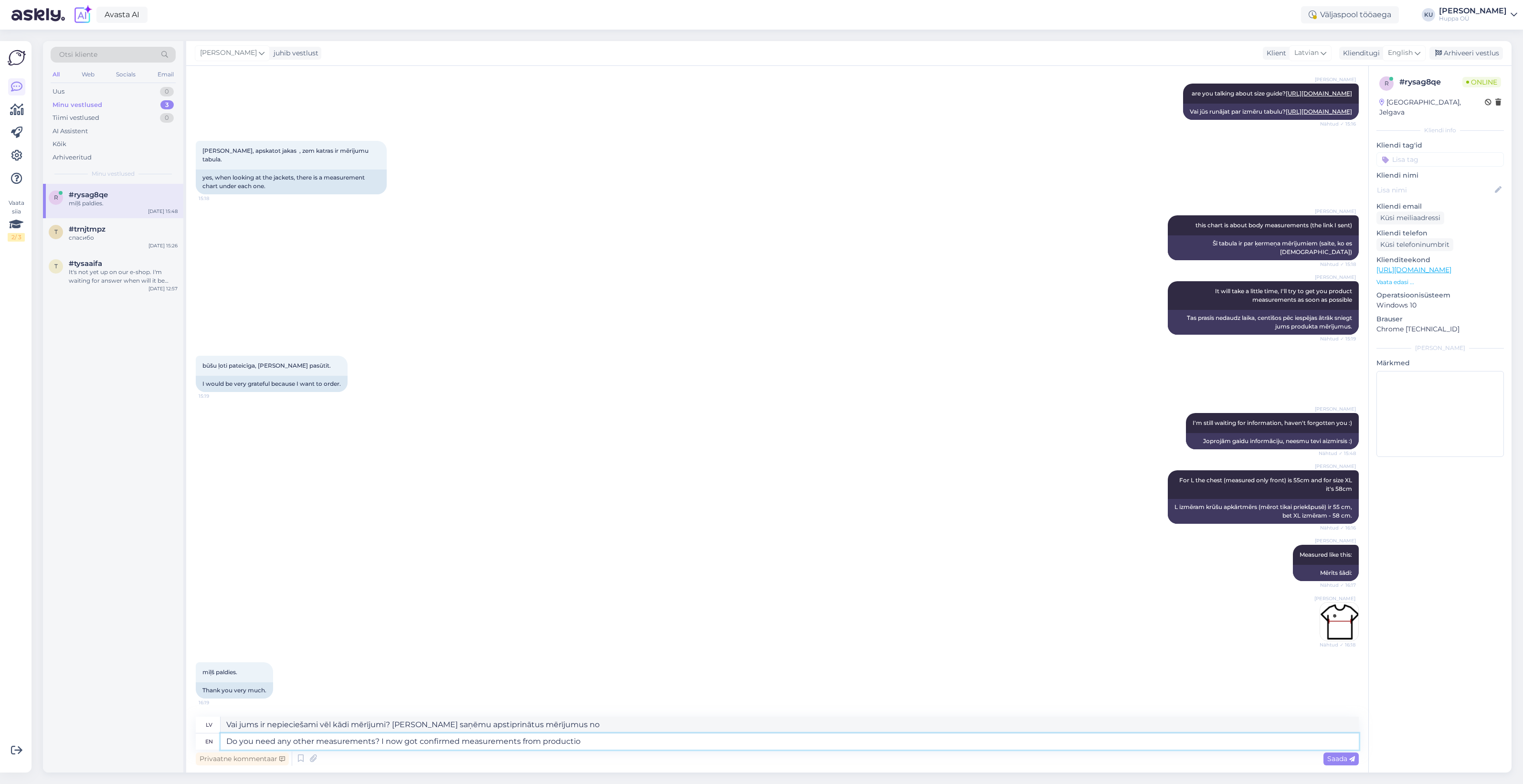
type textarea "Do you need any other measurements? I now got confirmed measurements from produ…"
type textarea "Vai jums ir nepieciešami vēl kādi mērījumi? Tagad esmu saņēmis apstiprinātus mē…"
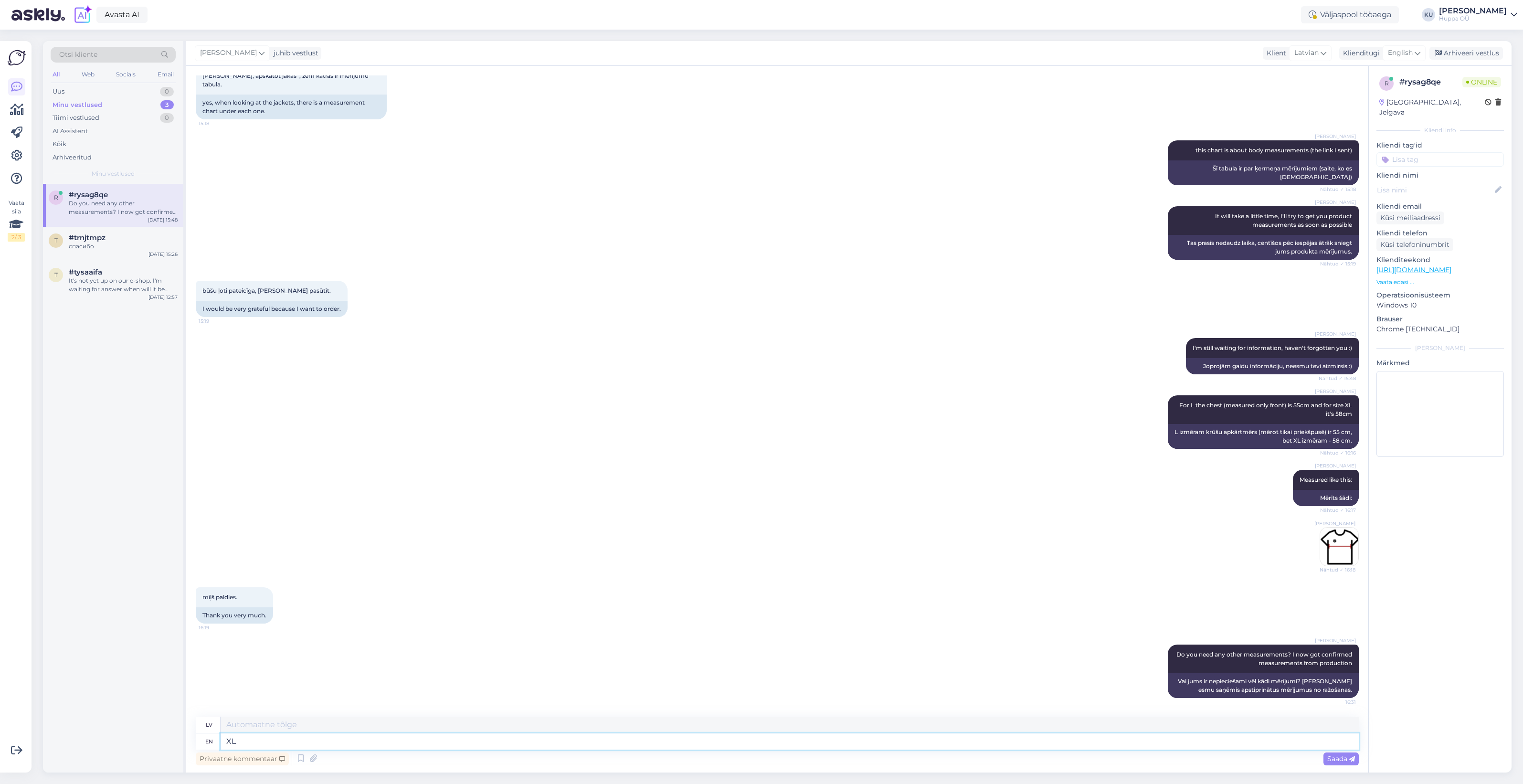
type textarea "XL"
type textarea "XL 1/2"
type textarea "XL 1/2 chest i"
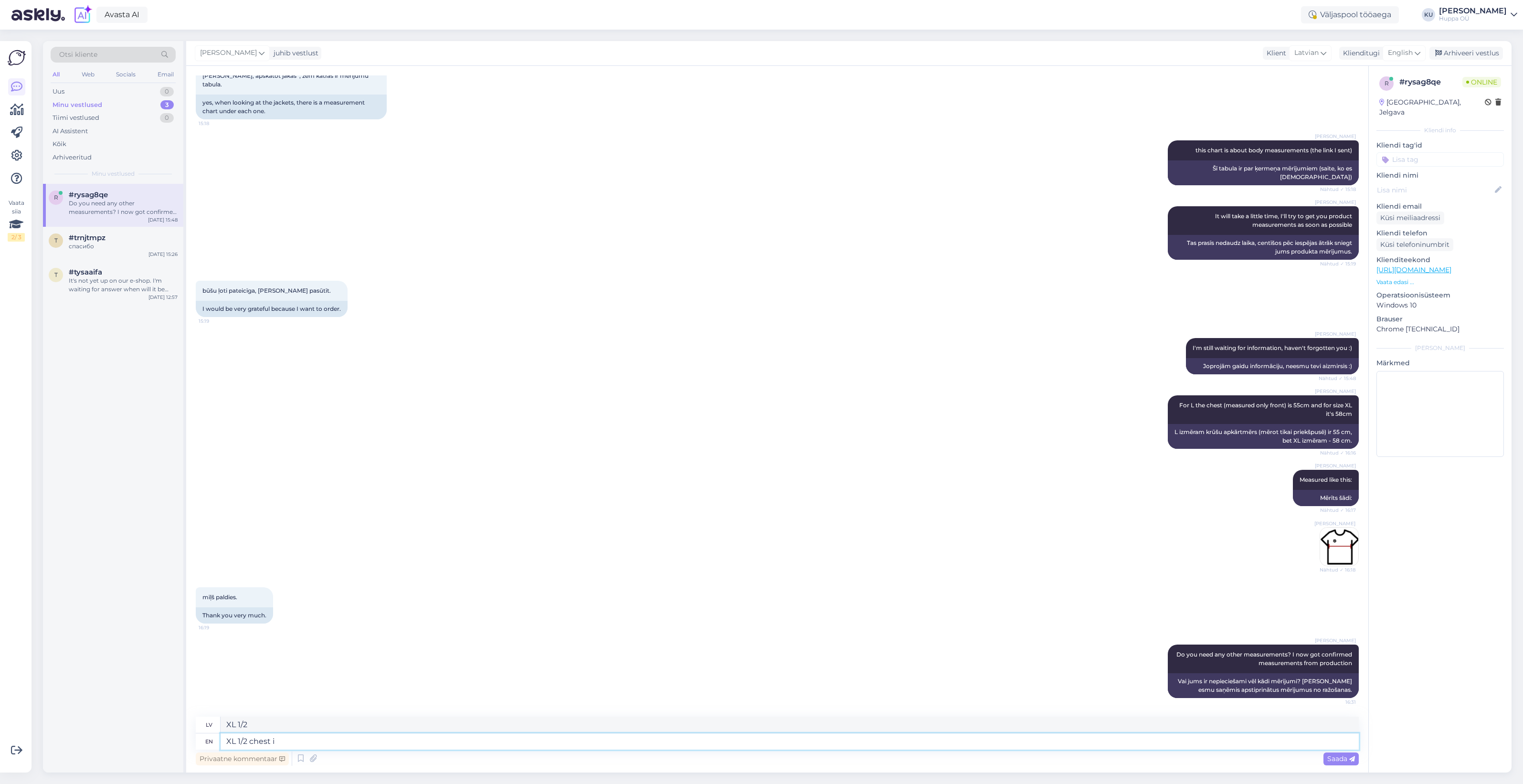
type textarea "XL 1/2 krūšu izmērs"
type textarea "XL 1/2 chest is"
type textarea "XL 1/2 krūšu izmērs ir"
type textarea "XL 1/2 chest is 60cm,"
type textarea "XL 1/2 izmēra krūšu apkārtmērs ir 60 cm,"
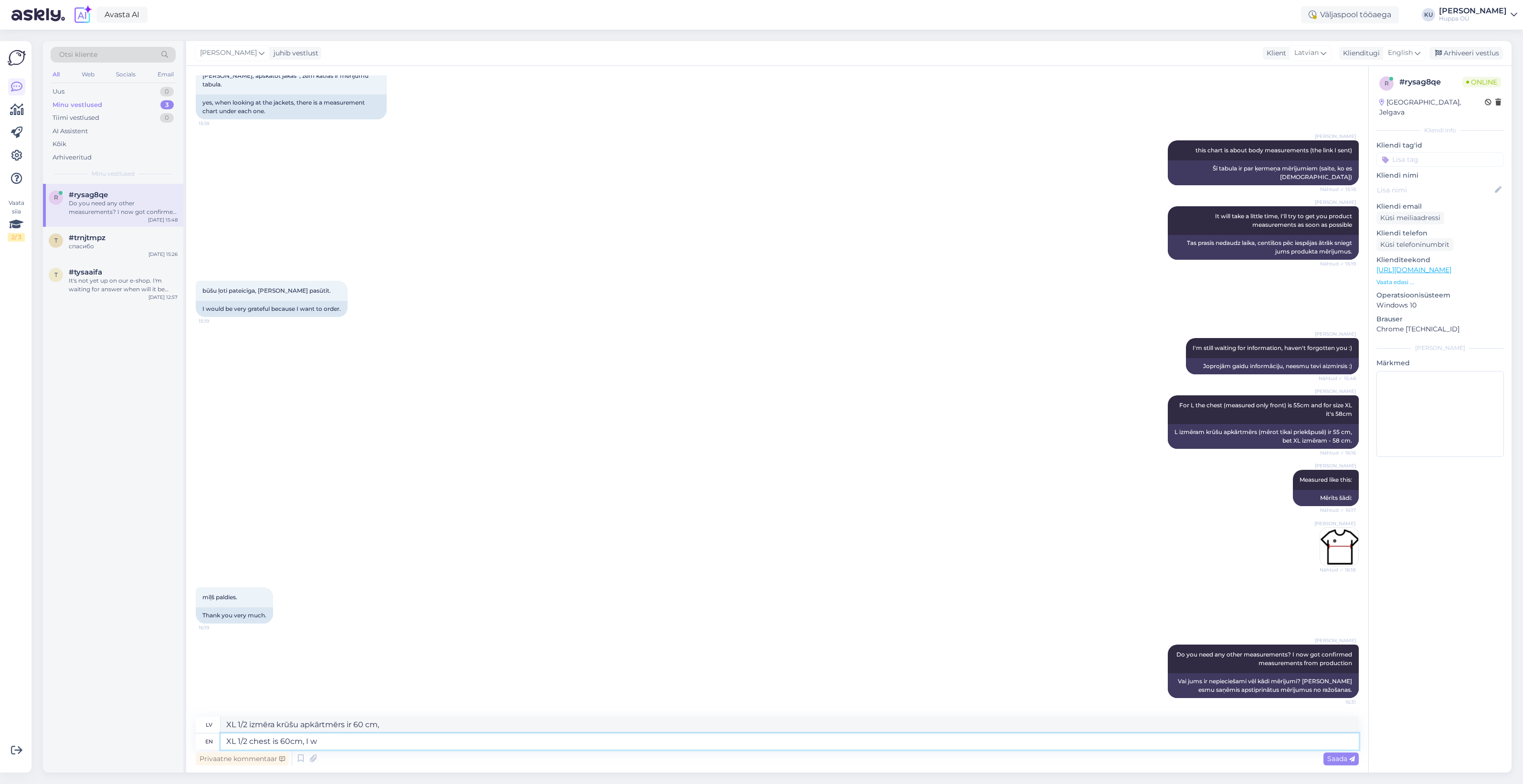
type textarea "XL 1/2 chest is 60cm, I wr"
type textarea "XL 1/2 krūšu apkārtmērs ir 60 cm, I"
type textarea "XL 1/2 chest is 60cm, I wrote"
type textarea "XL 1/2 krūšu apkārtmērs ir 60 cm, es rakstīju"
type textarea "XL 1/2 chest is 60cm, I wrote 58cm"
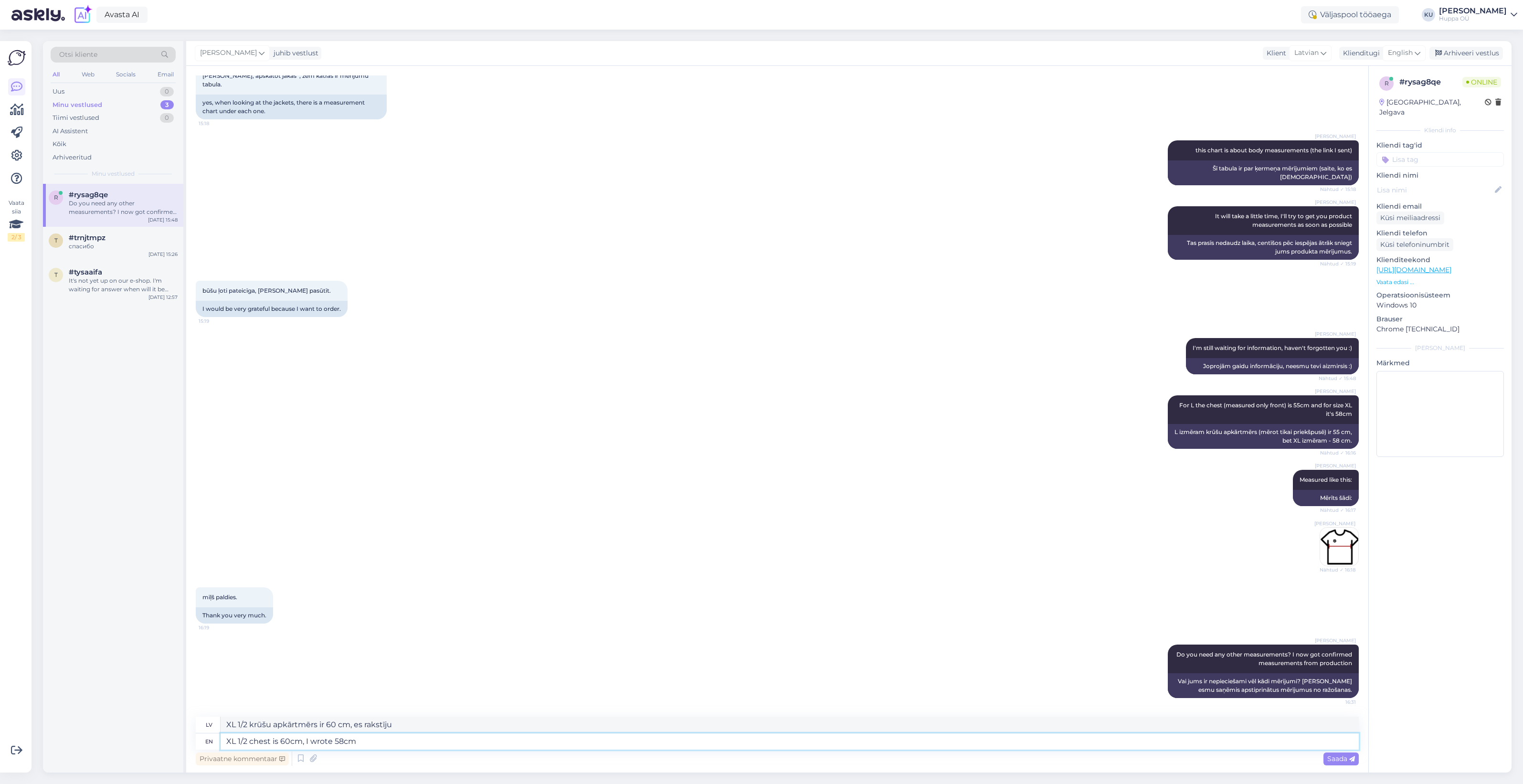
type textarea "XL 1/2 izmēra krūšu apkārtmērs ir 60 cm, es rakstīju 58 cm"
type textarea "XL 1/2 chest is 60cm, I wrote 58cm"
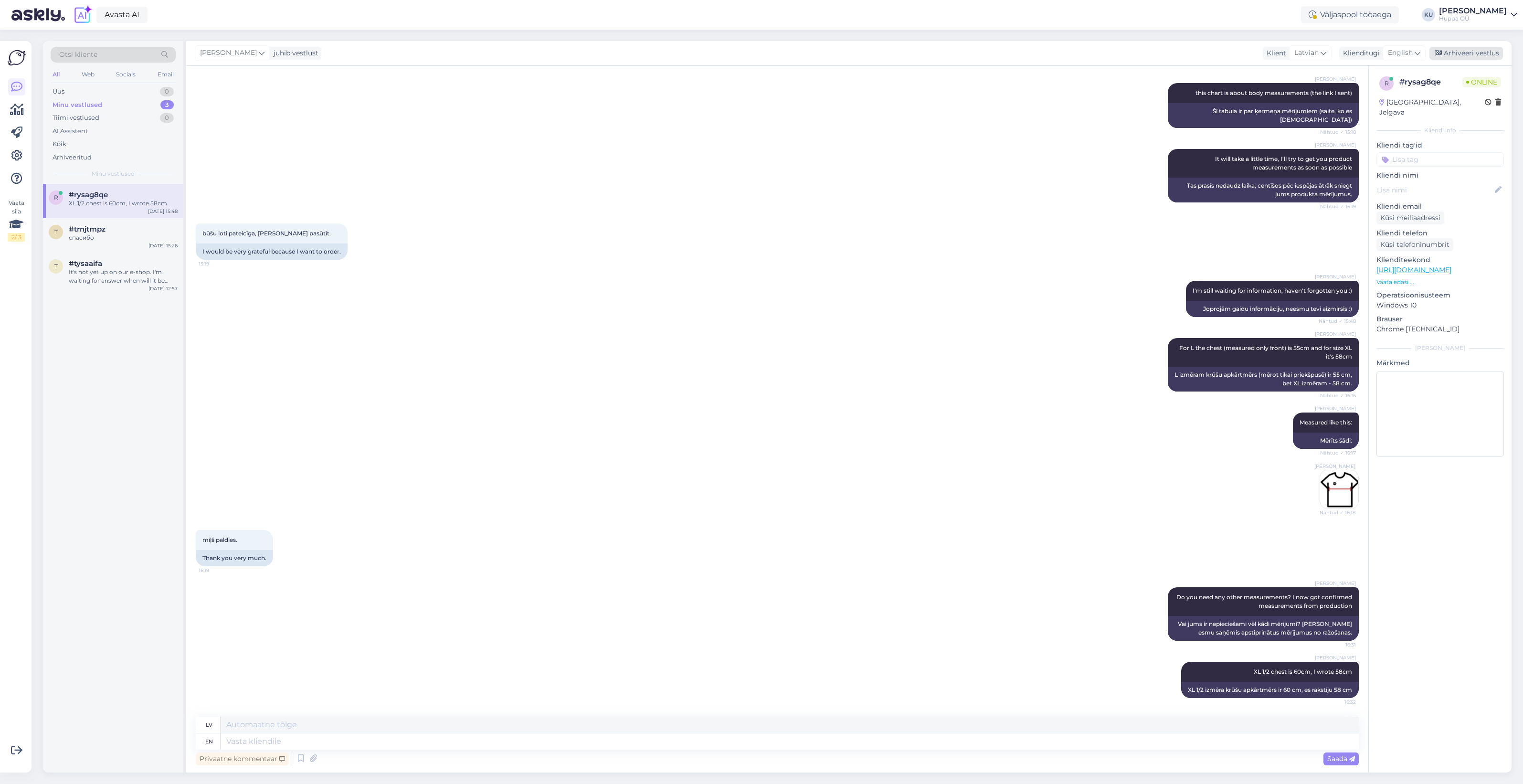
click at [1464, 47] on div "Arhiveeri vestlus" at bounding box center [1466, 53] width 73 height 13
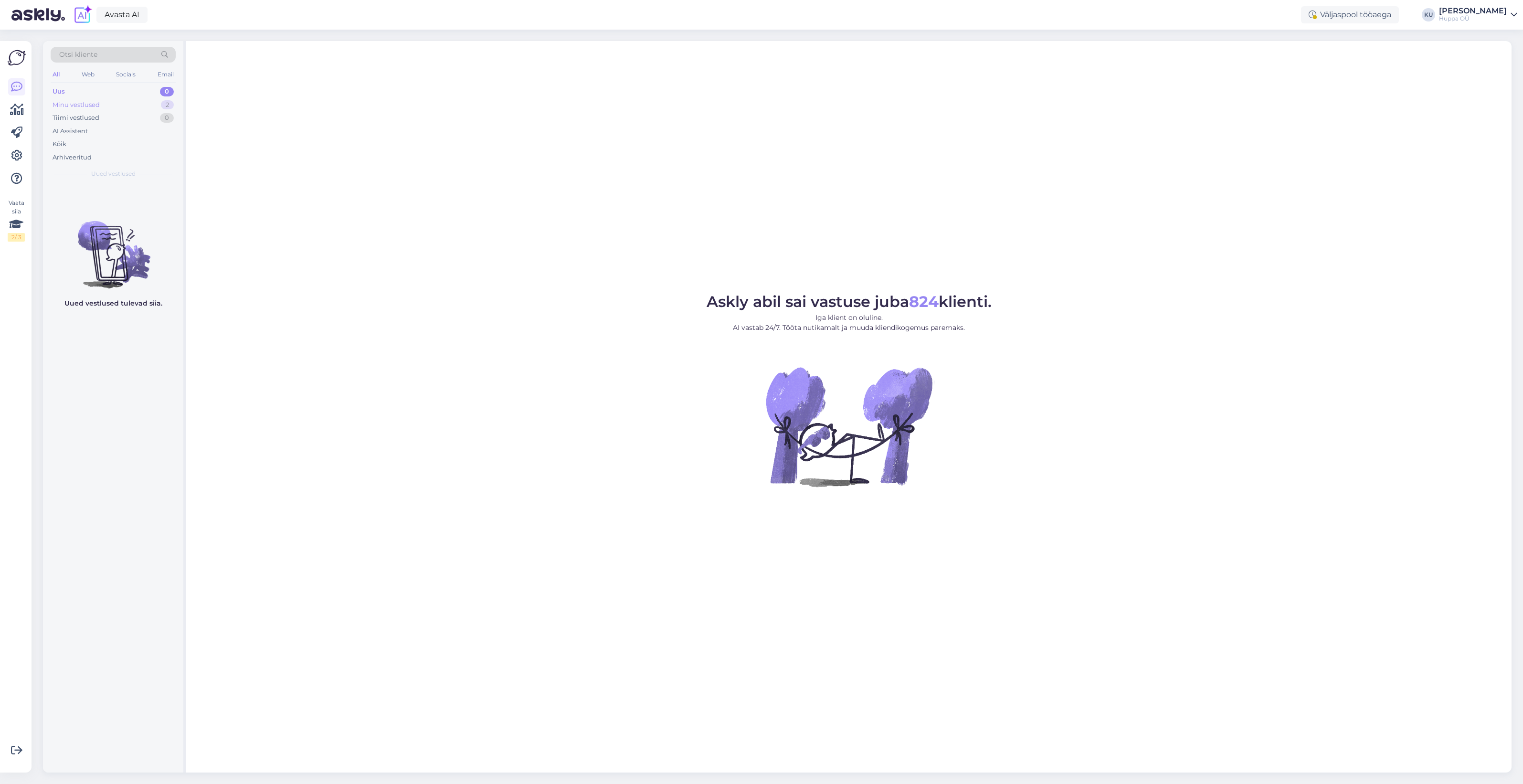
click at [94, 106] on div "Minu vestlused" at bounding box center [76, 105] width 47 height 9
click at [140, 89] on div "Uus 1" at bounding box center [113, 91] width 125 height 14
click at [99, 205] on div "Tatiana Banyavichene, 10.10.25" at bounding box center [123, 203] width 109 height 9
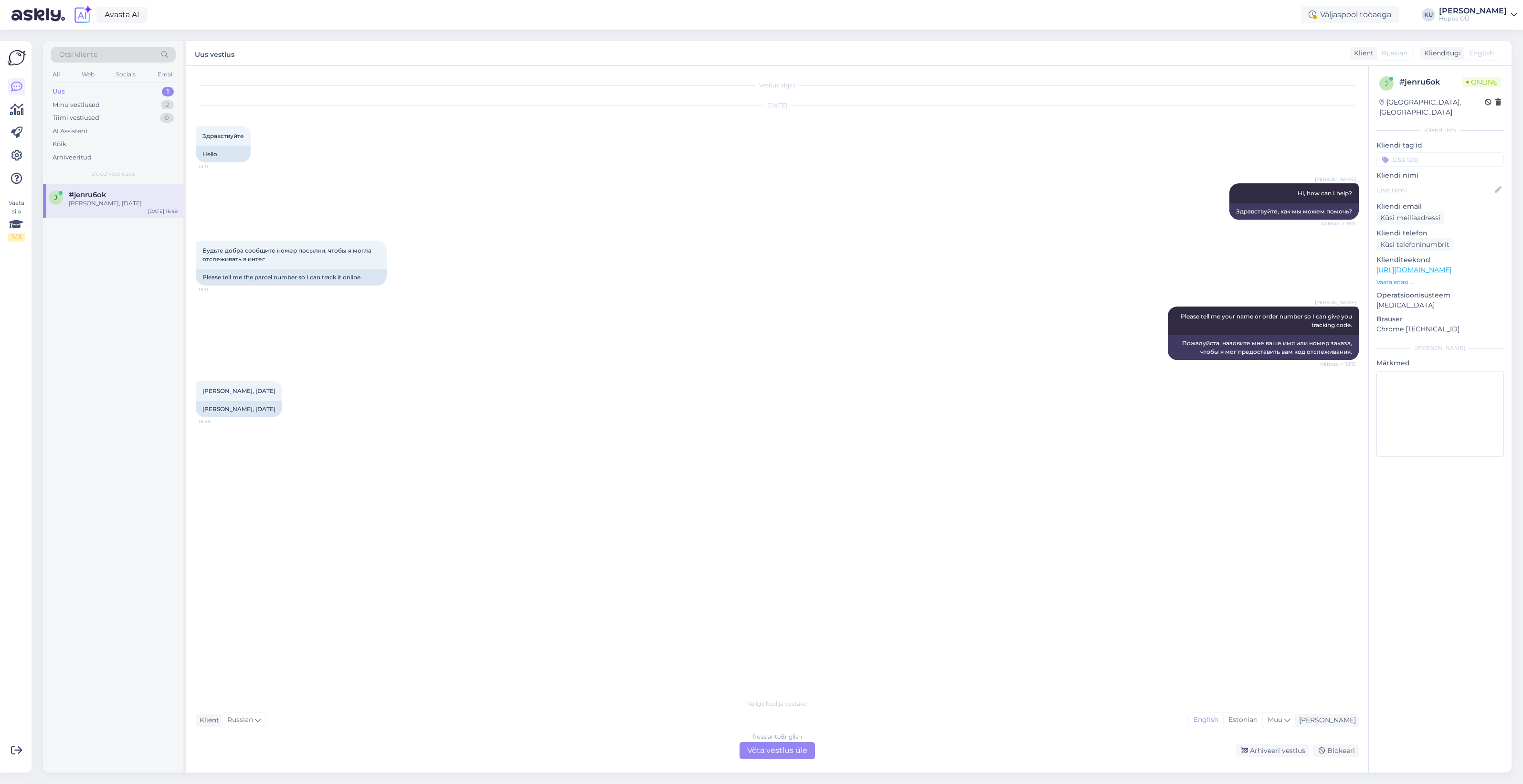
click at [758, 751] on div "Russian to English Võta vestlus üle" at bounding box center [777, 750] width 75 height 17
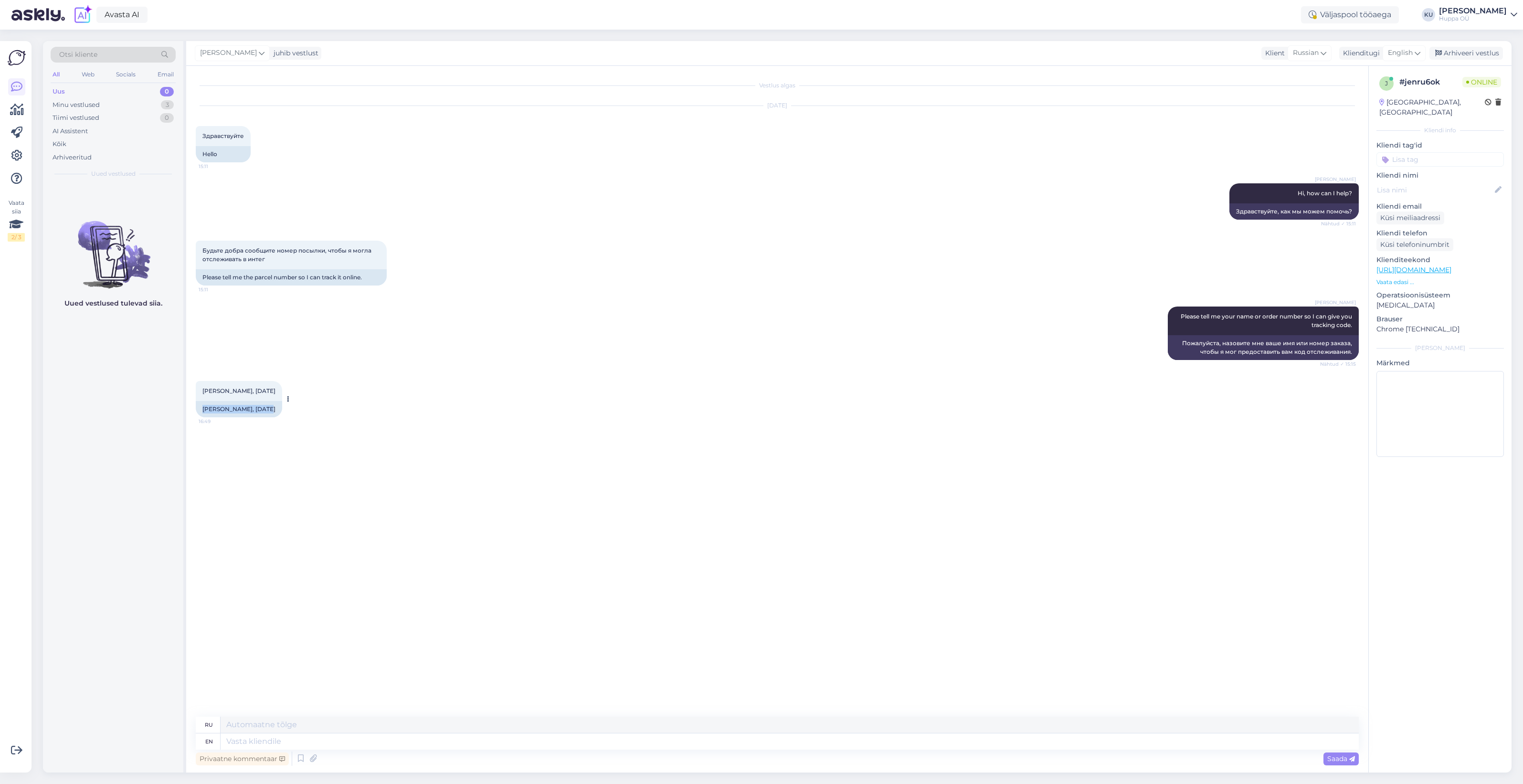
drag, startPoint x: 203, startPoint y: 411, endPoint x: 265, endPoint y: 411, distance: 62.0
click at [265, 411] on div "Tatiana Banyavichene, 10.10.25" at bounding box center [239, 409] width 86 height 16
copy div "Tatiana Banyavichene"
click at [261, 739] on textarea at bounding box center [789, 741] width 1138 height 16
type textarea "Here"
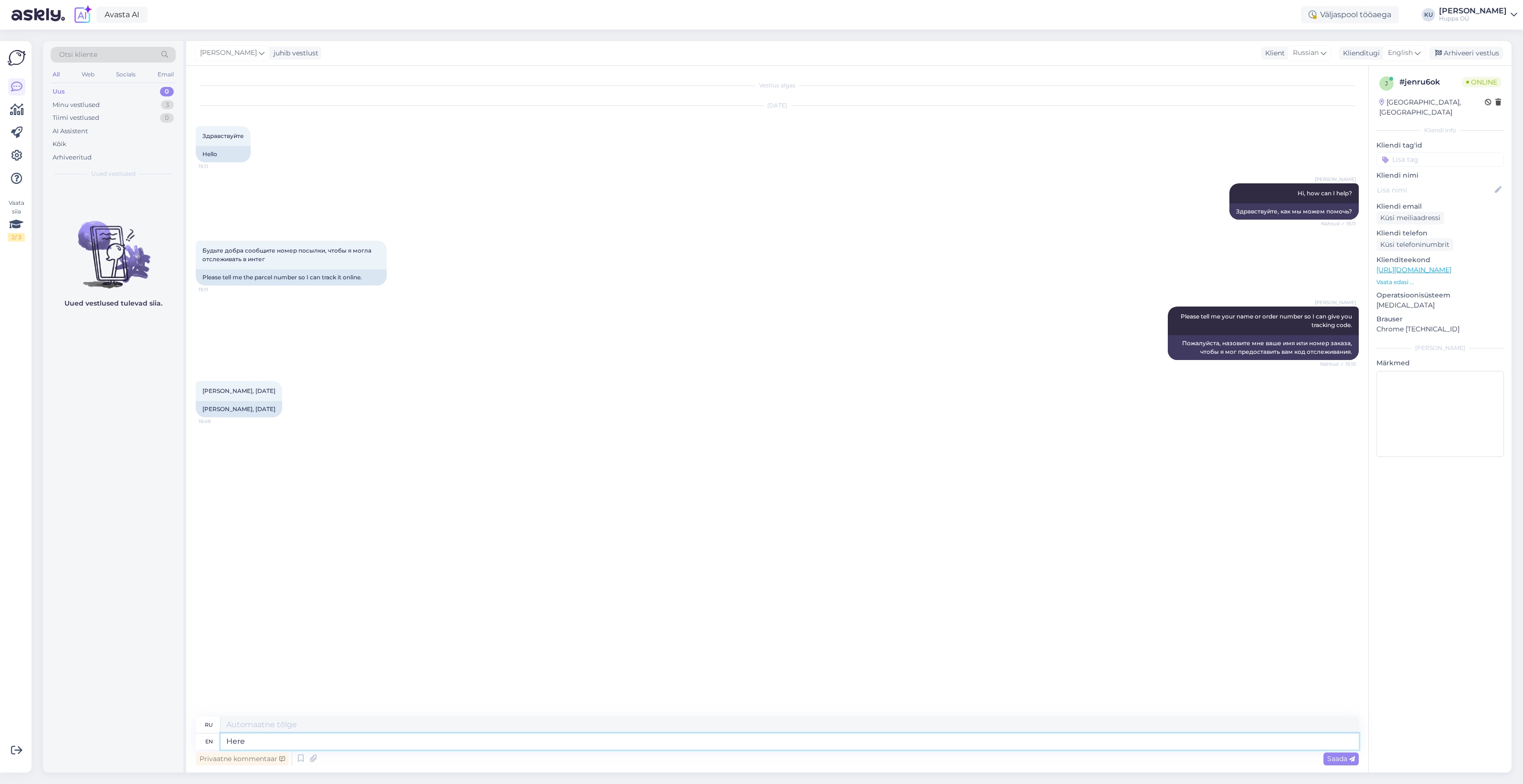
type textarea "Здесь"
type textarea "Here is y"
type textarea "Вот"
type textarea "Here is your t"
type textarea "Вот ваш"
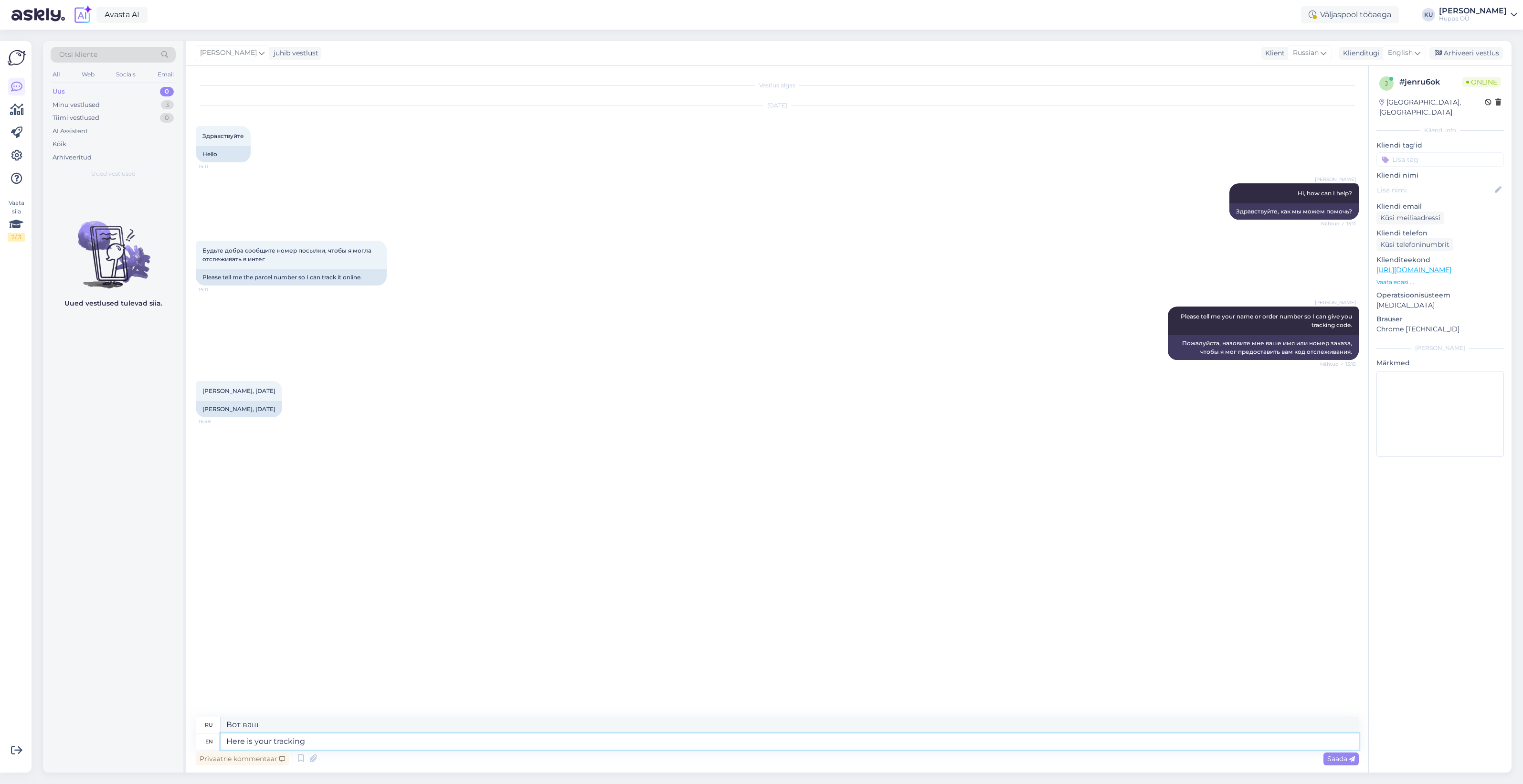
type textarea "Here is your tracking c"
type textarea "Вот ваш трекинг"
type textarea "Here is your tracking code:"
type textarea "Вот ваш код отслеживания:"
paste textarea "https://mano.omniva.lt/track/CC863586031EE"
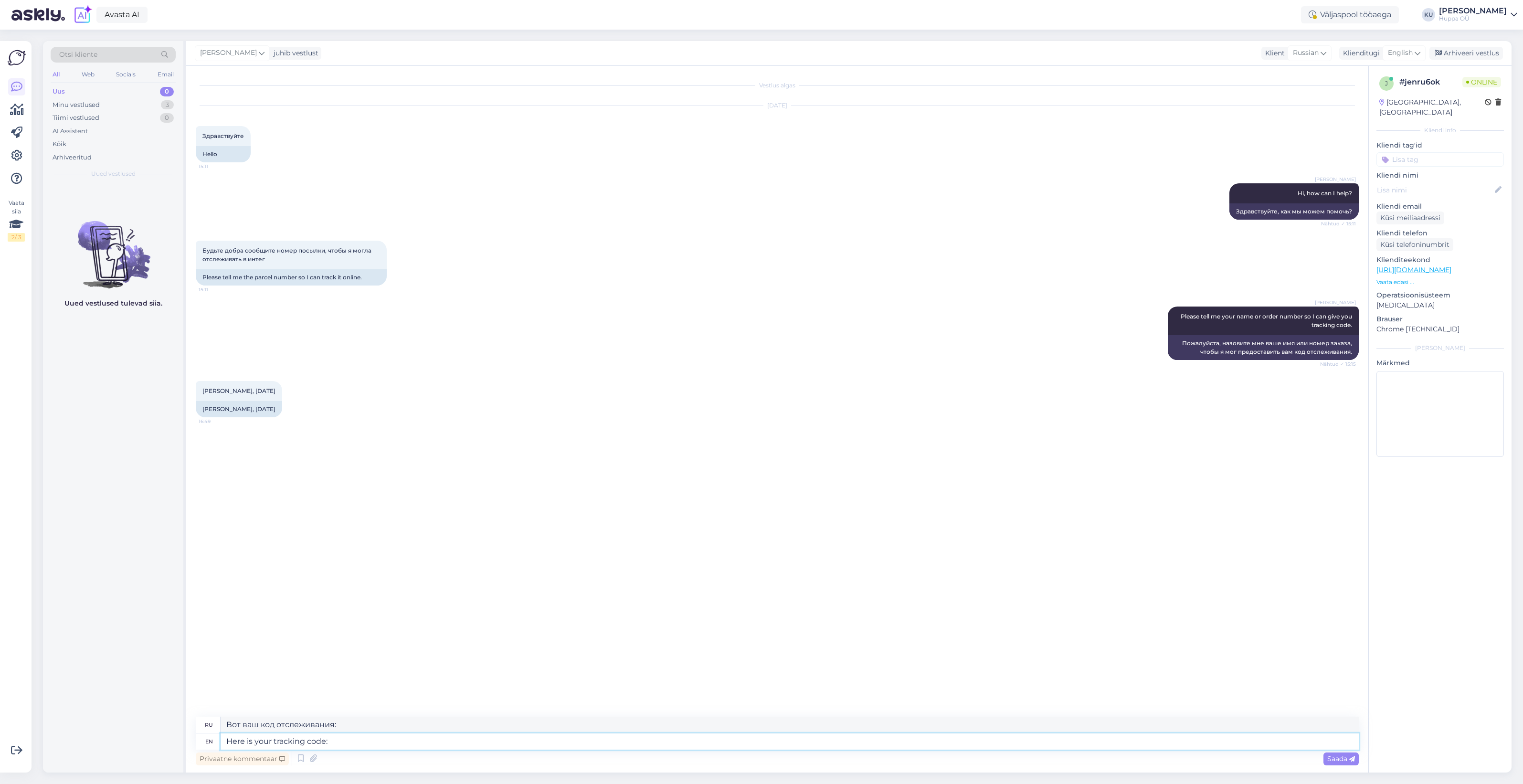
type textarea "Here is your tracking code: https://mano.omniva.lt/track/CC863586031EE"
type textarea "Вот ваш код отслеживания: https://mano.omniva.lt/track/CC863586031EE"
type textarea "You c"
type textarea "Ты"
type textarea "You can"
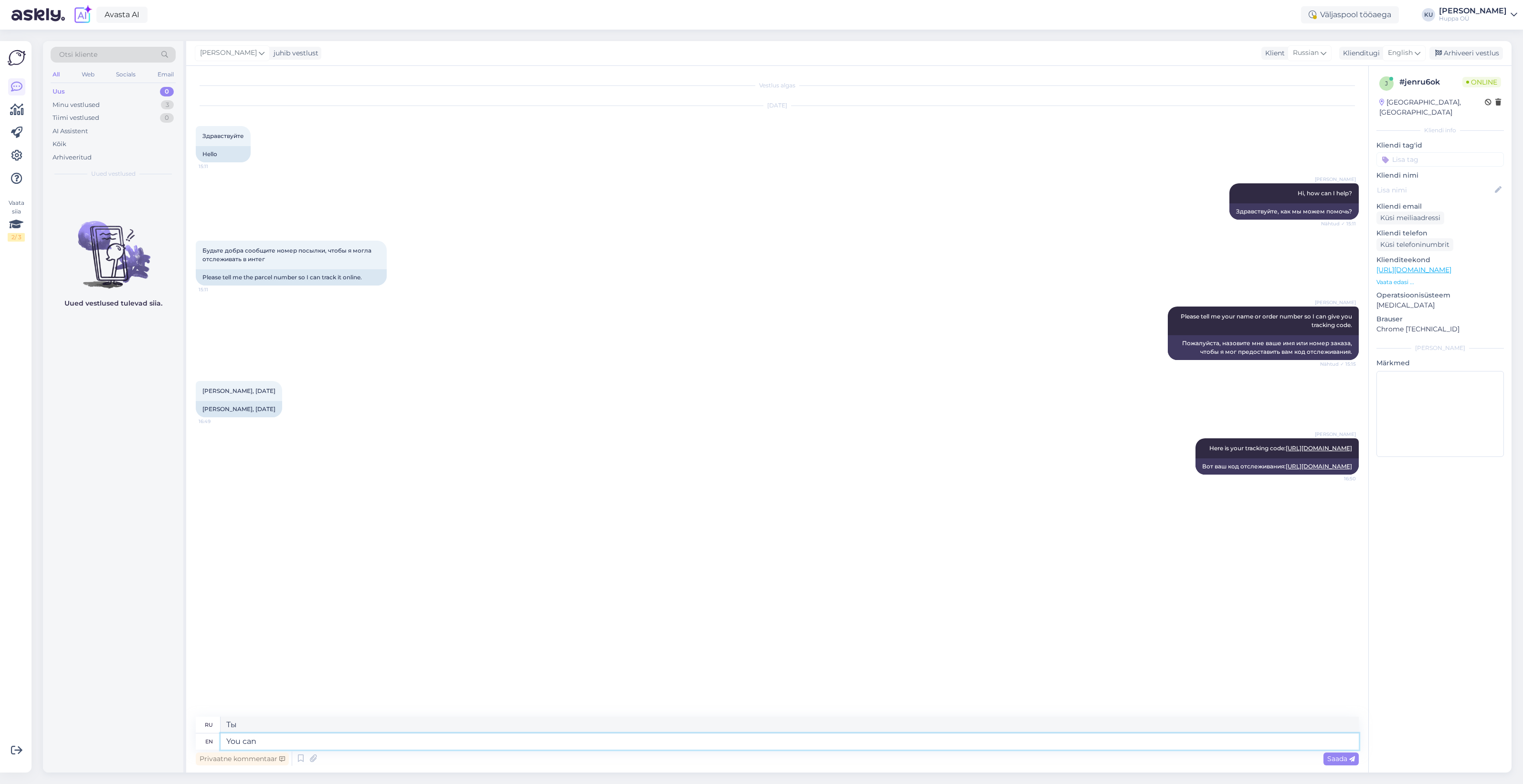
type textarea "Ты можешь"
type textarea "You can also f"
type textarea "Вы также можете"
type textarea "You can also find"
type textarea "Вы также можете найти"
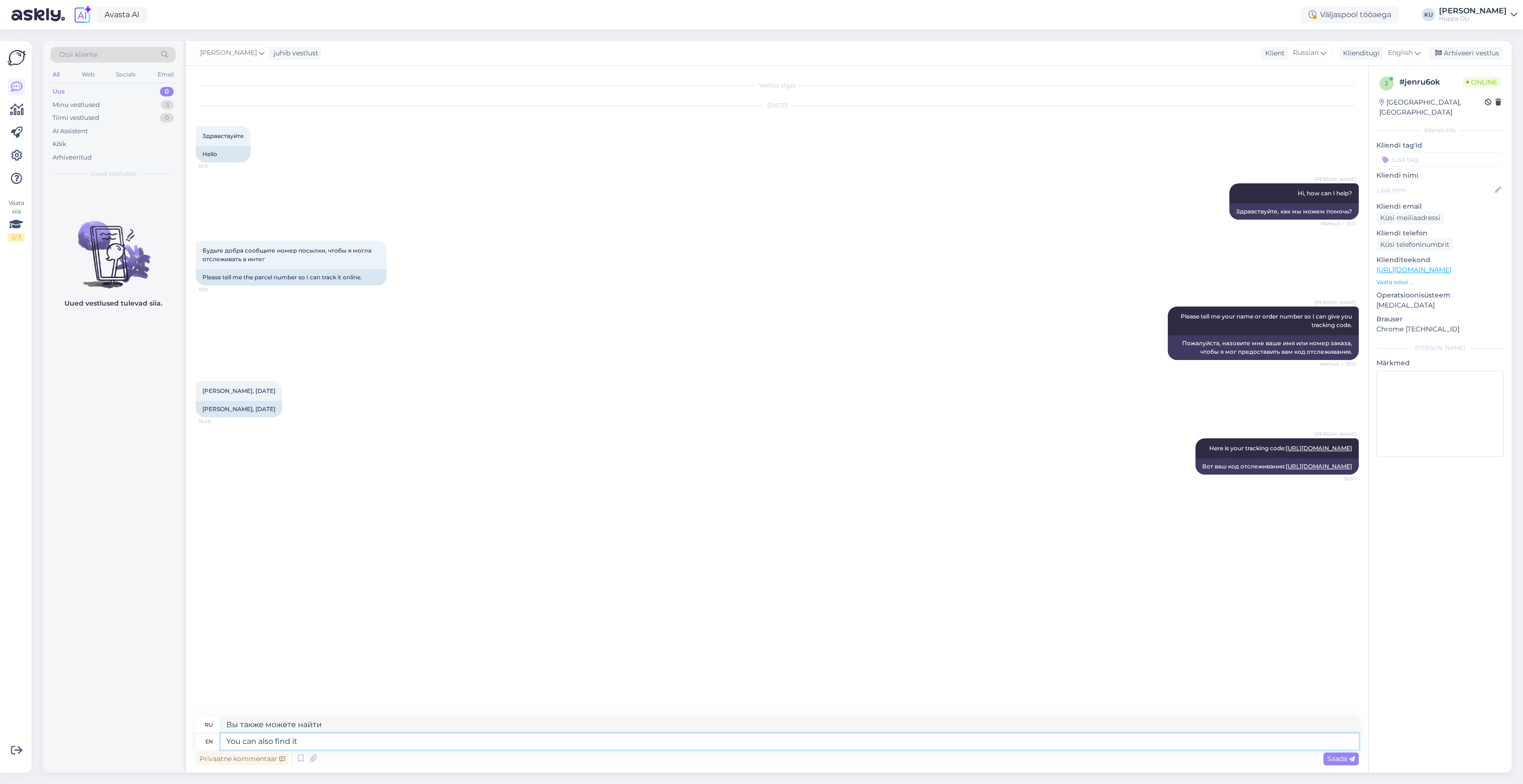
type textarea "You can also find it i"
type textarea "Вы также можете найти это"
type textarea "You can also find it in"
type textarea "Вы также можете найти его в"
type textarea "You can also find it in your or"
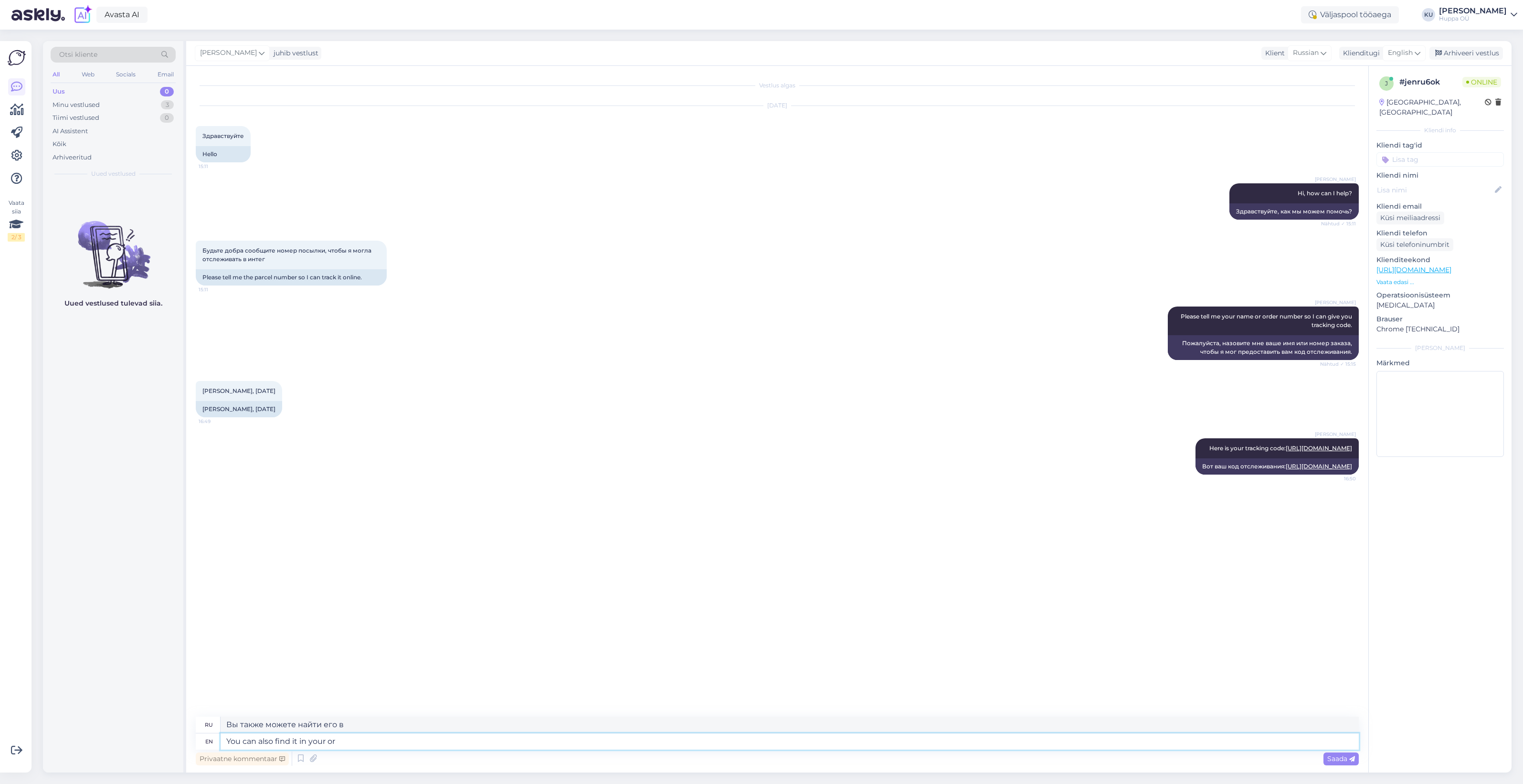
type textarea "Вы также можете найти его в вашем"
type textarea "You can also find it in your order co"
type textarea "Вы также можете найти его в своем заказе."
type textarea "You can also find it in your order confirmation."
type textarea "Вы также можете найти его в подтверждении вашего заказа."
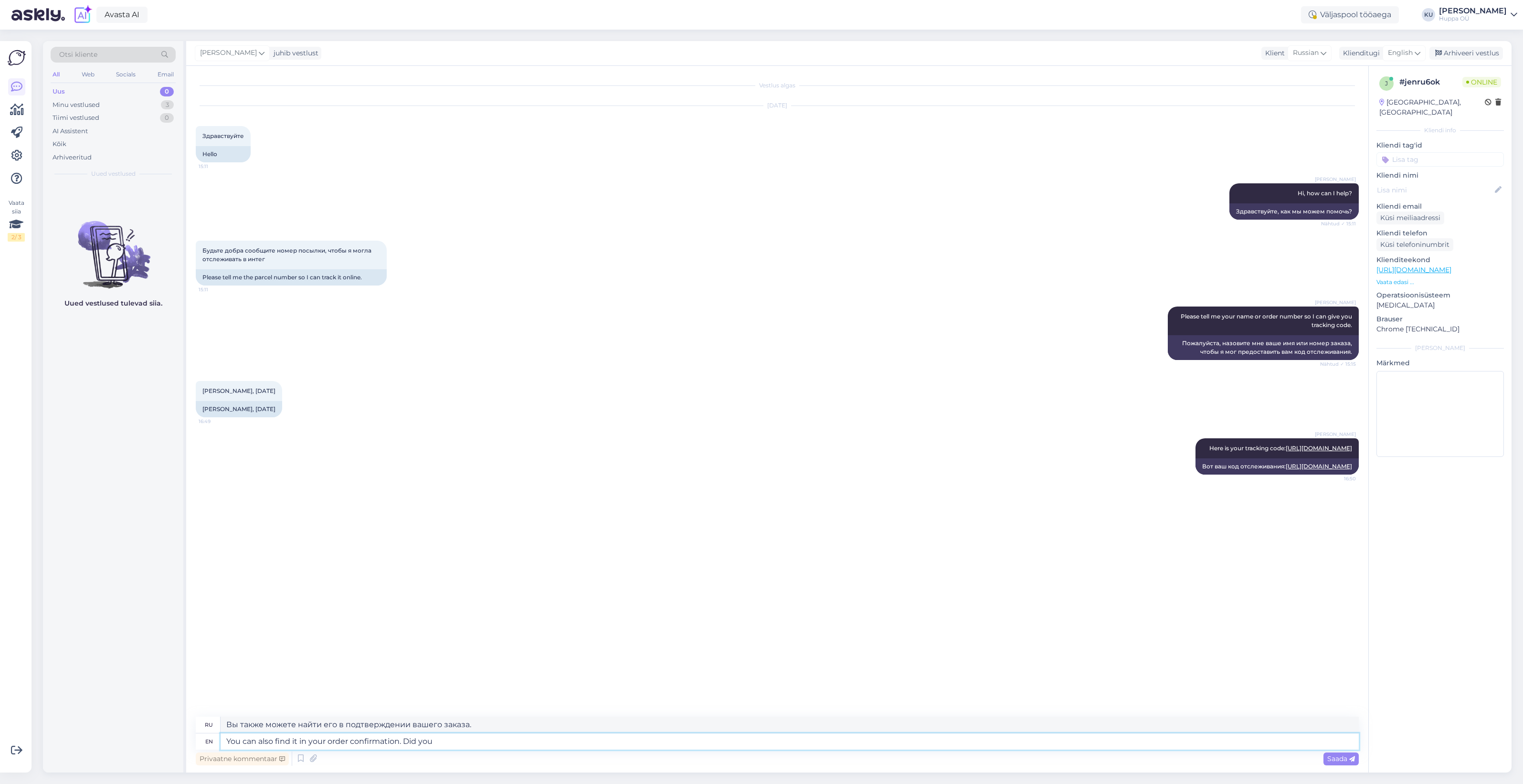
type textarea "You can also find it in your order confirmation. Did you g"
type textarea "Вы также можете найти его в подтверждении вашего заказа. Вы"
type textarea "You can also find it in your order confirmation. Did you get th"
type textarea "Вы также можете найти его в подтверждении вашего заказа. Вы получили"
type textarea "You can also find it in your order confirmation. Did you get that e"
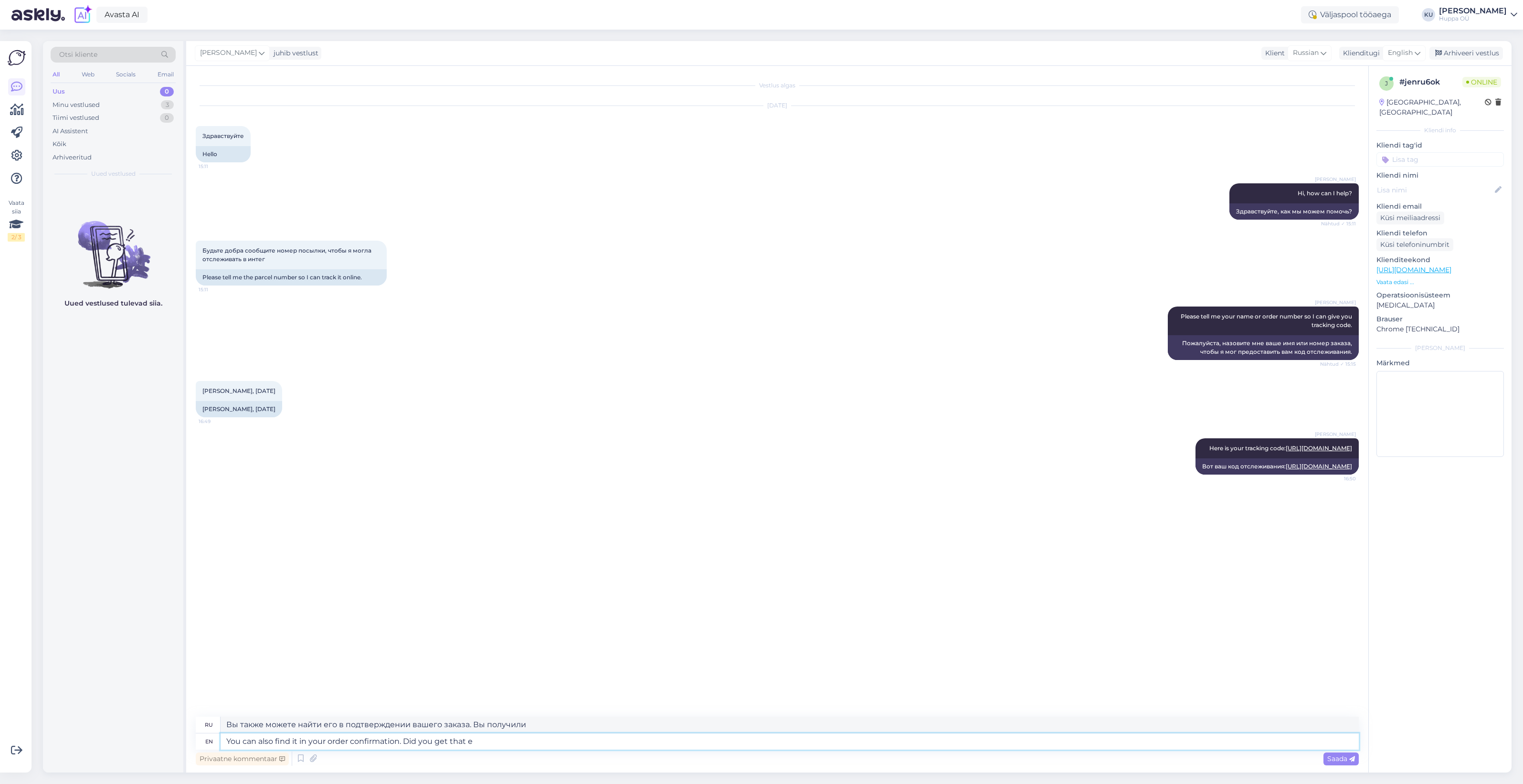
type textarea "Вы также можете найти его в подтверждении вашего заказа. Вы получили это?"
type textarea "You can also find it in your order confirmation. Did you get that e-mail?"
type textarea "Вы также можете найти его в подтверждении заказа. Вы получили это письмо?"
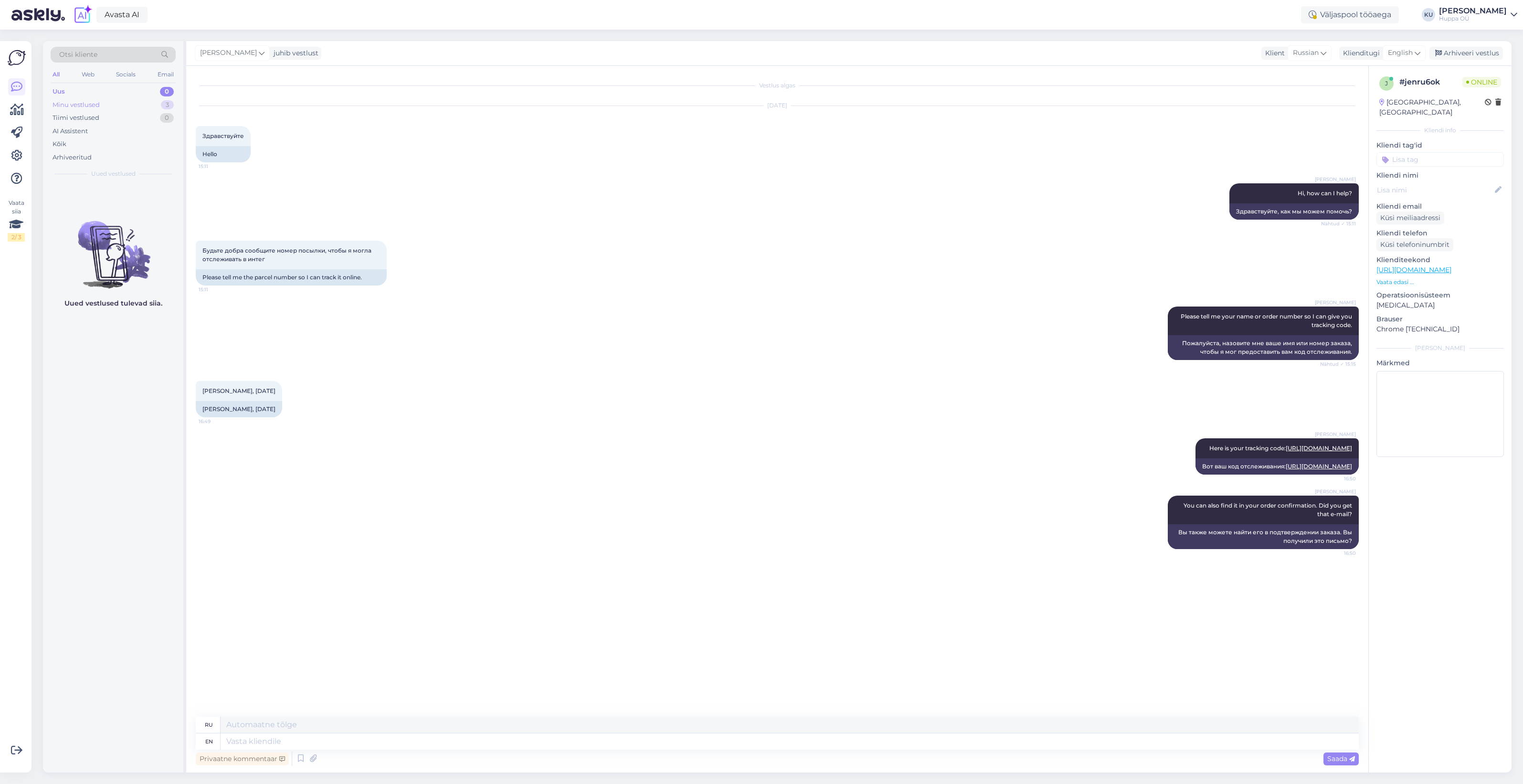
click at [136, 102] on div "Minu vestlused 3" at bounding box center [113, 105] width 125 height 14
click at [106, 242] on div "спасибо" at bounding box center [123, 246] width 109 height 9
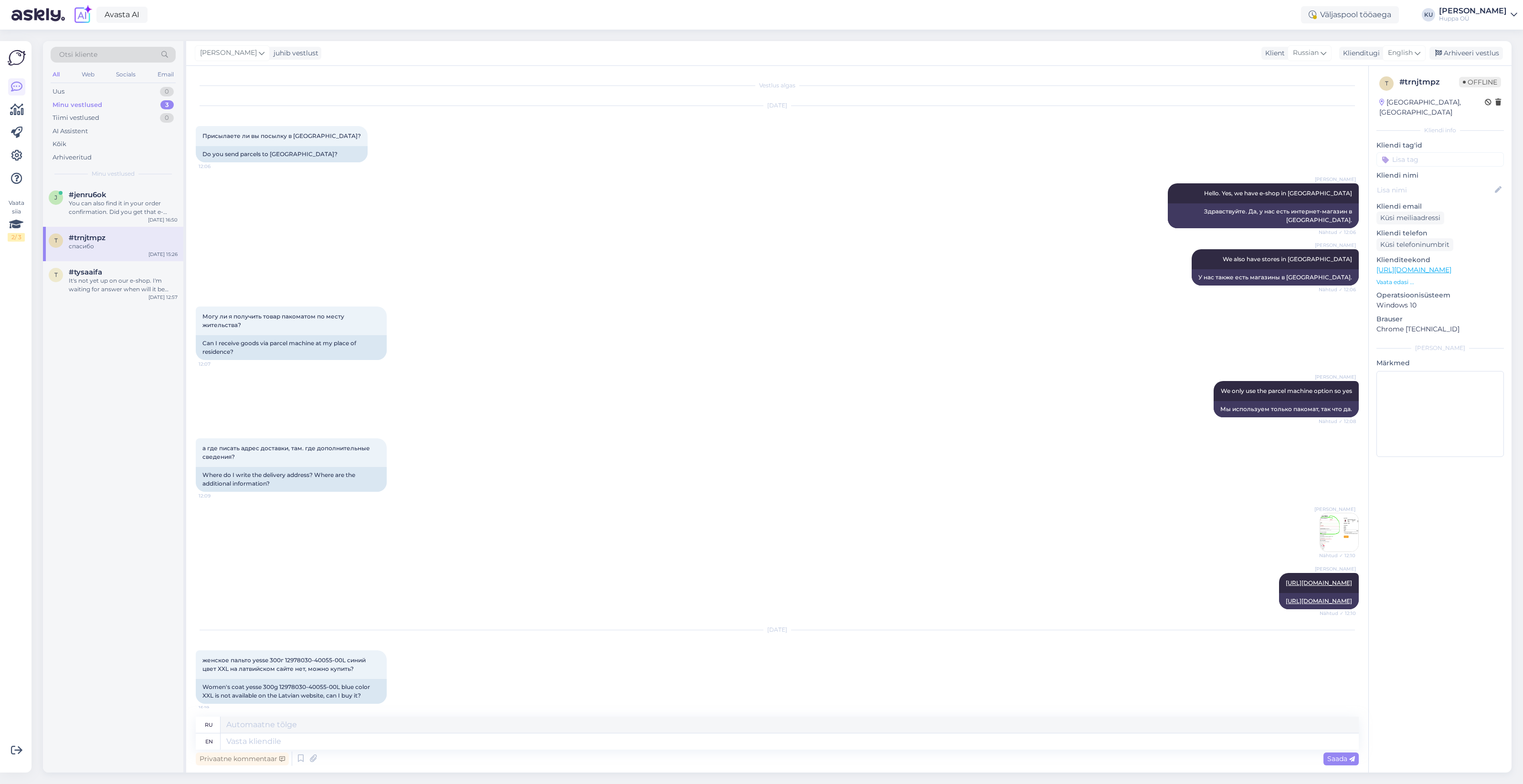
scroll to position [252, 0]
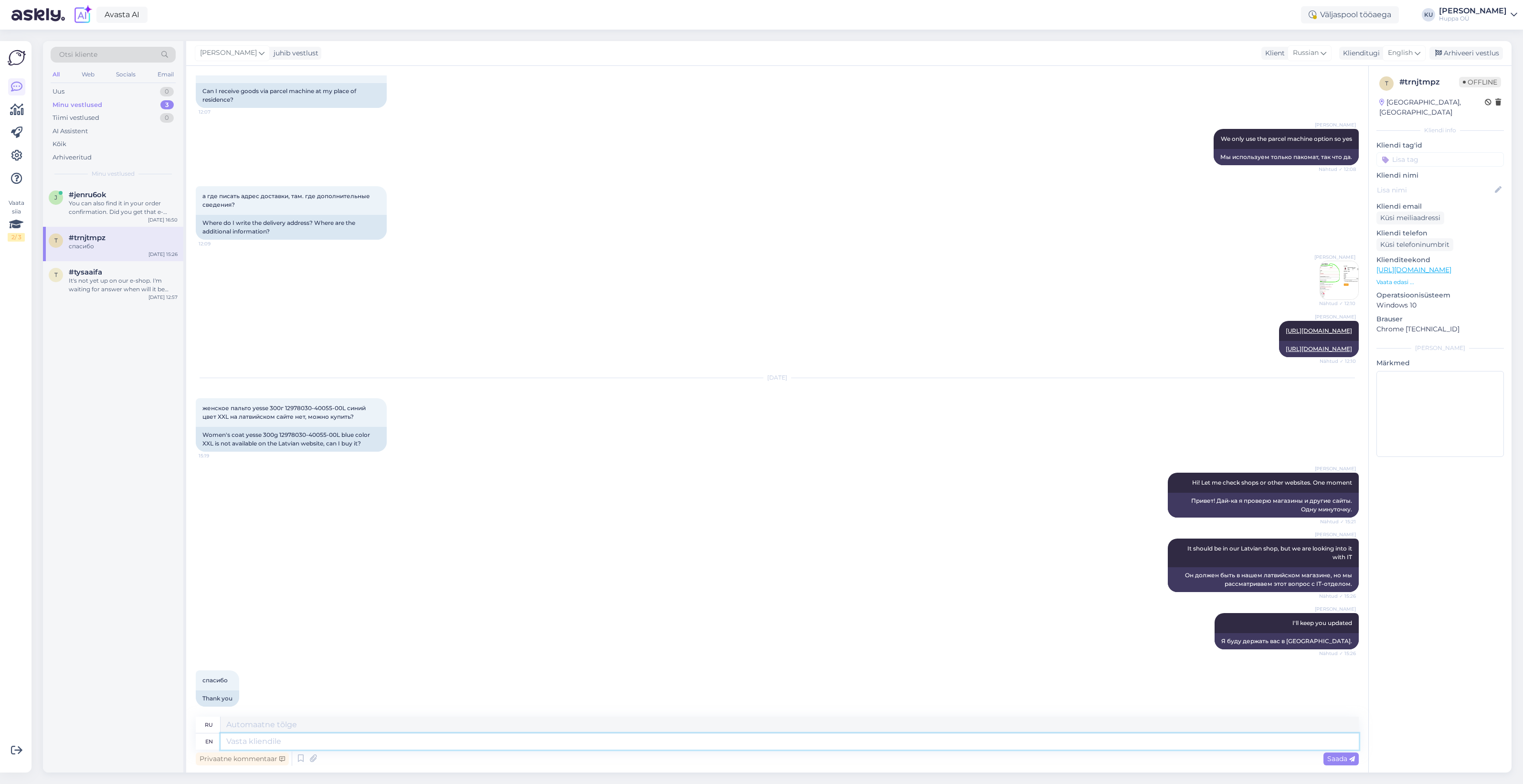
click at [310, 739] on textarea at bounding box center [789, 741] width 1138 height 16
type textarea "It"
type textarea "Это"
type textarea "It should"
type textarea "Должно"
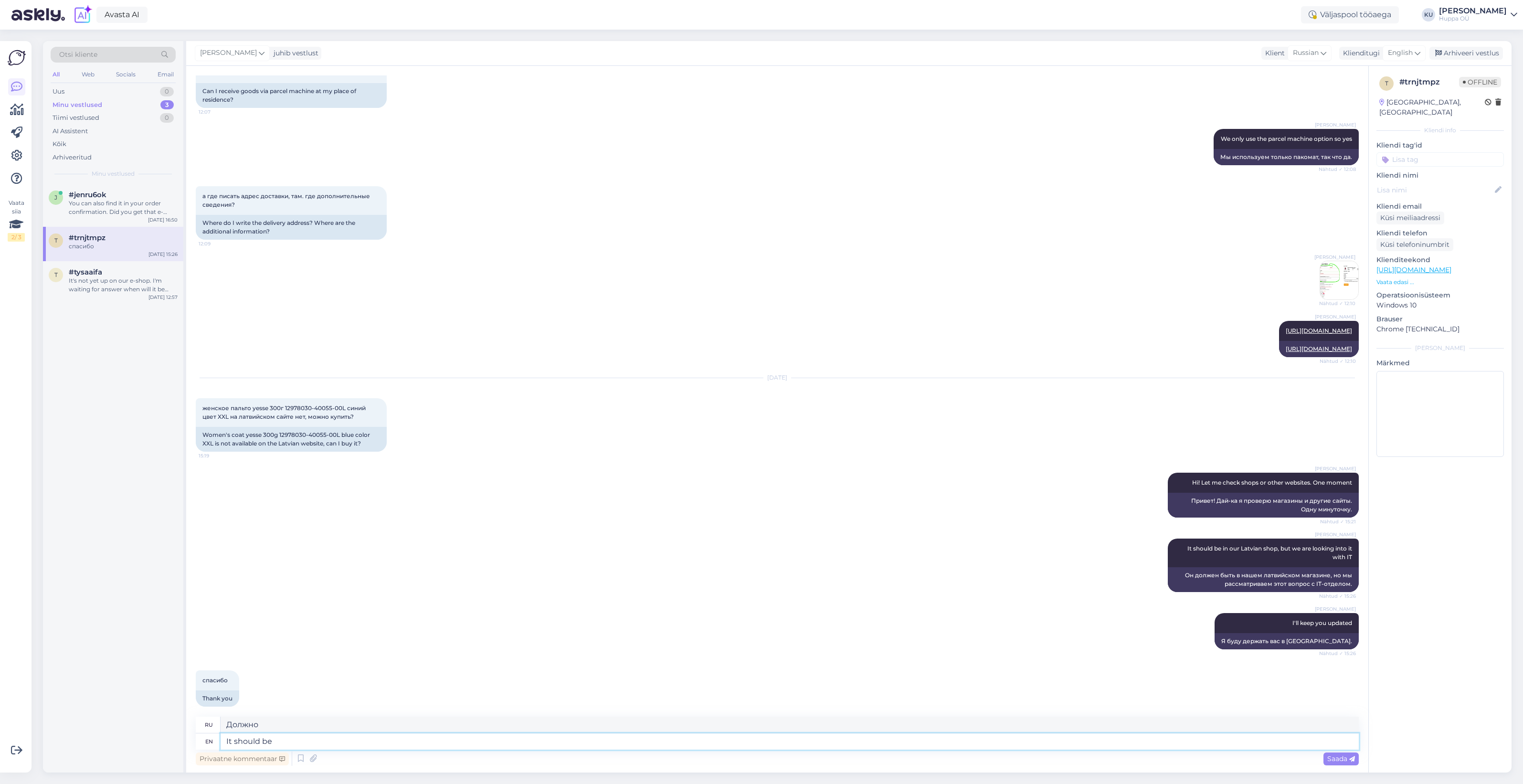
type textarea "It should be a"
type textarea "Это должно быть"
type textarea "It should be available f"
type textarea "Он должен быть доступен."
type textarea "It should be available from t"
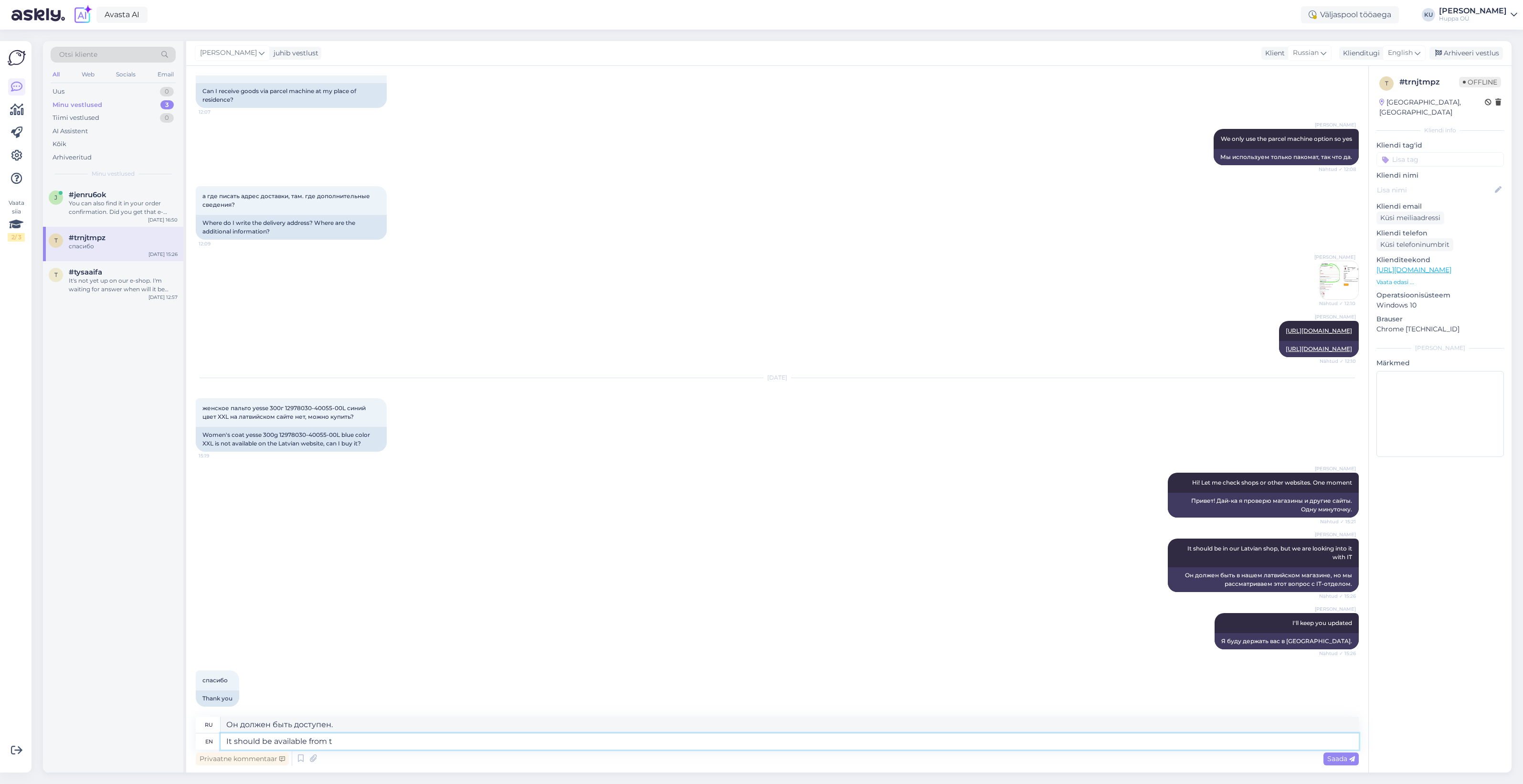
type textarea "Он должен быть доступен из"
type textarea "It should be available from tomorrow."
type textarea "Он должен быть доступен с завтрашнего дня."
type textarea "It should be available from tomorrow. I w"
type textarea "Он должен быть доступен с завтрашнего дня. Я"
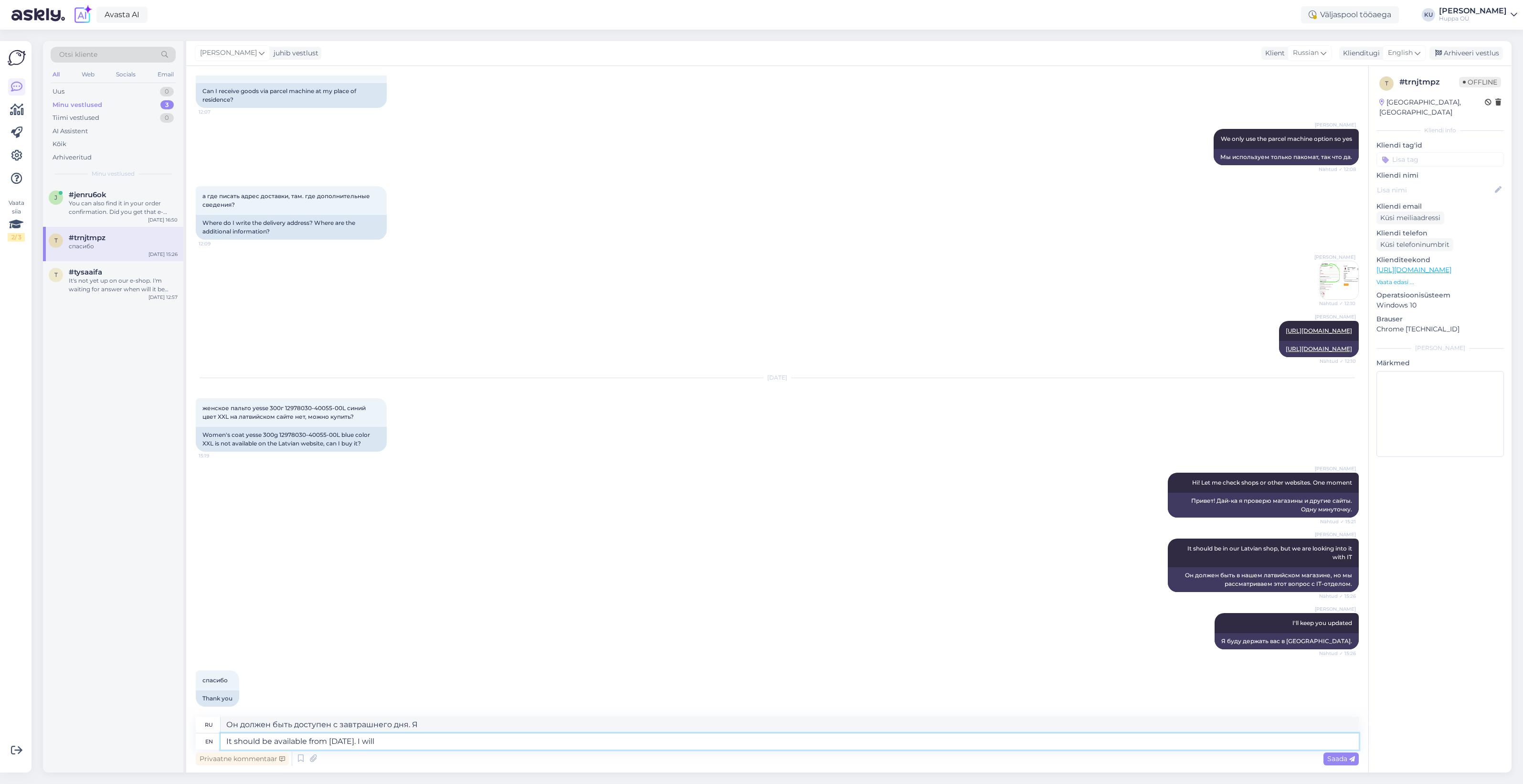
type textarea "It should be available from tomorrow. I will c"
type textarea "Он должен быть доступен с завтрашнего дня. Я буду"
type textarea "It should be available from tomorrow. I will check i"
type textarea "Завтра должно быть доступно. Проверю."
type textarea "It should be available from tomorrow. I will check it in t"
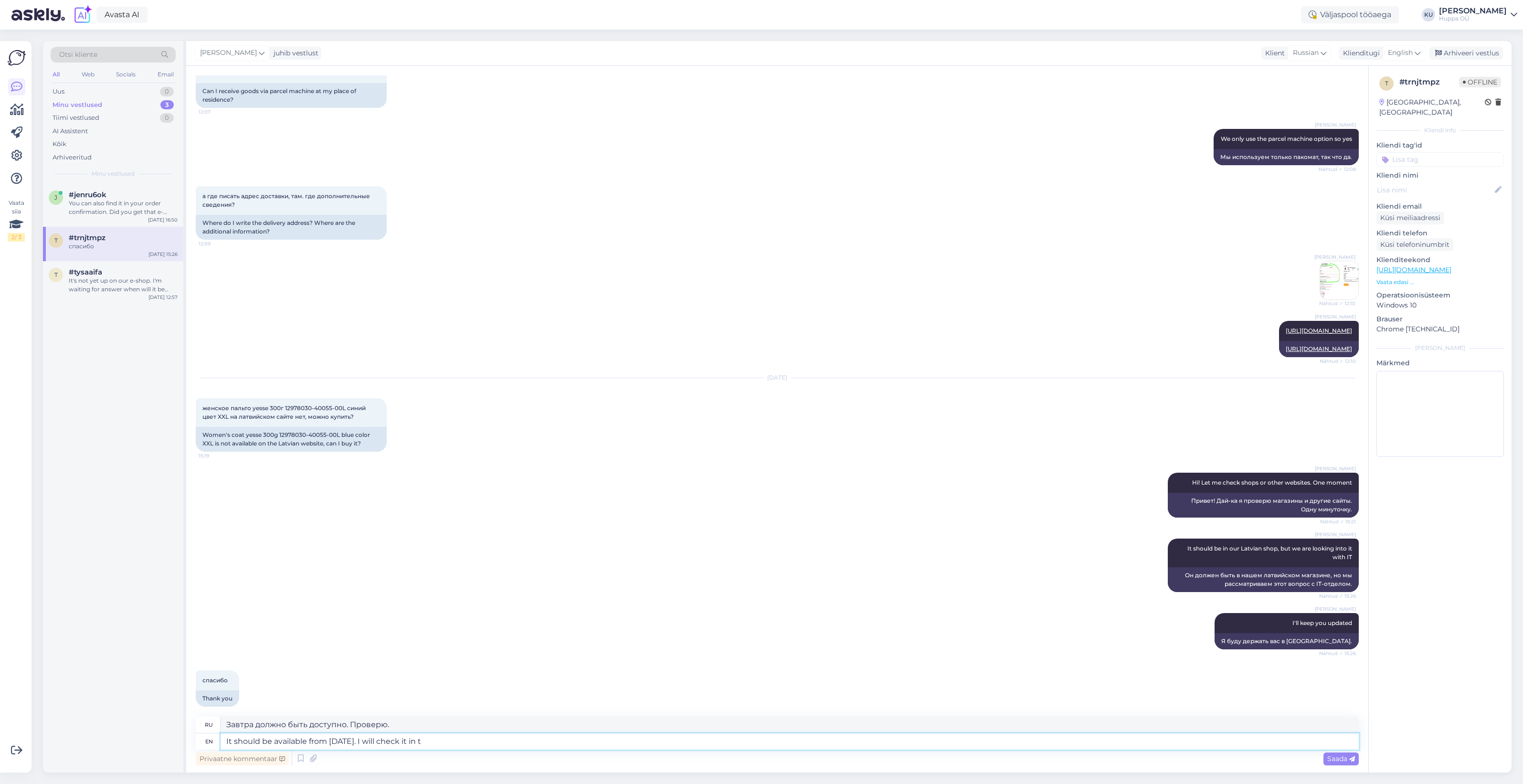
type textarea "Он должен быть доступен с завтрашнего дня. Я проверю."
type textarea "It should be available from tomorrow. I will check it in the m"
type textarea "Он должен быть доступен с завтрашнего дня. Я проверю это в"
type textarea "It should be available from tomorrow. I will check it in the morning."
type textarea "Он должен быть доступен с завтрашнего дня. Проверю утром."
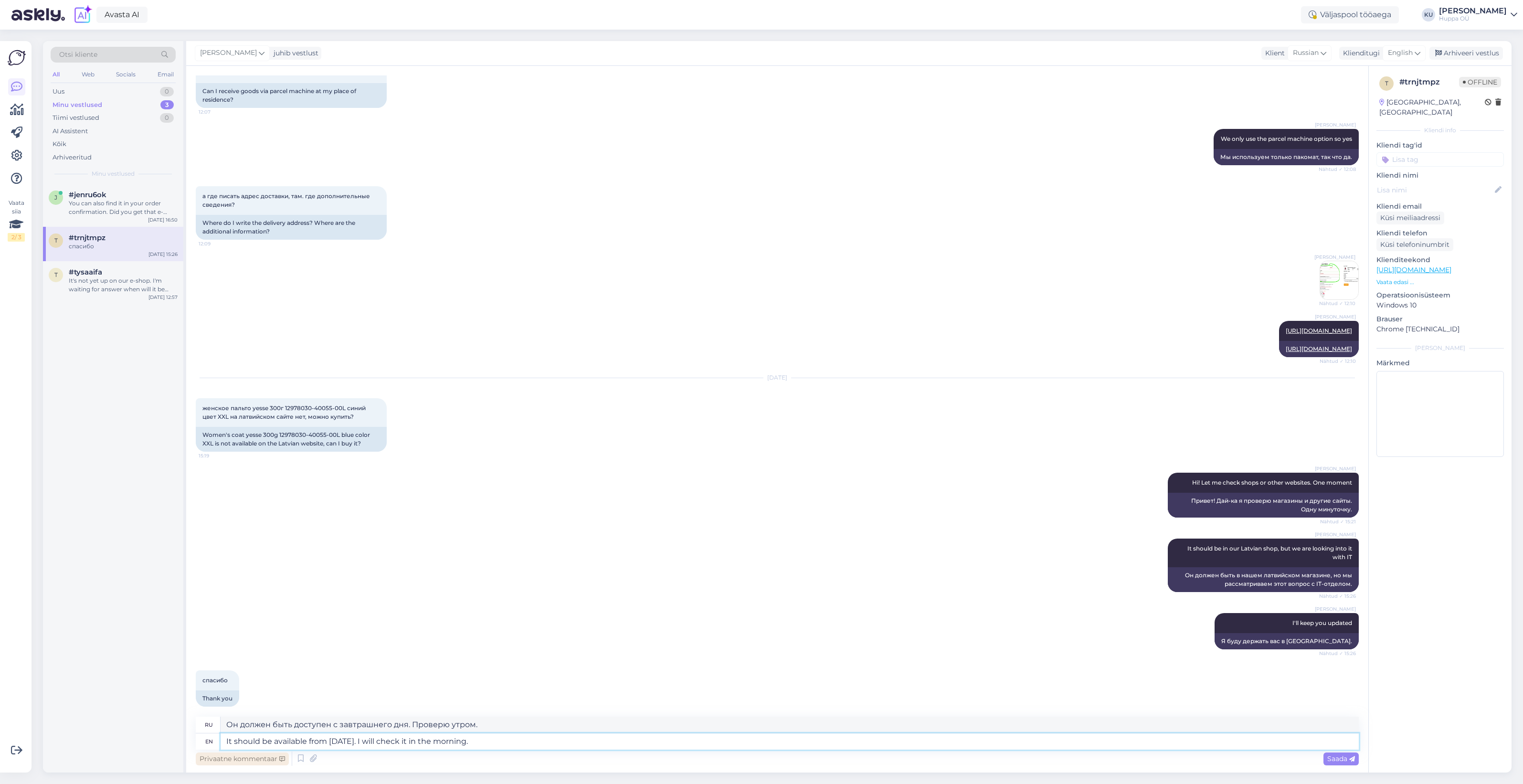
drag, startPoint x: 500, startPoint y: 737, endPoint x: 214, endPoint y: 754, distance: 286.5
click at [214, 754] on div "ru Он должен быть доступен с завтрашнего дня. Проверю утром. en It should be av…" at bounding box center [777, 741] width 1163 height 51
type textarea "It should be available from tomorrow. I will check it in the morning."
click at [1335, 760] on span "Saada" at bounding box center [1341, 758] width 28 height 9
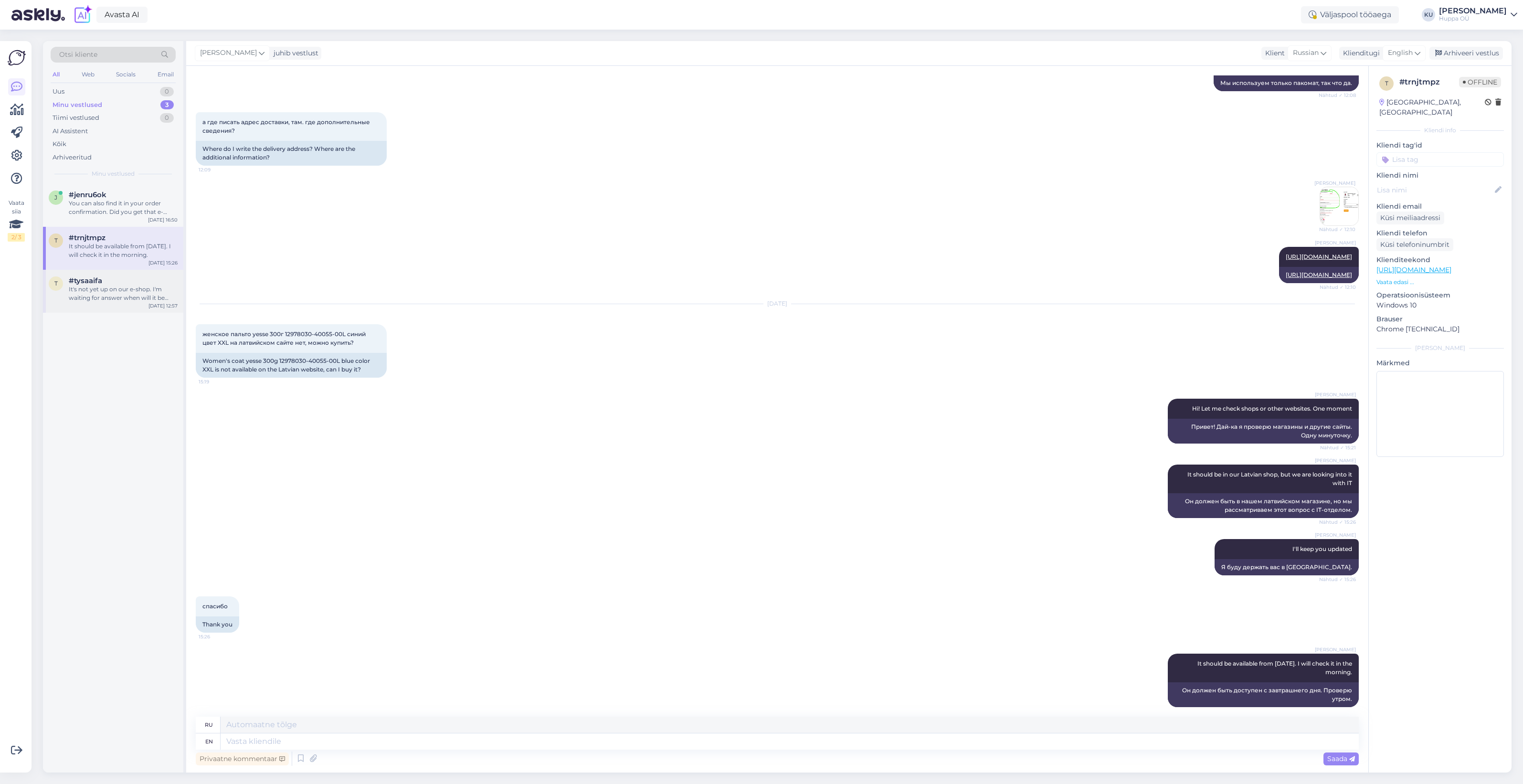
click at [111, 295] on div "It's not yet up on our e-shop. I'm waiting for answer when will it be available…" at bounding box center [123, 293] width 109 height 17
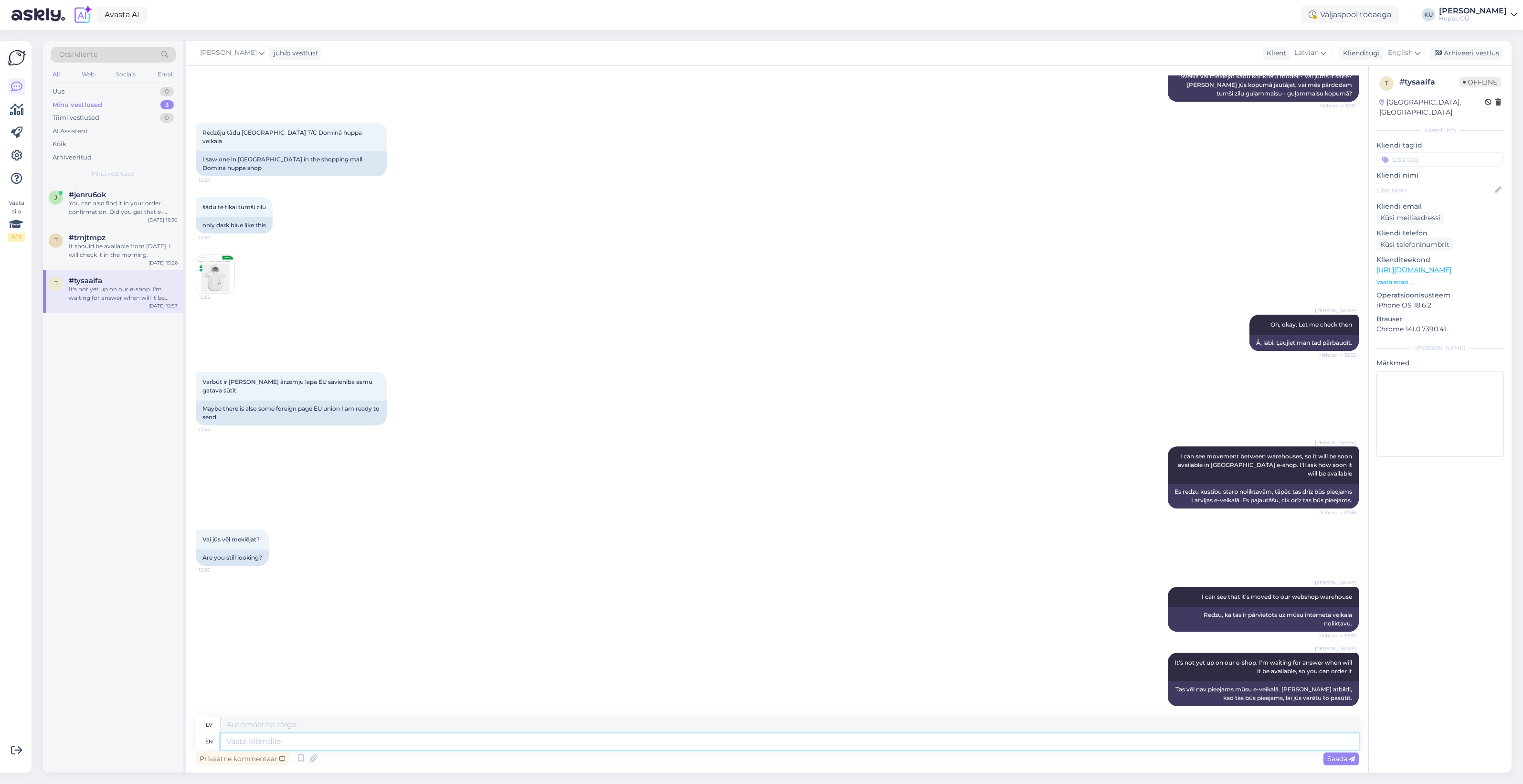
click at [304, 741] on textarea at bounding box center [789, 741] width 1138 height 16
paste textarea "It should be available from tomorrow. I will check it in the morning."
type textarea "It should be available from tomorrow. I will check it in the morning."
type textarea "Tam vajadzētu būt pieejamam no rītdienas. No rīta pārbaudīšu."
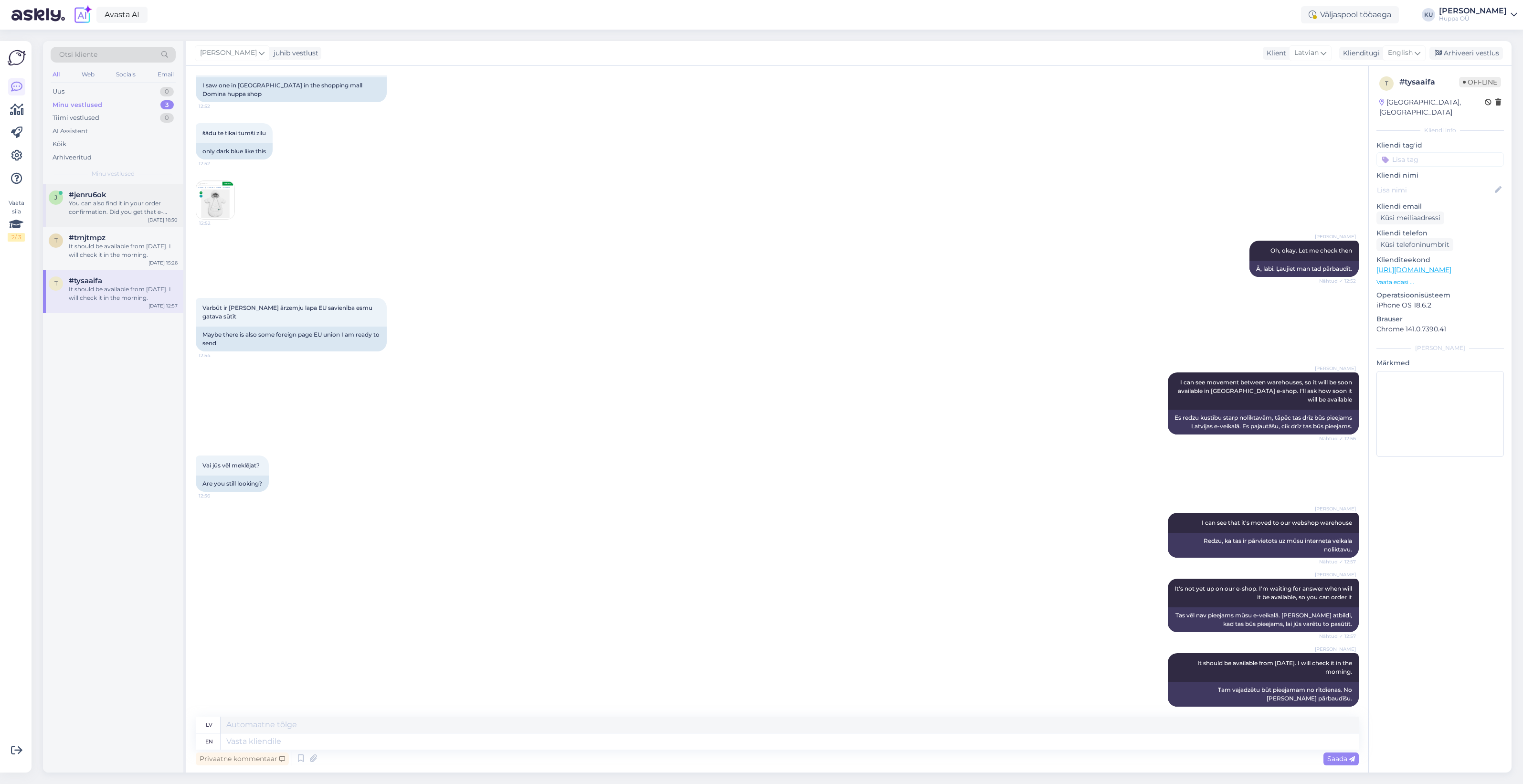
click at [102, 205] on div "You can also find it in your order confirmation. Did you get that e-mail?" at bounding box center [123, 207] width 109 height 17
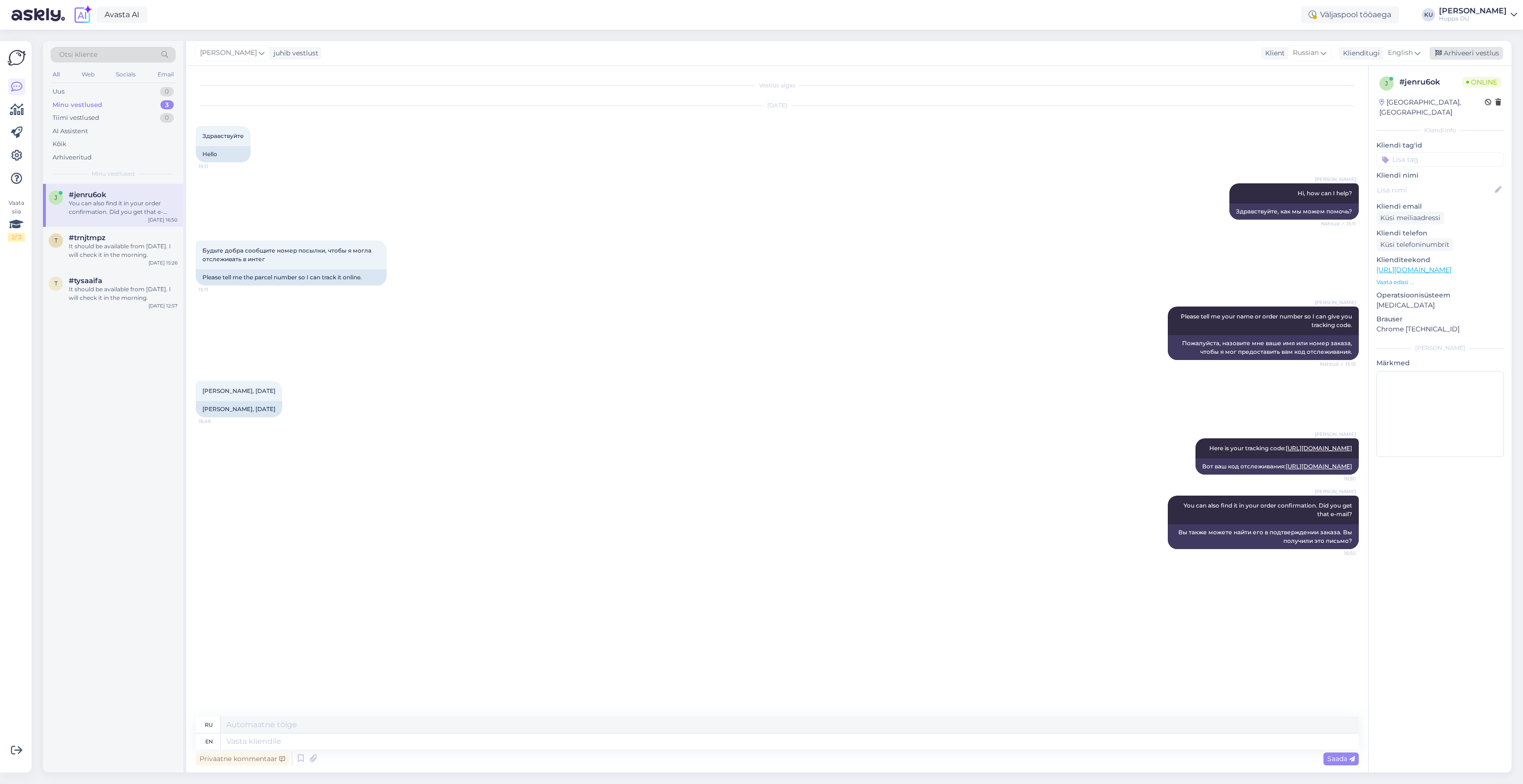
click at [1469, 54] on div "Arhiveeri vestlus" at bounding box center [1466, 53] width 73 height 13
